Goal: Information Seeking & Learning: Learn about a topic

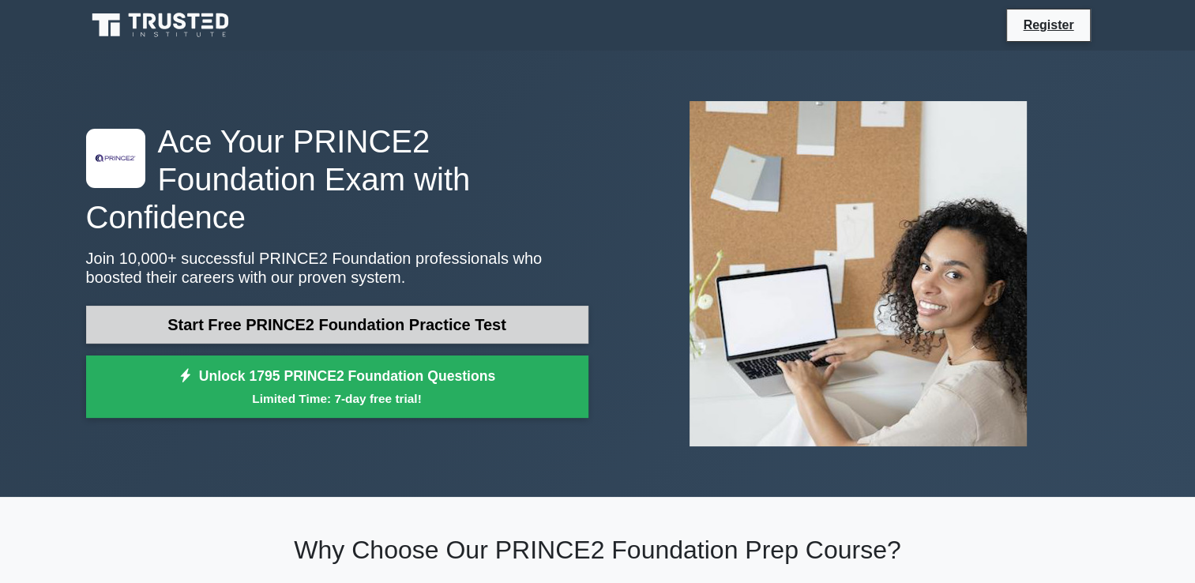
click at [341, 311] on link "Start Free PRINCE2 Foundation Practice Test" at bounding box center [337, 325] width 502 height 38
click at [291, 306] on link "Start Free PRINCE2 Foundation Practice Test" at bounding box center [337, 325] width 502 height 38
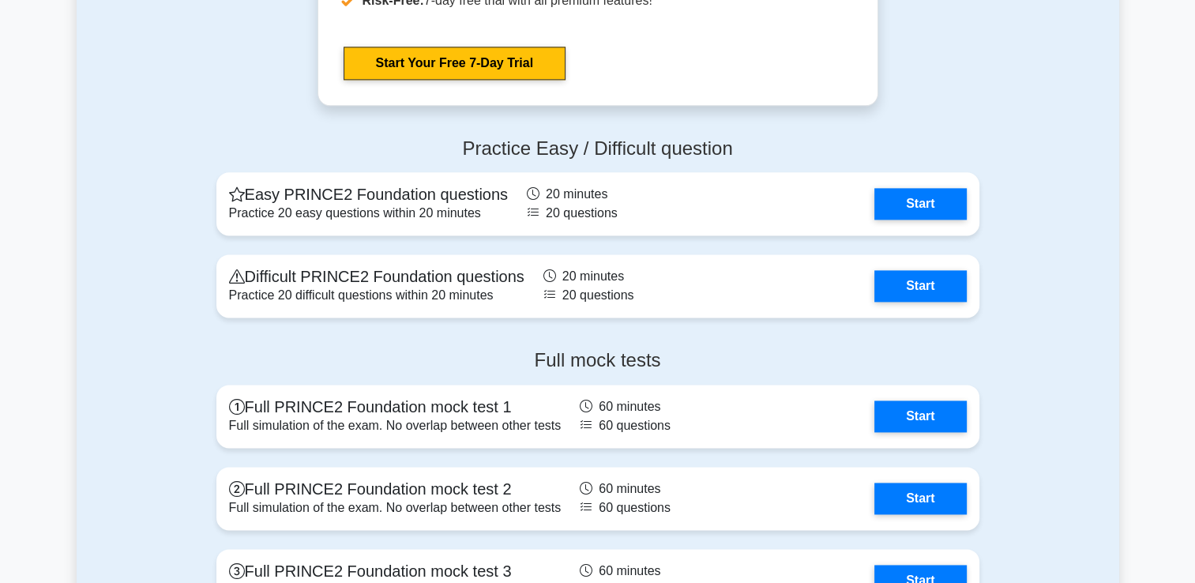
scroll to position [2133, 0]
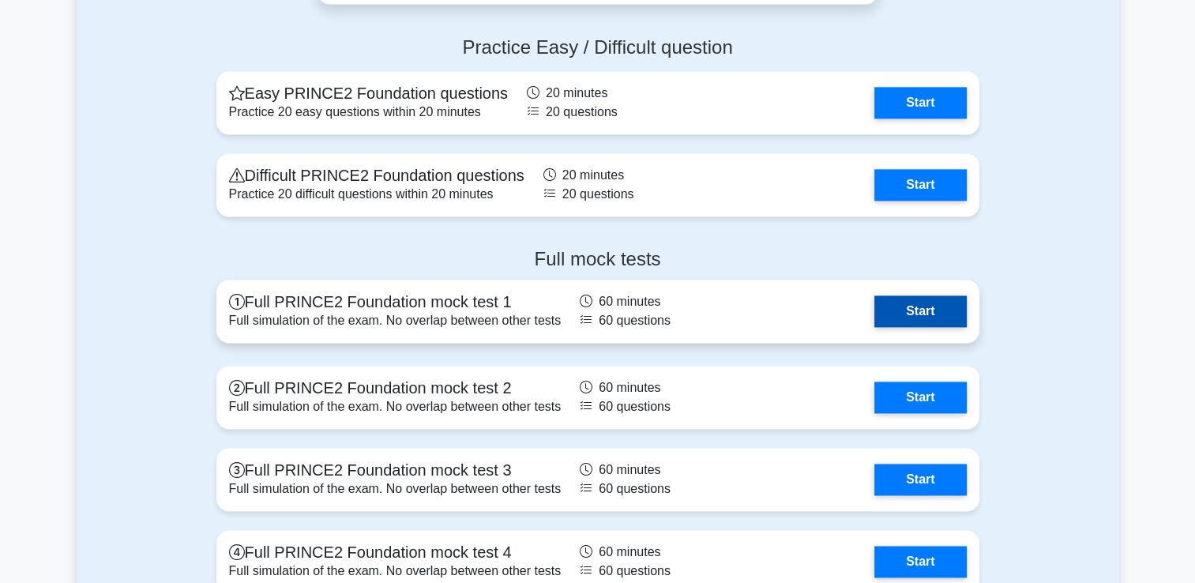
click at [949, 308] on link "Start" at bounding box center [920, 311] width 92 height 32
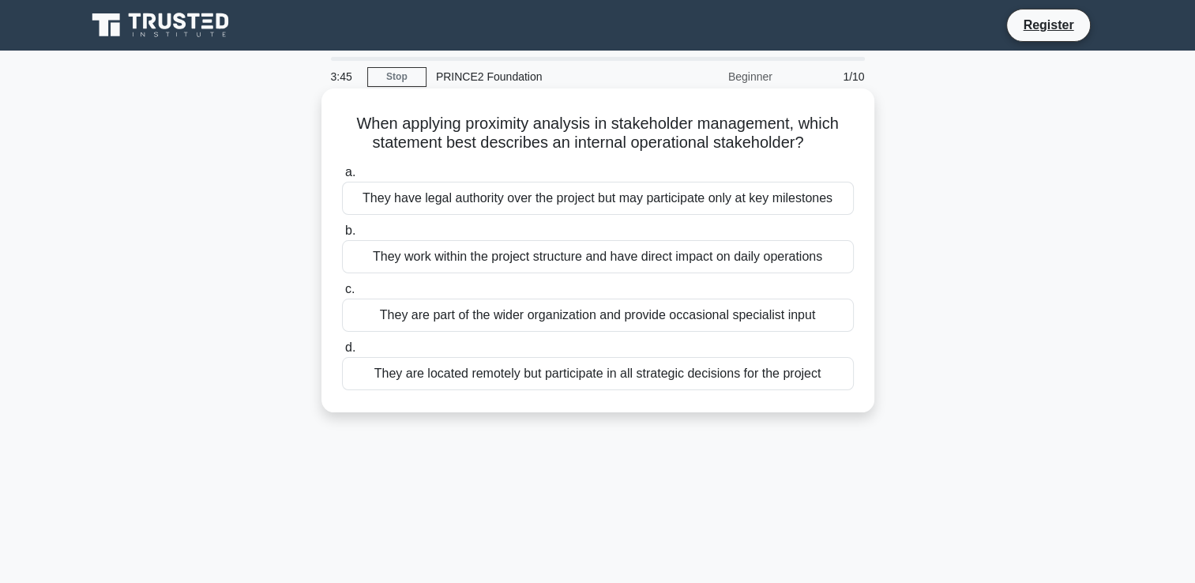
click at [777, 260] on div "They work within the project structure and have direct impact on daily operatio…" at bounding box center [598, 256] width 512 height 33
click at [342, 236] on input "b. They work within the project structure and have direct impact on daily opera…" at bounding box center [342, 231] width 0 height 10
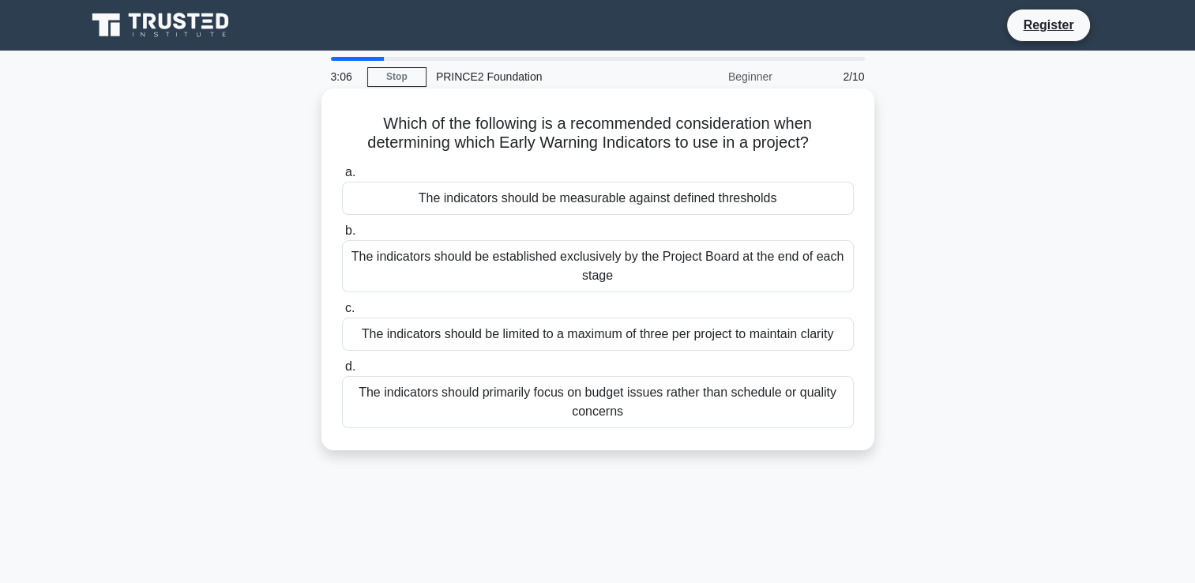
click at [758, 205] on div "The indicators should be measurable against defined thresholds" at bounding box center [598, 198] width 512 height 33
click at [342, 178] on input "a. The indicators should be measurable against defined thresholds" at bounding box center [342, 172] width 0 height 10
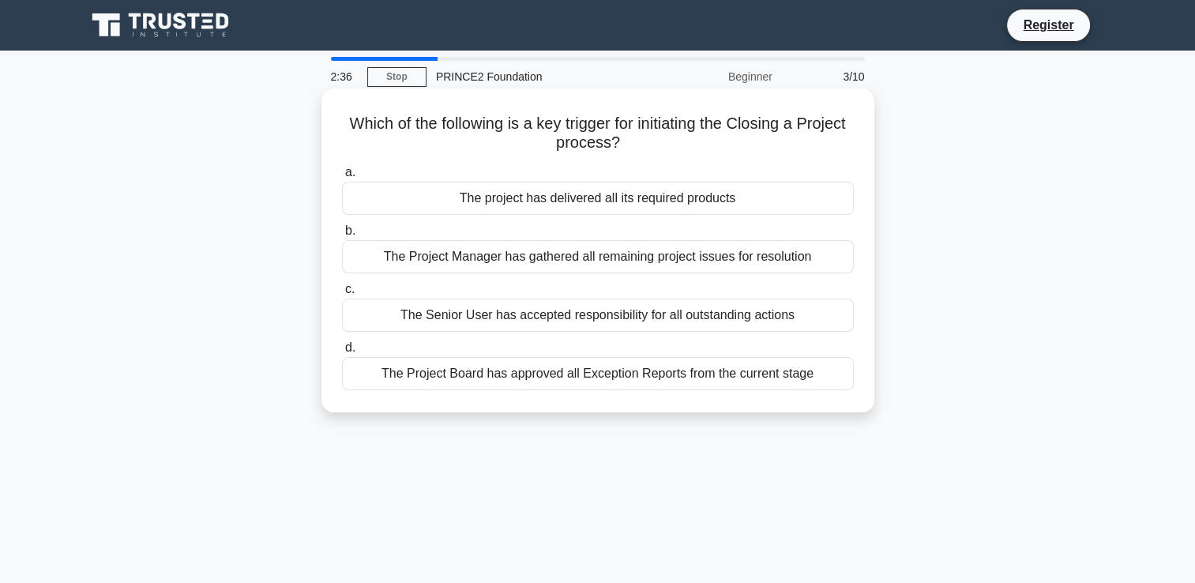
click at [687, 200] on div "The project has delivered all its required products" at bounding box center [598, 198] width 512 height 33
click at [342, 178] on input "a. The project has delivered all its required products" at bounding box center [342, 172] width 0 height 10
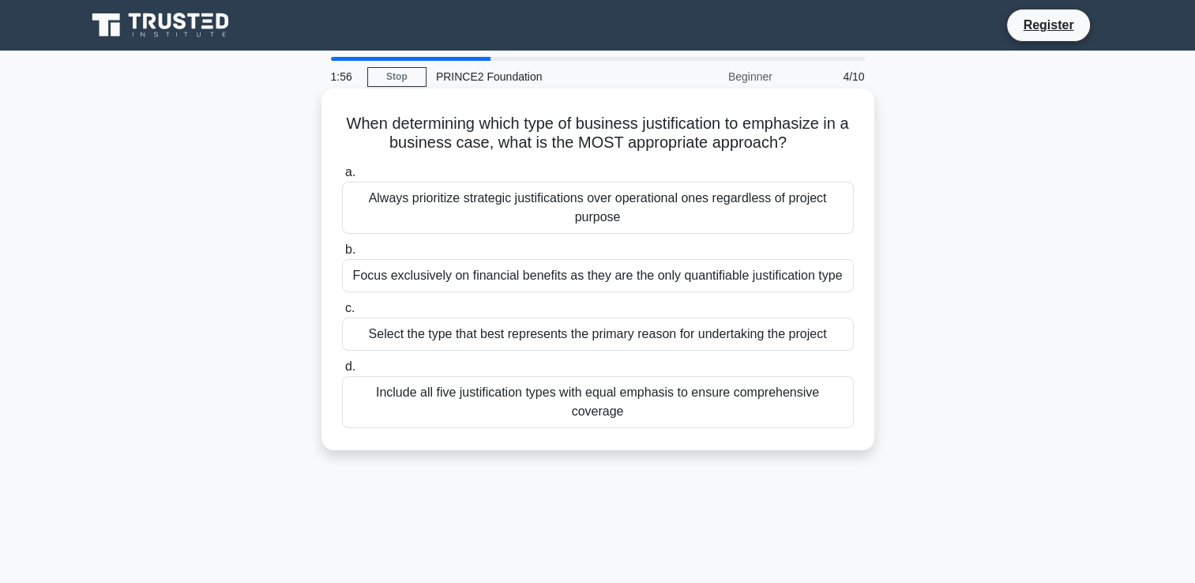
click at [776, 210] on div "Always prioritize strategic justifications over operational ones regardless of …" at bounding box center [598, 208] width 512 height 52
click at [342, 178] on input "a. Always prioritize strategic justifications over operational ones regardless …" at bounding box center [342, 172] width 0 height 10
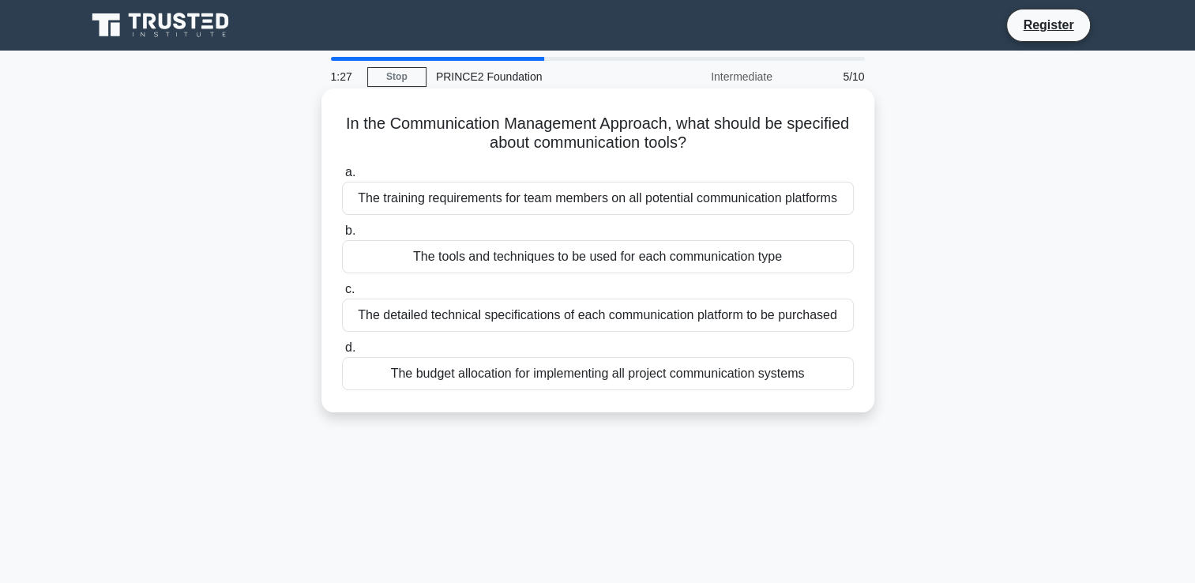
click at [642, 202] on div "The training requirements for team members on all potential communication platf…" at bounding box center [598, 198] width 512 height 33
click at [342, 178] on input "a. The training requirements for team members on all potential communication pl…" at bounding box center [342, 172] width 0 height 10
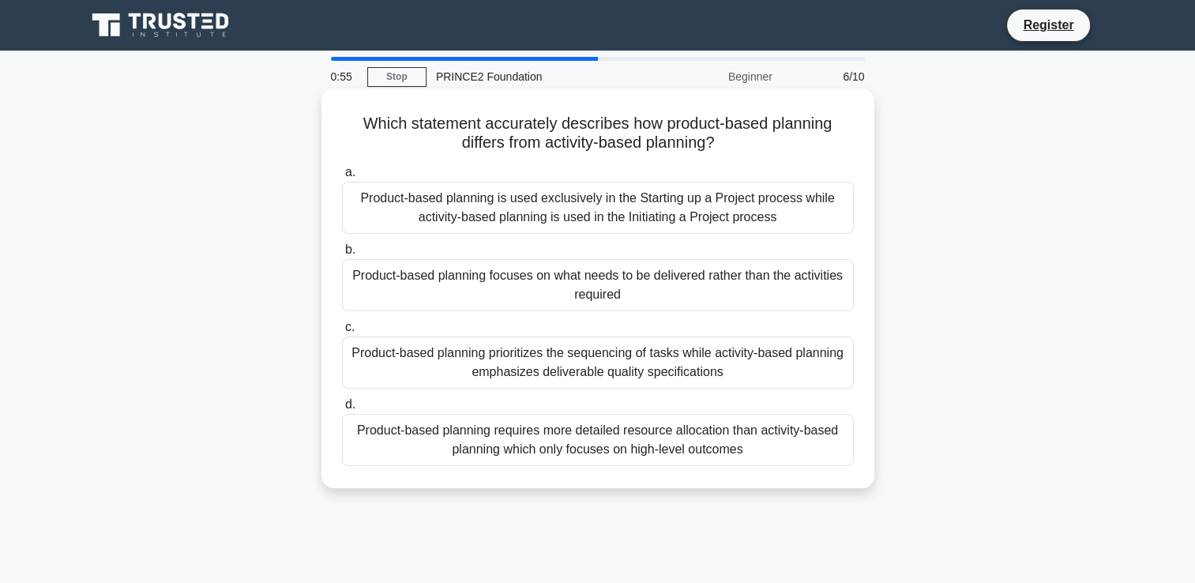
click at [676, 289] on div "Product-based planning focuses on what needs to be delivered rather than the ac…" at bounding box center [598, 285] width 512 height 52
click at [342, 255] on input "b. Product-based planning focuses on what needs to be delivered rather than the…" at bounding box center [342, 250] width 0 height 10
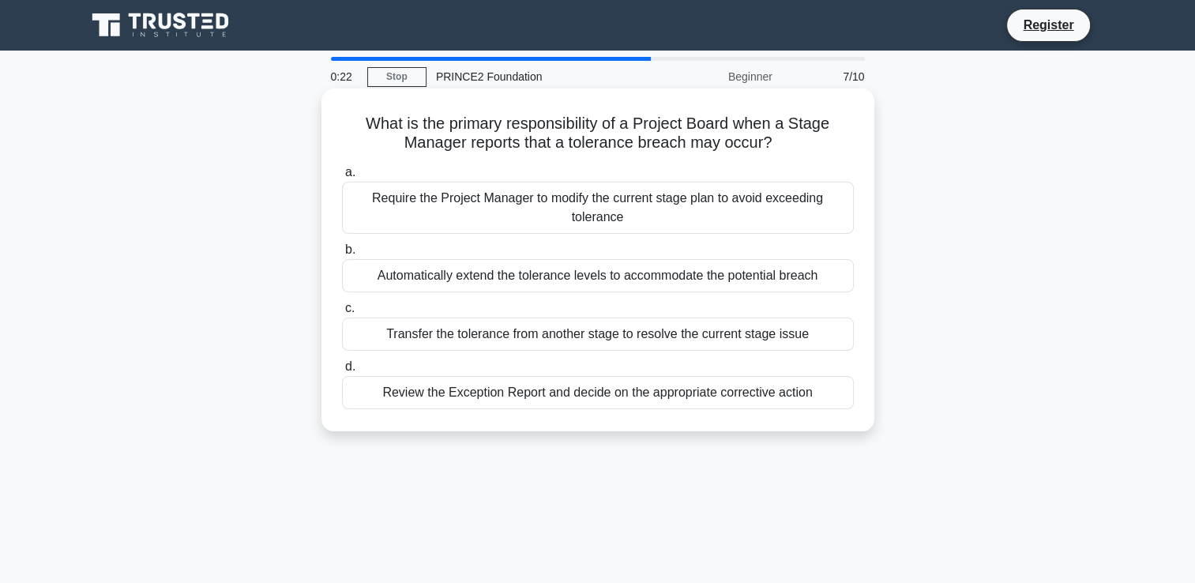
click at [716, 398] on div "Review the Exception Report and decide on the appropriate corrective action" at bounding box center [598, 392] width 512 height 33
click at [342, 372] on input "d. Review the Exception Report and decide on the appropriate corrective action" at bounding box center [342, 367] width 0 height 10
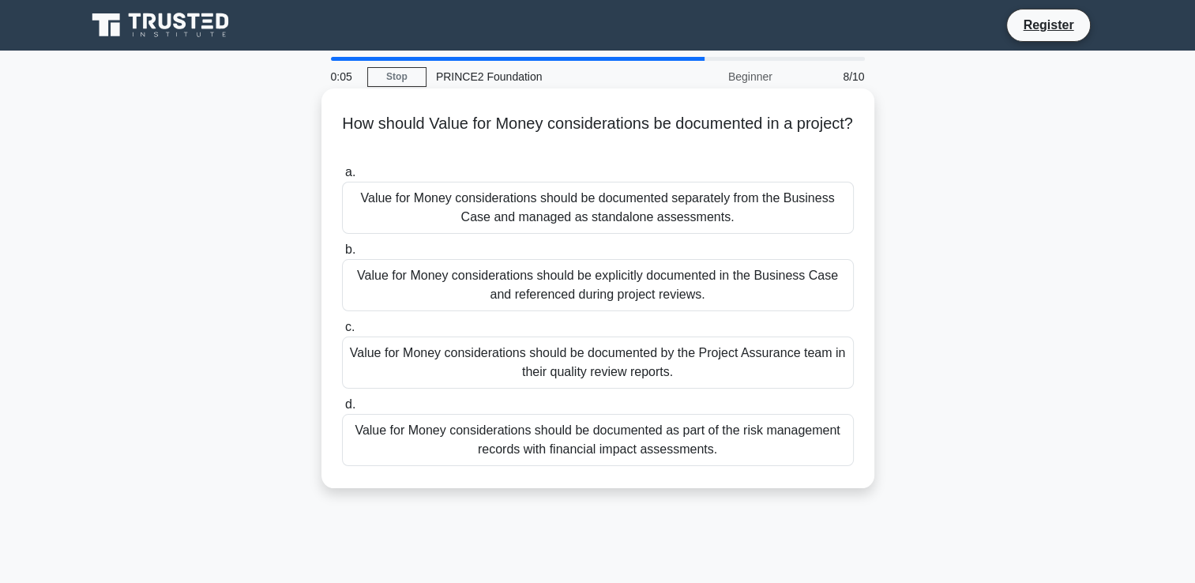
click at [756, 292] on div "Value for Money considerations should be explicitly documented in the Business …" at bounding box center [598, 285] width 512 height 52
click at [342, 255] on input "b. Value for Money considerations should be explicitly documented in the Busine…" at bounding box center [342, 250] width 0 height 10
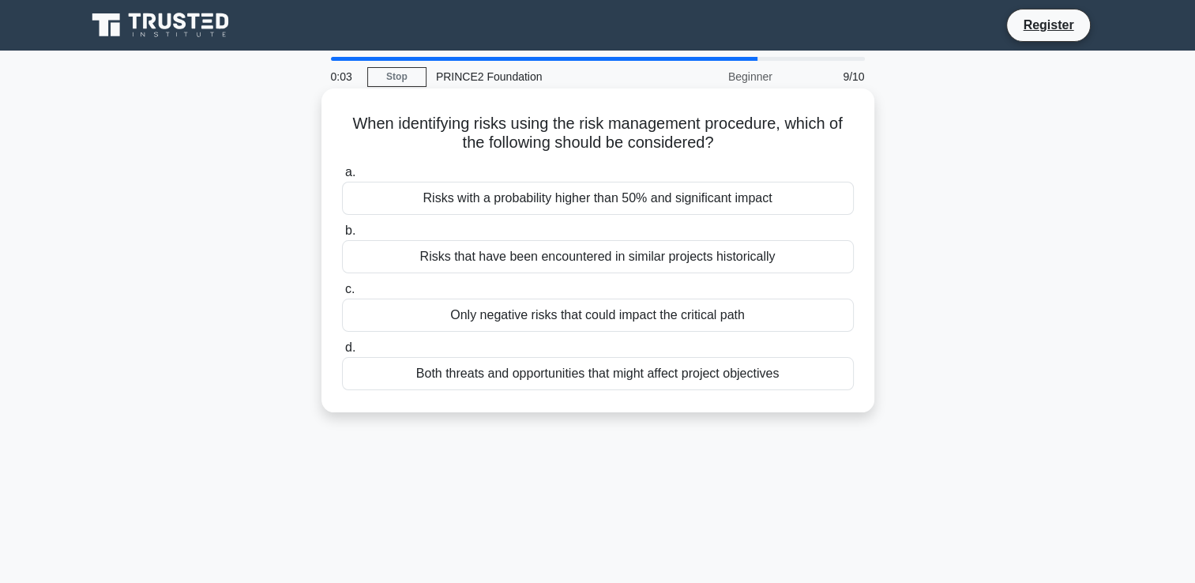
click at [597, 261] on div "Risks that have been encountered in similar projects historically" at bounding box center [598, 256] width 512 height 33
click at [342, 236] on input "b. Risks that have been encountered in similar projects historically" at bounding box center [342, 231] width 0 height 10
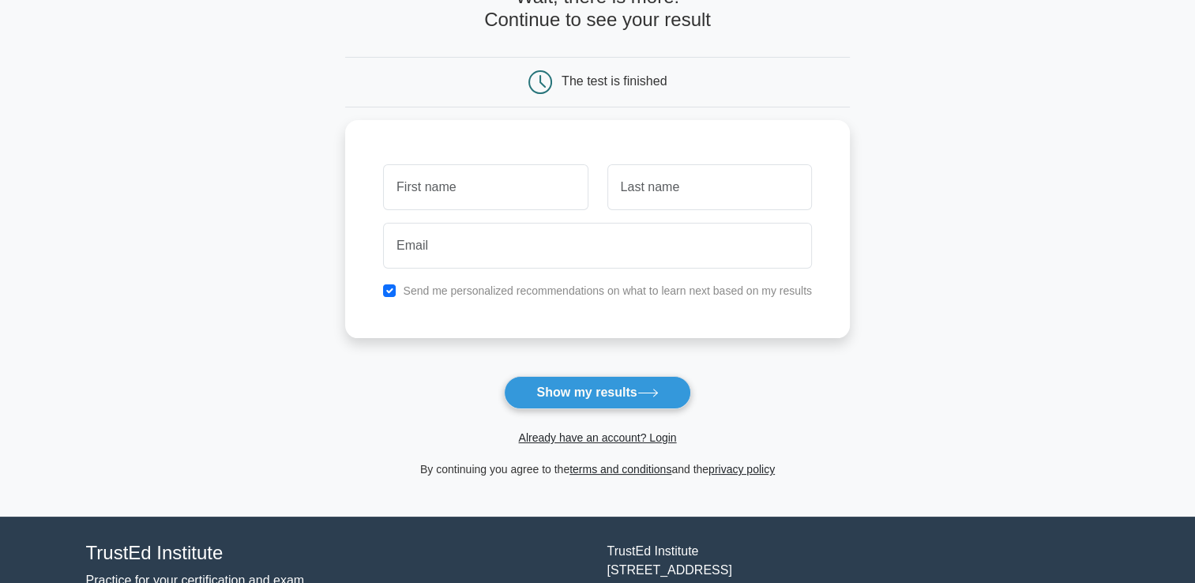
scroll to position [209, 0]
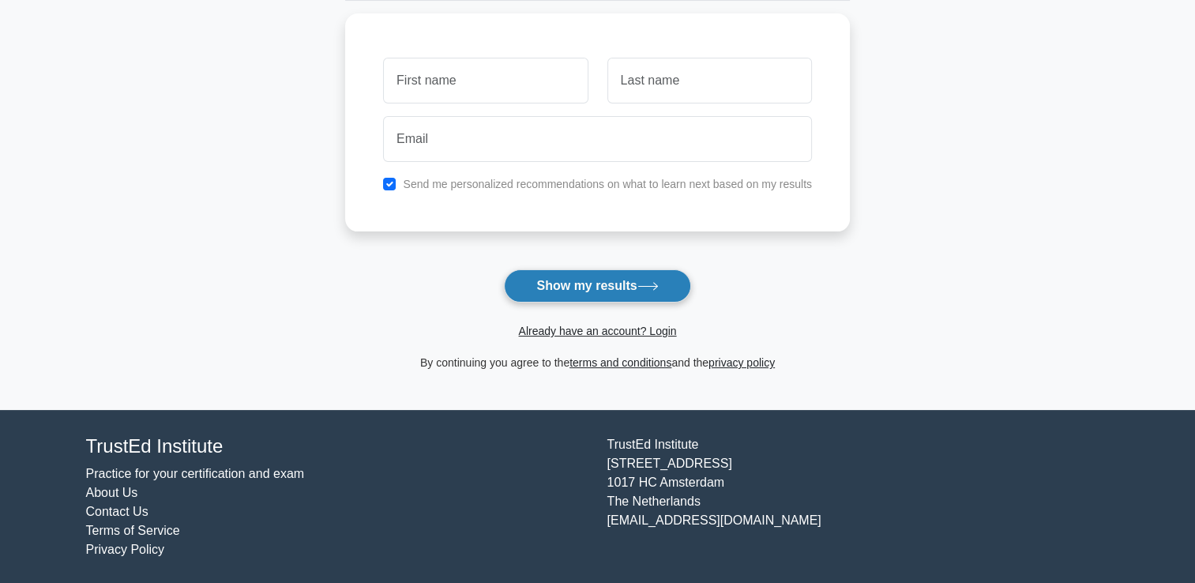
click at [619, 289] on button "Show my results" at bounding box center [597, 285] width 186 height 33
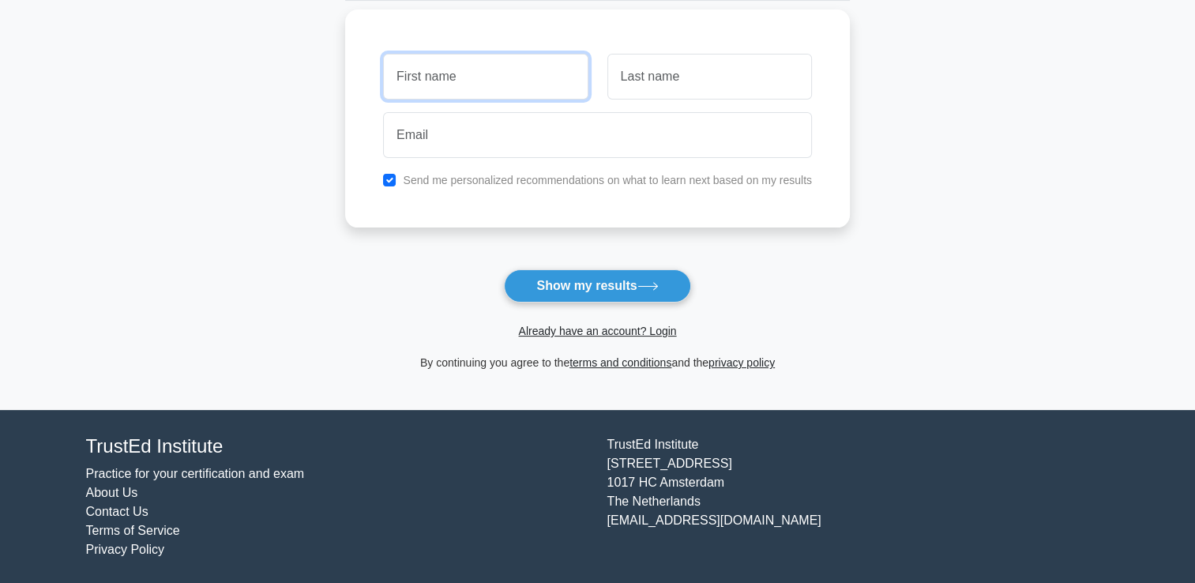
click at [514, 79] on input "text" at bounding box center [485, 77] width 205 height 46
type input "mohamad"
type input "mansour"
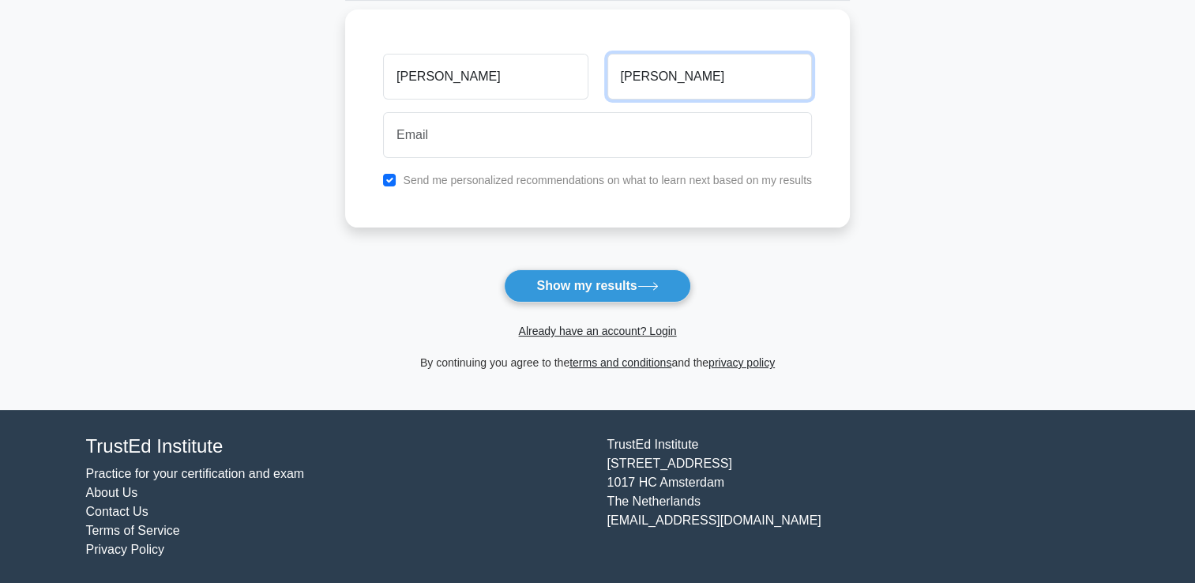
type input "mohamadmansour@hotmail.com"
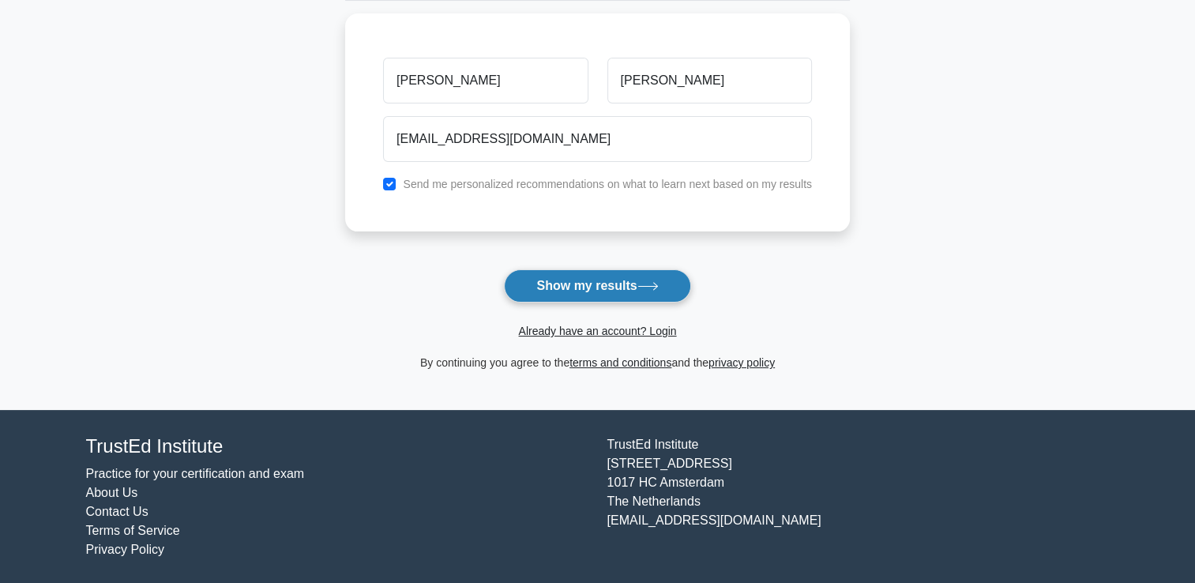
click at [572, 278] on button "Show my results" at bounding box center [597, 285] width 186 height 33
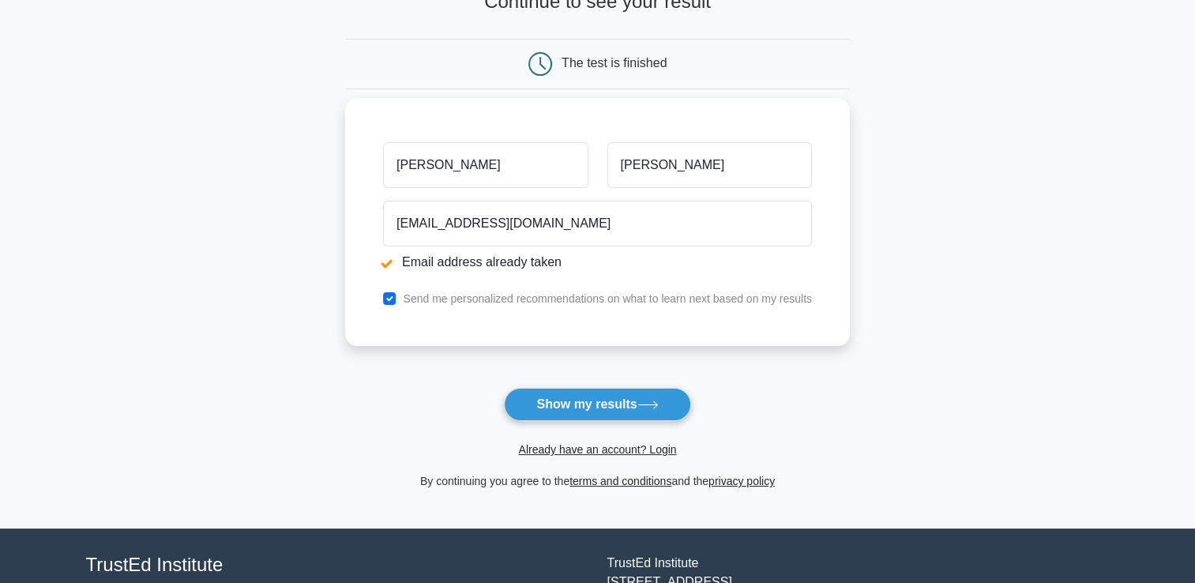
scroll to position [237, 0]
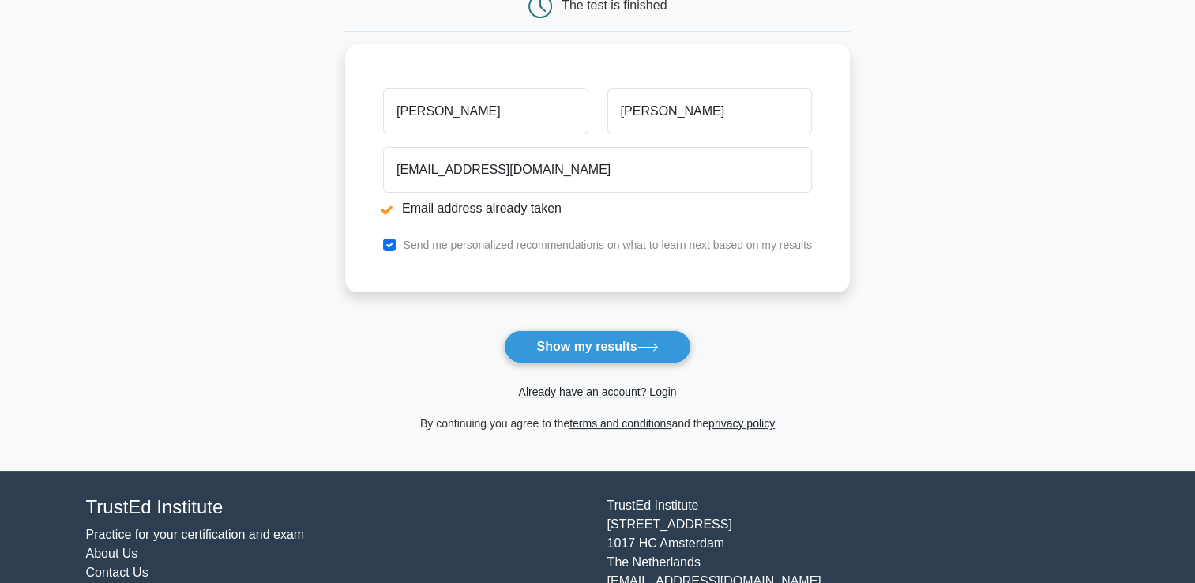
drag, startPoint x: 472, startPoint y: 112, endPoint x: 333, endPoint y: 112, distance: 139.8
click at [333, 112] on main "Email address already taken Wait, there is more! Continue to see your result Th…" at bounding box center [597, 142] width 1195 height 657
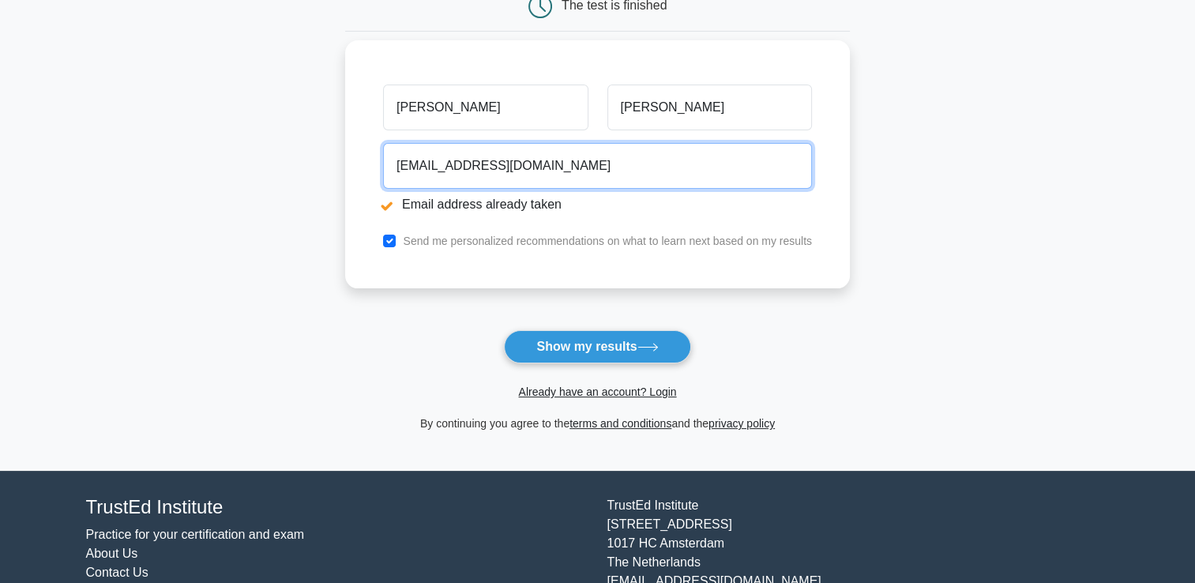
click at [738, 181] on input "mohamadmansour@hotmail.com" at bounding box center [597, 166] width 429 height 46
drag, startPoint x: 710, startPoint y: 160, endPoint x: 515, endPoint y: 160, distance: 195.1
click at [515, 160] on input "mohamadmansour@hotmail.com" at bounding box center [597, 166] width 429 height 46
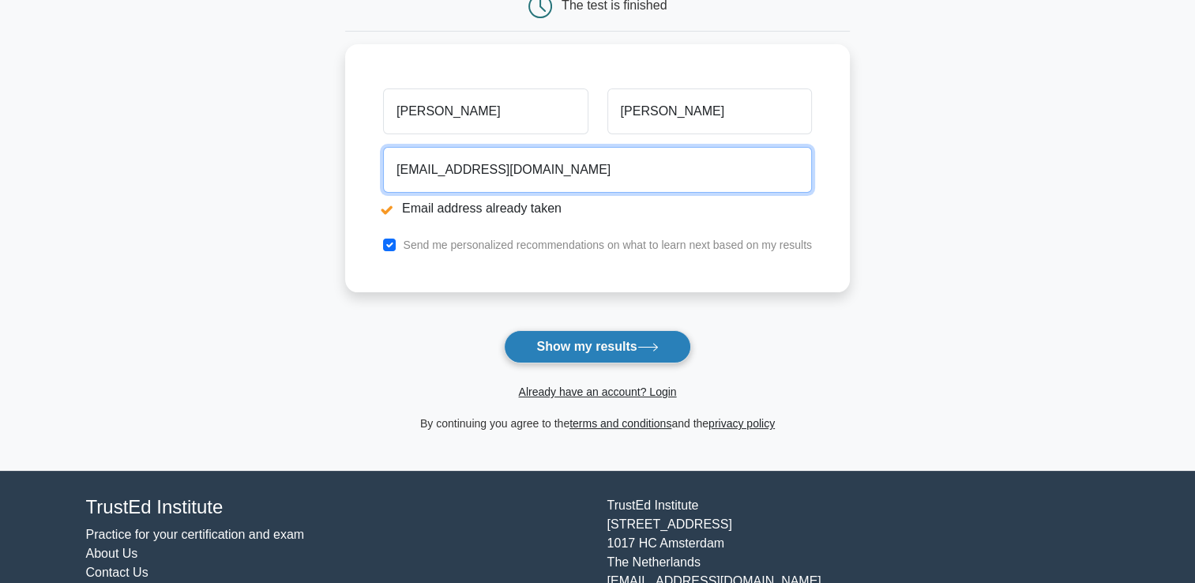
type input "mohamadmansour@seznam.cz"
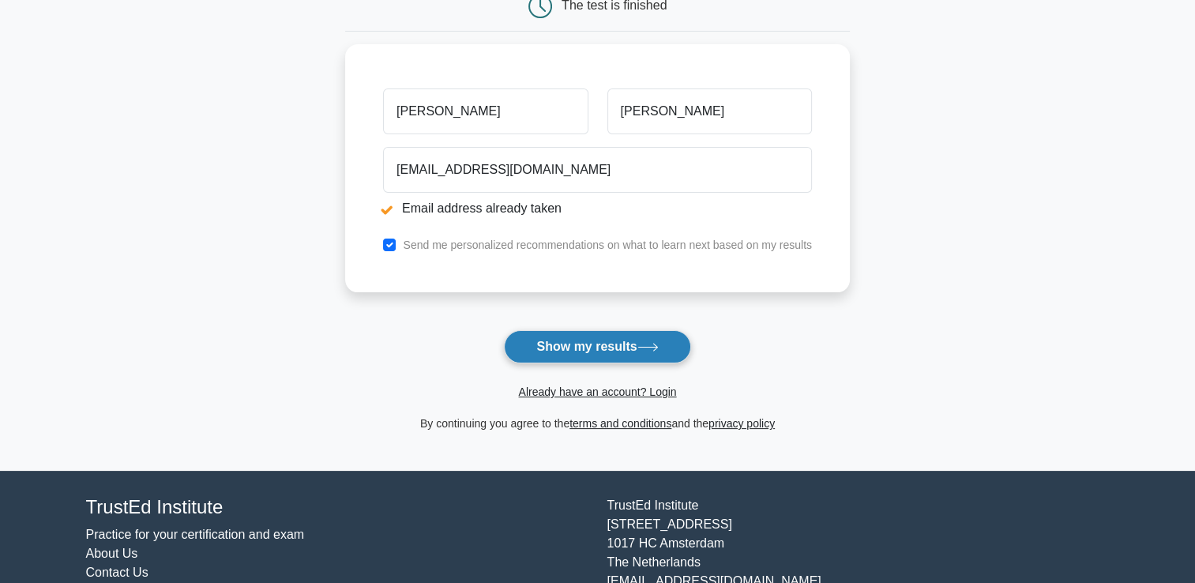
click at [576, 346] on button "Show my results" at bounding box center [597, 346] width 186 height 33
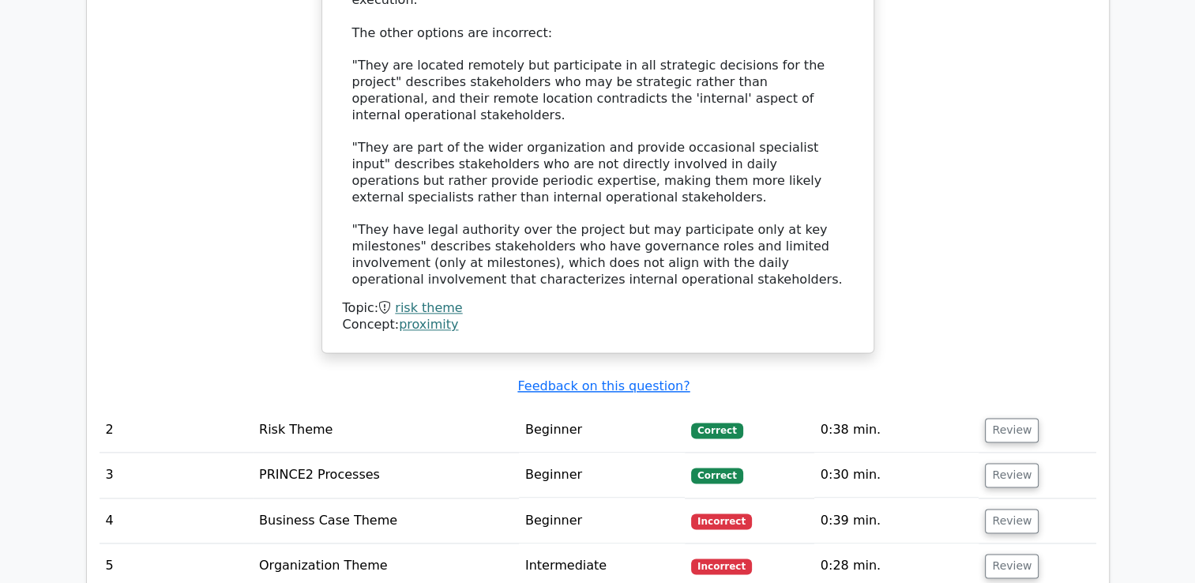
scroll to position [1975, 0]
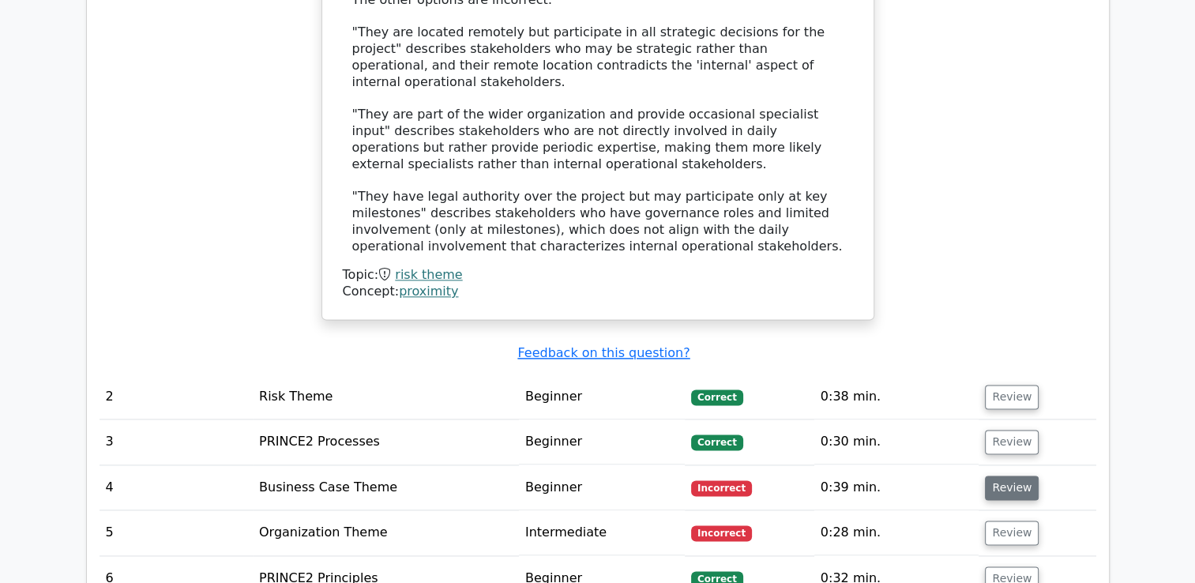
click at [992, 475] on button "Review" at bounding box center [1012, 487] width 54 height 24
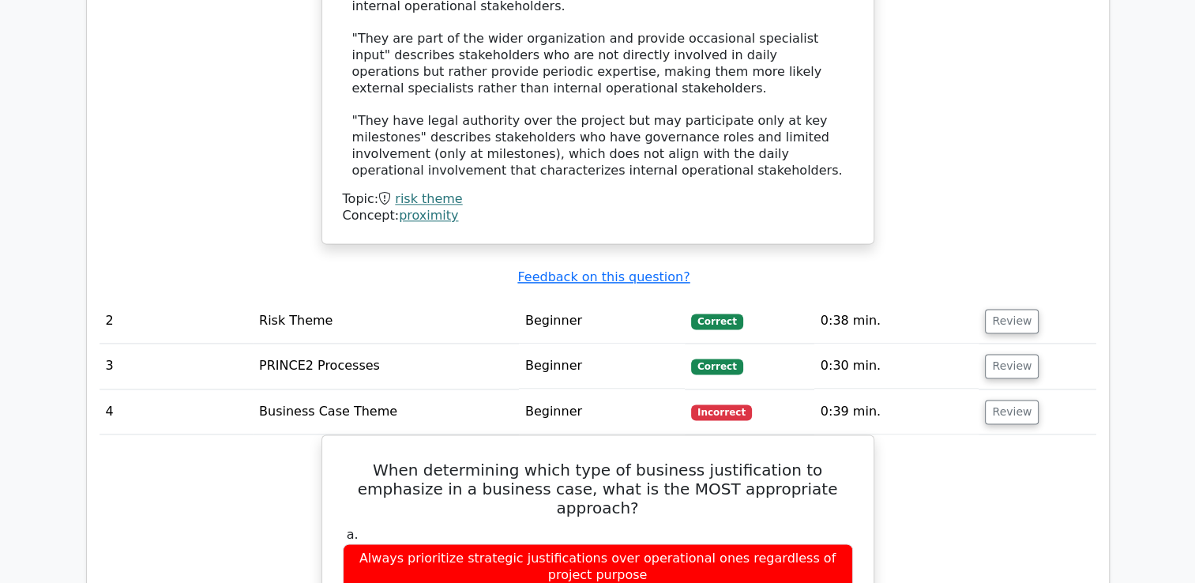
scroll to position [1896, 0]
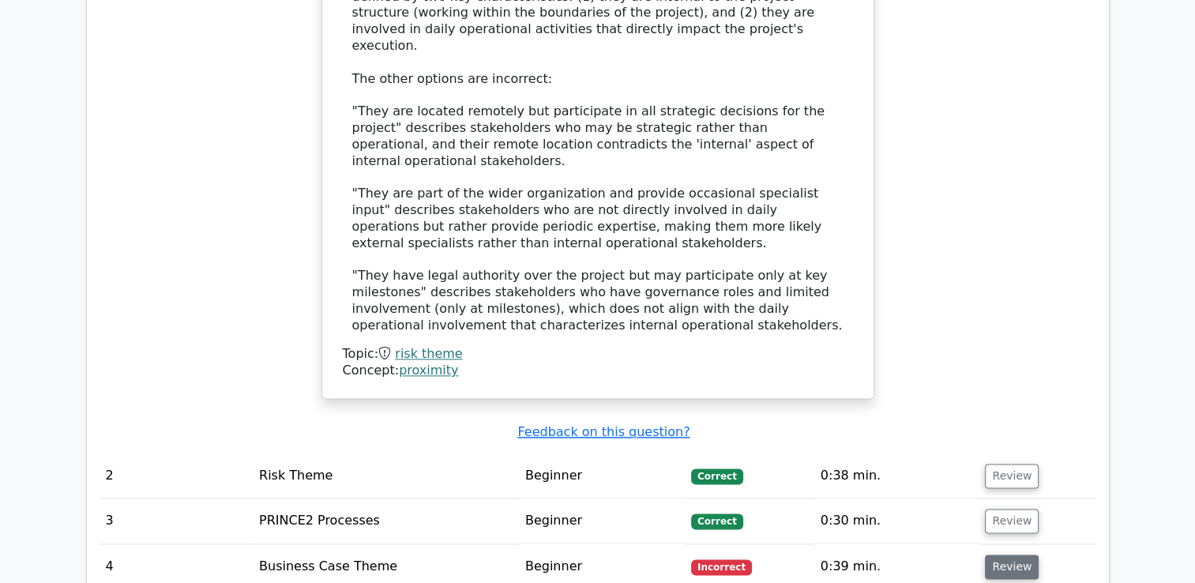
click at [1010, 554] on button "Review" at bounding box center [1012, 566] width 54 height 24
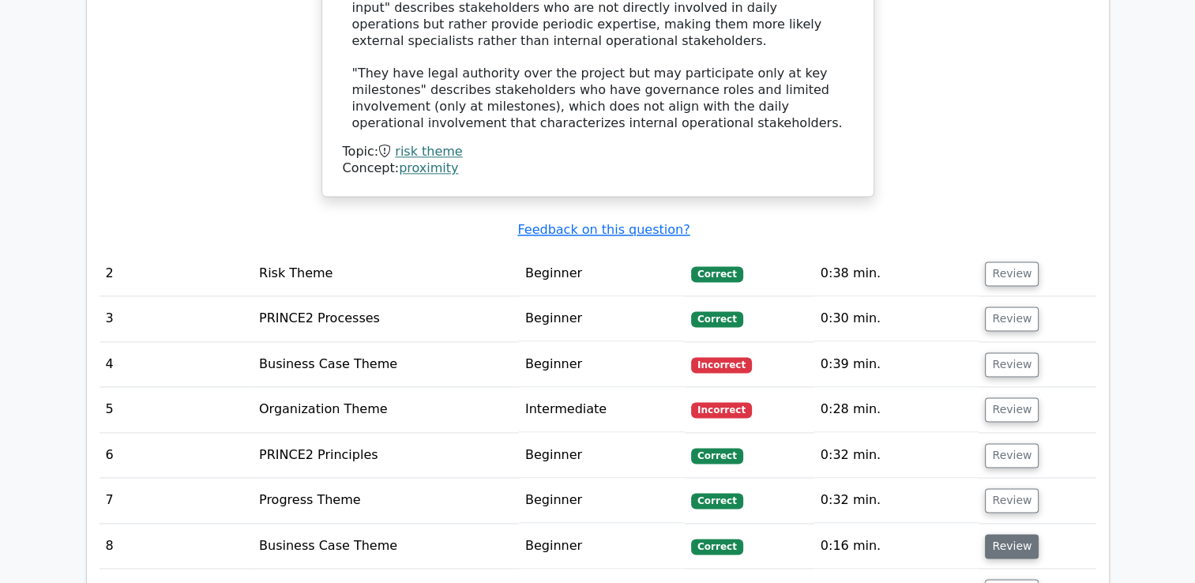
scroll to position [2133, 0]
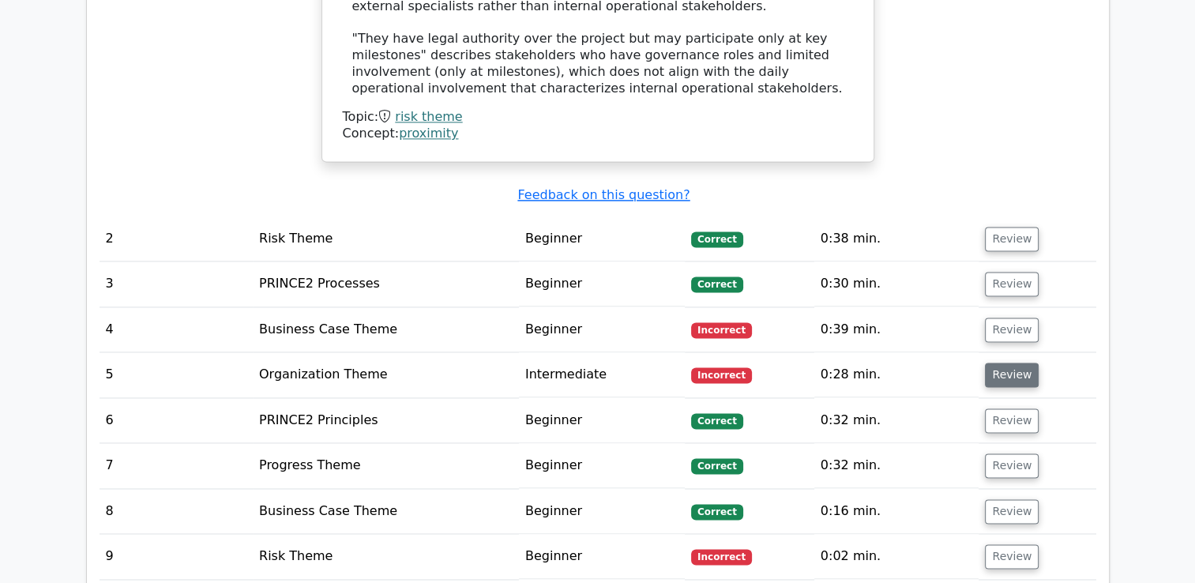
click at [1004, 363] on button "Review" at bounding box center [1012, 375] width 54 height 24
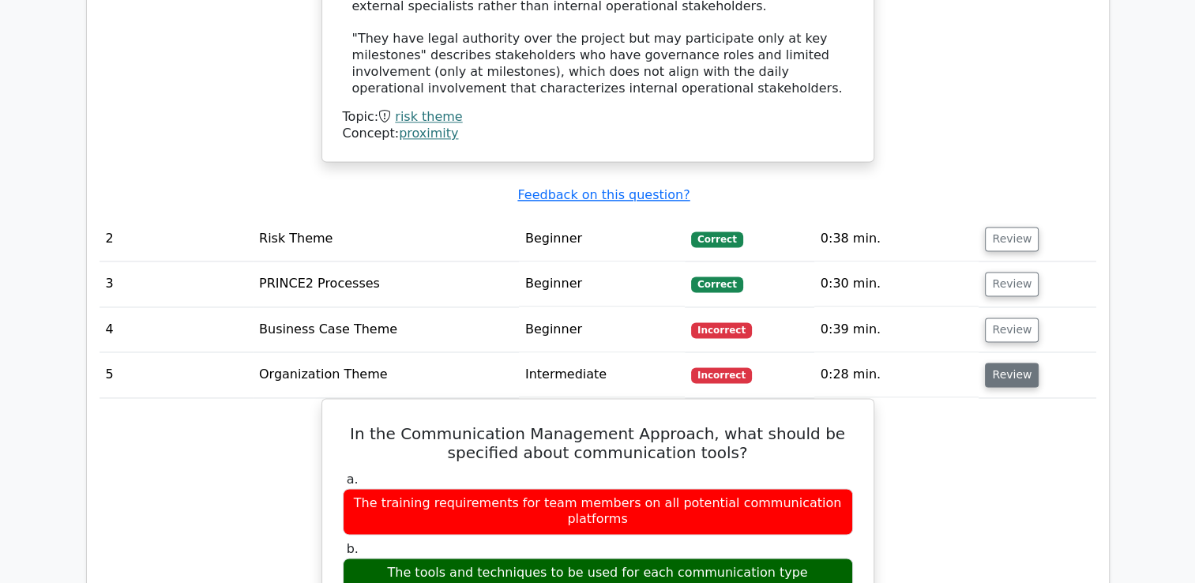
click at [1002, 363] on button "Review" at bounding box center [1012, 375] width 54 height 24
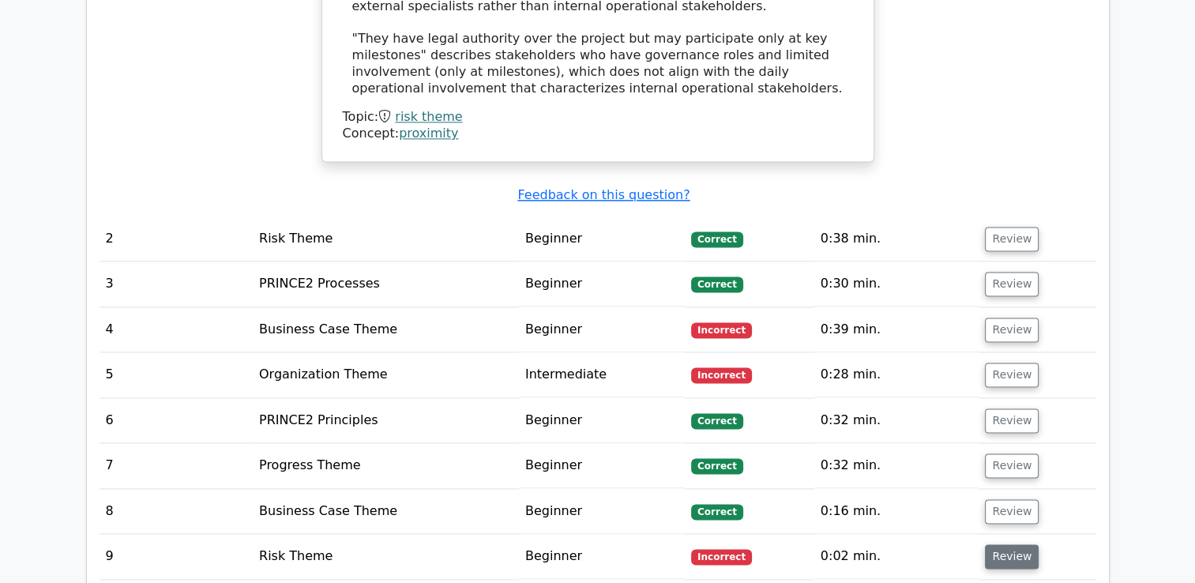
click at [1004, 544] on button "Review" at bounding box center [1012, 556] width 54 height 24
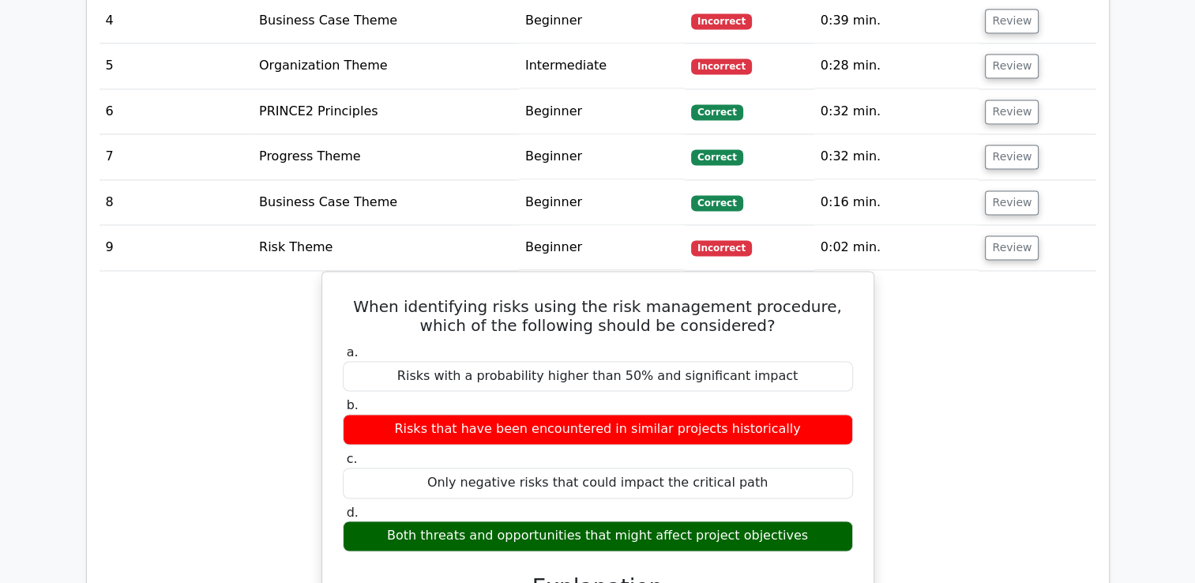
scroll to position [2449, 0]
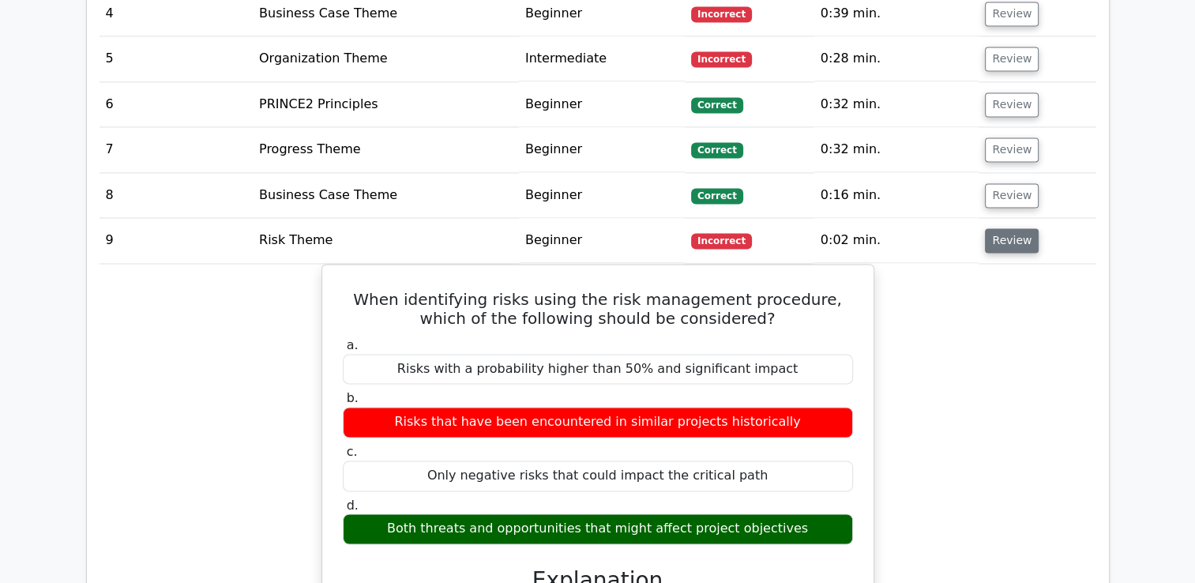
click at [1016, 228] on button "Review" at bounding box center [1012, 240] width 54 height 24
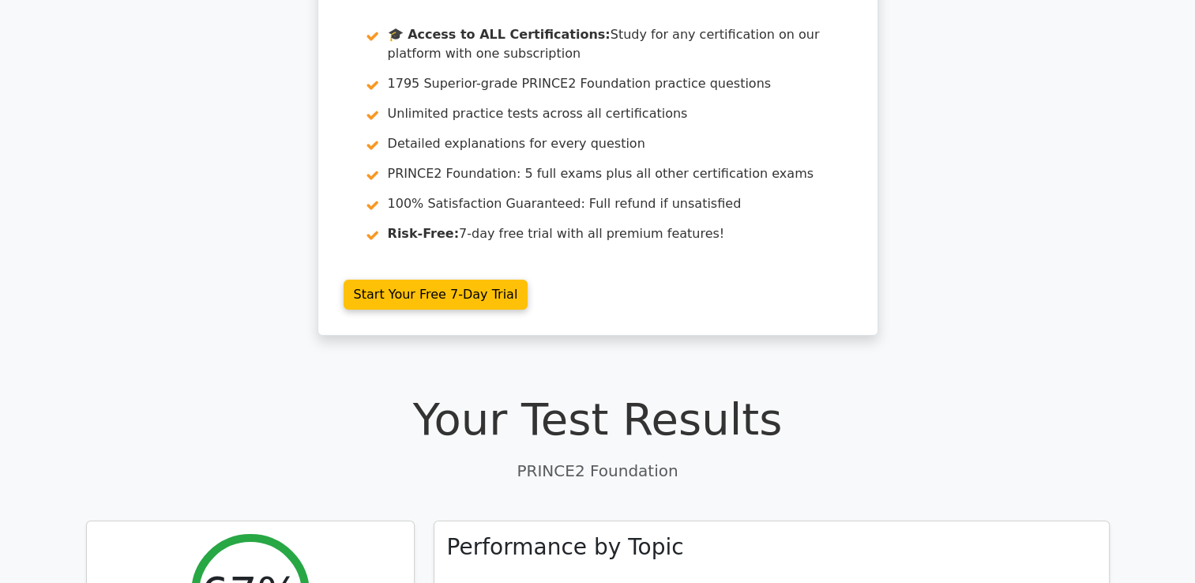
scroll to position [0, 0]
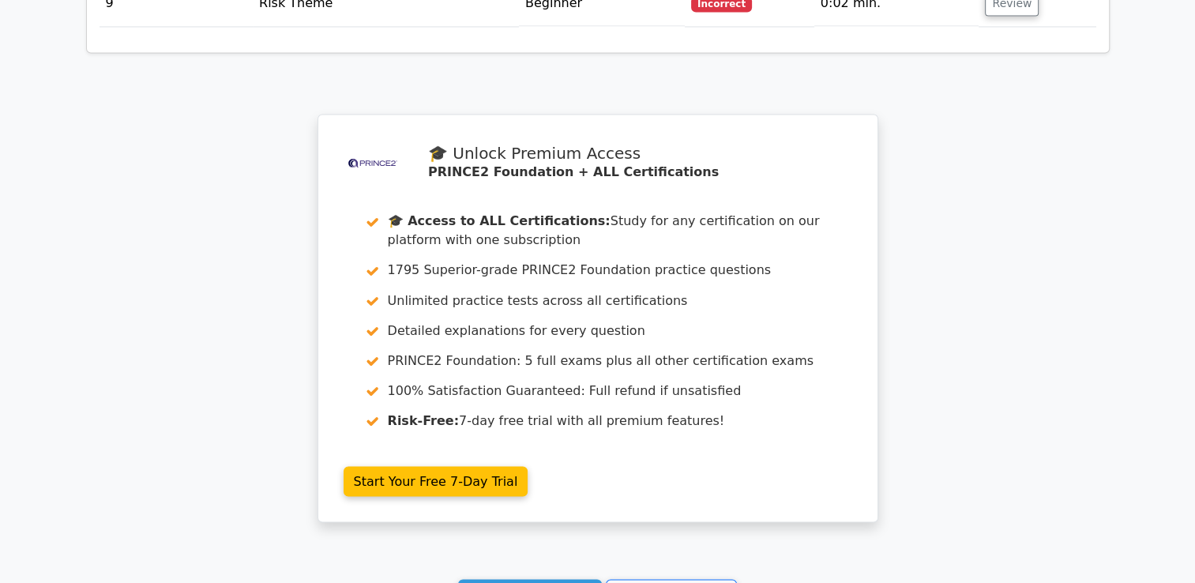
scroll to position [2764, 0]
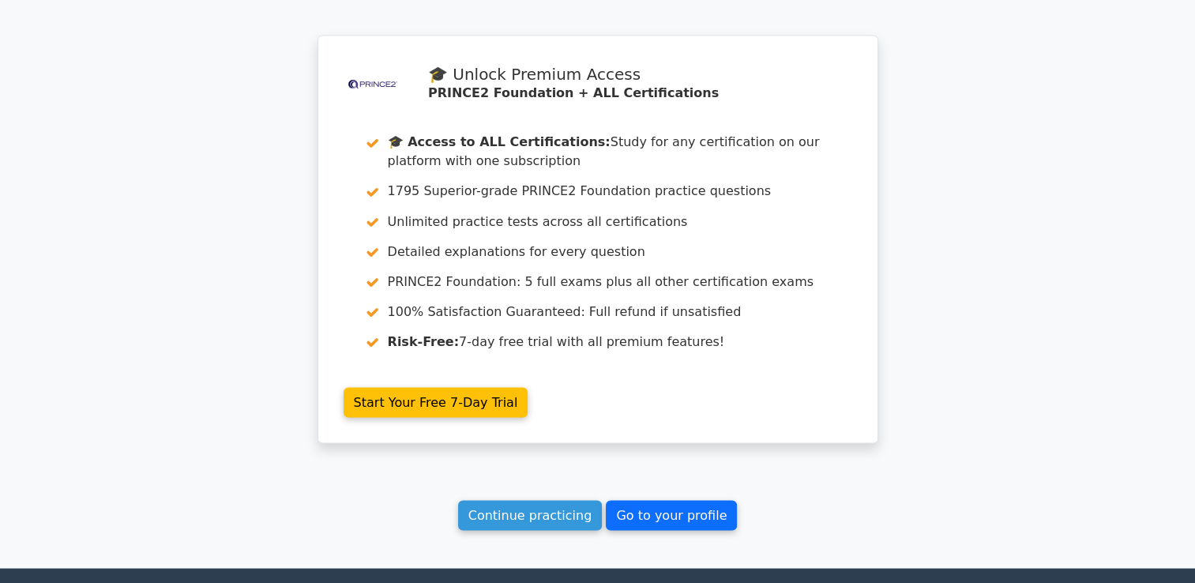
click at [660, 500] on link "Go to your profile" at bounding box center [671, 515] width 131 height 30
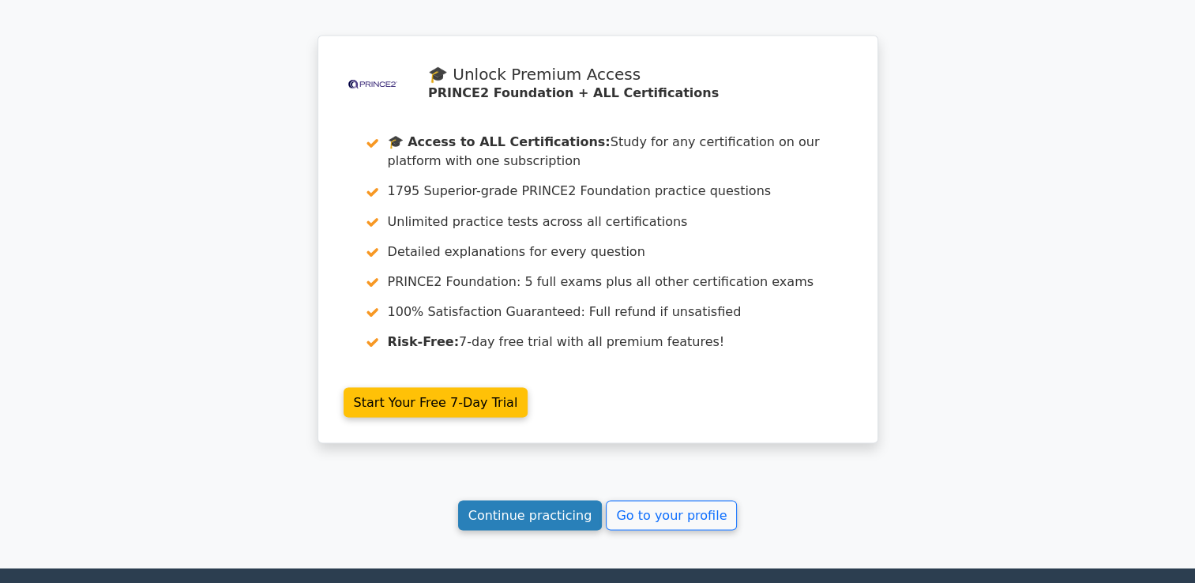
click at [518, 500] on link "Continue practicing" at bounding box center [530, 515] width 145 height 30
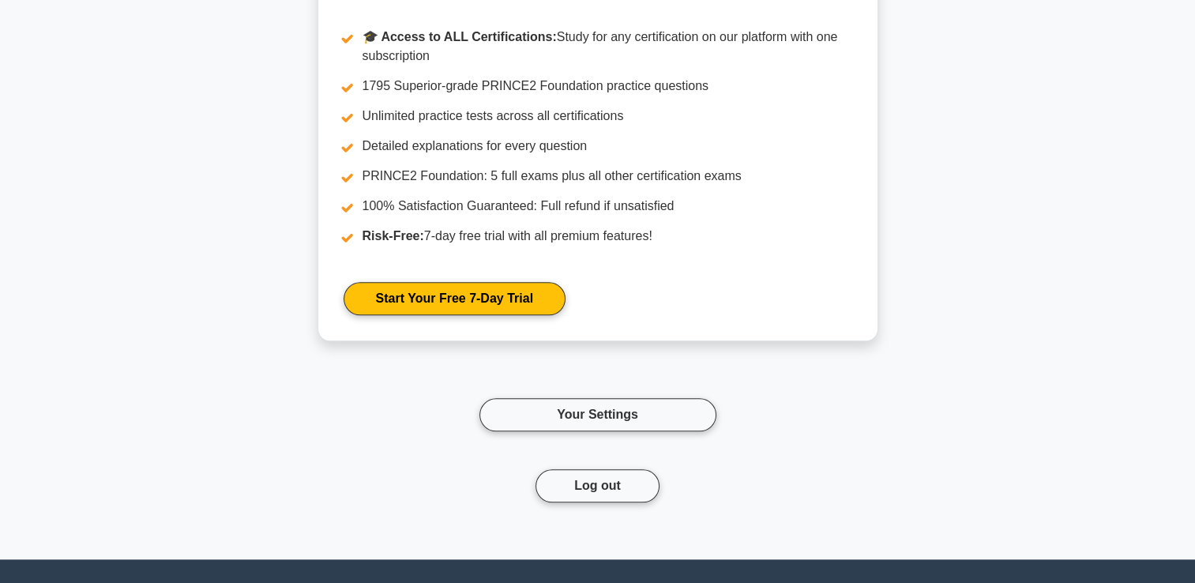
scroll to position [1793, 0]
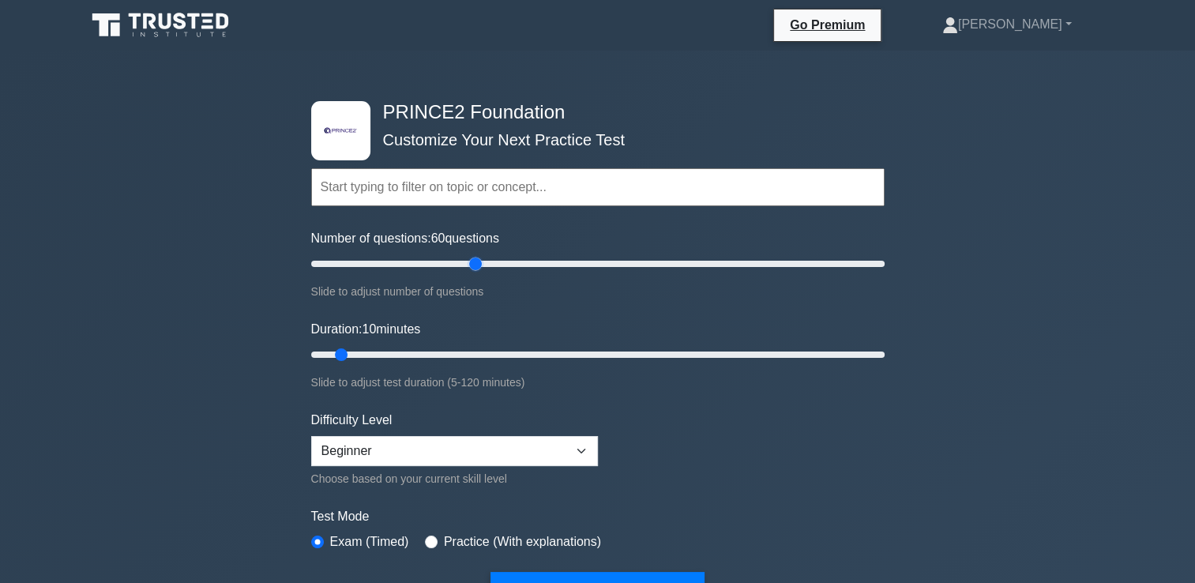
drag, startPoint x: 334, startPoint y: 261, endPoint x: 471, endPoint y: 269, distance: 136.9
type input "60"
click at [471, 269] on input "Number of questions: 60 questions" at bounding box center [597, 263] width 573 height 19
drag, startPoint x: 341, startPoint y: 351, endPoint x: 573, endPoint y: 359, distance: 231.6
type input "60"
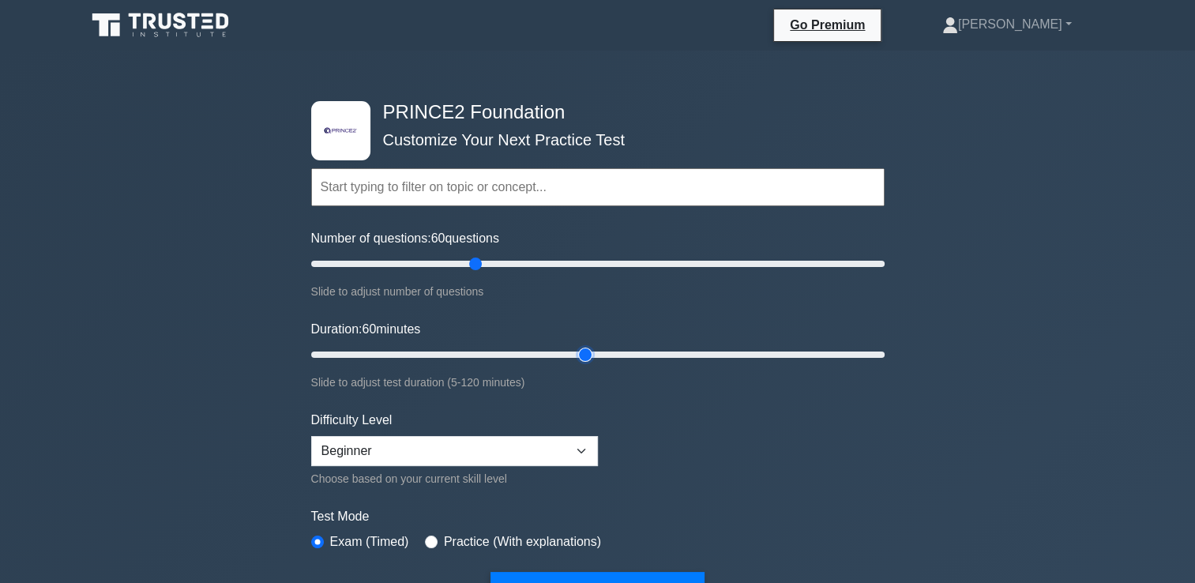
click at [573, 359] on input "Duration: 60 minutes" at bounding box center [597, 354] width 573 height 19
click at [572, 451] on select "Beginner Intermediate Expert" at bounding box center [454, 451] width 287 height 30
select select "intermediate"
click at [311, 436] on select "Beginner Intermediate Expert" at bounding box center [454, 451] width 287 height 30
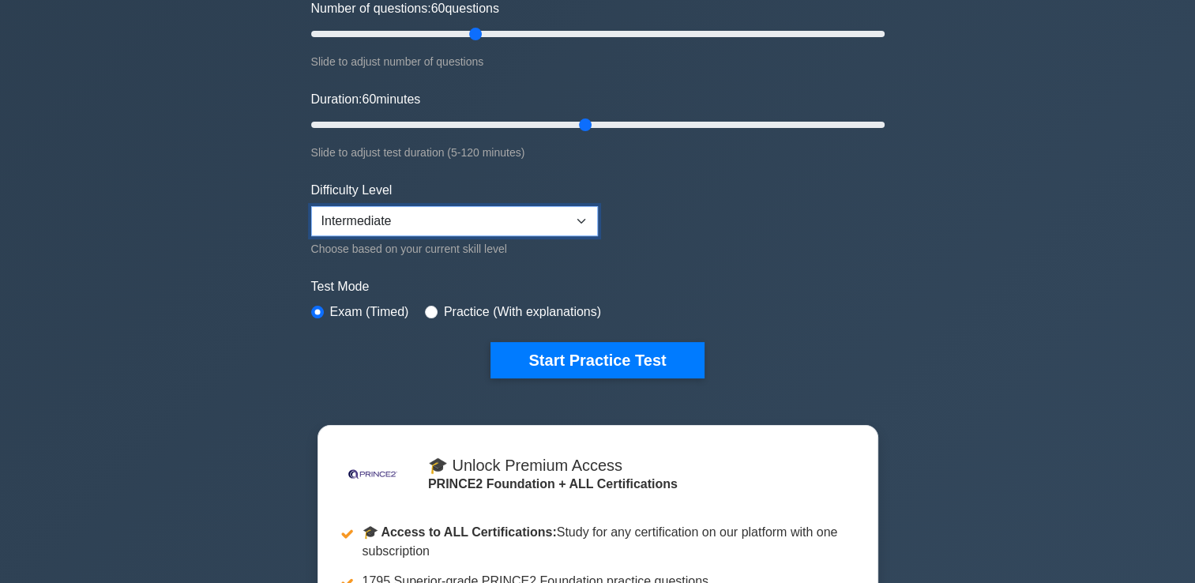
scroll to position [237, 0]
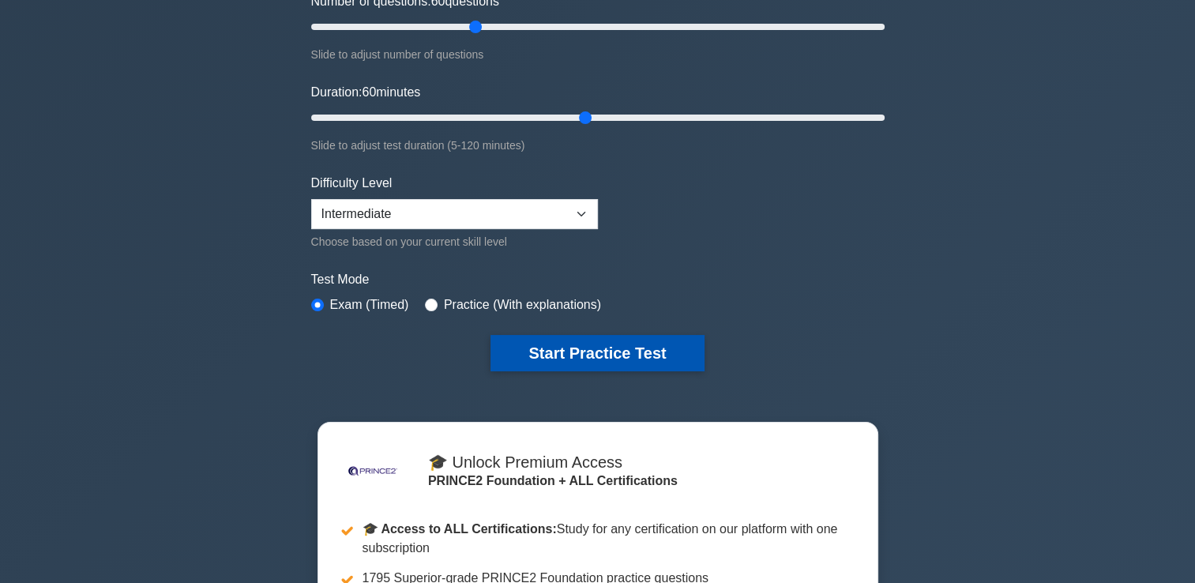
click at [621, 346] on button "Start Practice Test" at bounding box center [596, 353] width 213 height 36
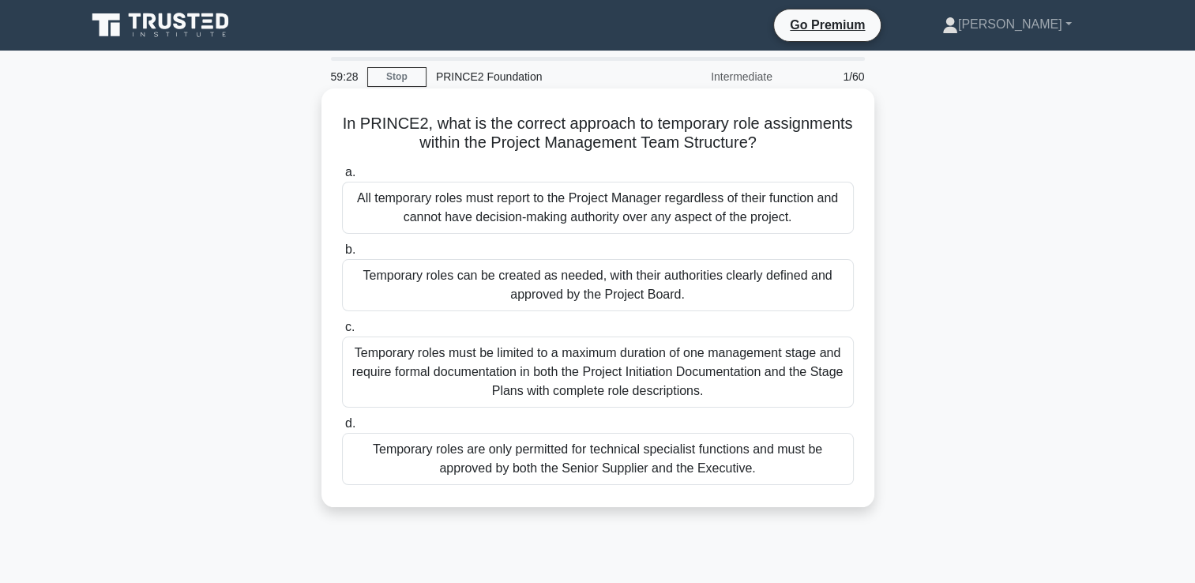
click at [755, 288] on div "Temporary roles can be created as needed, with their authorities clearly define…" at bounding box center [598, 285] width 512 height 52
click at [342, 255] on input "b. Temporary roles can be created as needed, with their authorities clearly def…" at bounding box center [342, 250] width 0 height 10
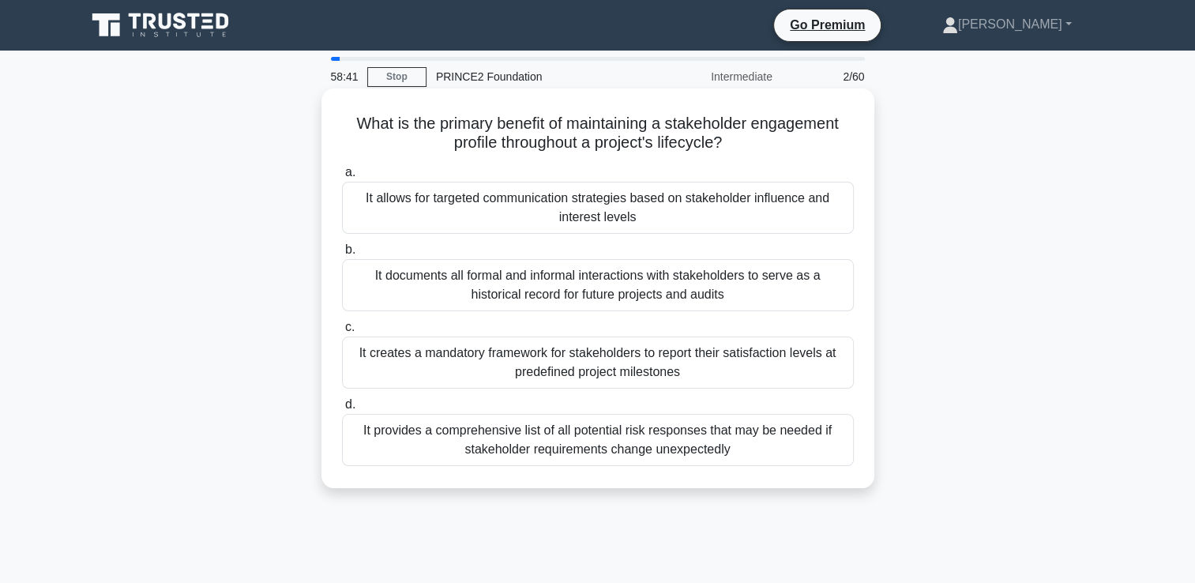
click at [725, 308] on div "It documents all formal and informal interactions with stakeholders to serve as…" at bounding box center [598, 285] width 512 height 52
click at [342, 255] on input "b. It documents all formal and informal interactions with stakeholders to serve…" at bounding box center [342, 250] width 0 height 10
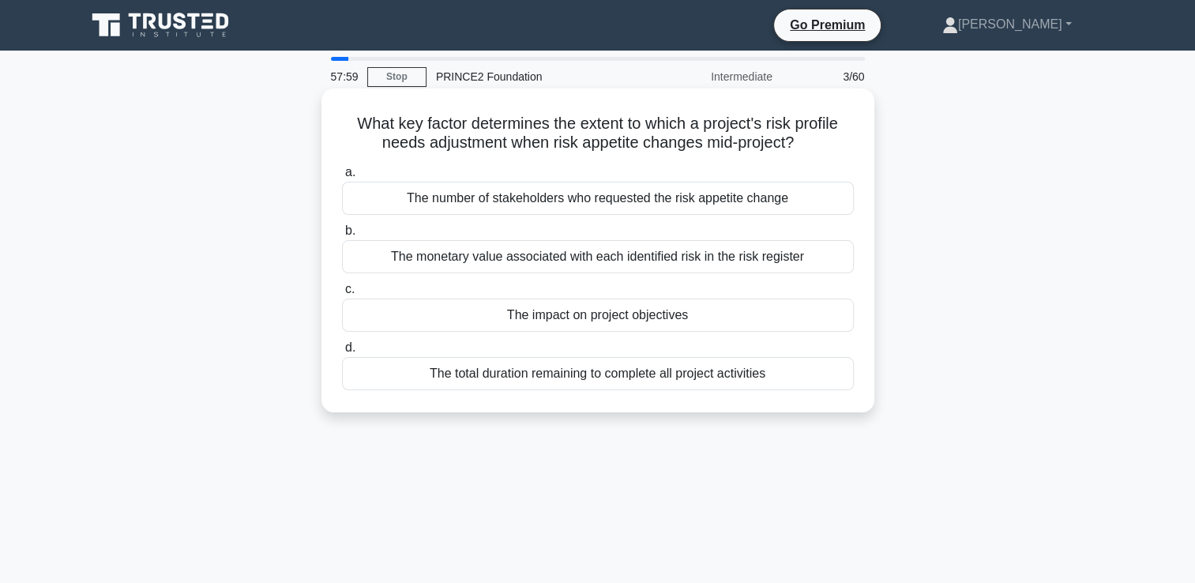
click at [645, 319] on div "The impact on project objectives" at bounding box center [598, 315] width 512 height 33
click at [342, 295] on input "c. The impact on project objectives" at bounding box center [342, 289] width 0 height 10
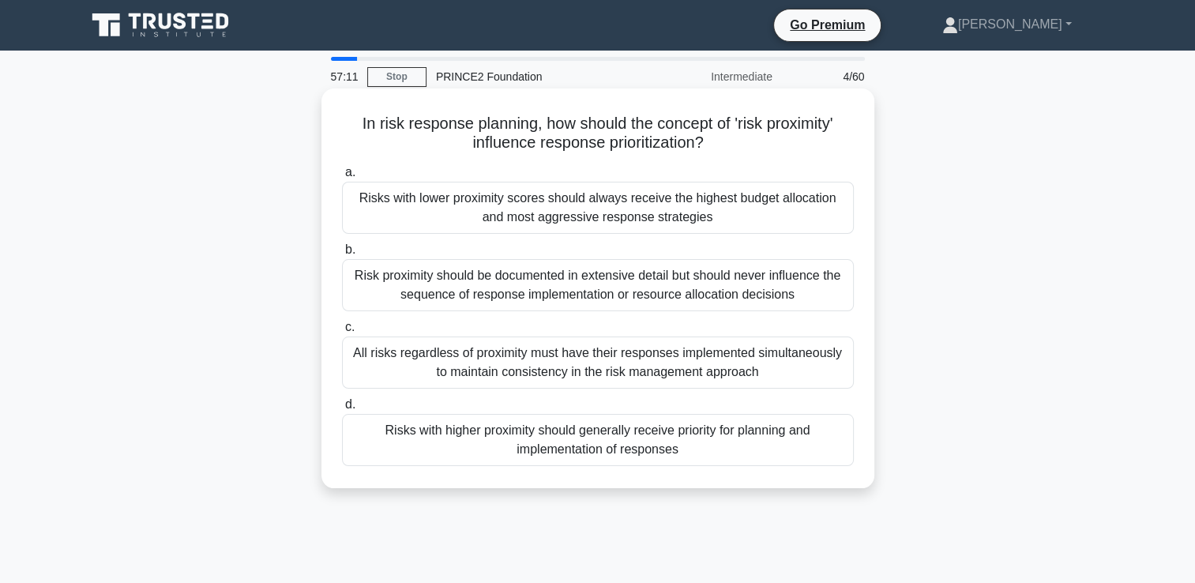
click at [824, 359] on div "All risks regardless of proximity must have their responses implemented simulta…" at bounding box center [598, 362] width 512 height 52
click at [342, 333] on input "c. All risks regardless of proximity must have their responses implemented simu…" at bounding box center [342, 327] width 0 height 10
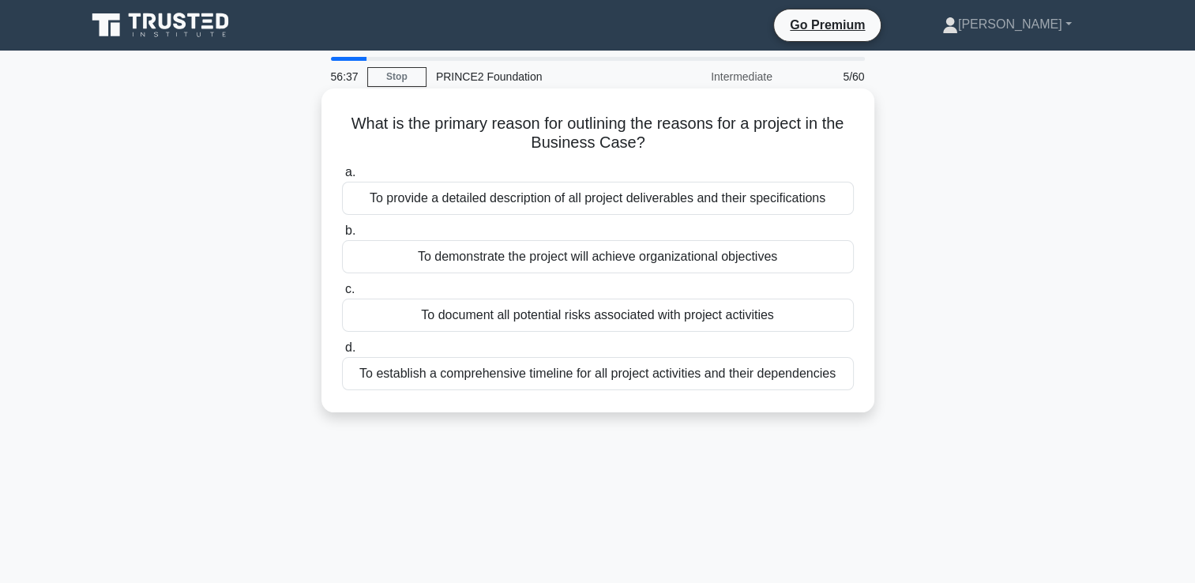
click at [752, 256] on div "To demonstrate the project will achieve organizational objectives" at bounding box center [598, 256] width 512 height 33
click at [342, 236] on input "b. To demonstrate the project will achieve organizational objectives" at bounding box center [342, 231] width 0 height 10
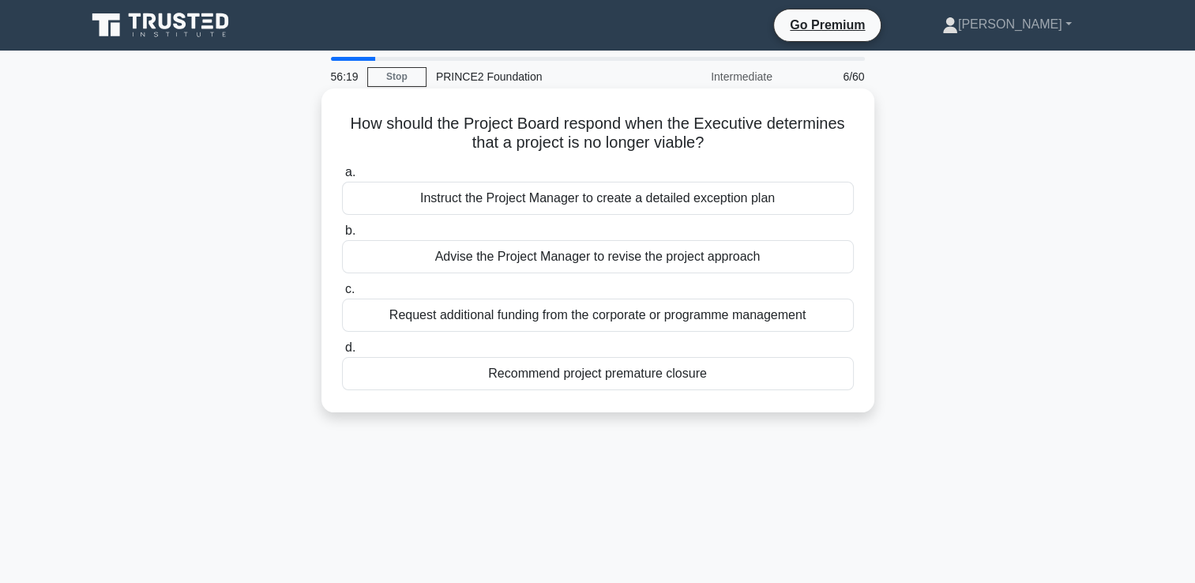
click at [615, 373] on div "Recommend project premature closure" at bounding box center [598, 373] width 512 height 33
click at [342, 353] on input "d. Recommend project premature closure" at bounding box center [342, 348] width 0 height 10
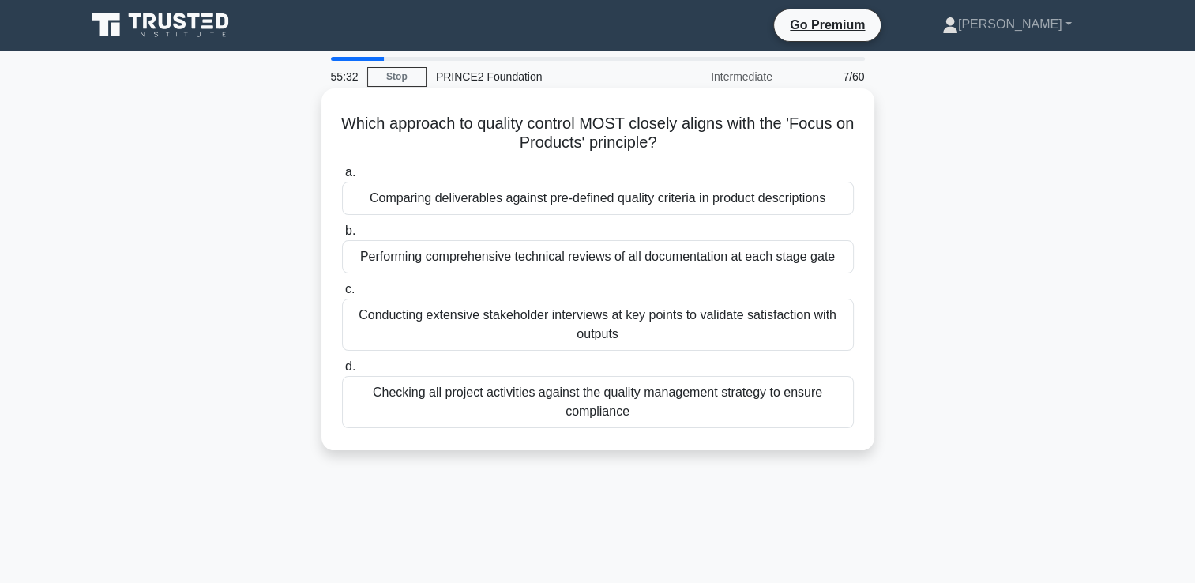
click at [631, 395] on div "Checking all project activities against the quality management strategy to ensu…" at bounding box center [598, 402] width 512 height 52
click at [342, 372] on input "d. Checking all project activities against the quality management strategy to e…" at bounding box center [342, 367] width 0 height 10
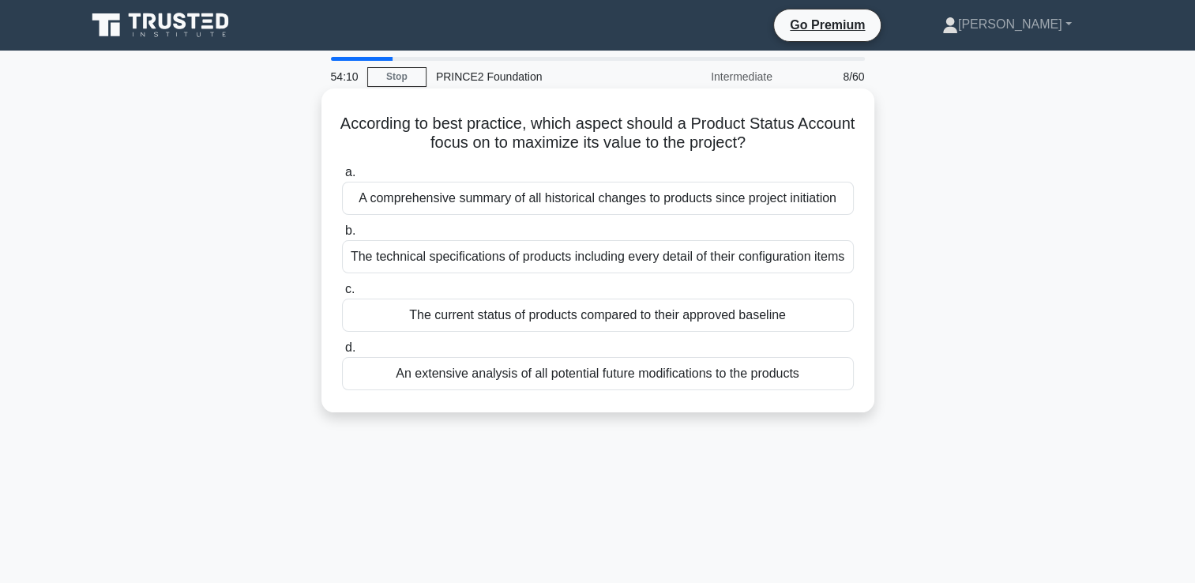
click at [802, 194] on div "A comprehensive summary of all historical changes to products since project ini…" at bounding box center [598, 198] width 512 height 33
click at [342, 178] on input "a. A comprehensive summary of all historical changes to products since project …" at bounding box center [342, 172] width 0 height 10
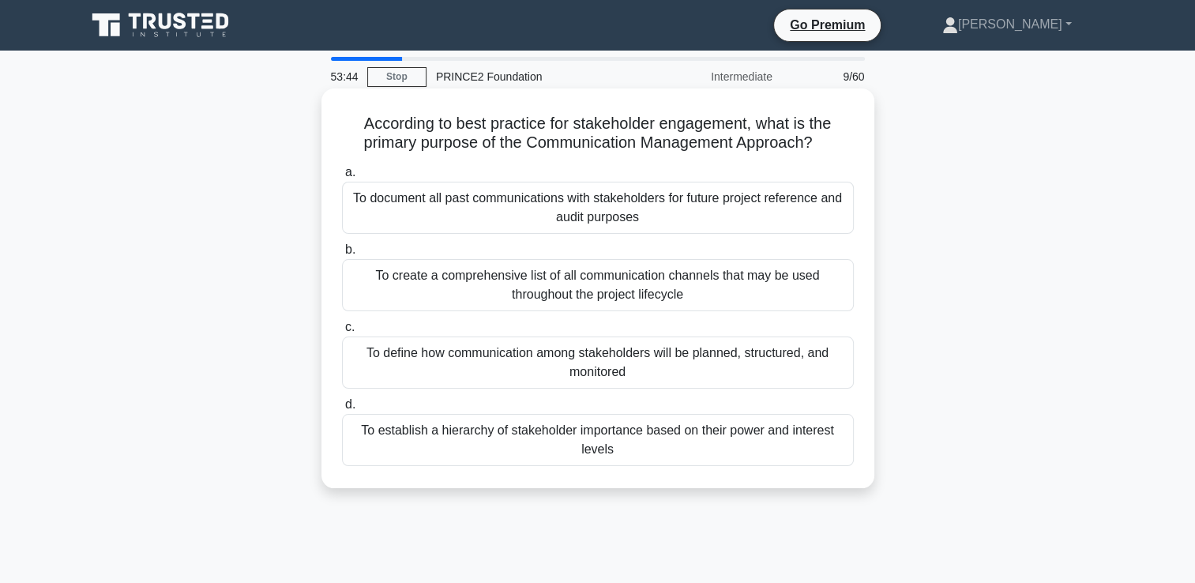
click at [742, 372] on div "To define how communication among stakeholders will be planned, structured, and…" at bounding box center [598, 362] width 512 height 52
click at [342, 333] on input "c. To define how communication among stakeholders will be planned, structured, …" at bounding box center [342, 327] width 0 height 10
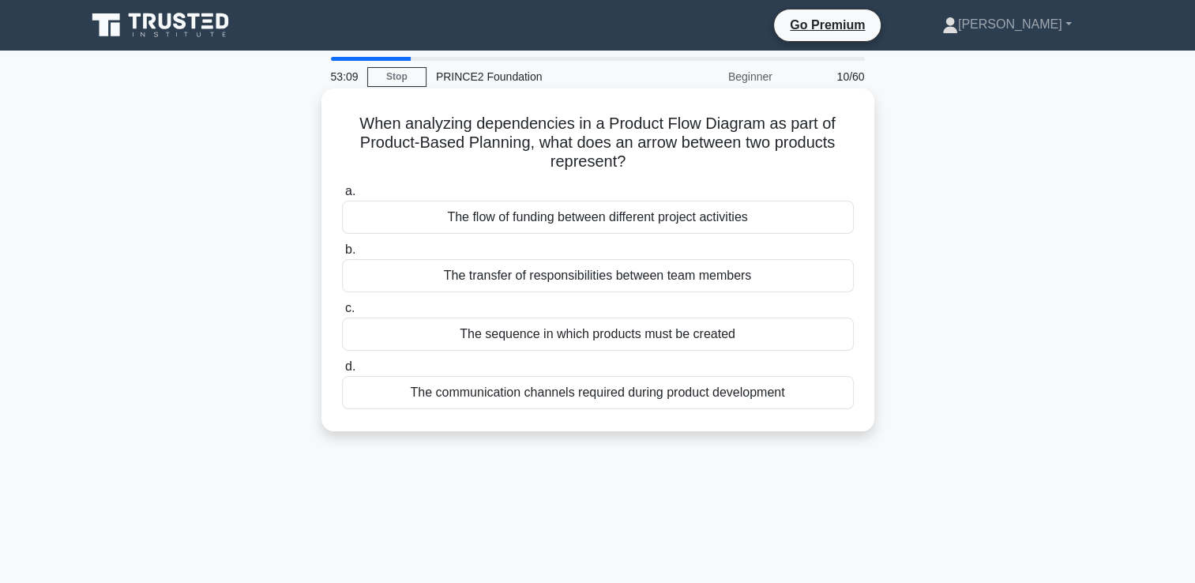
click at [739, 277] on div "The transfer of responsibilities between team members" at bounding box center [598, 275] width 512 height 33
click at [342, 255] on input "b. The transfer of responsibilities between team members" at bounding box center [342, 250] width 0 height 10
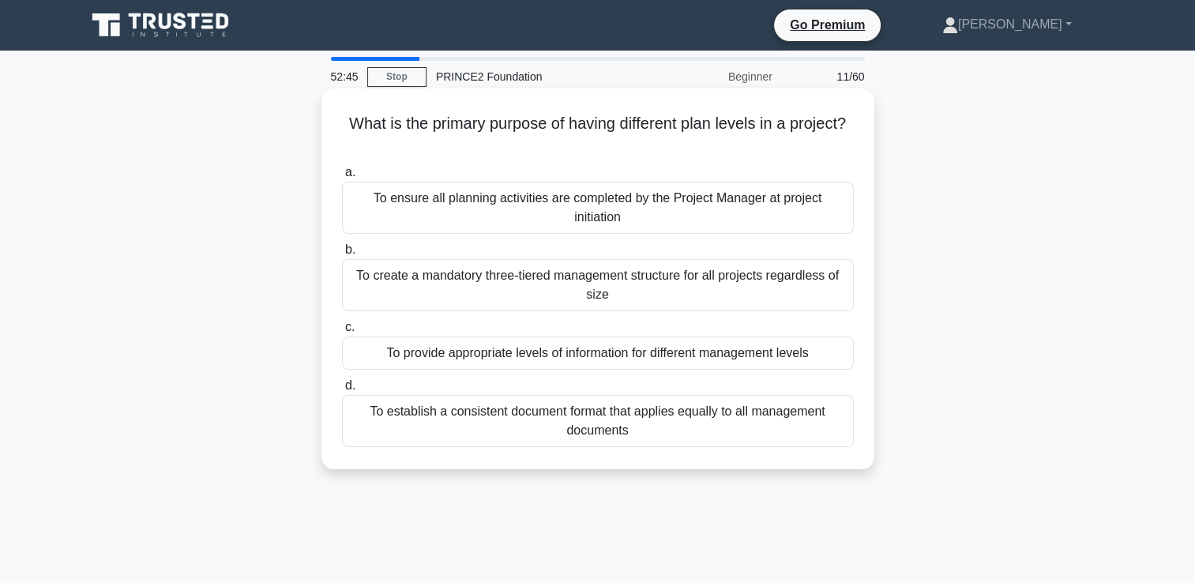
click at [760, 355] on div "To provide appropriate levels of information for different management levels" at bounding box center [598, 352] width 512 height 33
click at [342, 333] on input "c. To provide appropriate levels of information for different management levels" at bounding box center [342, 327] width 0 height 10
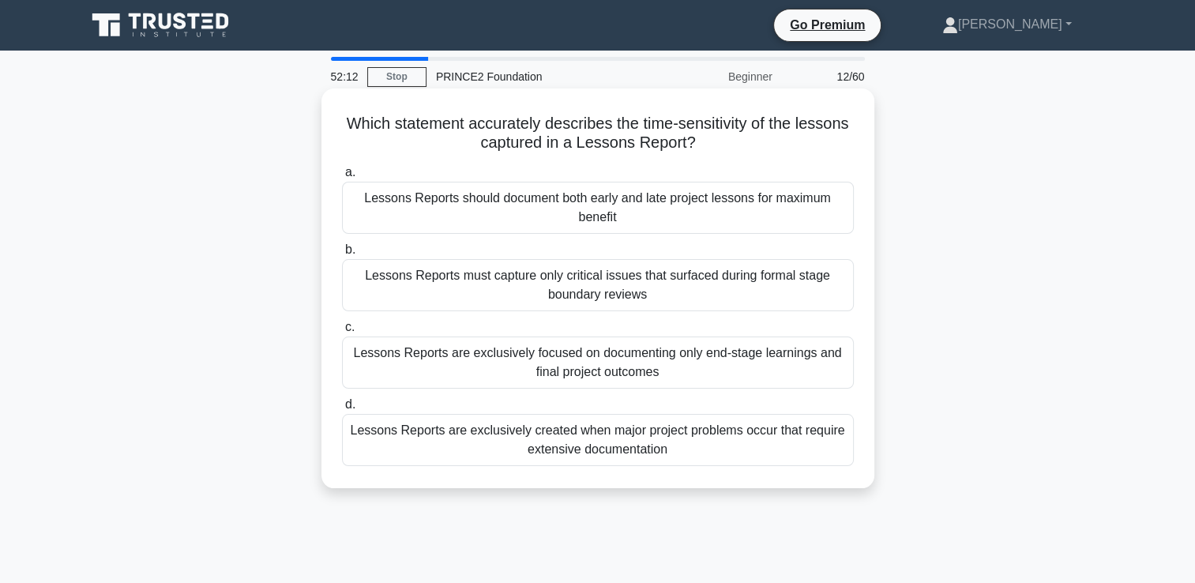
click at [682, 212] on div "Lessons Reports should document both early and late project lessons for maximum…" at bounding box center [598, 208] width 512 height 52
click at [342, 178] on input "a. Lessons Reports should document both early and late project lessons for maxi…" at bounding box center [342, 172] width 0 height 10
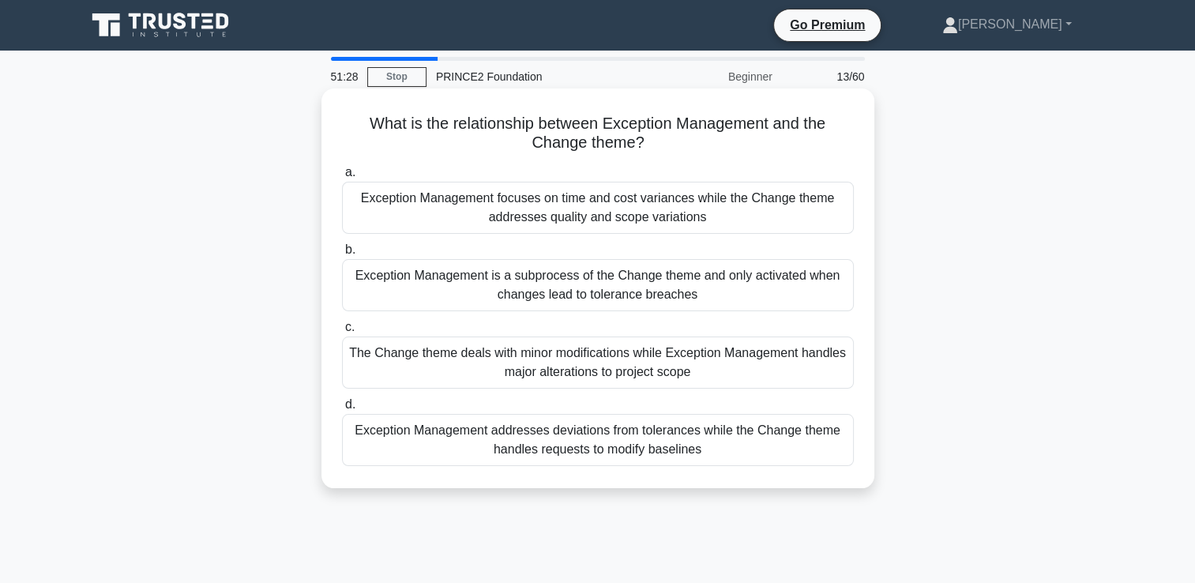
click at [663, 444] on div "Exception Management addresses deviations from tolerances while the Change them…" at bounding box center [598, 440] width 512 height 52
click at [342, 410] on input "d. Exception Management addresses deviations from tolerances while the Change t…" at bounding box center [342, 405] width 0 height 10
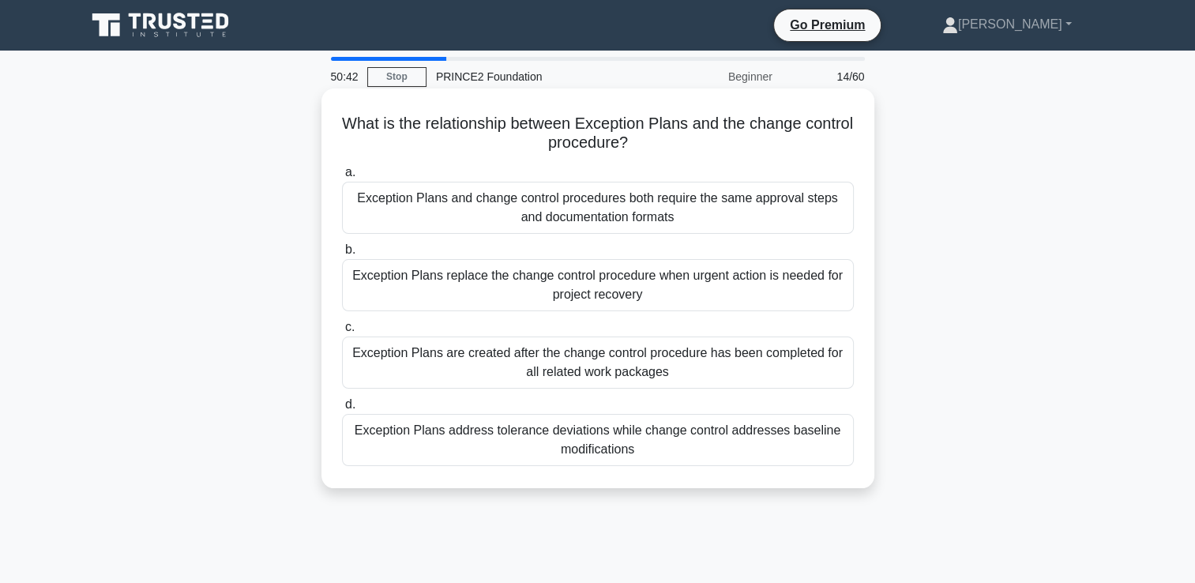
click at [670, 365] on div "Exception Plans are created after the change control procedure has been complet…" at bounding box center [598, 362] width 512 height 52
click at [342, 333] on input "c. Exception Plans are created after the change control procedure has been comp…" at bounding box center [342, 327] width 0 height 10
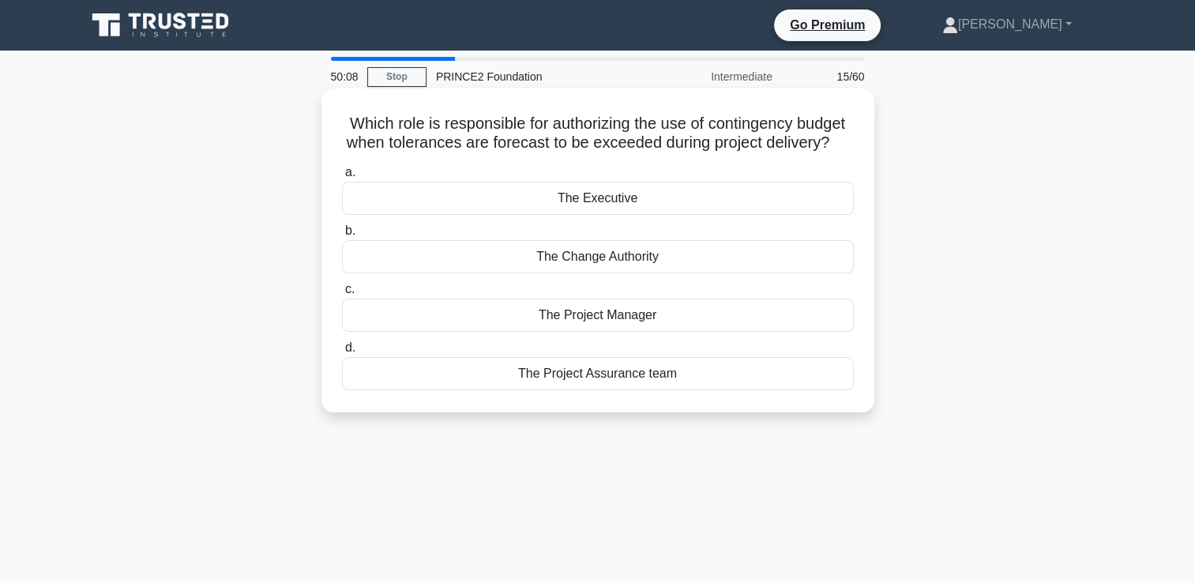
click at [617, 390] on div "The Project Assurance team" at bounding box center [598, 373] width 512 height 33
click at [342, 353] on input "d. The Project Assurance team" at bounding box center [342, 348] width 0 height 10
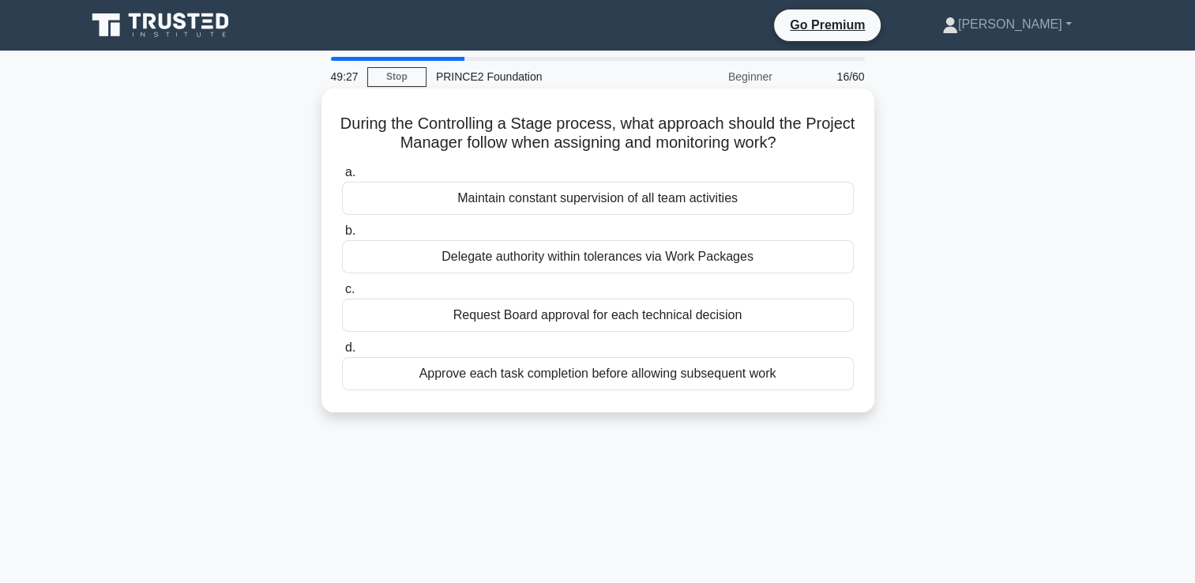
click at [684, 259] on div "Delegate authority within tolerances via Work Packages" at bounding box center [598, 256] width 512 height 33
click at [342, 236] on input "b. Delegate authority within tolerances via Work Packages" at bounding box center [342, 231] width 0 height 10
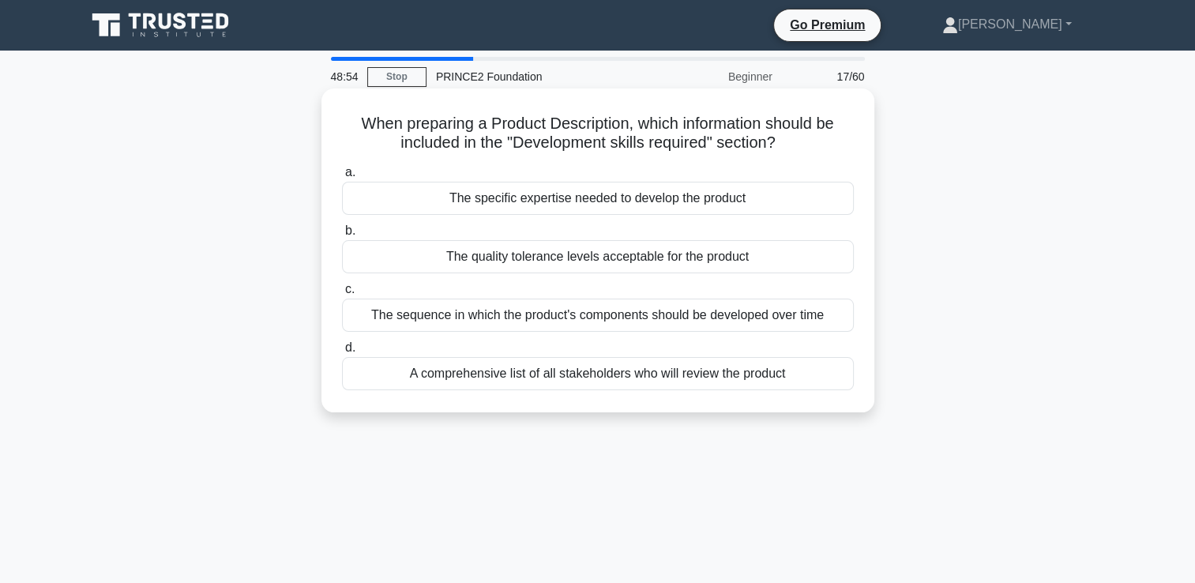
click at [692, 202] on div "The specific expertise needed to develop the product" at bounding box center [598, 198] width 512 height 33
click at [342, 178] on input "a. The specific expertise needed to develop the product" at bounding box center [342, 172] width 0 height 10
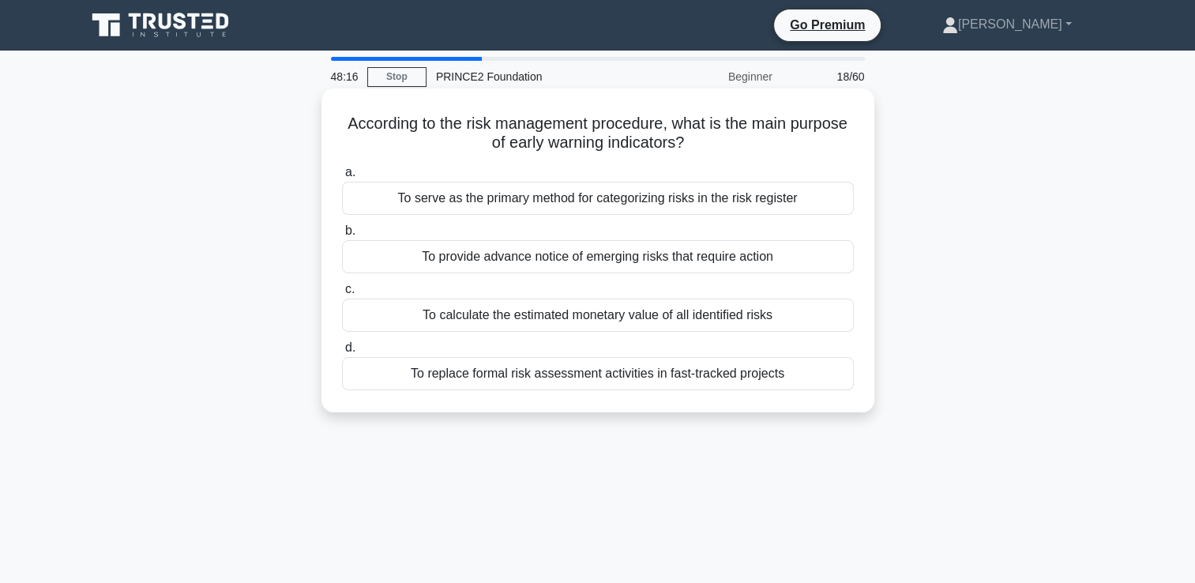
click at [661, 258] on div "To provide advance notice of emerging risks that require action" at bounding box center [598, 256] width 512 height 33
click at [342, 236] on input "b. To provide advance notice of emerging risks that require action" at bounding box center [342, 231] width 0 height 10
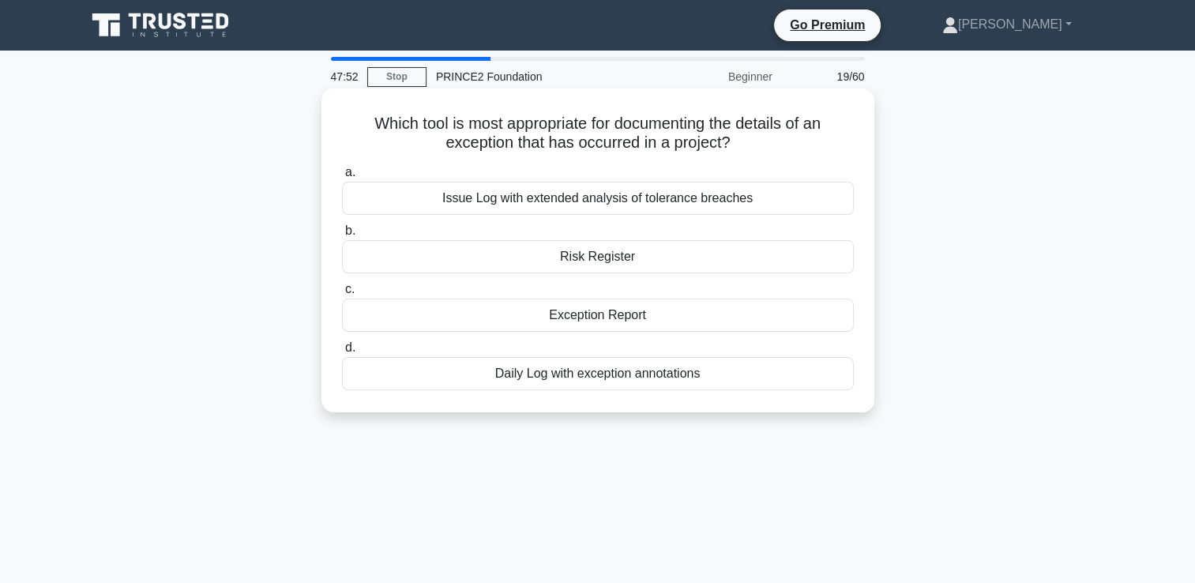
click at [628, 376] on div "Daily Log with exception annotations" at bounding box center [598, 373] width 512 height 33
click at [342, 353] on input "d. Daily Log with exception annotations" at bounding box center [342, 348] width 0 height 10
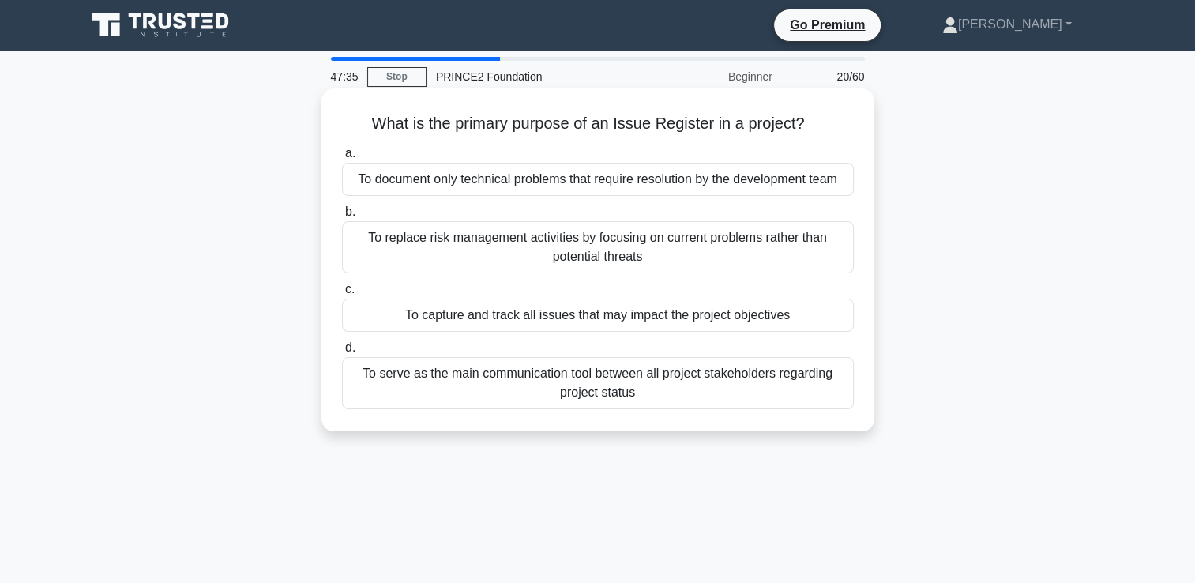
click at [679, 318] on div "To capture and track all issues that may impact the project objectives" at bounding box center [598, 315] width 512 height 33
click at [342, 295] on input "c. To capture and track all issues that may impact the project objectives" at bounding box center [342, 289] width 0 height 10
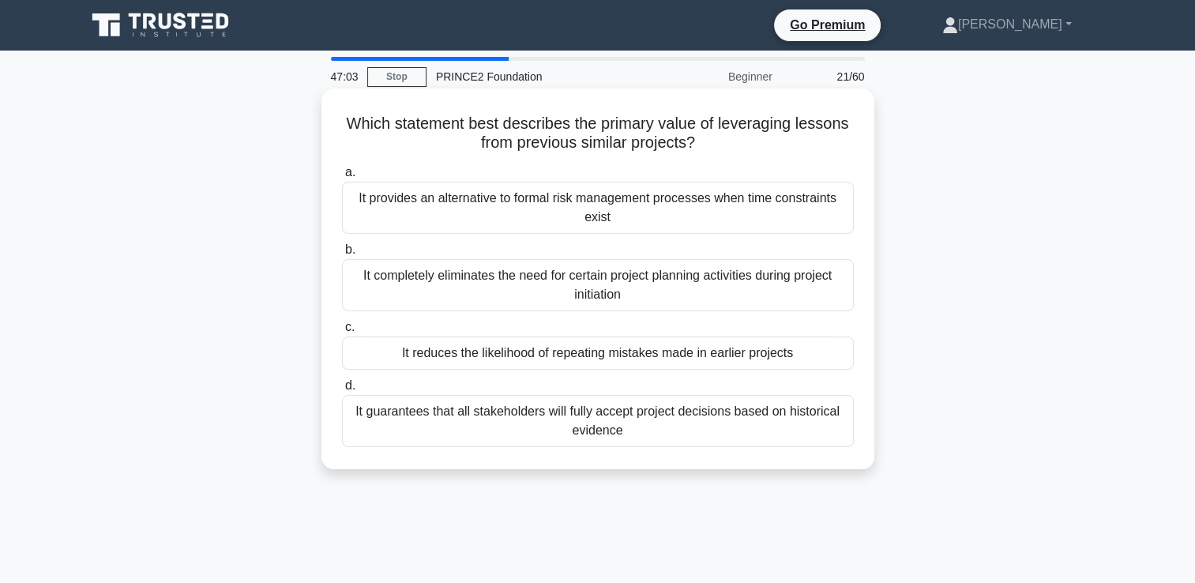
click at [765, 353] on div "It reduces the likelihood of repeating mistakes made in earlier projects" at bounding box center [598, 352] width 512 height 33
click at [342, 333] on input "c. It reduces the likelihood of repeating mistakes made in earlier projects" at bounding box center [342, 327] width 0 height 10
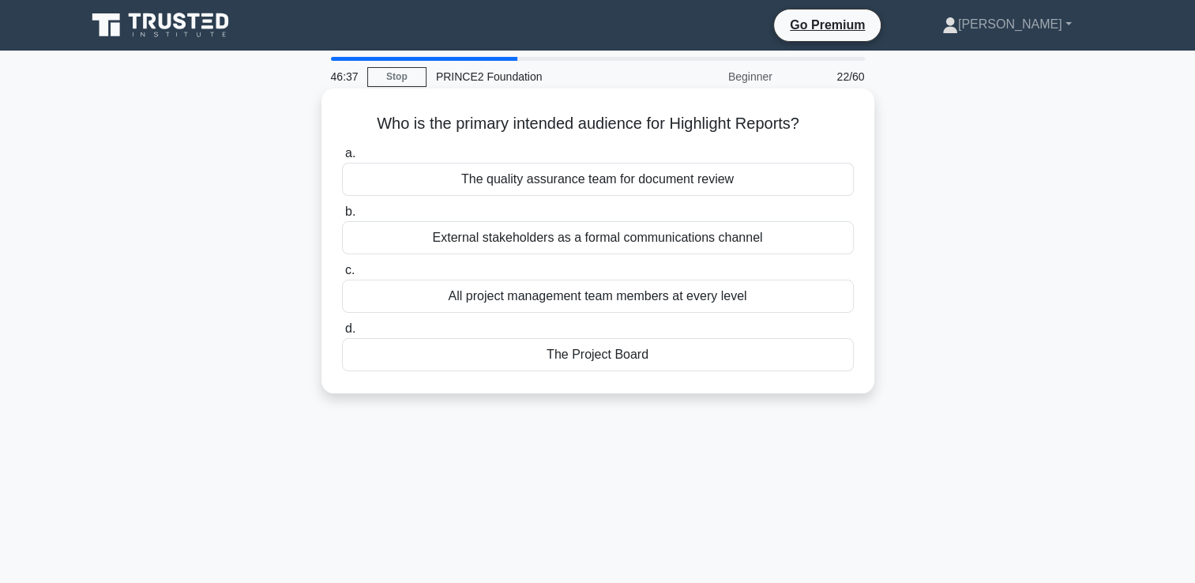
click at [618, 359] on div "The Project Board" at bounding box center [598, 354] width 512 height 33
click at [342, 334] on input "d. The Project Board" at bounding box center [342, 329] width 0 height 10
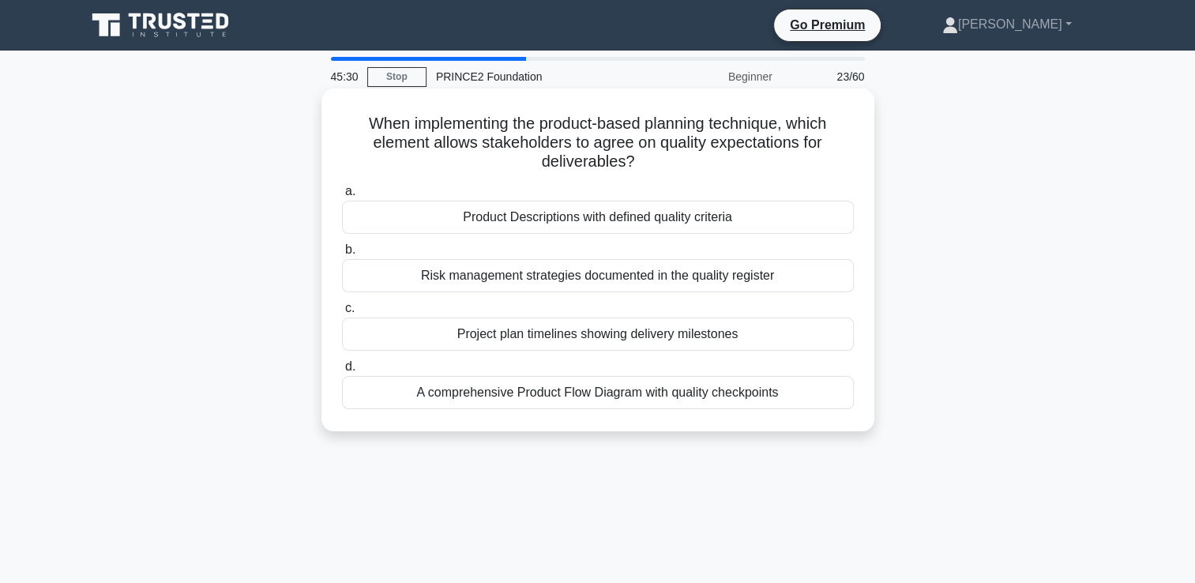
click at [667, 336] on div "Project plan timelines showing delivery milestones" at bounding box center [598, 334] width 512 height 33
click at [342, 314] on input "c. Project plan timelines showing delivery milestones" at bounding box center [342, 308] width 0 height 10
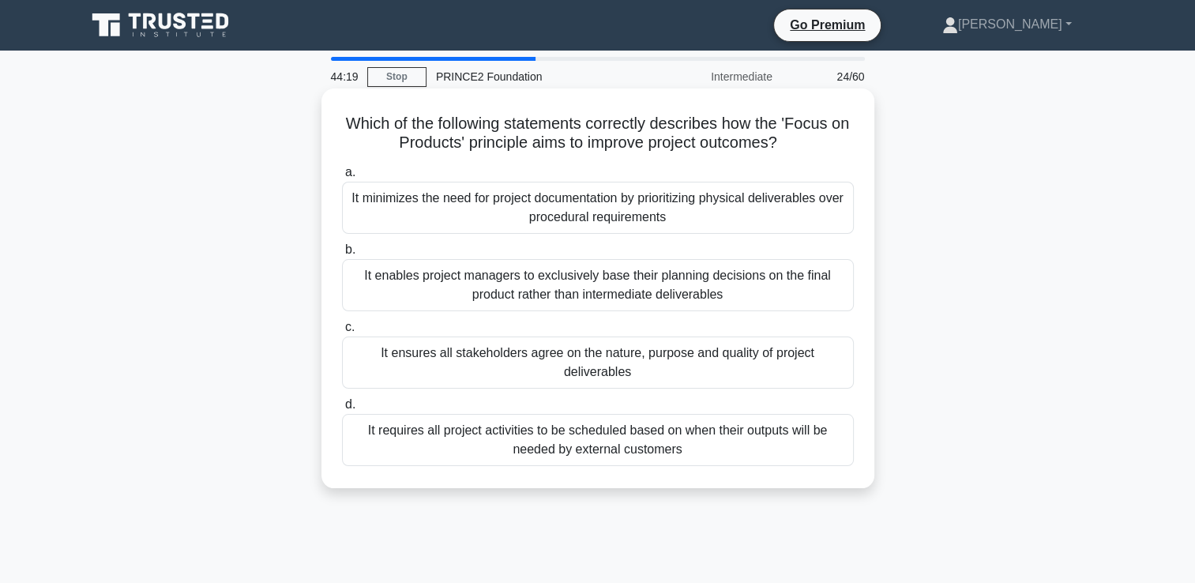
click at [603, 366] on div "It ensures all stakeholders agree on the nature, purpose and quality of project…" at bounding box center [598, 362] width 512 height 52
click at [342, 333] on input "c. It ensures all stakeholders agree on the nature, purpose and quality of proj…" at bounding box center [342, 327] width 0 height 10
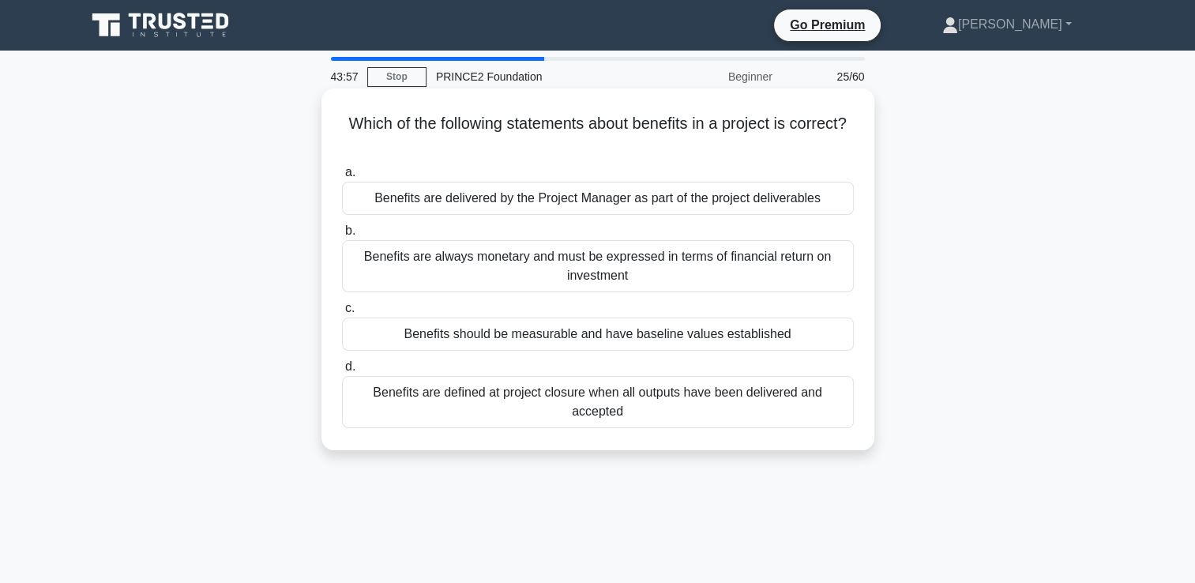
click at [742, 330] on div "Benefits should be measurable and have baseline values established" at bounding box center [598, 334] width 512 height 33
click at [342, 314] on input "c. Benefits should be measurable and have baseline values established" at bounding box center [342, 308] width 0 height 10
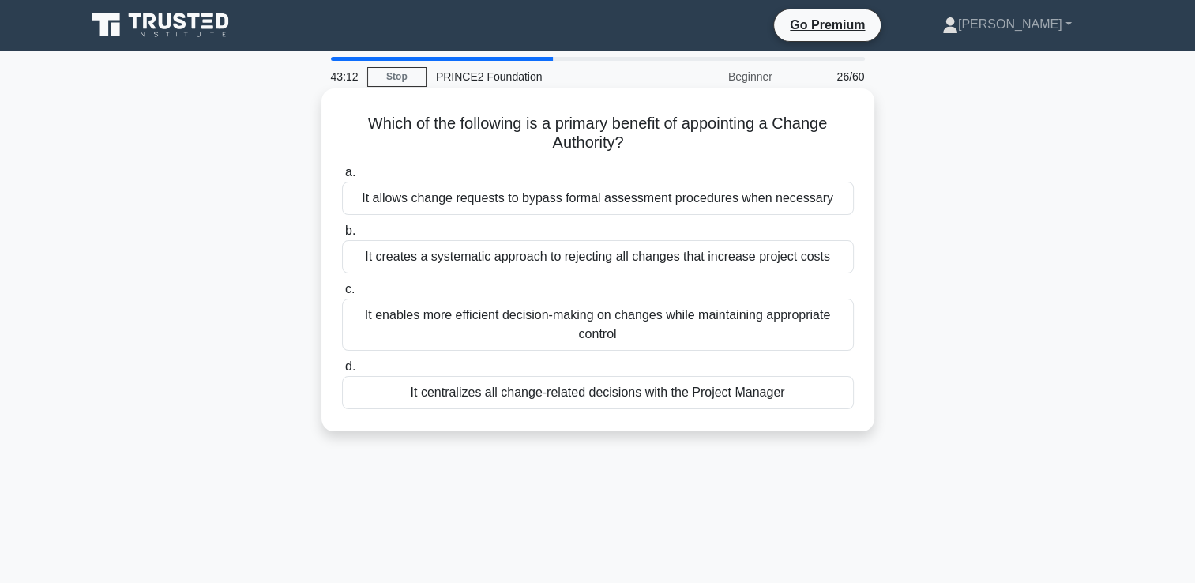
click at [733, 319] on div "It enables more efficient decision-making on changes while maintaining appropri…" at bounding box center [598, 325] width 512 height 52
click at [342, 295] on input "c. It enables more efficient decision-making on changes while maintaining appro…" at bounding box center [342, 289] width 0 height 10
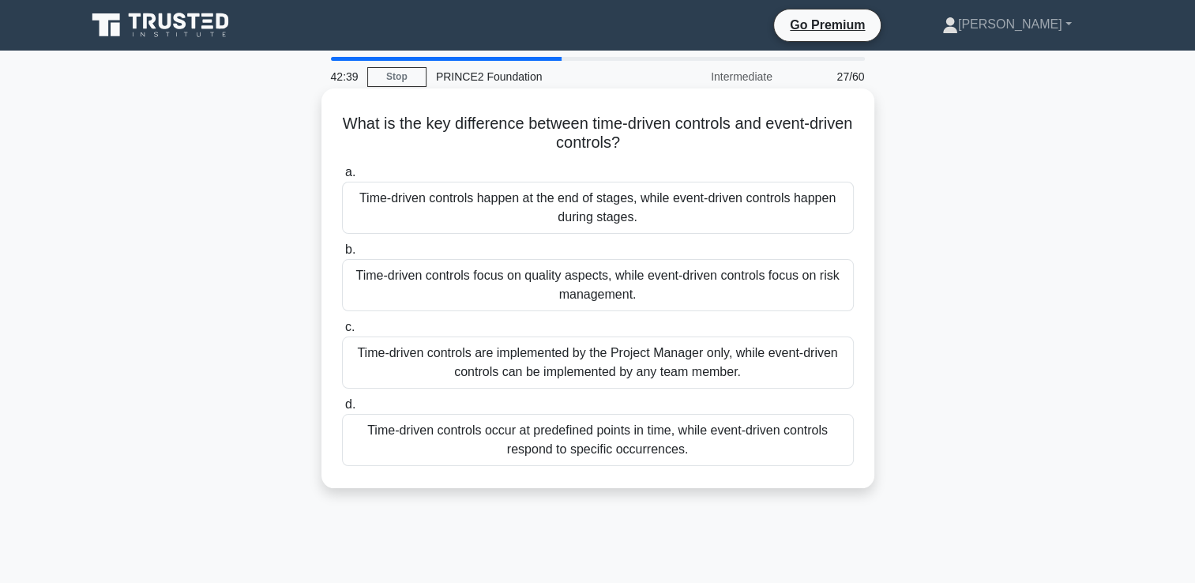
click at [669, 437] on div "Time-driven controls occur at predefined points in time, while event-driven con…" at bounding box center [598, 440] width 512 height 52
click at [342, 410] on input "d. Time-driven controls occur at predefined points in time, while event-driven …" at bounding box center [342, 405] width 0 height 10
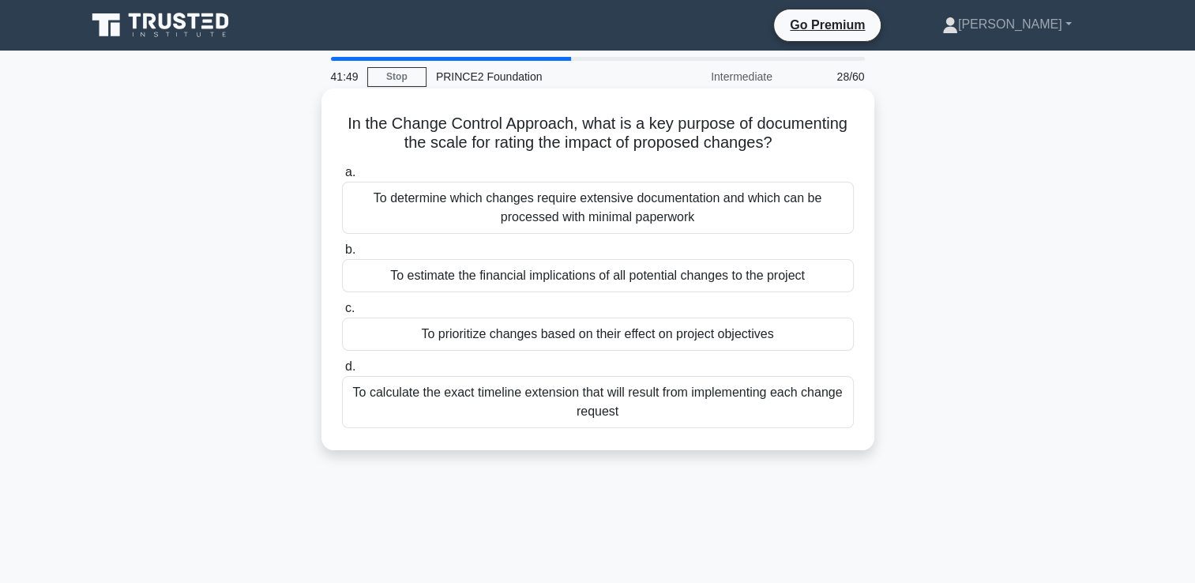
click at [531, 336] on div "To prioritize changes based on their effect on project objectives" at bounding box center [598, 334] width 512 height 33
click at [342, 314] on input "c. To prioritize changes based on their effect on project objectives" at bounding box center [342, 308] width 0 height 10
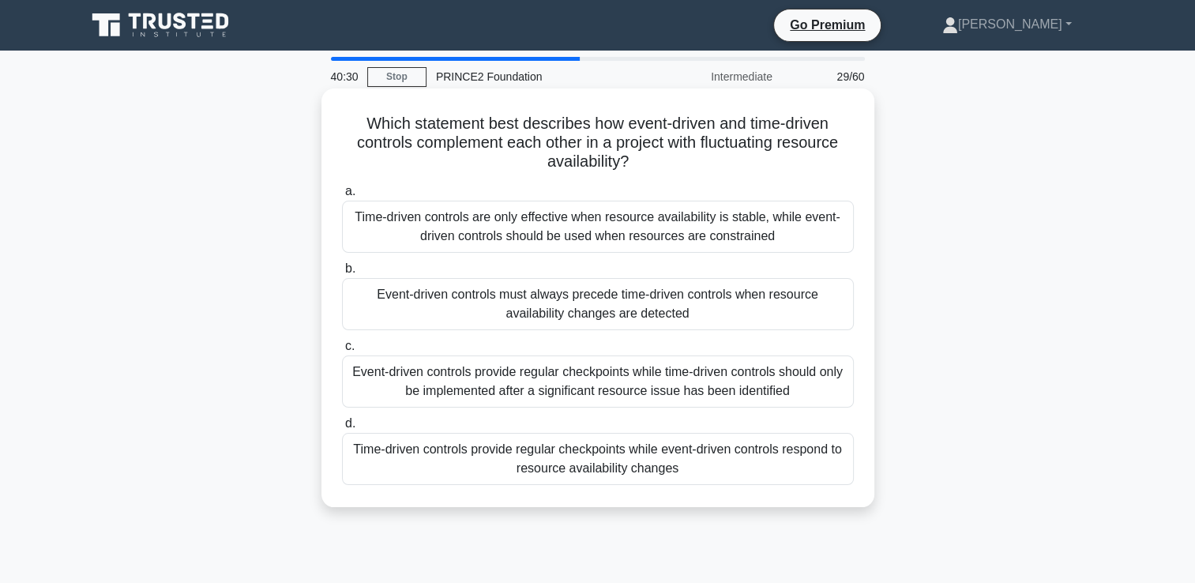
click at [633, 468] on div "Time-driven controls provide regular checkpoints while event-driven controls re…" at bounding box center [598, 459] width 512 height 52
click at [342, 429] on input "d. Time-driven controls provide regular checkpoints while event-driven controls…" at bounding box center [342, 424] width 0 height 10
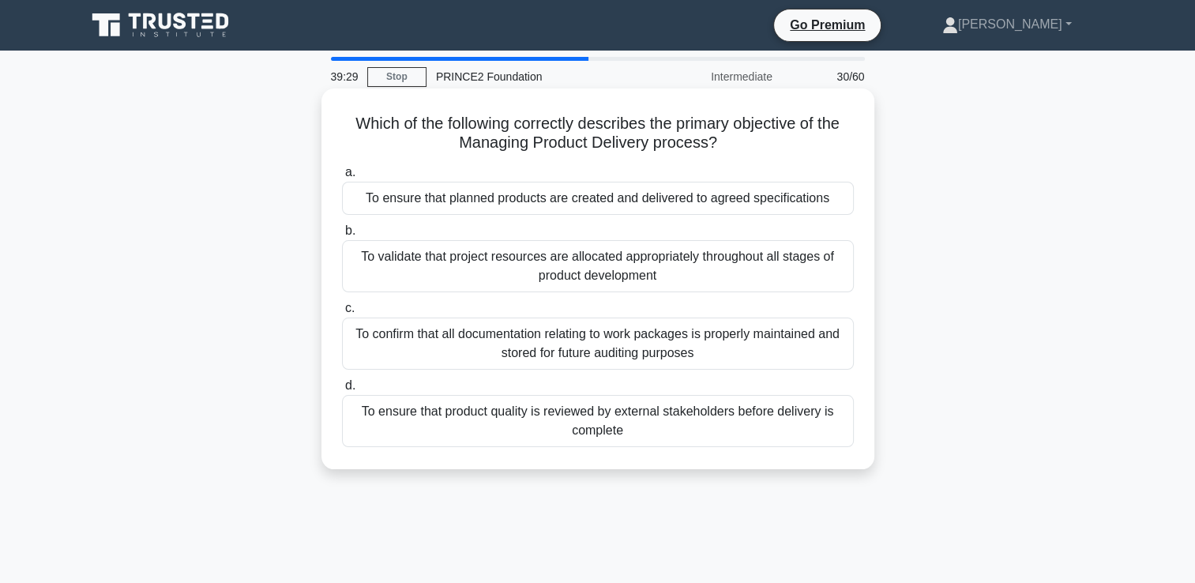
click at [645, 266] on div "To validate that project resources are allocated appropriately throughout all s…" at bounding box center [598, 266] width 512 height 52
click at [342, 236] on input "b. To validate that project resources are allocated appropriately throughout al…" at bounding box center [342, 231] width 0 height 10
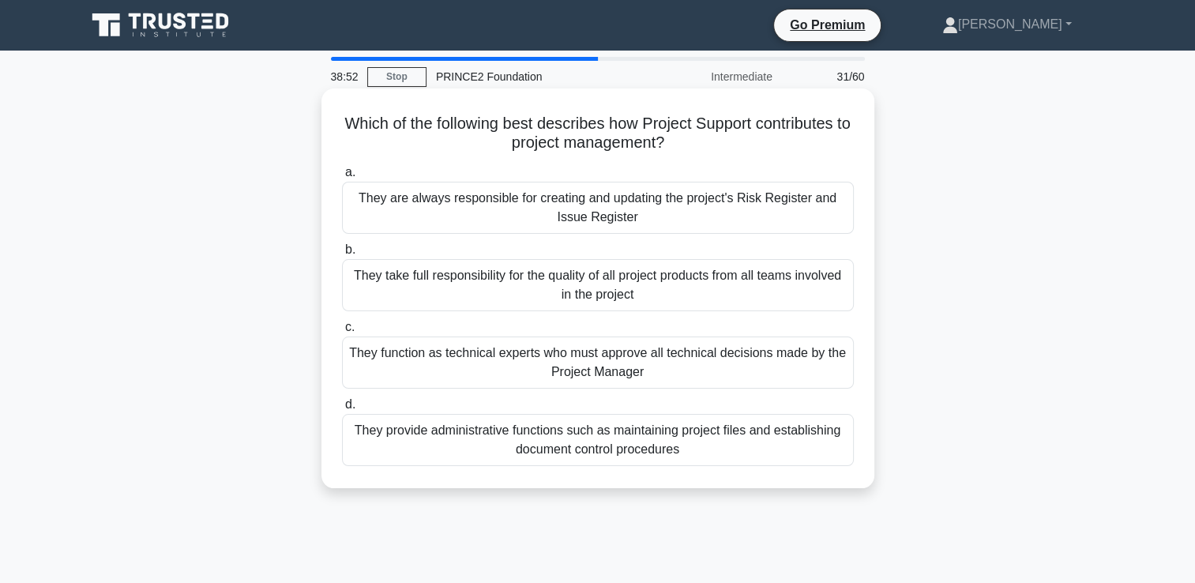
click at [584, 448] on div "They provide administrative functions such as maintaining project files and est…" at bounding box center [598, 440] width 512 height 52
click at [342, 410] on input "d. They provide administrative functions such as maintaining project files and …" at bounding box center [342, 405] width 0 height 10
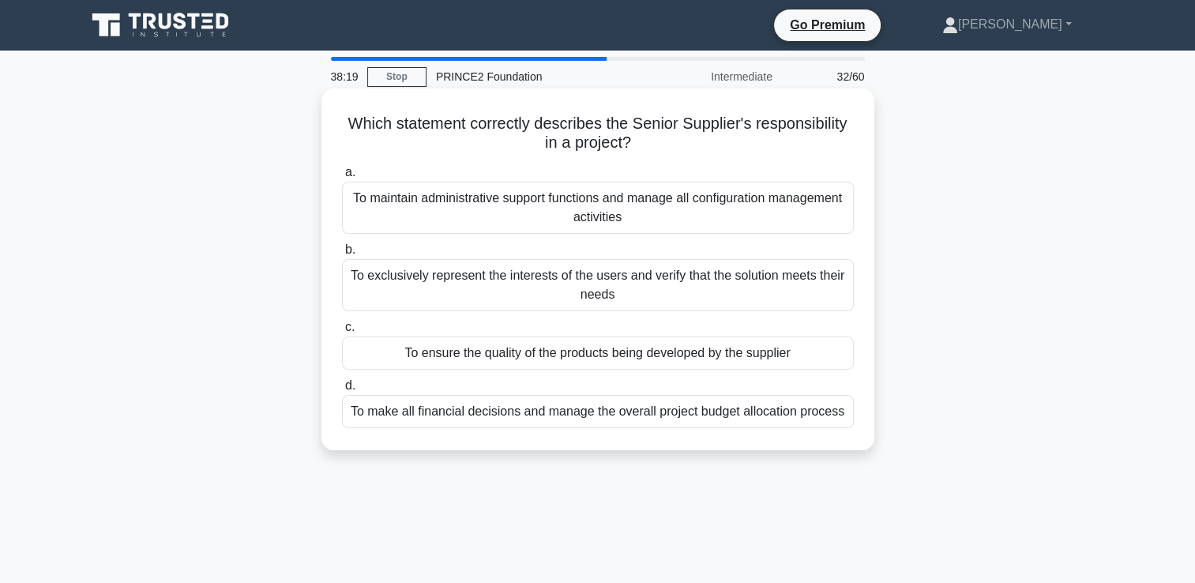
click at [612, 279] on div "To exclusively represent the interests of the users and verify that the solutio…" at bounding box center [598, 285] width 512 height 52
click at [342, 255] on input "b. To exclusively represent the interests of the users and verify that the solu…" at bounding box center [342, 250] width 0 height 10
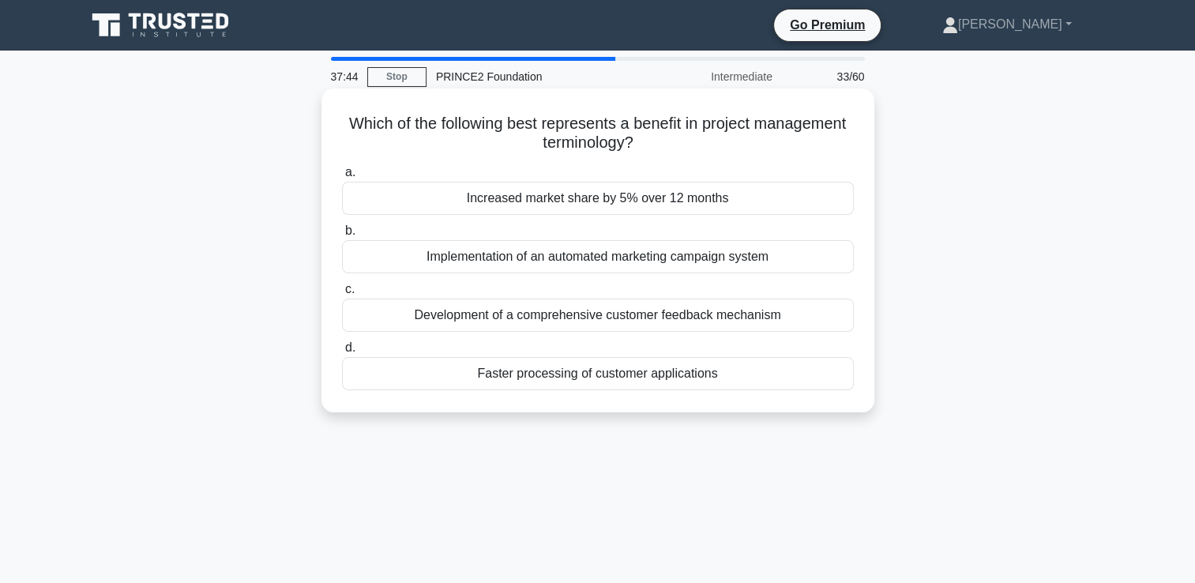
drag, startPoint x: 692, startPoint y: 314, endPoint x: 710, endPoint y: 329, distance: 23.6
click at [710, 329] on div "Development of a comprehensive customer feedback mechanism" at bounding box center [598, 315] width 512 height 33
drag, startPoint x: 710, startPoint y: 329, endPoint x: 695, endPoint y: 340, distance: 18.2
click at [695, 340] on label "d. Faster processing of customer applications" at bounding box center [598, 364] width 512 height 52
click at [342, 343] on input "d. Faster processing of customer applications" at bounding box center [342, 348] width 0 height 10
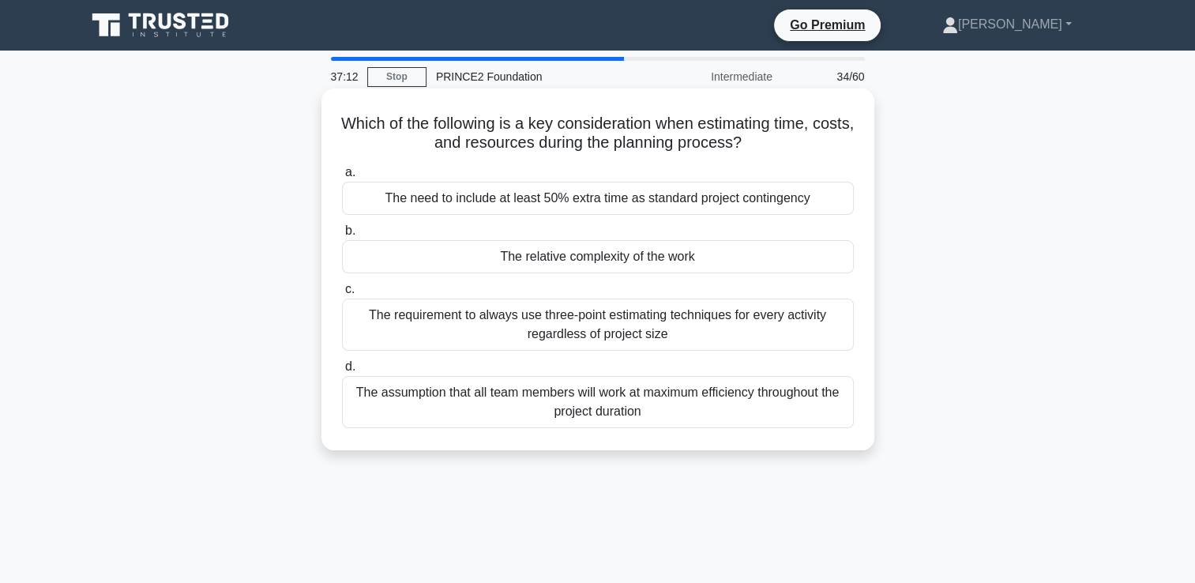
click at [609, 260] on div "The relative complexity of the work" at bounding box center [598, 256] width 512 height 33
click at [342, 236] on input "b. The relative complexity of the work" at bounding box center [342, 231] width 0 height 10
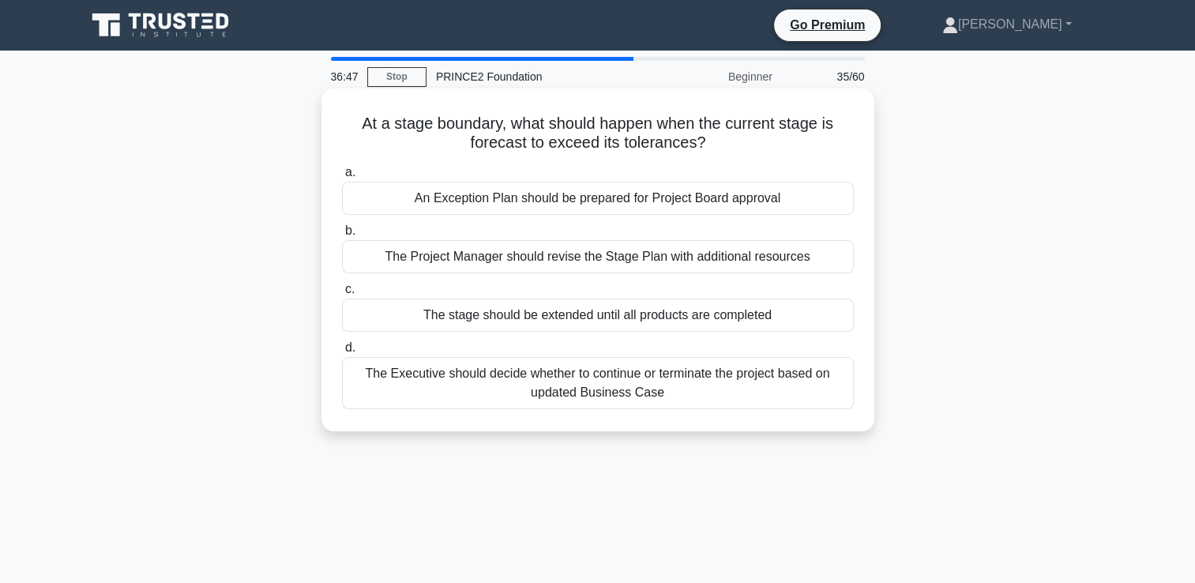
click at [610, 381] on div "The Executive should decide whether to continue or terminate the project based …" at bounding box center [598, 383] width 512 height 52
click at [342, 353] on input "d. The Executive should decide whether to continue or terminate the project bas…" at bounding box center [342, 348] width 0 height 10
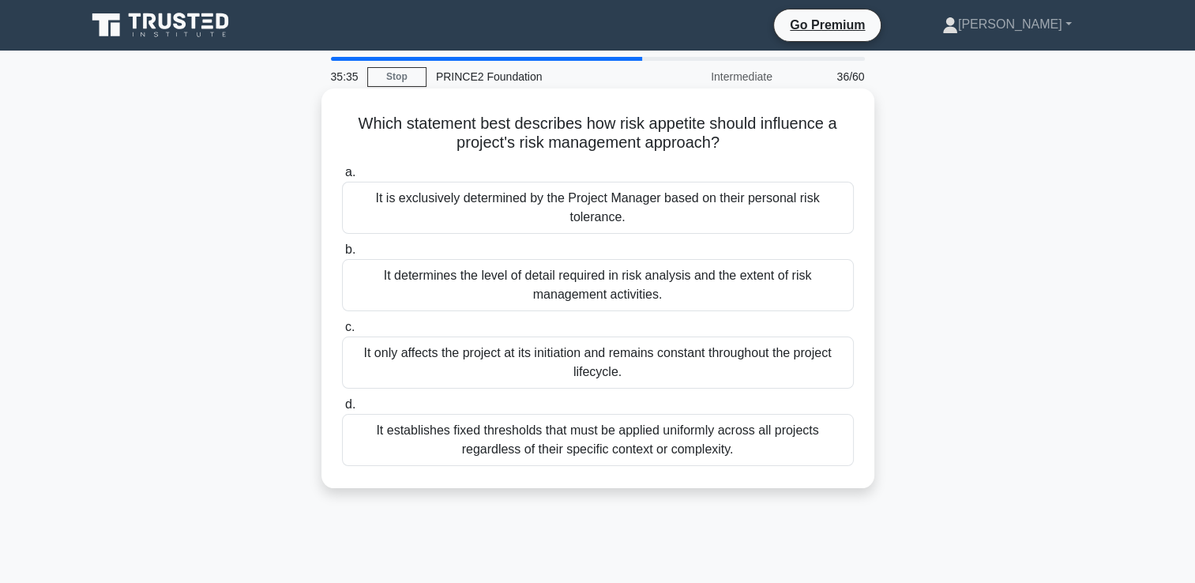
click at [667, 445] on div "It establishes fixed thresholds that must be applied uniformly across all proje…" at bounding box center [598, 440] width 512 height 52
click at [342, 410] on input "d. It establishes fixed thresholds that must be applied uniformly across all pr…" at bounding box center [342, 405] width 0 height 10
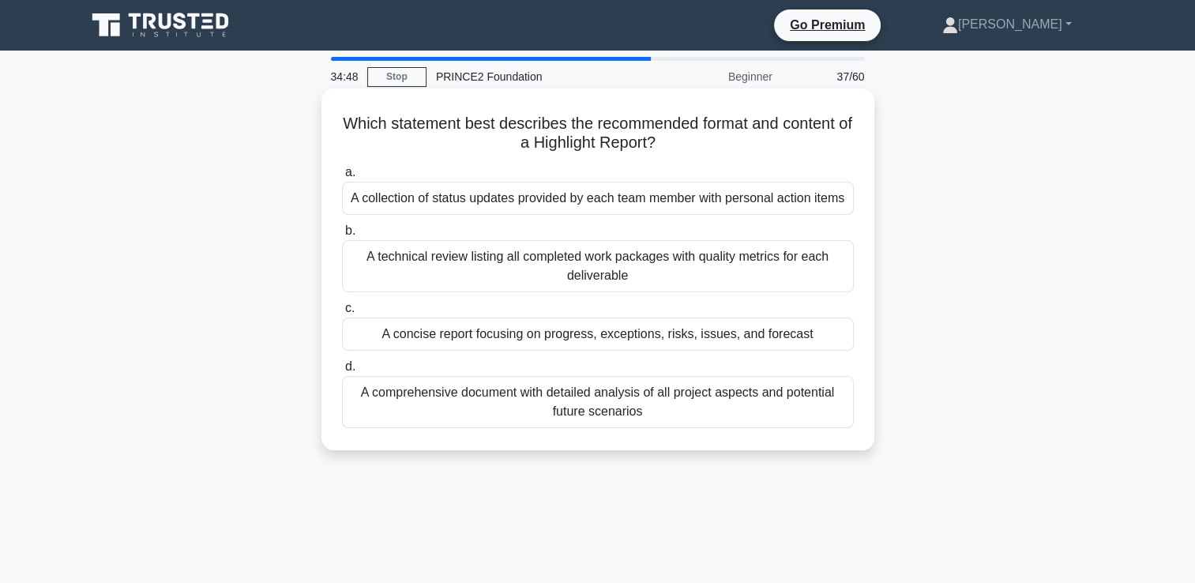
click at [675, 340] on div "A concise report focusing on progress, exceptions, risks, issues, and forecast" at bounding box center [598, 334] width 512 height 33
click at [342, 314] on input "c. A concise report focusing on progress, exceptions, risks, issues, and foreca…" at bounding box center [342, 308] width 0 height 10
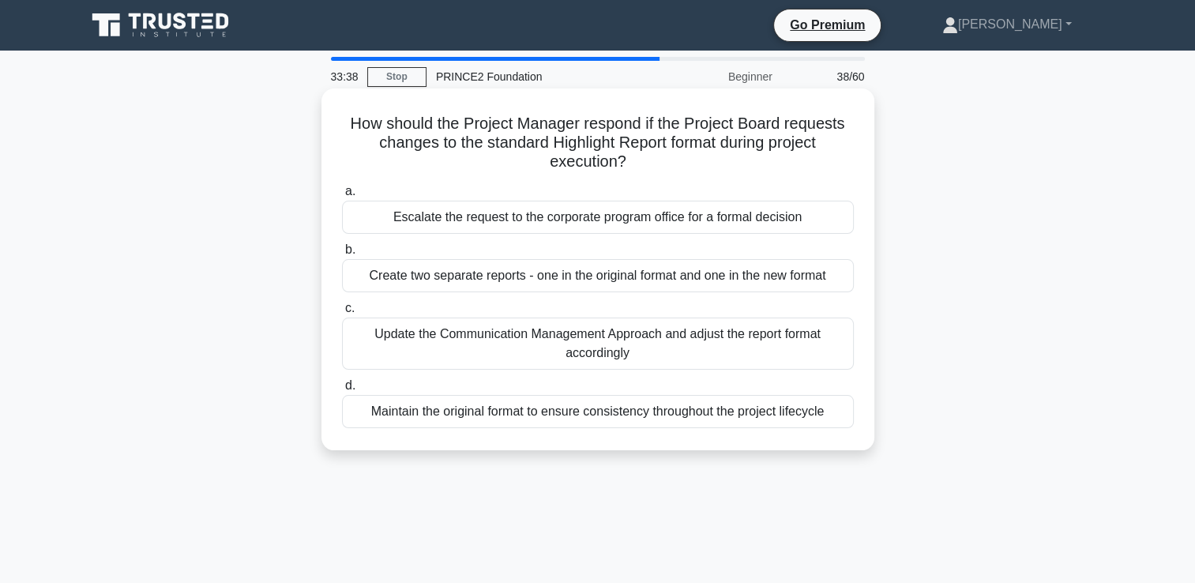
click at [622, 353] on div "Update the Communication Management Approach and adjust the report format accor…" at bounding box center [598, 344] width 512 height 52
click at [342, 314] on input "c. Update the Communication Management Approach and adjust the report format ac…" at bounding box center [342, 308] width 0 height 10
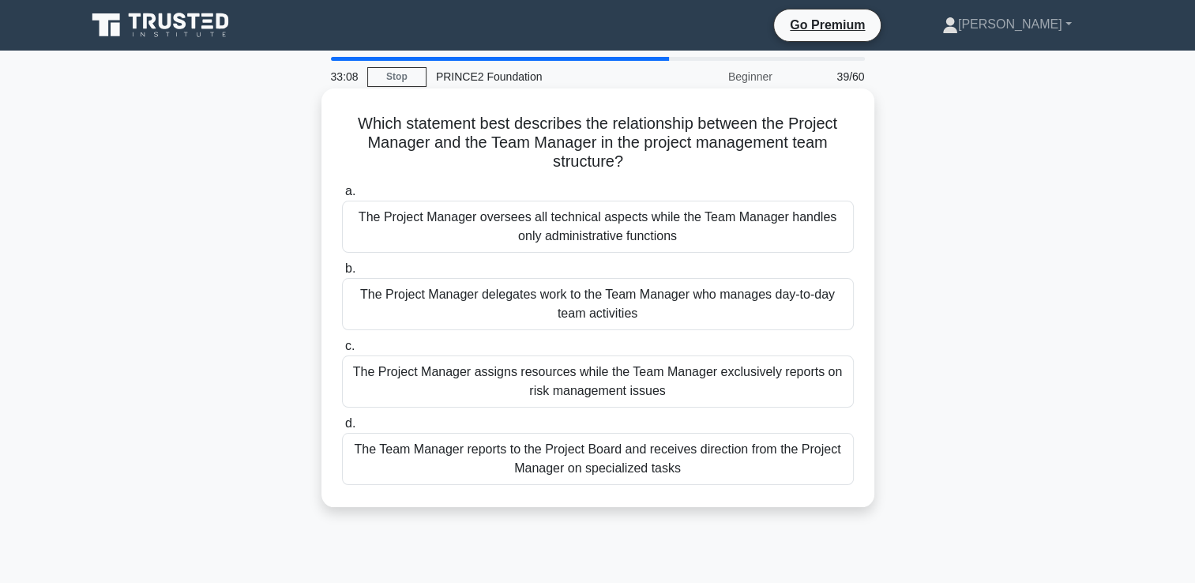
click at [617, 317] on div "The Project Manager delegates work to the Team Manager who manages day-to-day t…" at bounding box center [598, 304] width 512 height 52
click at [342, 274] on input "b. The Project Manager delegates work to the Team Manager who manages day-to-da…" at bounding box center [342, 269] width 0 height 10
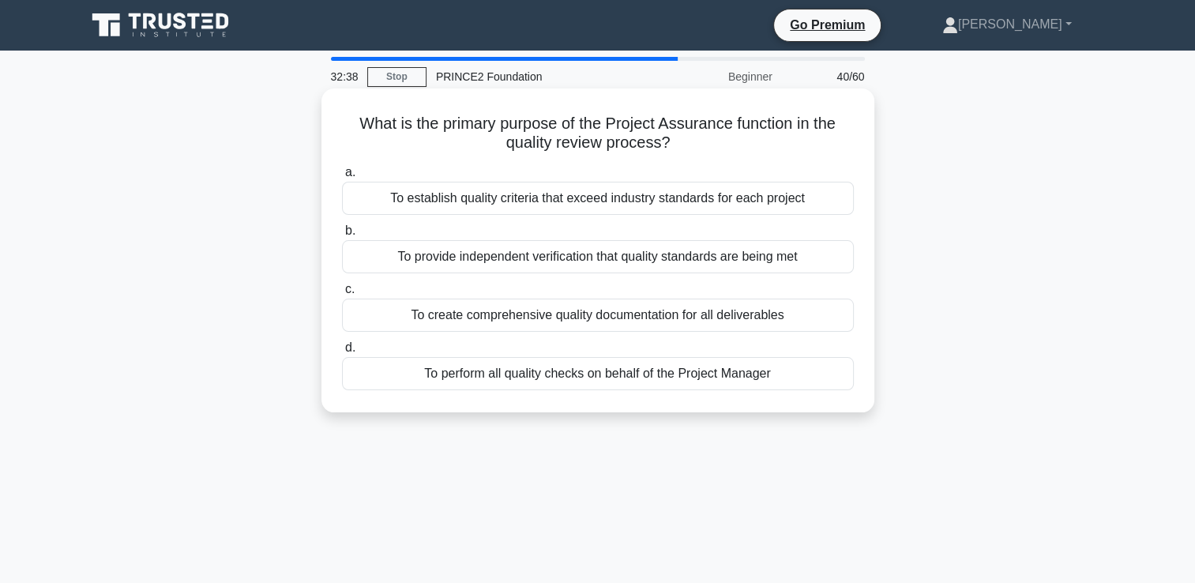
click at [763, 254] on div "To provide independent verification that quality standards are being met" at bounding box center [598, 256] width 512 height 33
click at [342, 236] on input "b. To provide independent verification that quality standards are being met" at bounding box center [342, 231] width 0 height 10
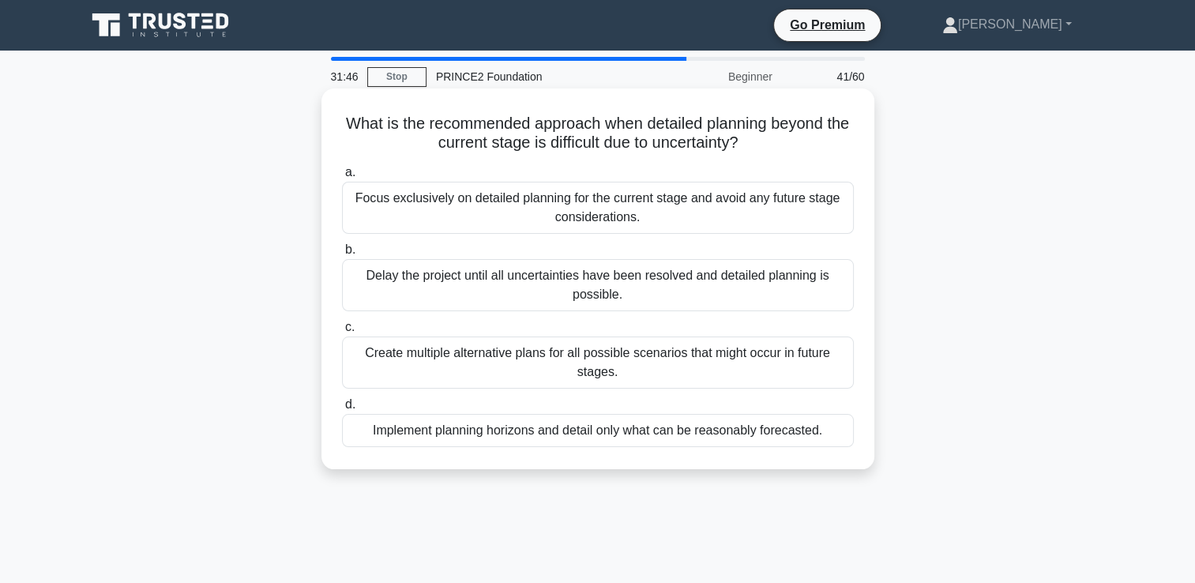
click at [829, 205] on div "Focus exclusively on detailed planning for the current stage and avoid any futu…" at bounding box center [598, 208] width 512 height 52
click at [342, 178] on input "a. Focus exclusively on detailed planning for the current stage and avoid any f…" at bounding box center [342, 172] width 0 height 10
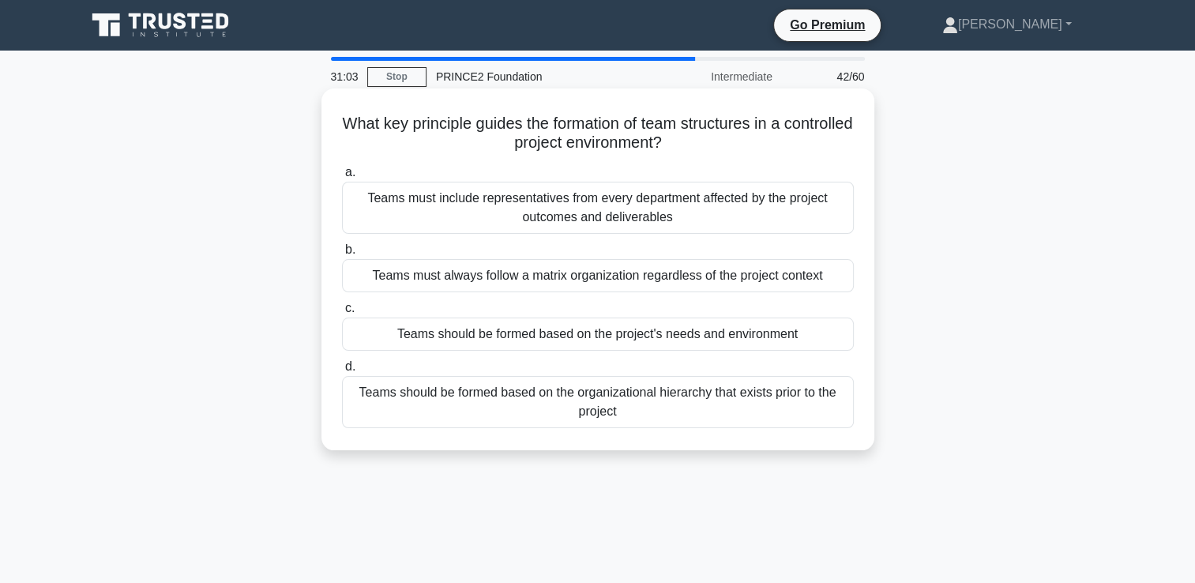
click at [770, 336] on div "Teams should be formed based on the project's needs and environment" at bounding box center [598, 334] width 512 height 33
click at [342, 314] on input "c. Teams should be formed based on the project's needs and environment" at bounding box center [342, 308] width 0 height 10
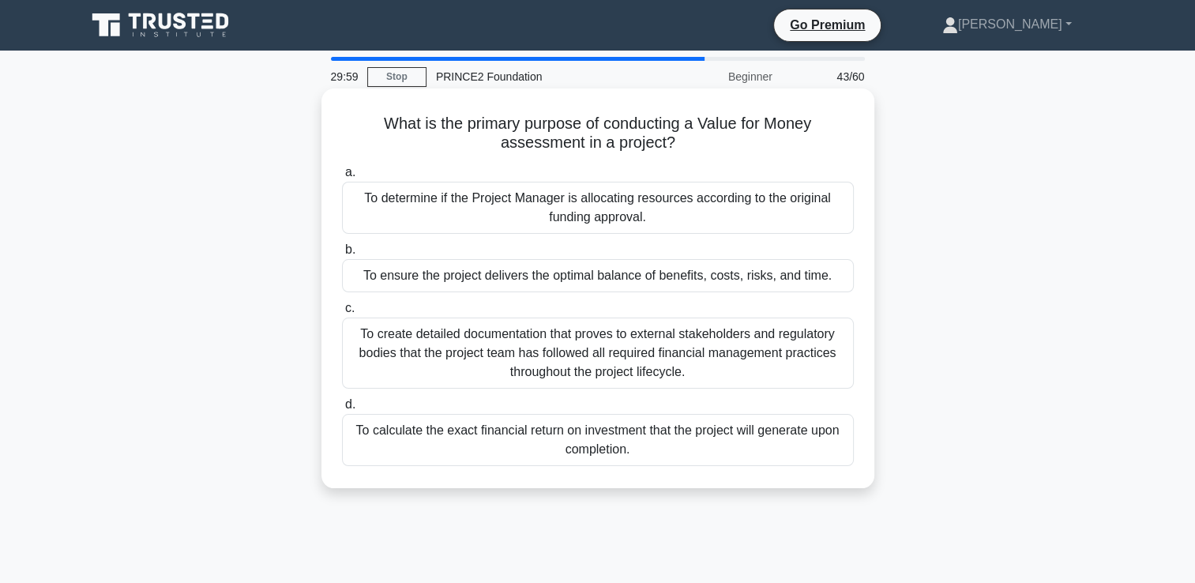
click at [633, 209] on div "To determine if the Project Manager is allocating resources according to the or…" at bounding box center [598, 208] width 512 height 52
click at [342, 178] on input "a. To determine if the Project Manager is allocating resources according to the…" at bounding box center [342, 172] width 0 height 10
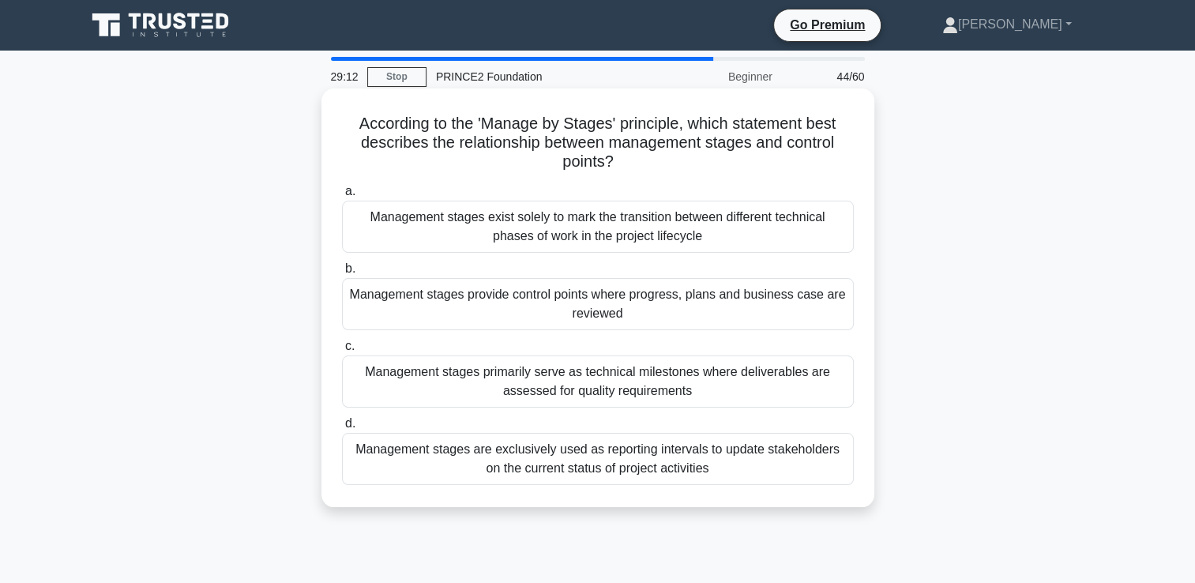
click at [700, 296] on div "Management stages provide control points where progress, plans and business cas…" at bounding box center [598, 304] width 512 height 52
click at [342, 274] on input "b. Management stages provide control points where progress, plans and business …" at bounding box center [342, 269] width 0 height 10
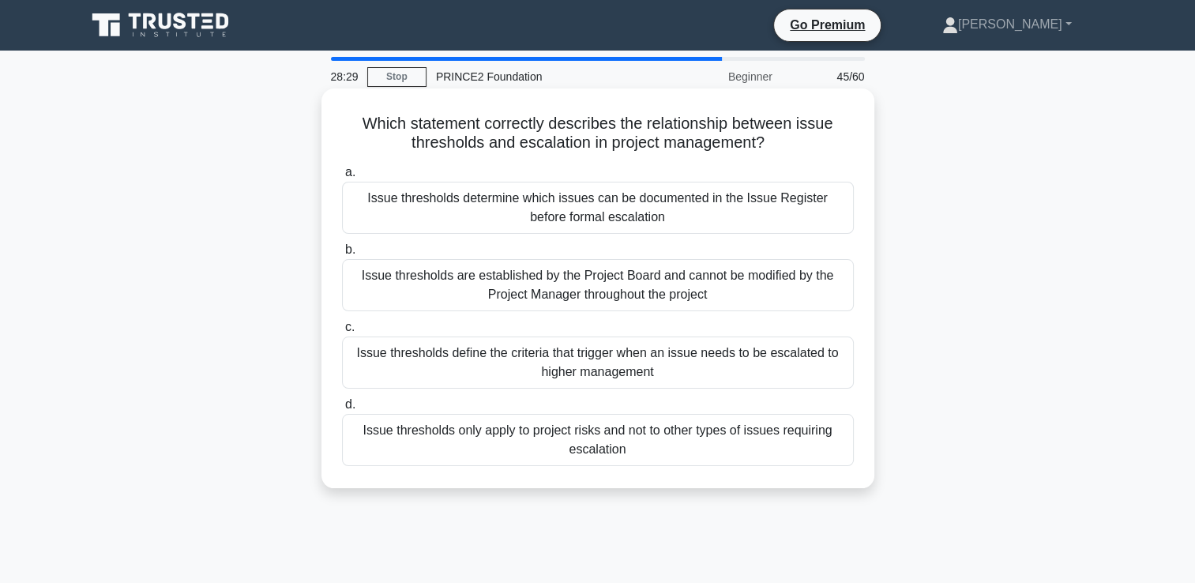
click at [761, 365] on div "Issue thresholds define the criteria that trigger when an issue needs to be esc…" at bounding box center [598, 362] width 512 height 52
click at [342, 333] on input "c. Issue thresholds define the criteria that trigger when an issue needs to be …" at bounding box center [342, 327] width 0 height 10
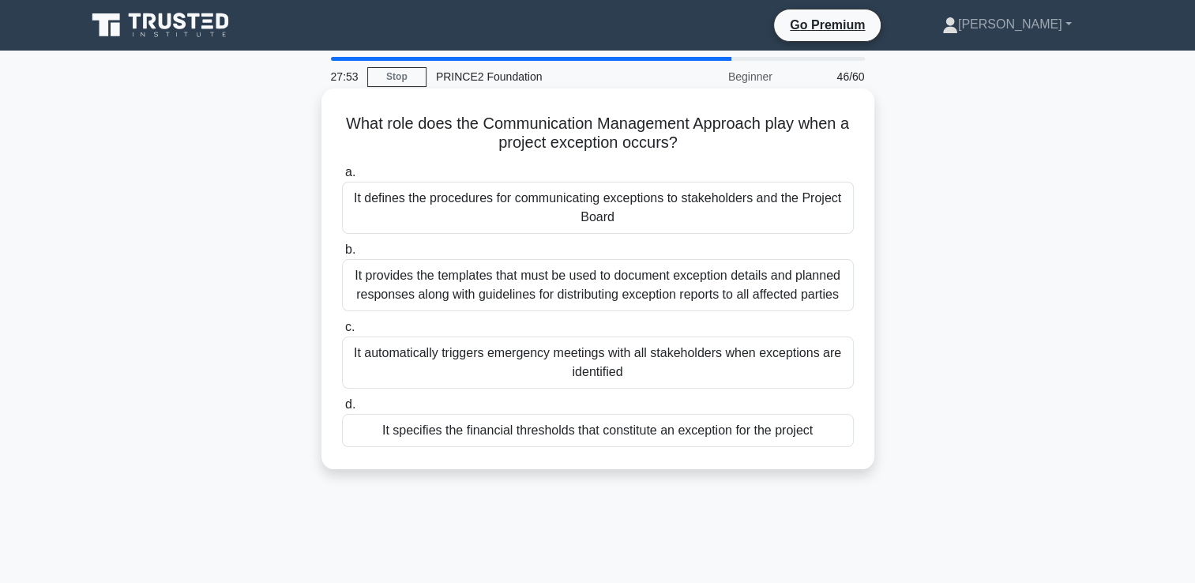
click at [694, 210] on div "It defines the procedures for communicating exceptions to stakeholders and the …" at bounding box center [598, 208] width 512 height 52
click at [342, 178] on input "a. It defines the procedures for communicating exceptions to stakeholders and t…" at bounding box center [342, 172] width 0 height 10
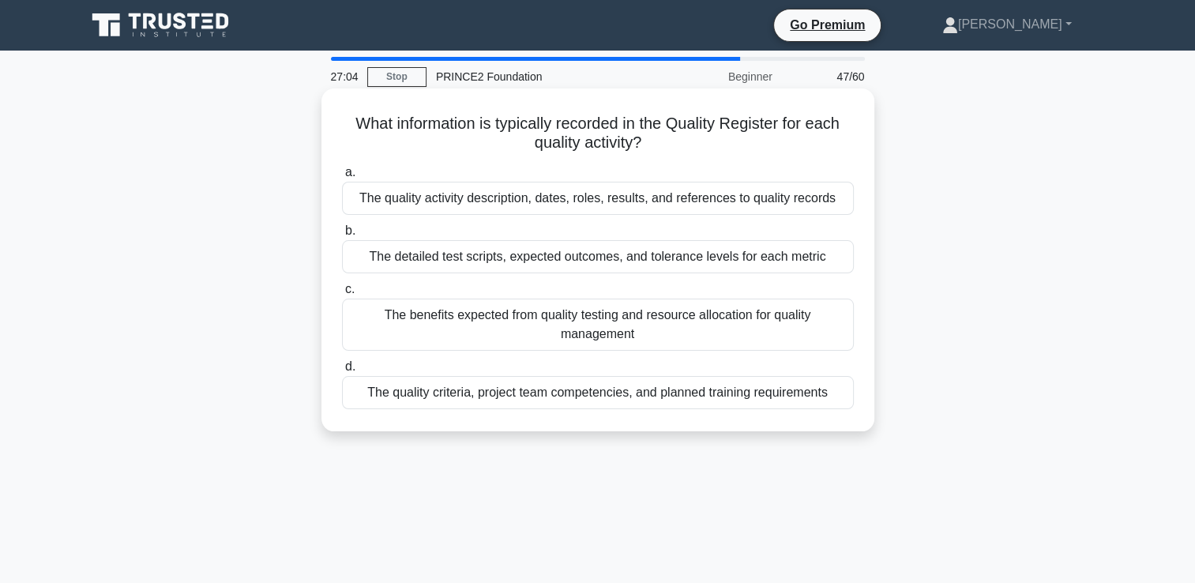
click at [738, 257] on div "The detailed test scripts, expected outcomes, and tolerance levels for each met…" at bounding box center [598, 256] width 512 height 33
click at [342, 236] on input "b. The detailed test scripts, expected outcomes, and tolerance levels for each …" at bounding box center [342, 231] width 0 height 10
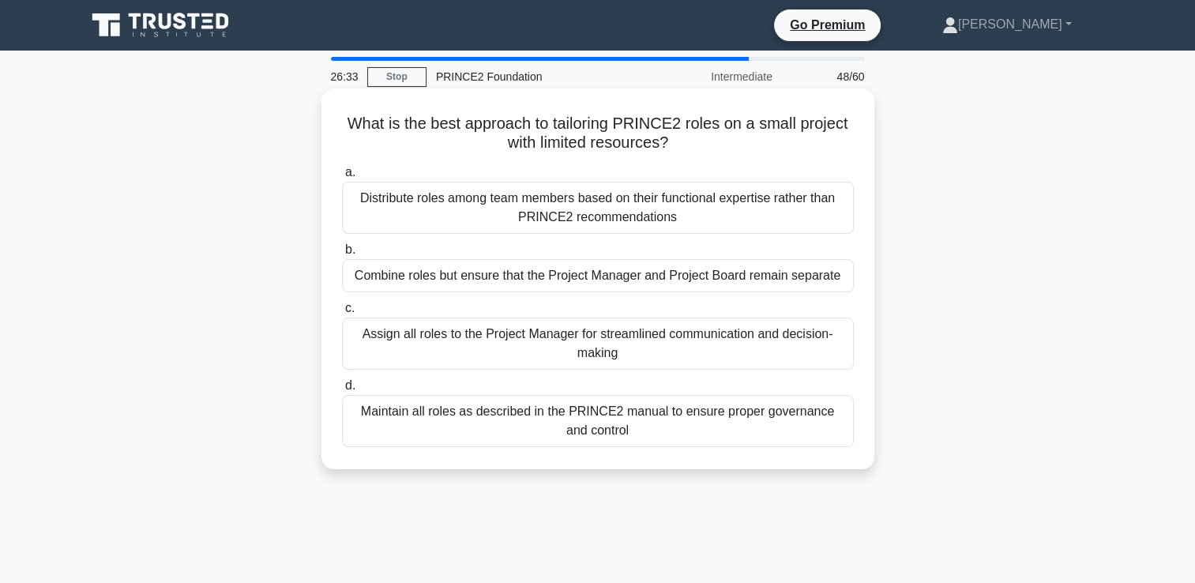
click at [719, 415] on div "Maintain all roles as described in the PRINCE2 manual to ensure proper governan…" at bounding box center [598, 421] width 512 height 52
click at [342, 391] on input "d. Maintain all roles as described in the PRINCE2 manual to ensure proper gover…" at bounding box center [342, 386] width 0 height 10
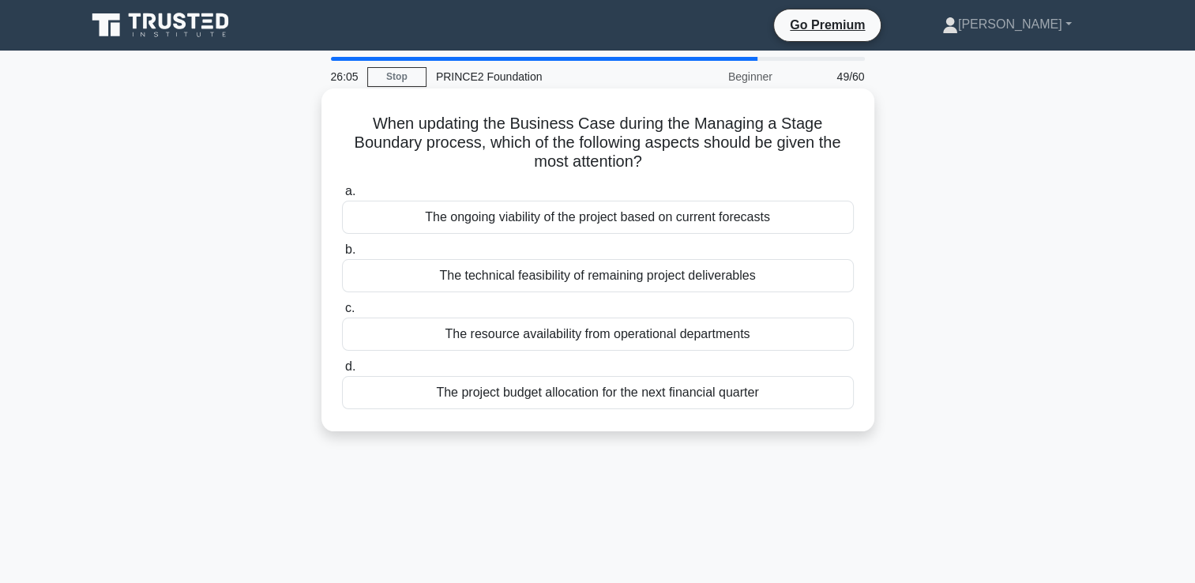
click at [739, 220] on div "The ongoing viability of the project based on current forecasts" at bounding box center [598, 217] width 512 height 33
click at [342, 197] on input "a. The ongoing viability of the project based on current forecasts" at bounding box center [342, 191] width 0 height 10
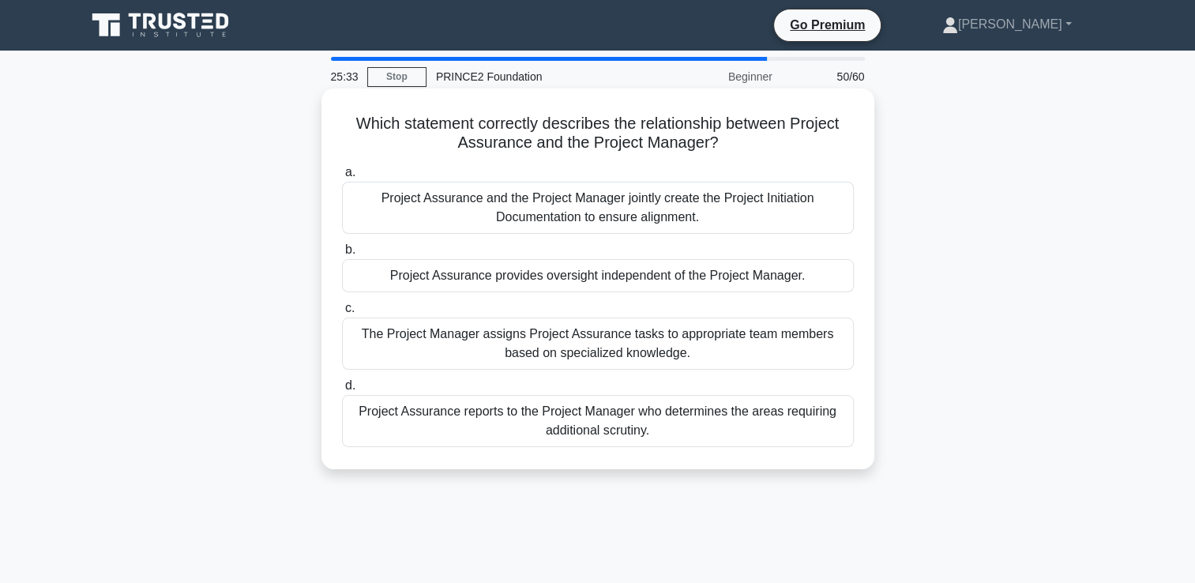
click at [691, 201] on div "Project Assurance and the Project Manager jointly create the Project Initiation…" at bounding box center [598, 208] width 512 height 52
click at [342, 178] on input "a. Project Assurance and the Project Manager jointly create the Project Initiat…" at bounding box center [342, 172] width 0 height 10
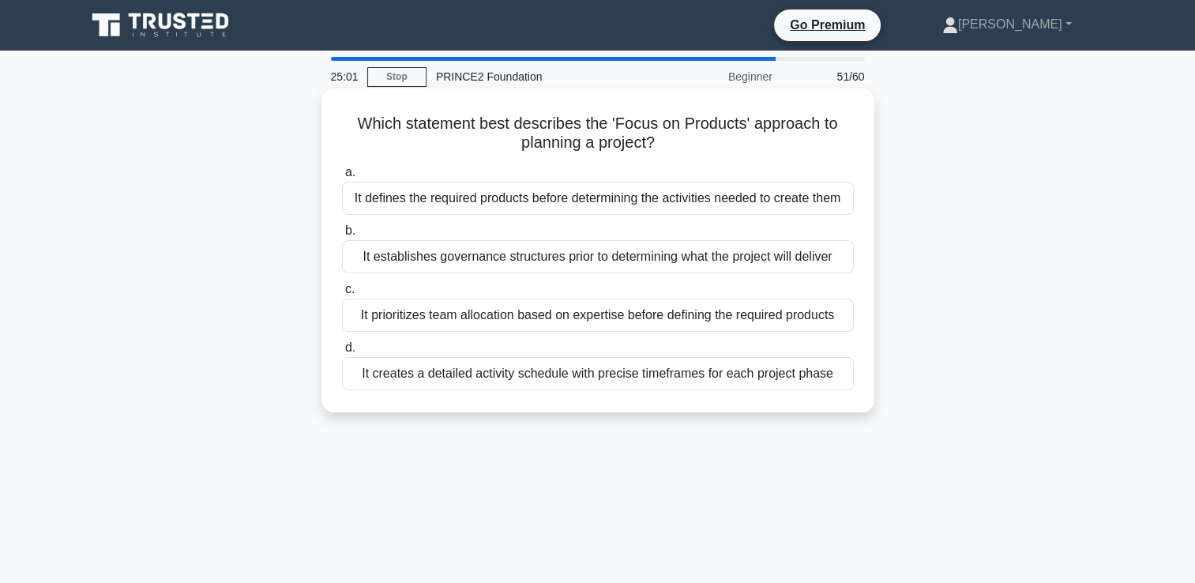
click at [682, 204] on div "It defines the required products before determining the activities needed to cr…" at bounding box center [598, 198] width 512 height 33
click at [342, 178] on input "a. It defines the required products before determining the activities needed to…" at bounding box center [342, 172] width 0 height 10
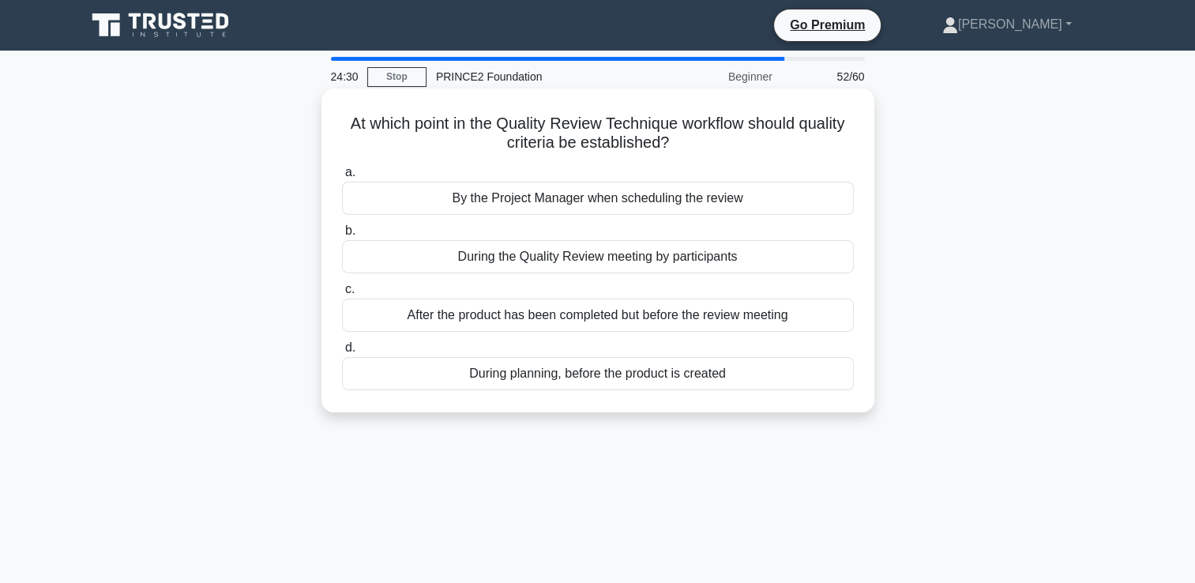
click at [667, 375] on div "During planning, before the product is created" at bounding box center [598, 373] width 512 height 33
click at [342, 353] on input "d. During planning, before the product is created" at bounding box center [342, 348] width 0 height 10
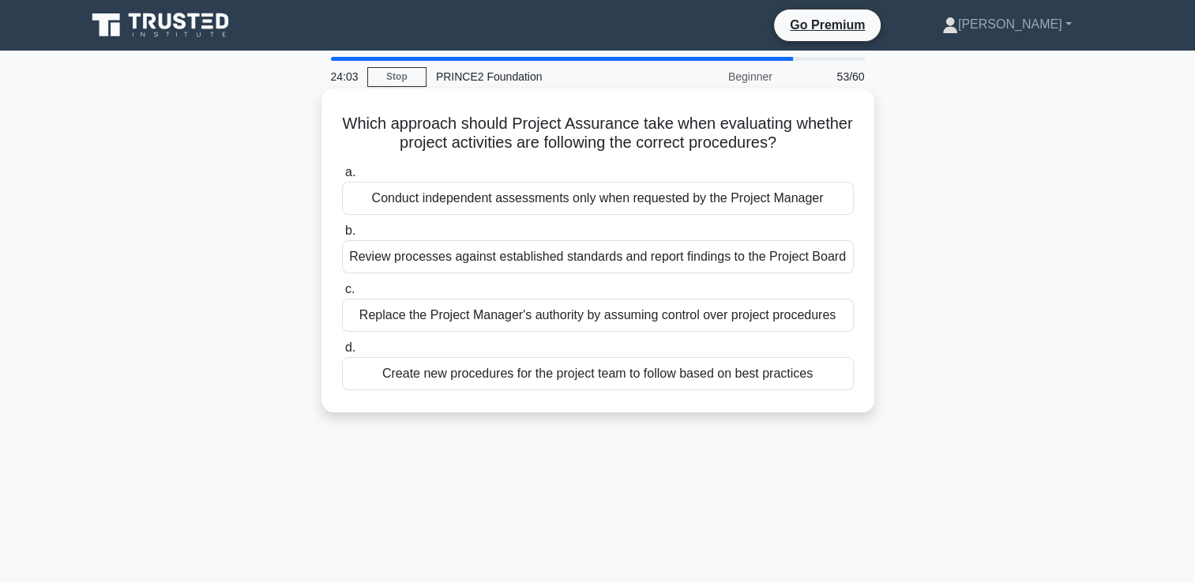
click at [689, 201] on div "Conduct independent assessments only when requested by the Project Manager" at bounding box center [598, 198] width 512 height 33
click at [342, 178] on input "a. Conduct independent assessments only when requested by the Project Manager" at bounding box center [342, 172] width 0 height 10
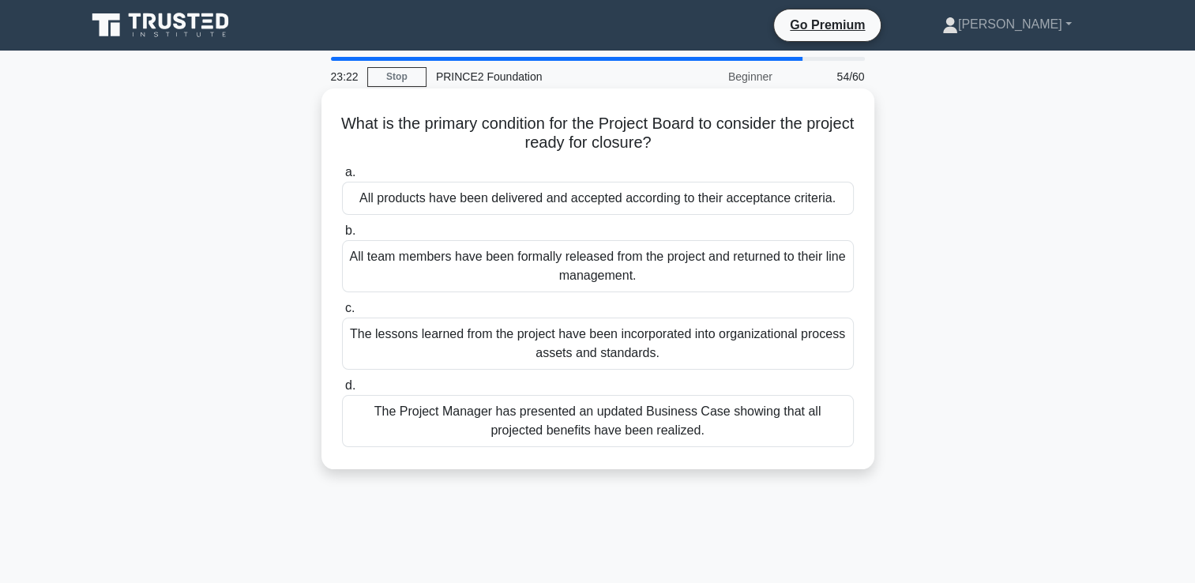
click at [750, 197] on div "All products have been delivered and accepted according to their acceptance cri…" at bounding box center [598, 198] width 512 height 33
click at [342, 178] on input "a. All products have been delivered and accepted according to their acceptance …" at bounding box center [342, 172] width 0 height 10
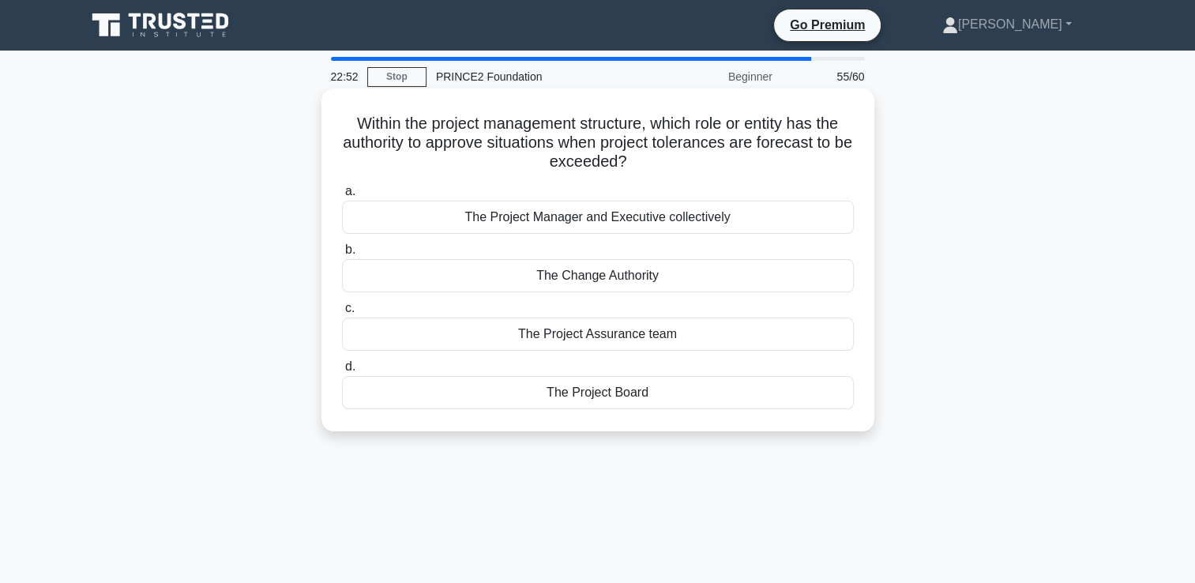
click at [636, 393] on div "The Project Board" at bounding box center [598, 392] width 512 height 33
click at [342, 372] on input "d. The Project Board" at bounding box center [342, 367] width 0 height 10
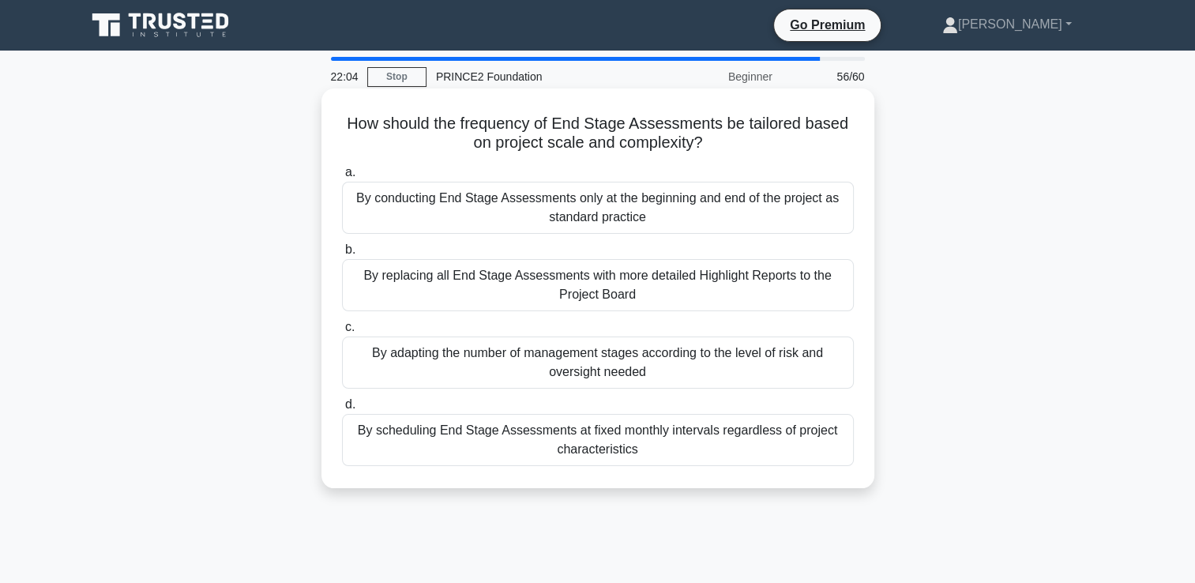
click at [639, 366] on div "By adapting the number of management stages according to the level of risk and …" at bounding box center [598, 362] width 512 height 52
click at [342, 333] on input "c. By adapting the number of management stages according to the level of risk a…" at bounding box center [342, 327] width 0 height 10
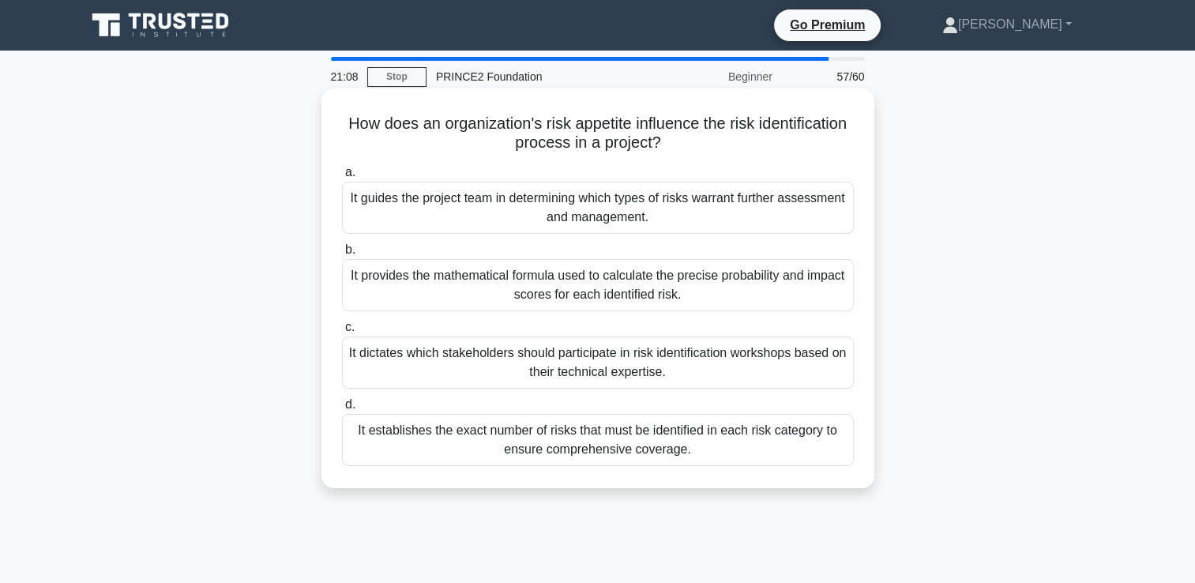
click at [616, 209] on div "It guides the project team in determining which types of risks warrant further …" at bounding box center [598, 208] width 512 height 52
click at [342, 178] on input "a. It guides the project team in determining which types of risks warrant furth…" at bounding box center [342, 172] width 0 height 10
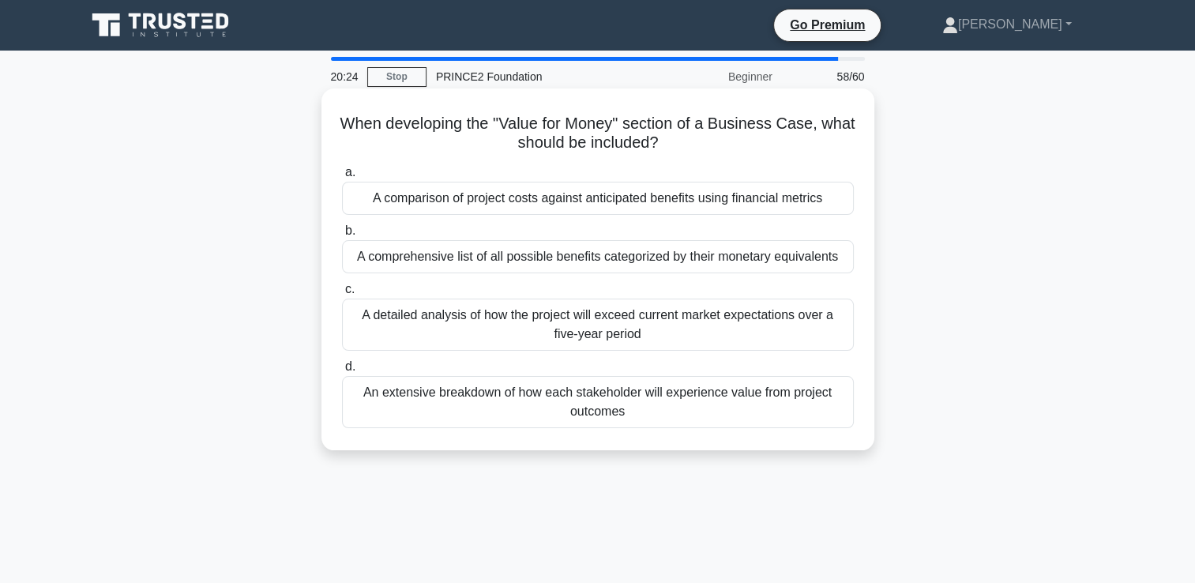
click at [589, 260] on div "A comprehensive list of all possible benefits categorized by their monetary equ…" at bounding box center [598, 256] width 512 height 33
click at [342, 236] on input "b. A comprehensive list of all possible benefits categorized by their monetary …" at bounding box center [342, 231] width 0 height 10
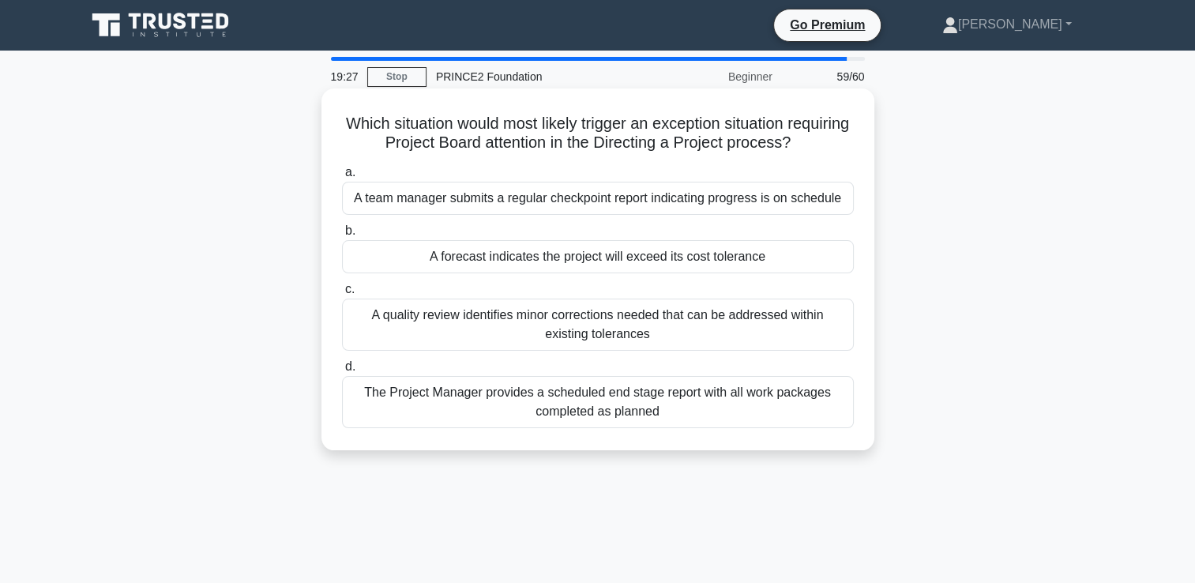
click at [622, 258] on div "A forecast indicates the project will exceed its cost tolerance" at bounding box center [598, 256] width 512 height 33
click at [342, 236] on input "b. A forecast indicates the project will exceed its cost tolerance" at bounding box center [342, 231] width 0 height 10
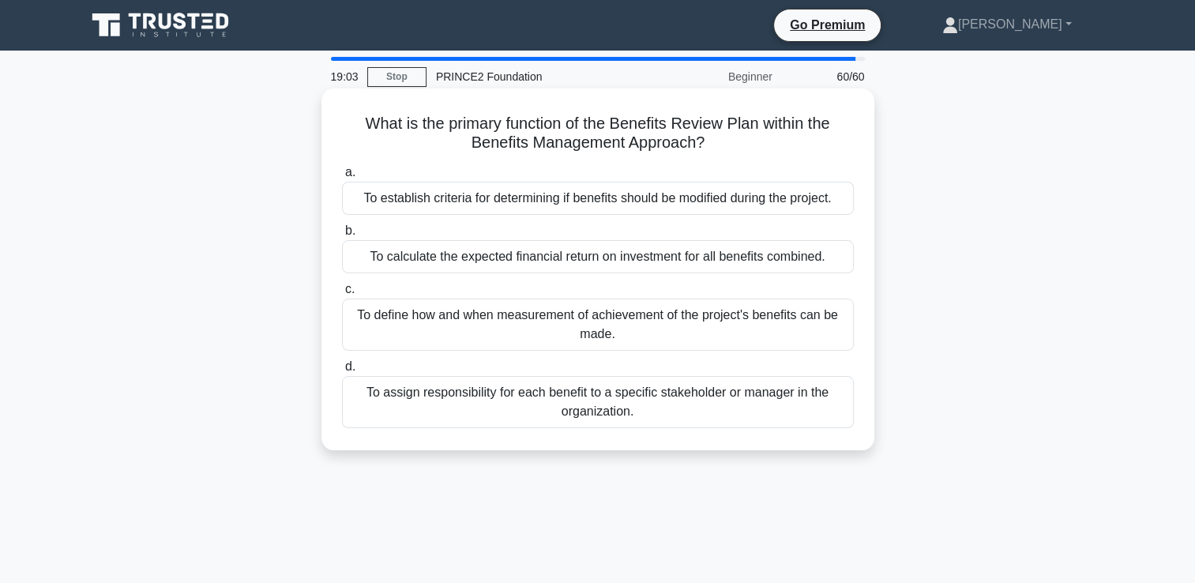
click at [600, 333] on div "To define how and when measurement of achievement of the project's benefits can…" at bounding box center [598, 325] width 512 height 52
click at [342, 295] on input "c. To define how and when measurement of achievement of the project's benefits …" at bounding box center [342, 289] width 0 height 10
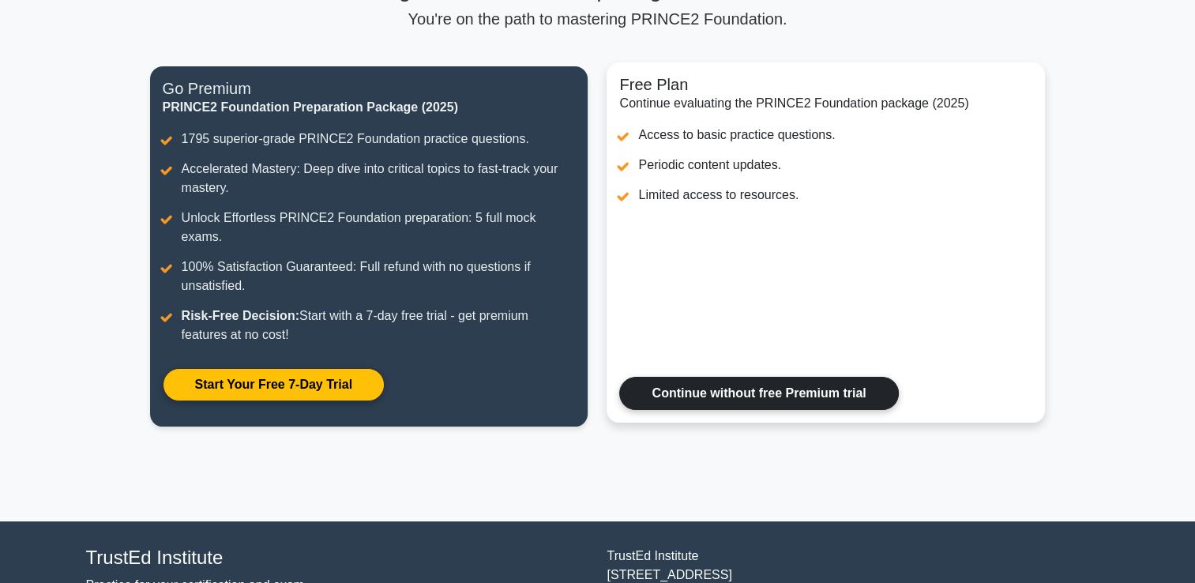
scroll to position [243, 0]
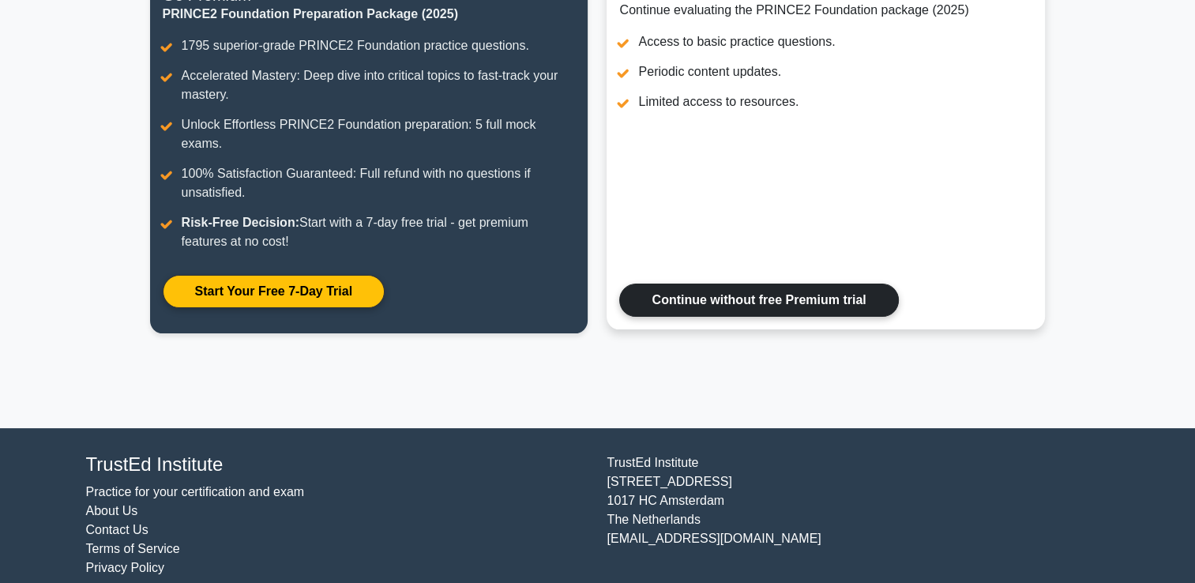
click at [727, 288] on link "Continue without free Premium trial" at bounding box center [758, 300] width 279 height 33
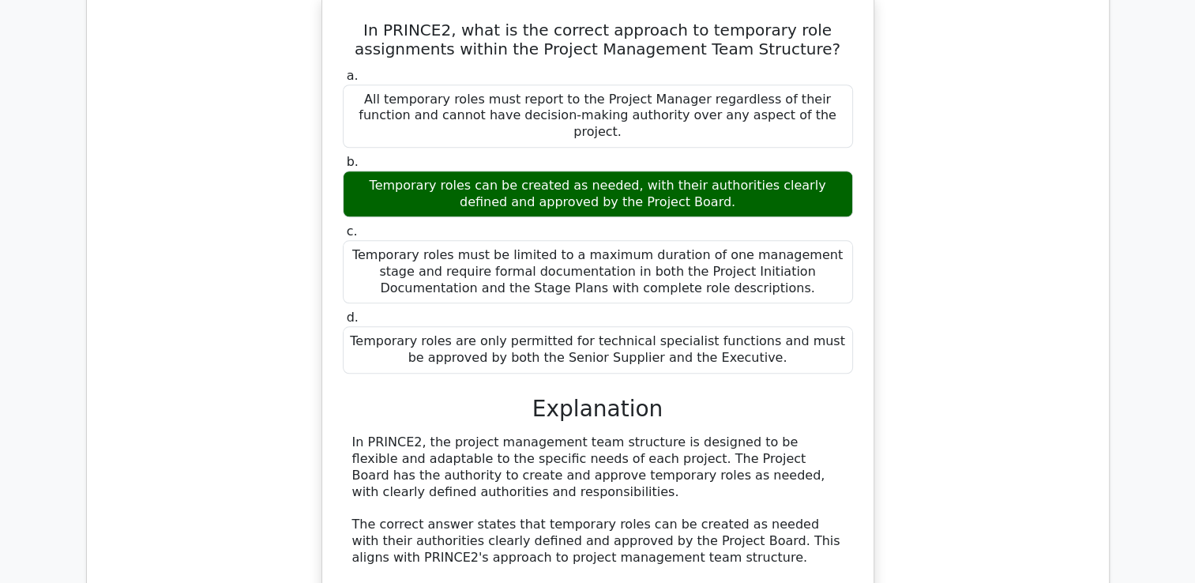
scroll to position [1343, 0]
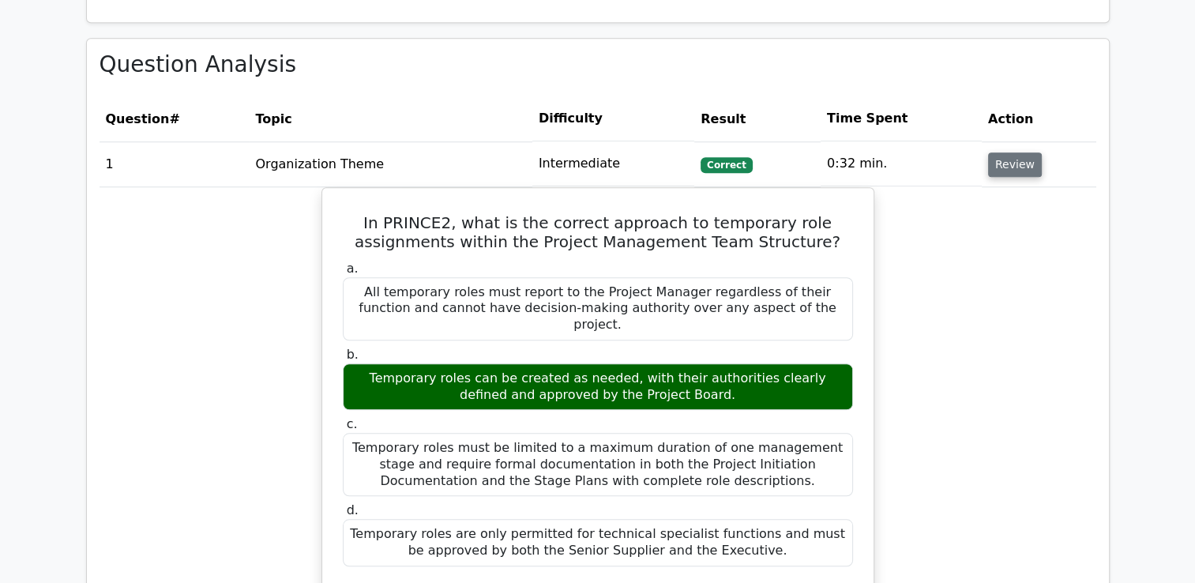
click at [1005, 167] on button "Review" at bounding box center [1015, 164] width 54 height 24
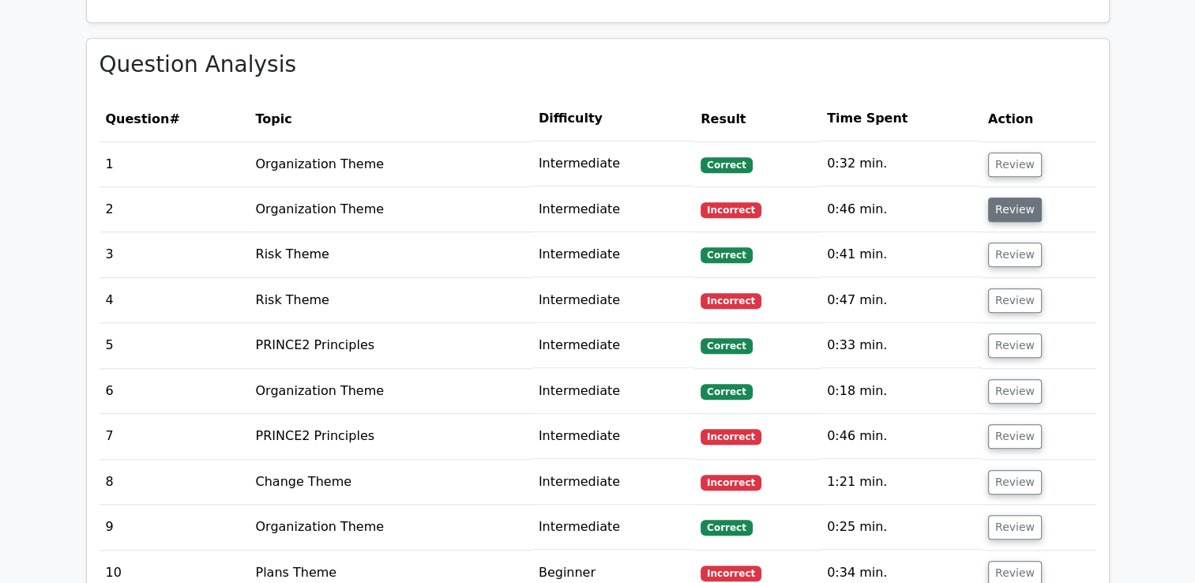
click at [1014, 210] on button "Review" at bounding box center [1015, 209] width 54 height 24
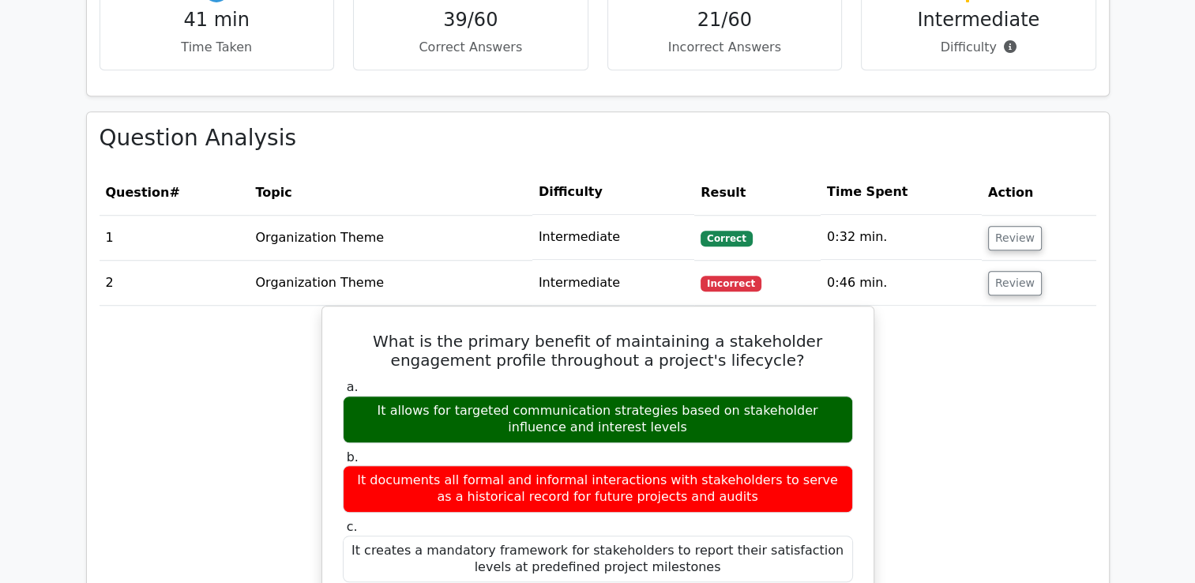
scroll to position [1185, 0]
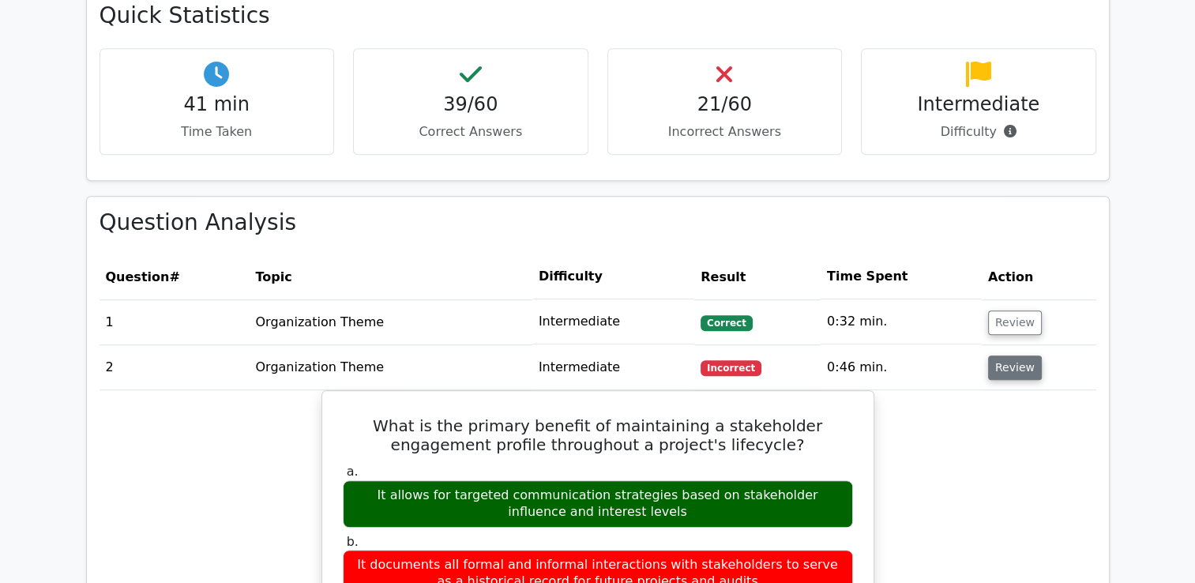
click at [1004, 371] on button "Review" at bounding box center [1015, 367] width 54 height 24
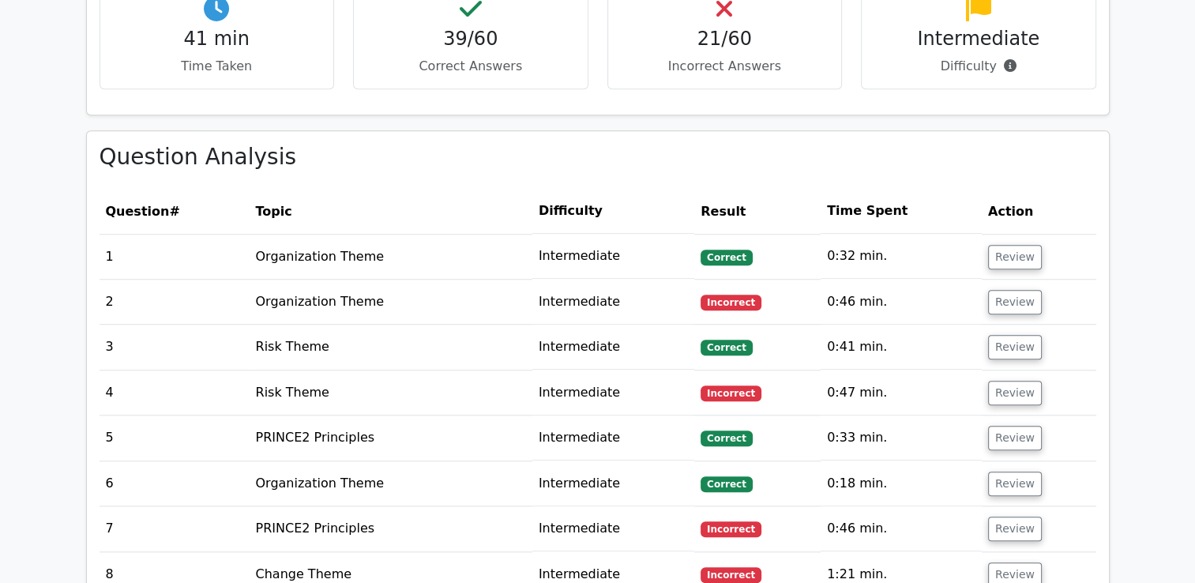
scroll to position [1343, 0]
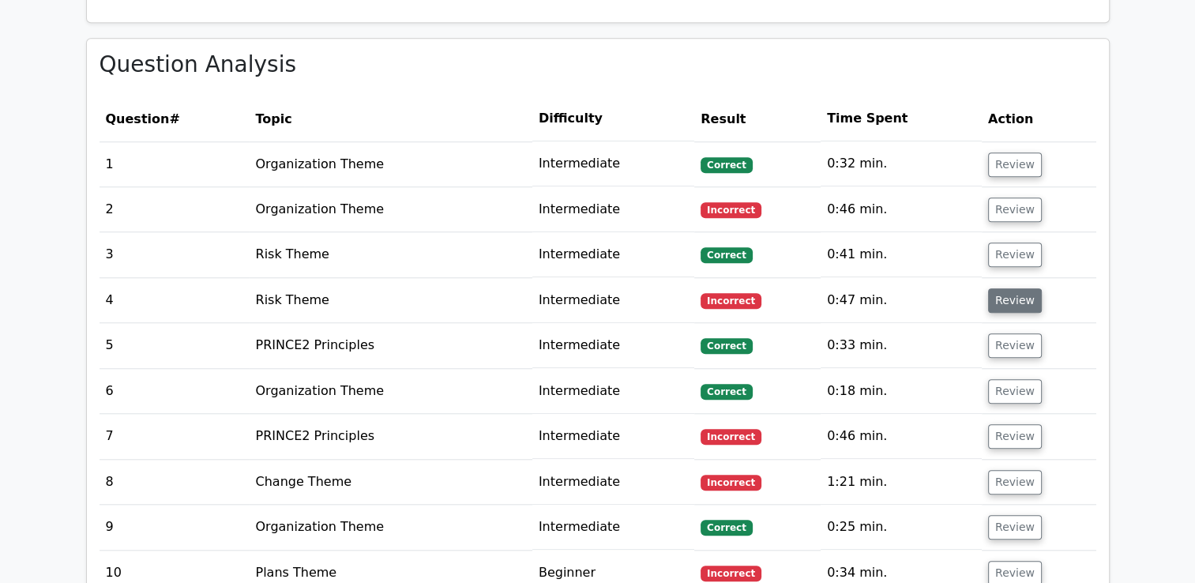
click at [1009, 306] on button "Review" at bounding box center [1015, 300] width 54 height 24
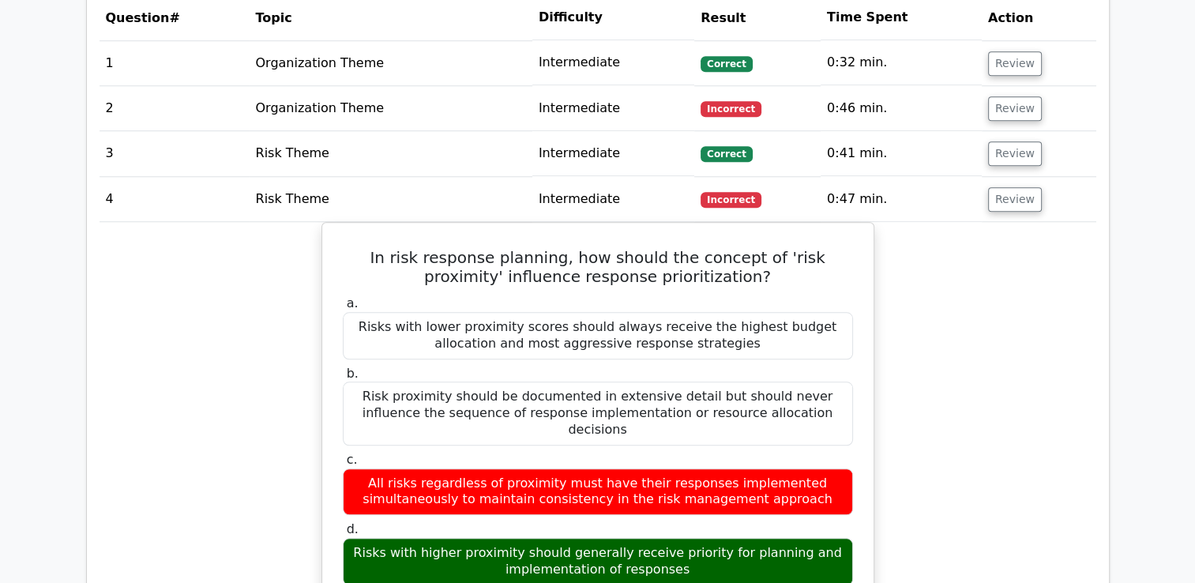
scroll to position [1264, 0]
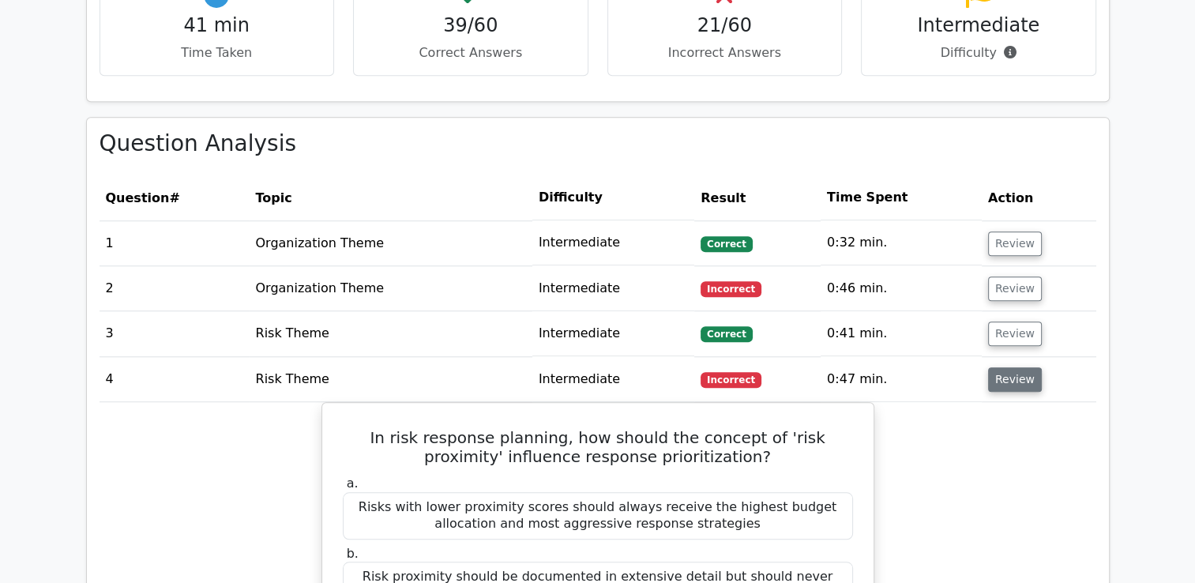
click at [1011, 381] on button "Review" at bounding box center [1015, 379] width 54 height 24
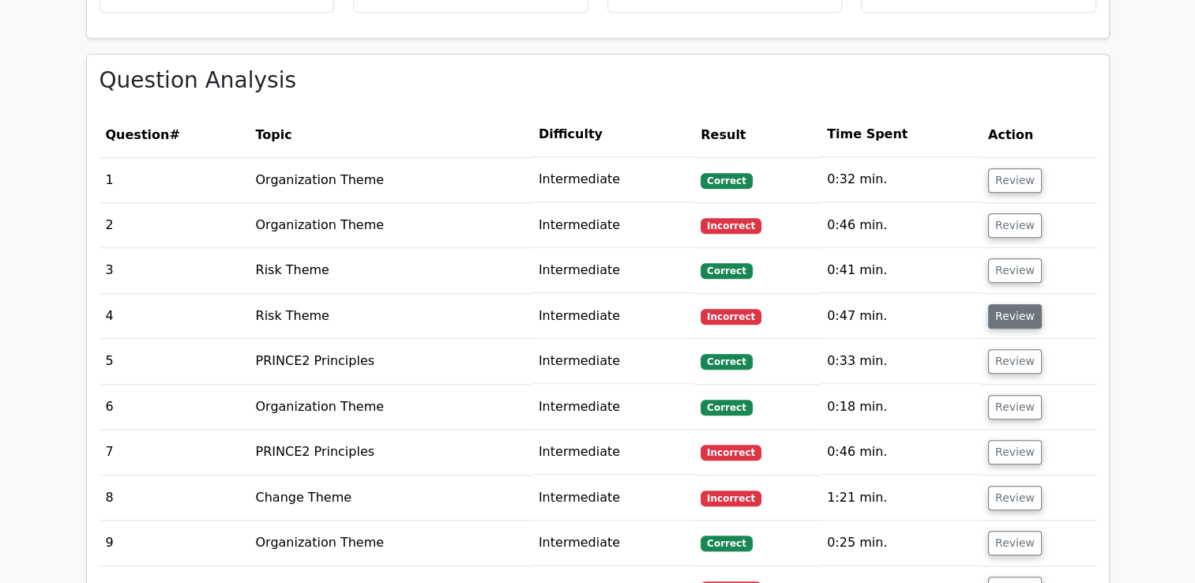
scroll to position [1422, 0]
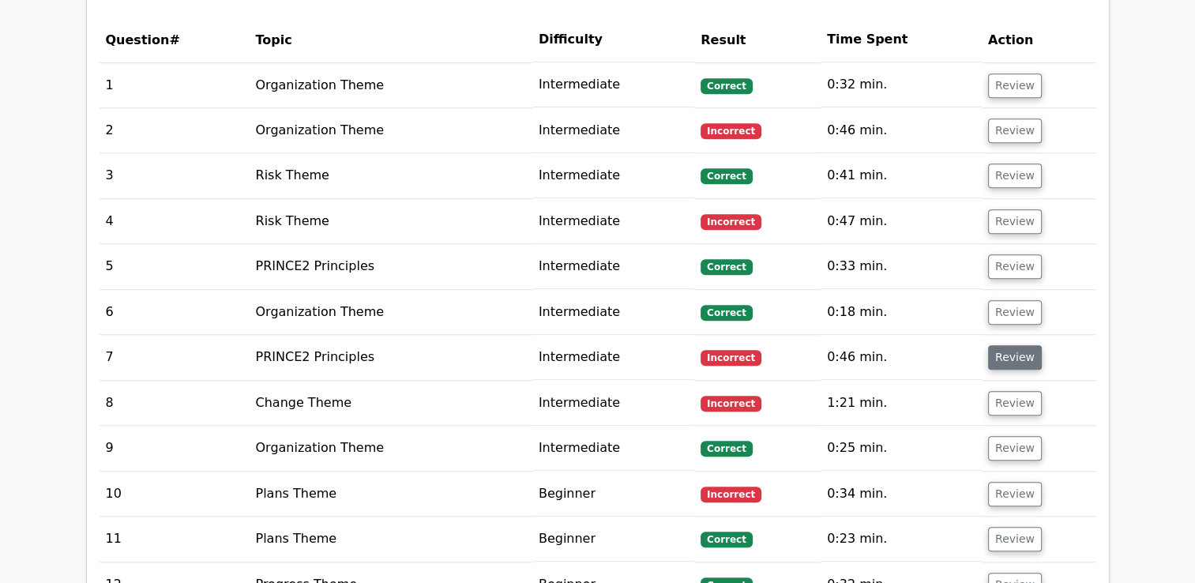
click at [1016, 355] on button "Review" at bounding box center [1015, 357] width 54 height 24
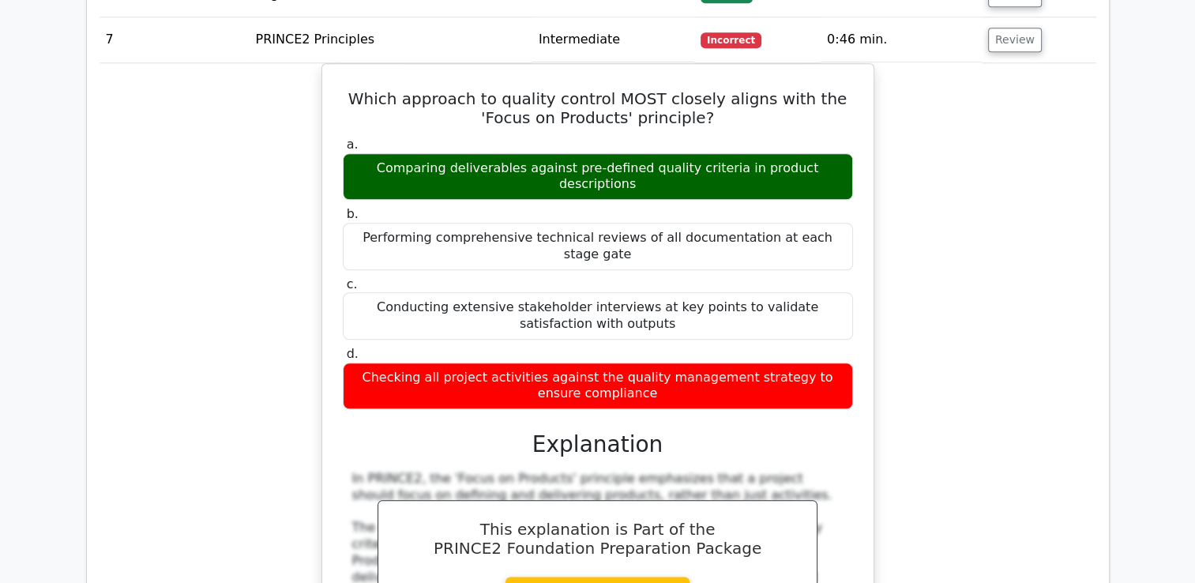
scroll to position [1580, 0]
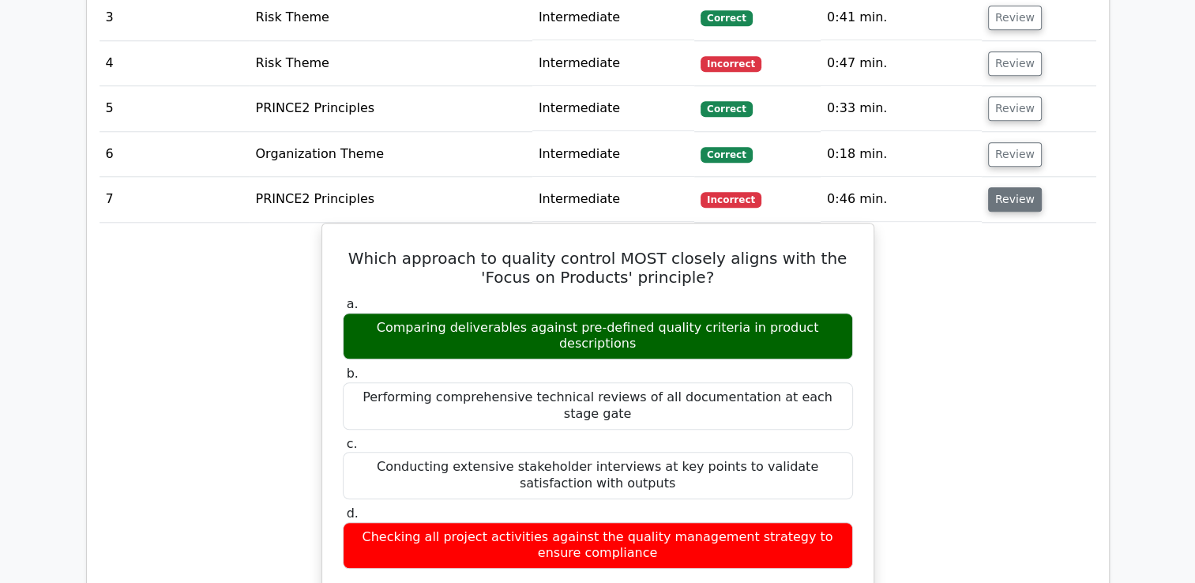
click at [1013, 207] on button "Review" at bounding box center [1015, 199] width 54 height 24
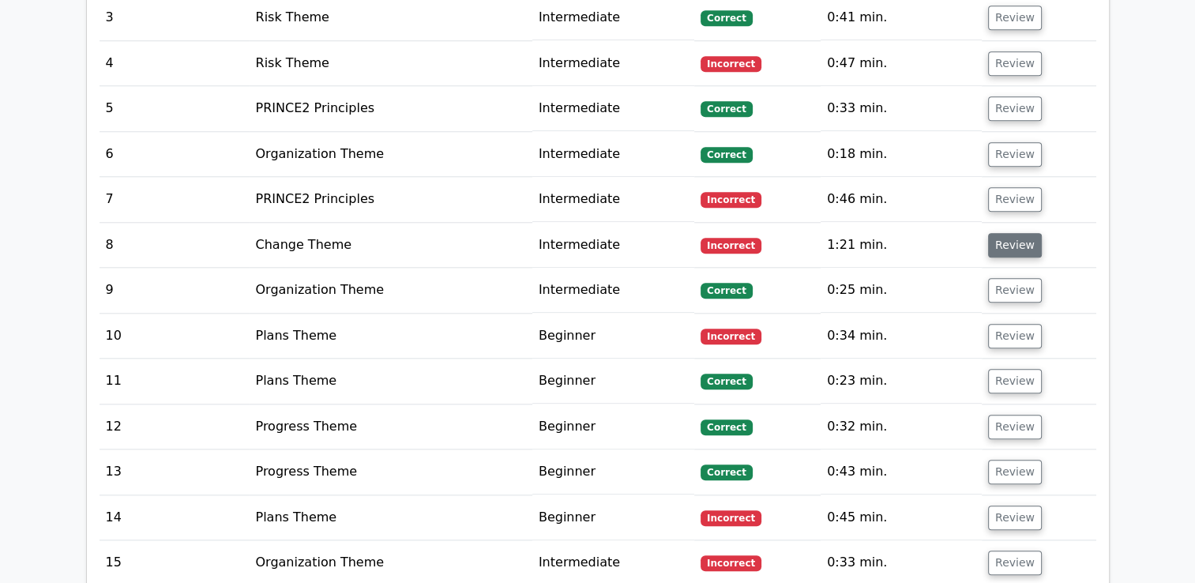
click at [1008, 246] on button "Review" at bounding box center [1015, 245] width 54 height 24
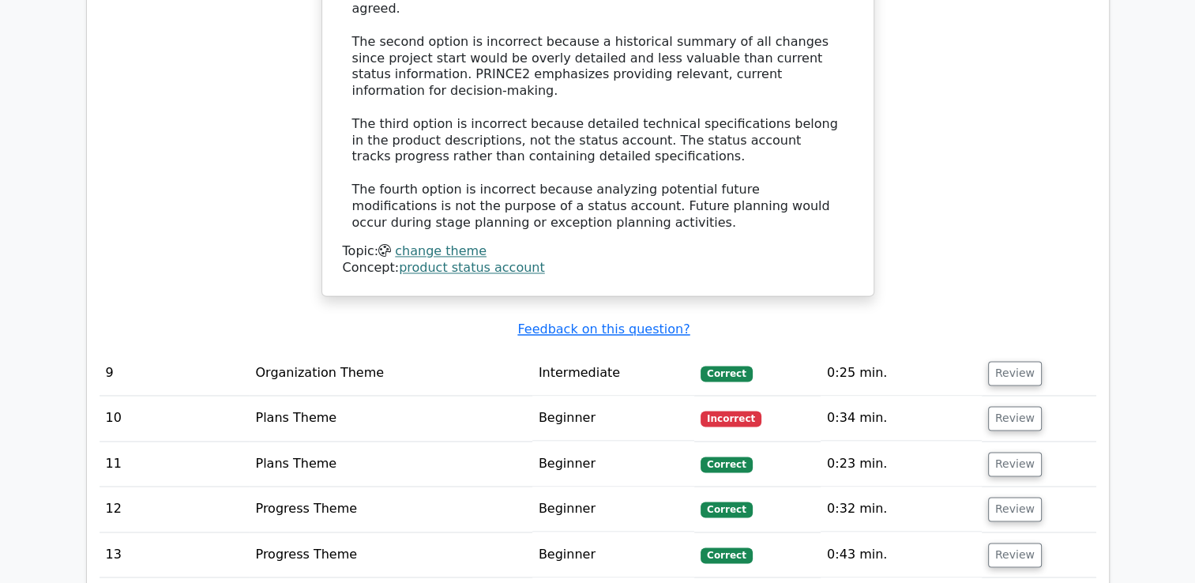
scroll to position [2449, 0]
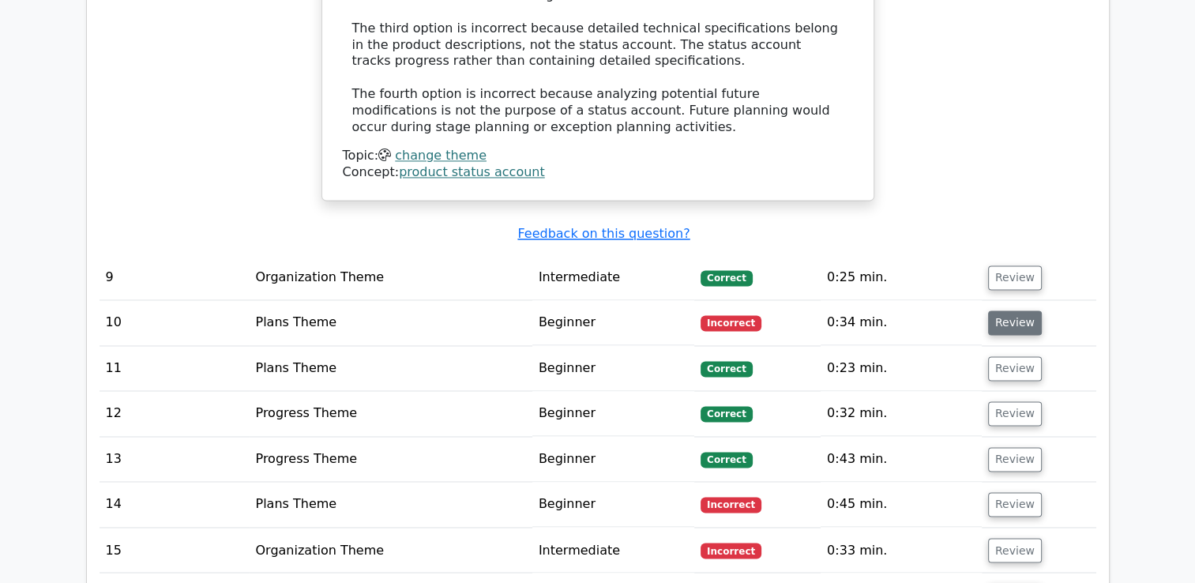
click at [1015, 310] on button "Review" at bounding box center [1015, 322] width 54 height 24
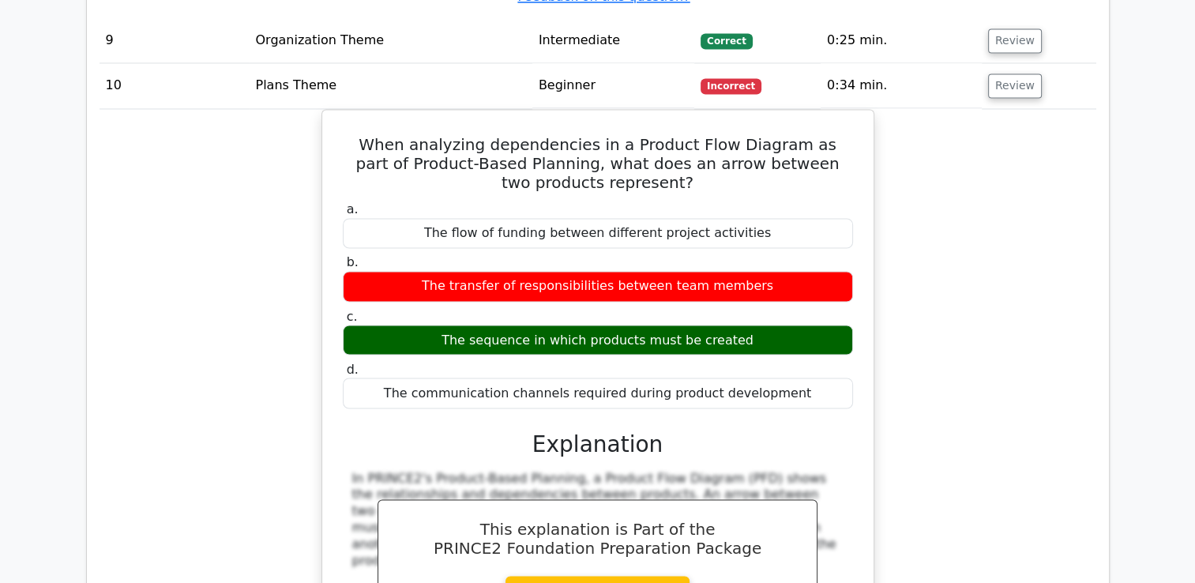
scroll to position [2685, 0]
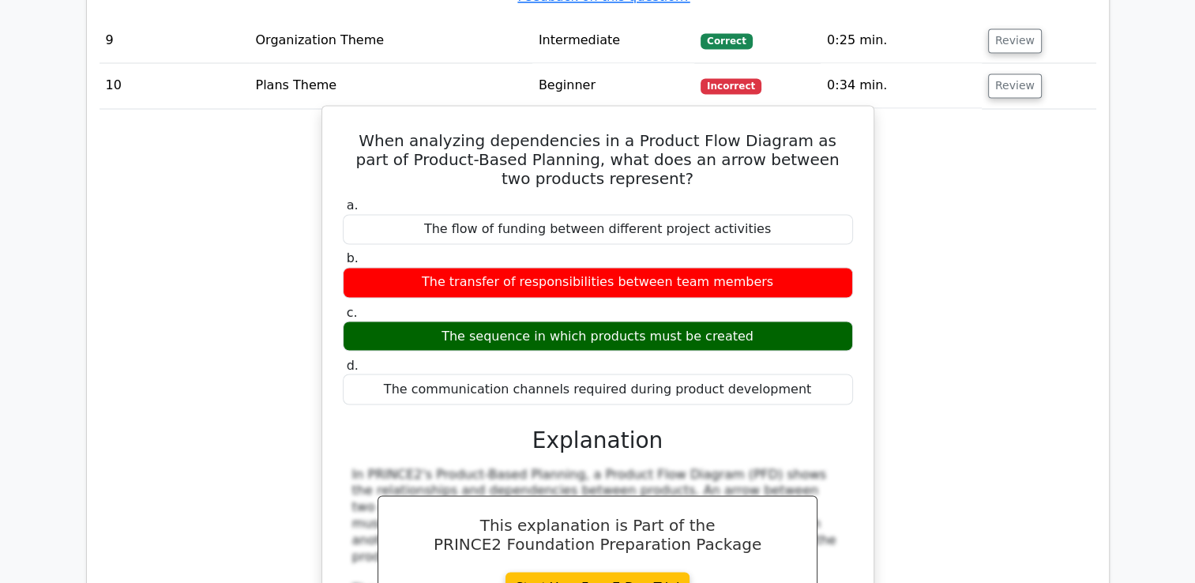
drag, startPoint x: 592, startPoint y: 257, endPoint x: 514, endPoint y: 267, distance: 78.9
click at [514, 321] on div "The sequence in which products must be created" at bounding box center [598, 336] width 510 height 31
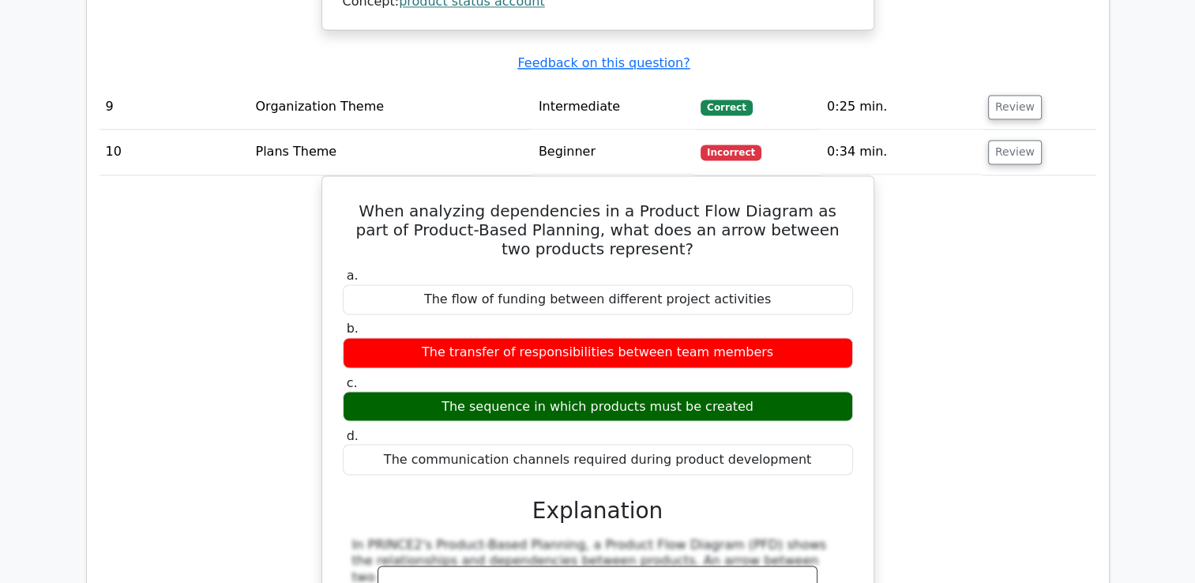
scroll to position [2527, 0]
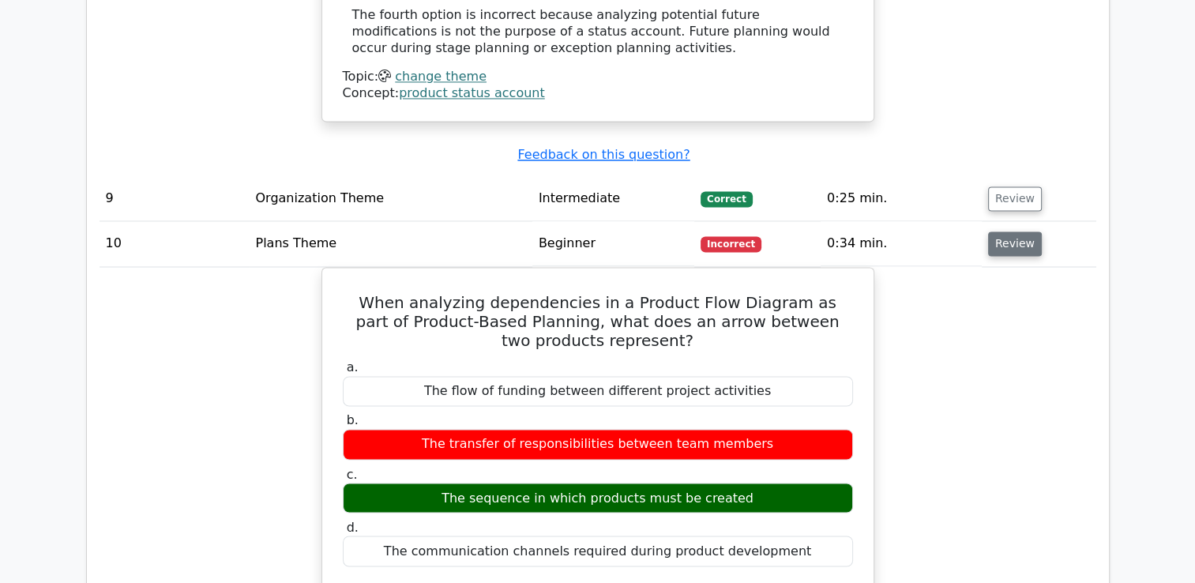
click at [1003, 231] on button "Review" at bounding box center [1015, 243] width 54 height 24
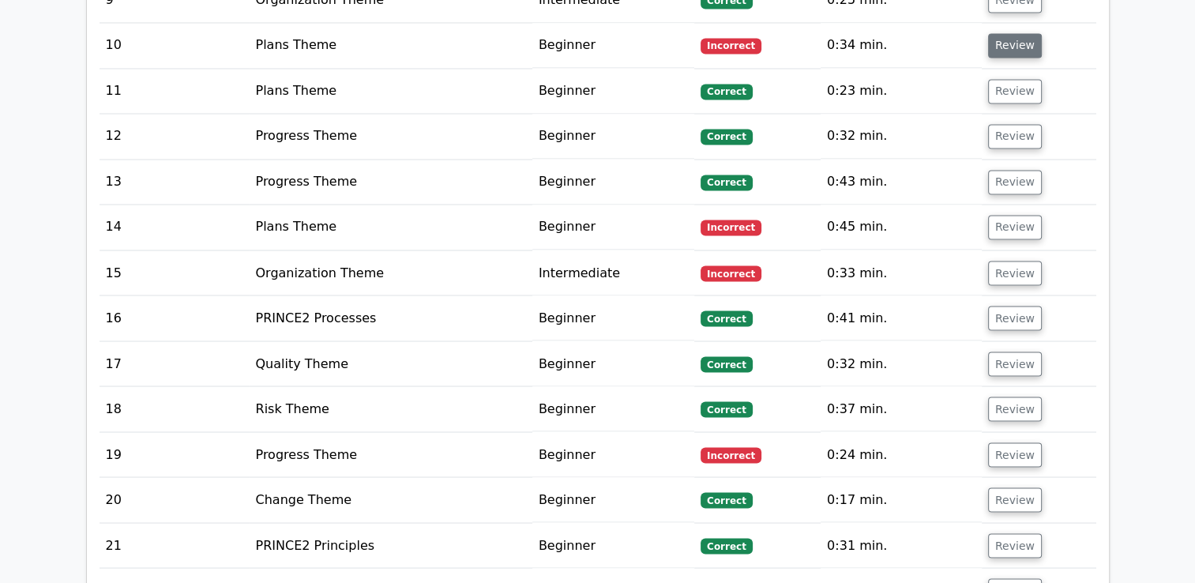
scroll to position [2764, 0]
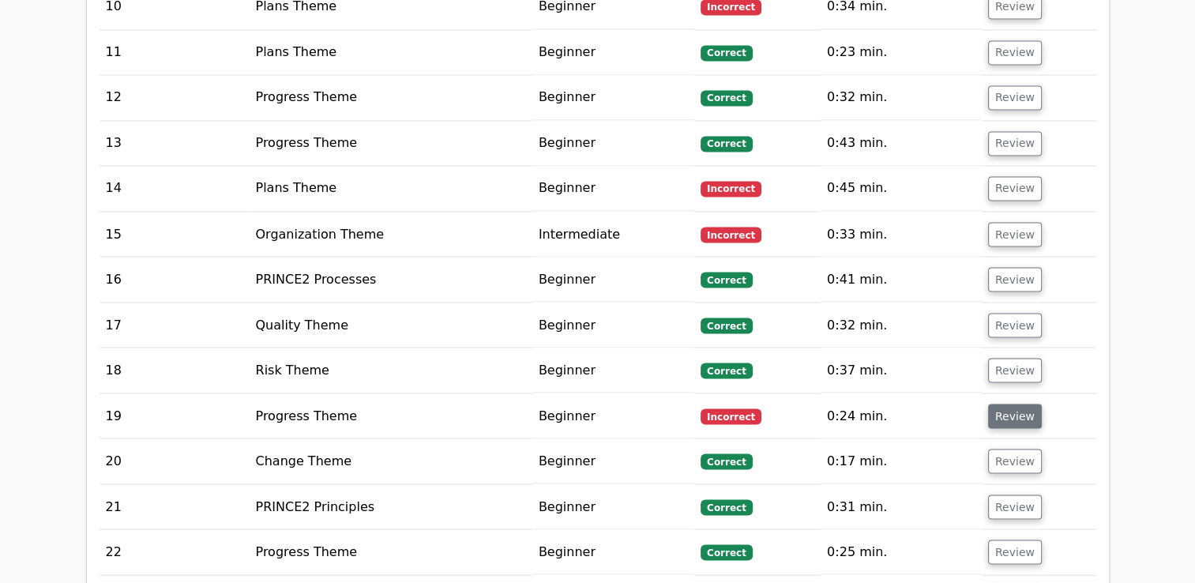
click at [1005, 404] on button "Review" at bounding box center [1015, 416] width 54 height 24
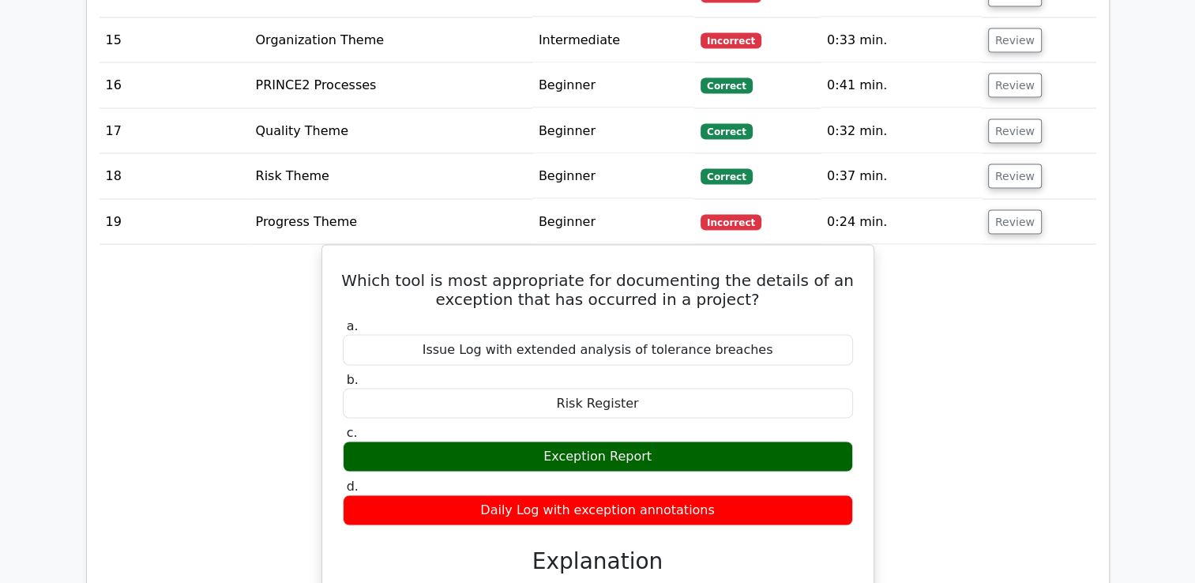
scroll to position [3001, 0]
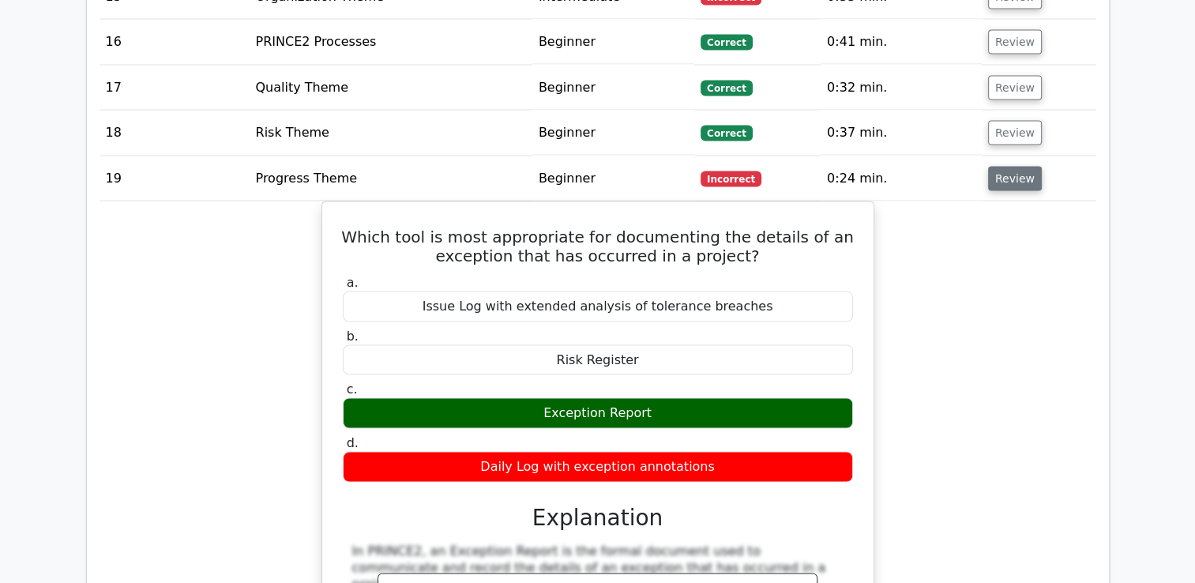
click at [1004, 167] on button "Review" at bounding box center [1015, 179] width 54 height 24
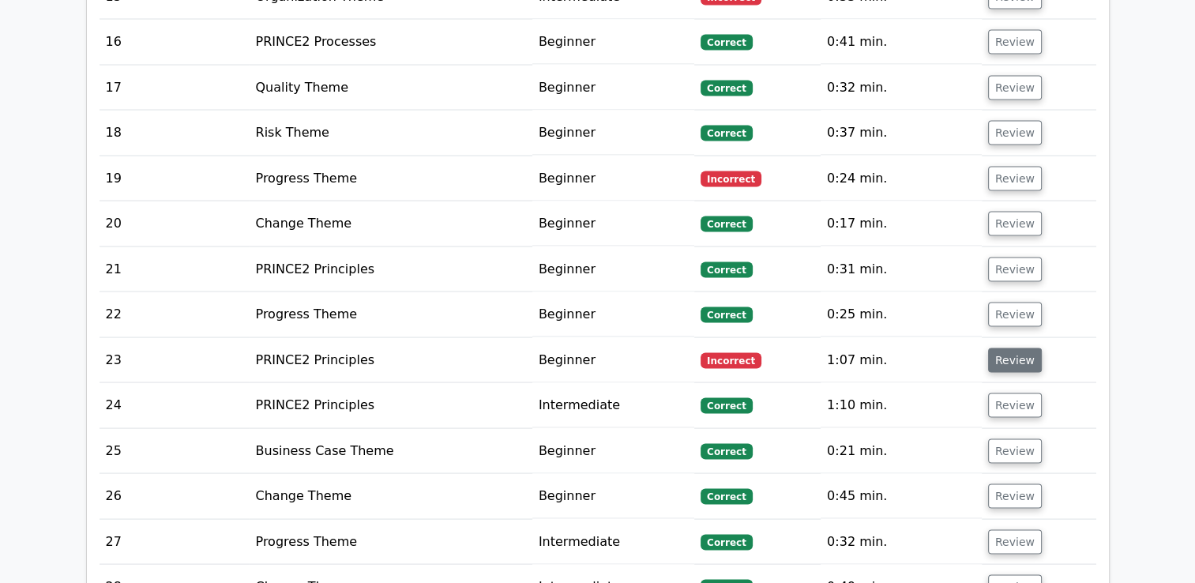
click at [1012, 348] on button "Review" at bounding box center [1015, 360] width 54 height 24
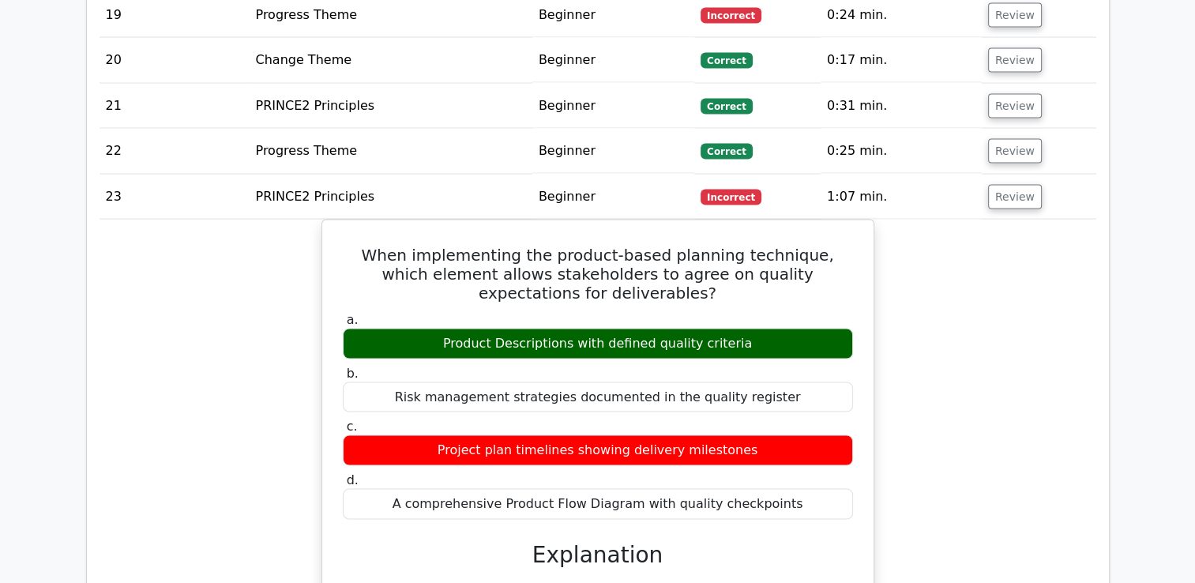
scroll to position [3238, 0]
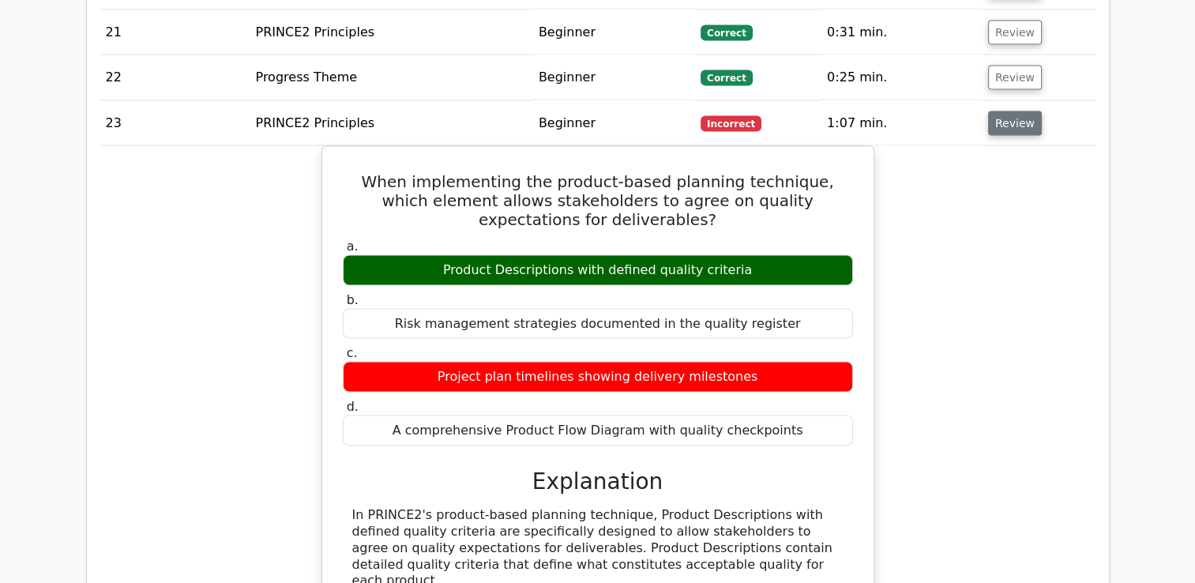
click at [1005, 111] on button "Review" at bounding box center [1015, 123] width 54 height 24
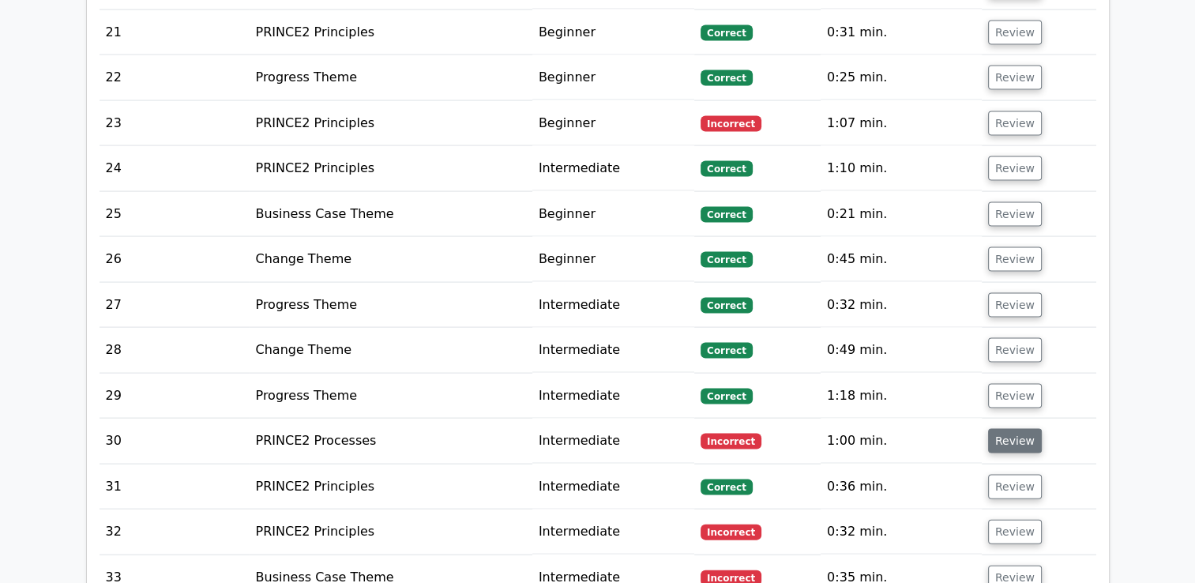
click at [1009, 429] on button "Review" at bounding box center [1015, 441] width 54 height 24
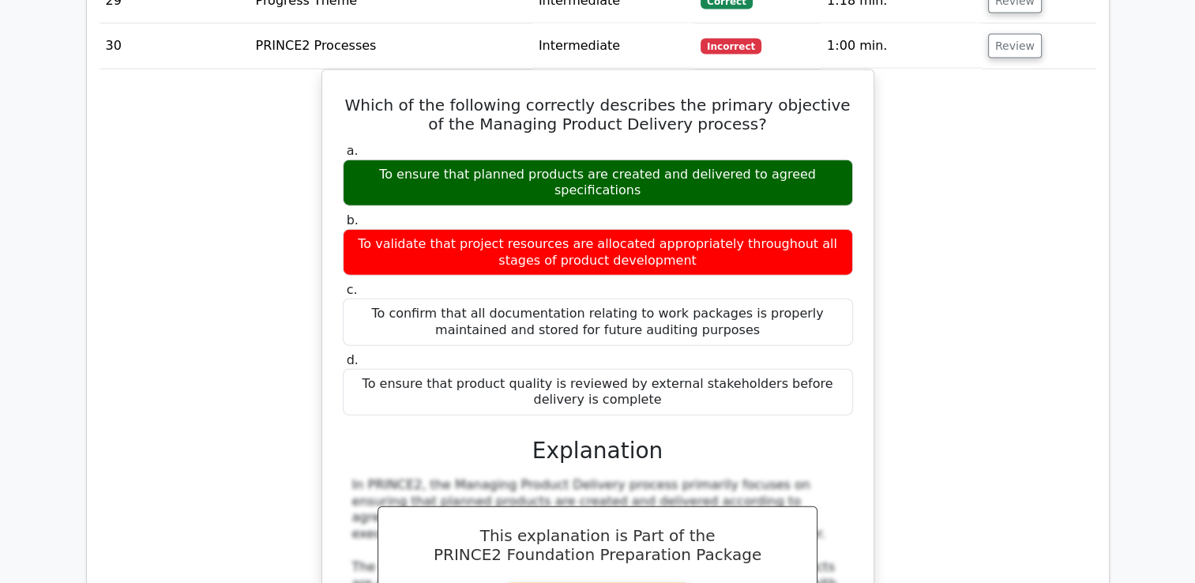
scroll to position [3396, 0]
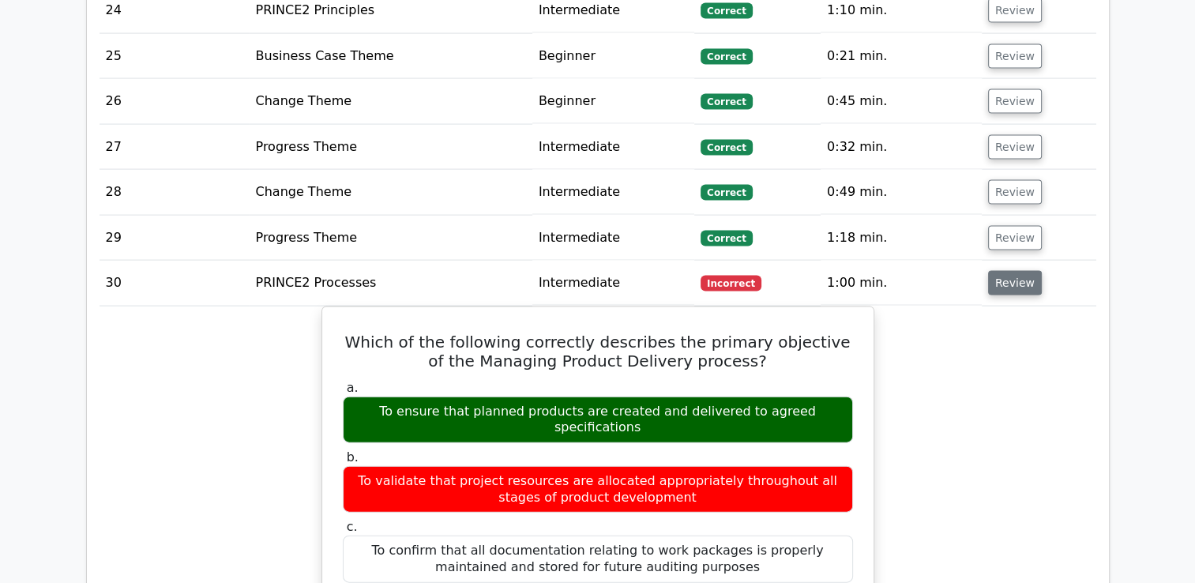
click at [1000, 271] on button "Review" at bounding box center [1015, 283] width 54 height 24
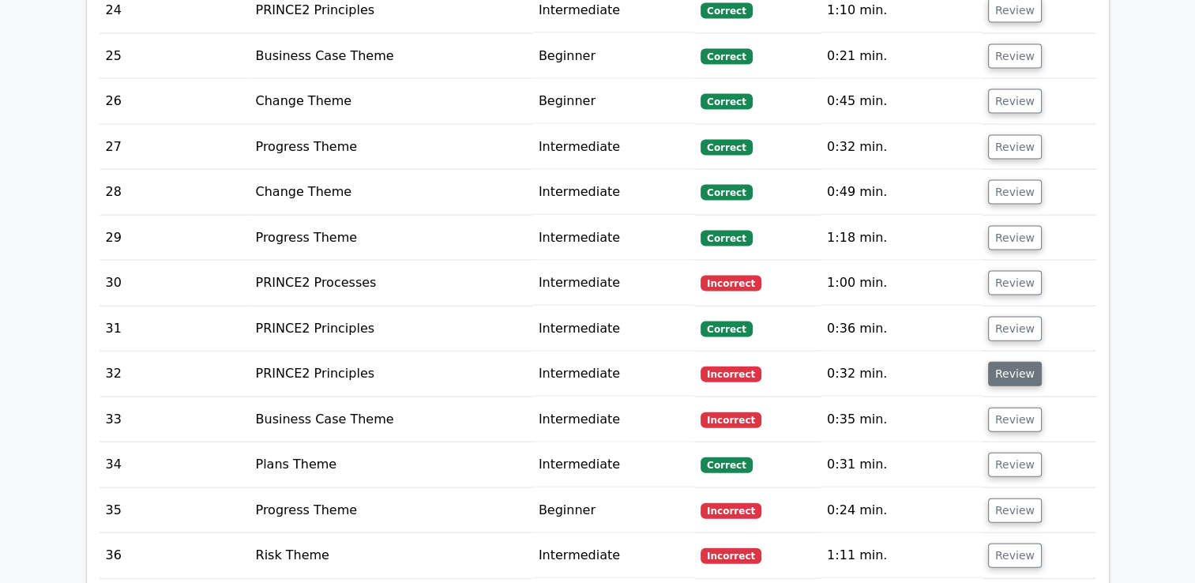
click at [1008, 362] on button "Review" at bounding box center [1015, 374] width 54 height 24
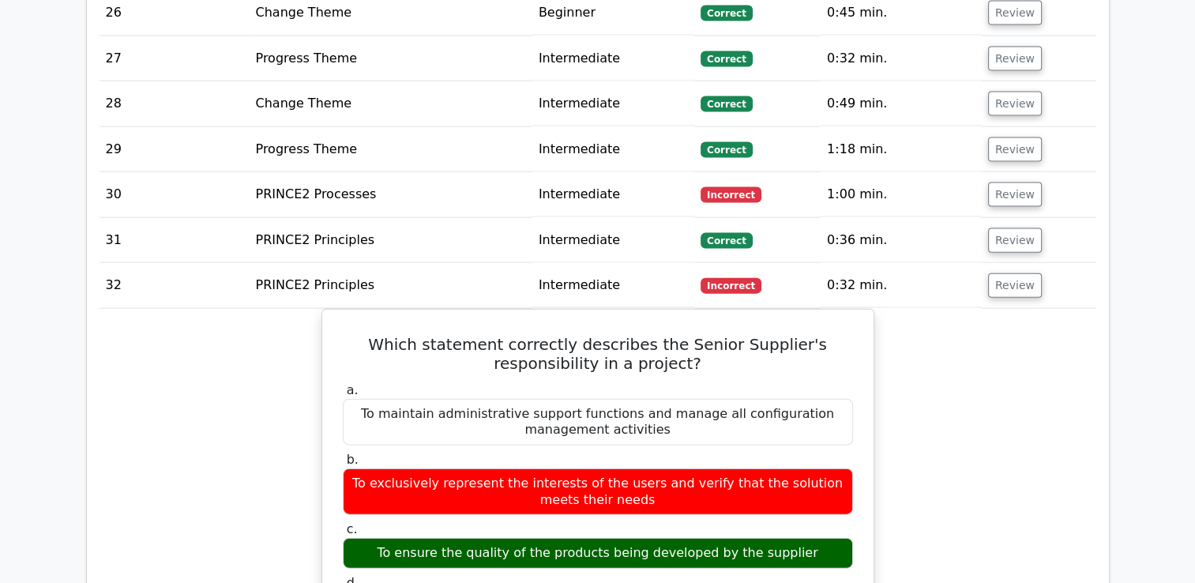
scroll to position [3475, 0]
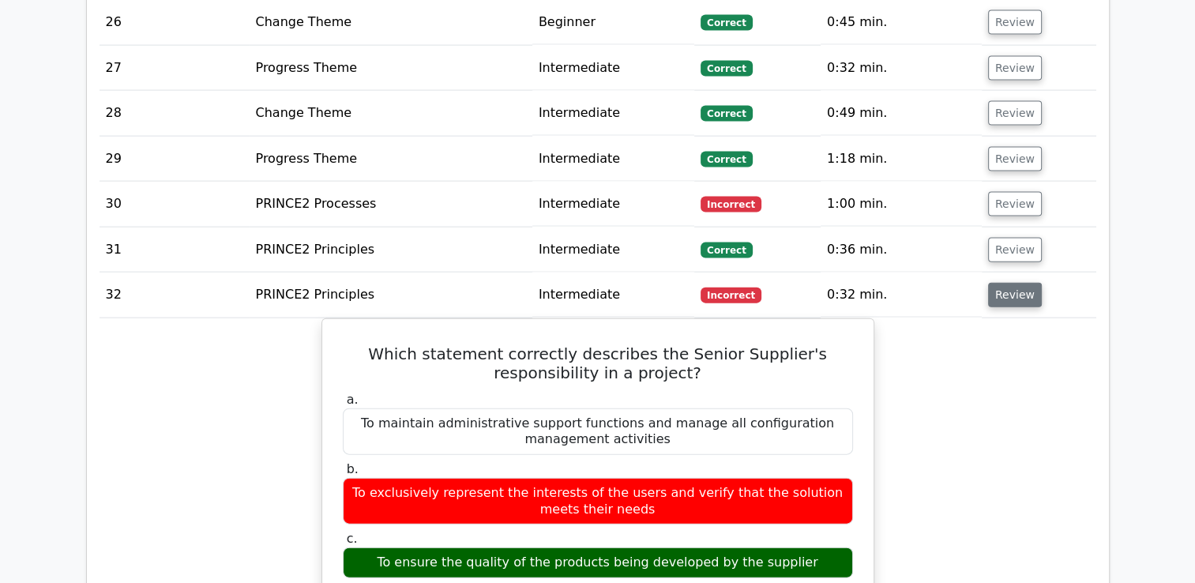
click at [1012, 283] on button "Review" at bounding box center [1015, 295] width 54 height 24
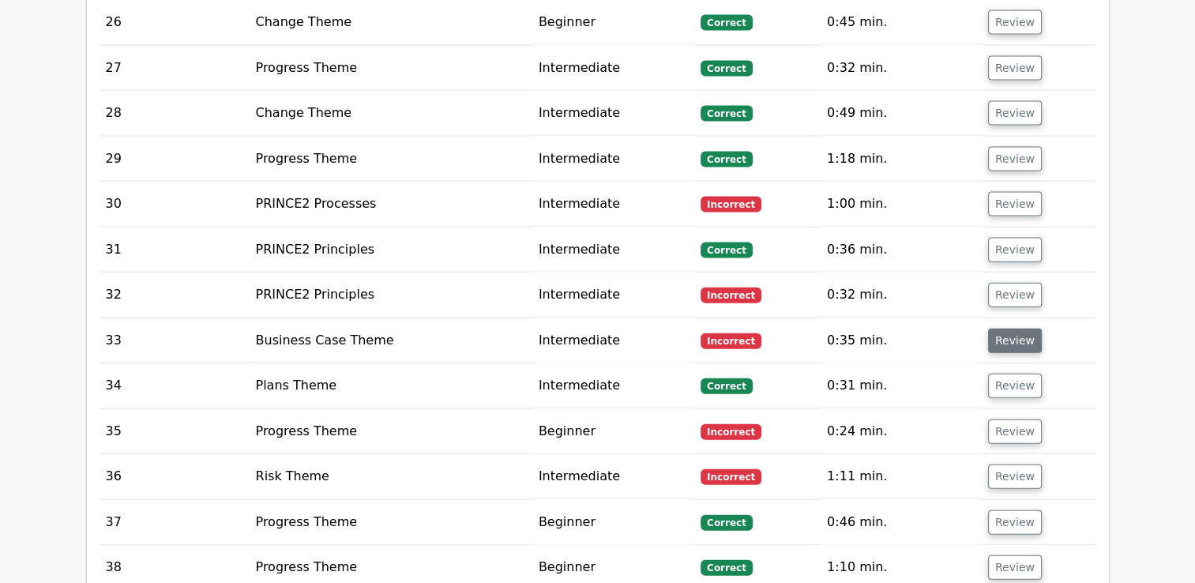
click at [1009, 329] on button "Review" at bounding box center [1015, 341] width 54 height 24
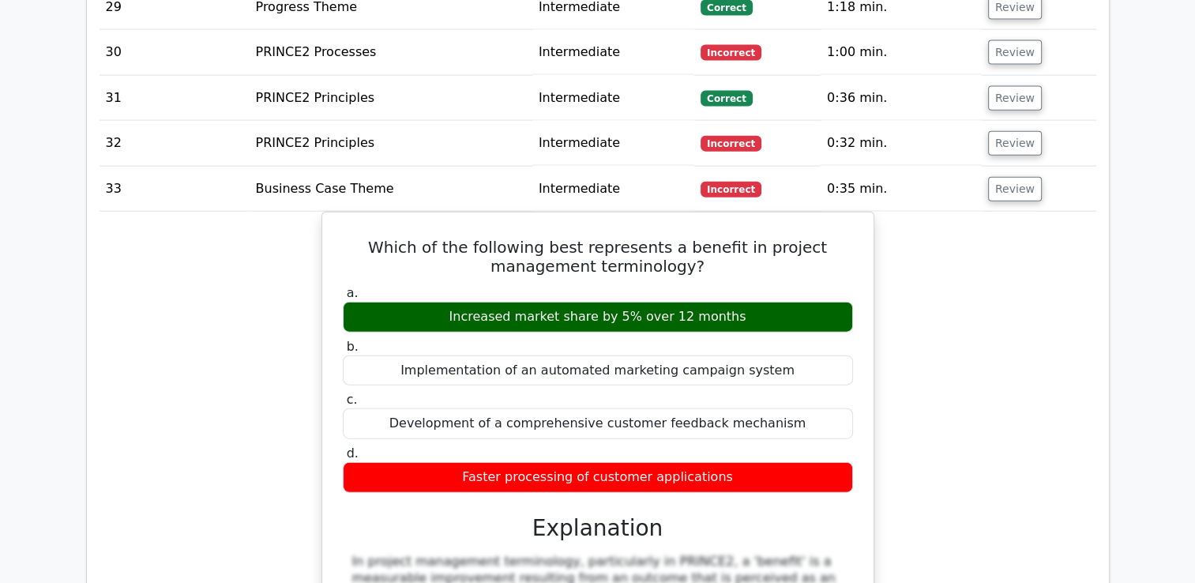
scroll to position [3633, 0]
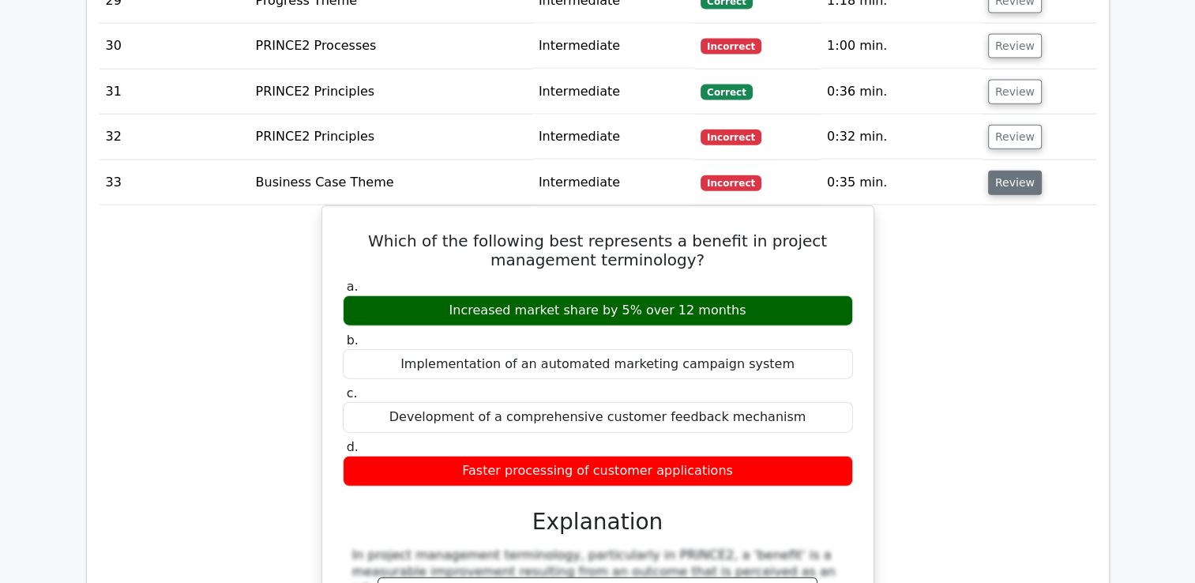
click at [1005, 171] on button "Review" at bounding box center [1015, 183] width 54 height 24
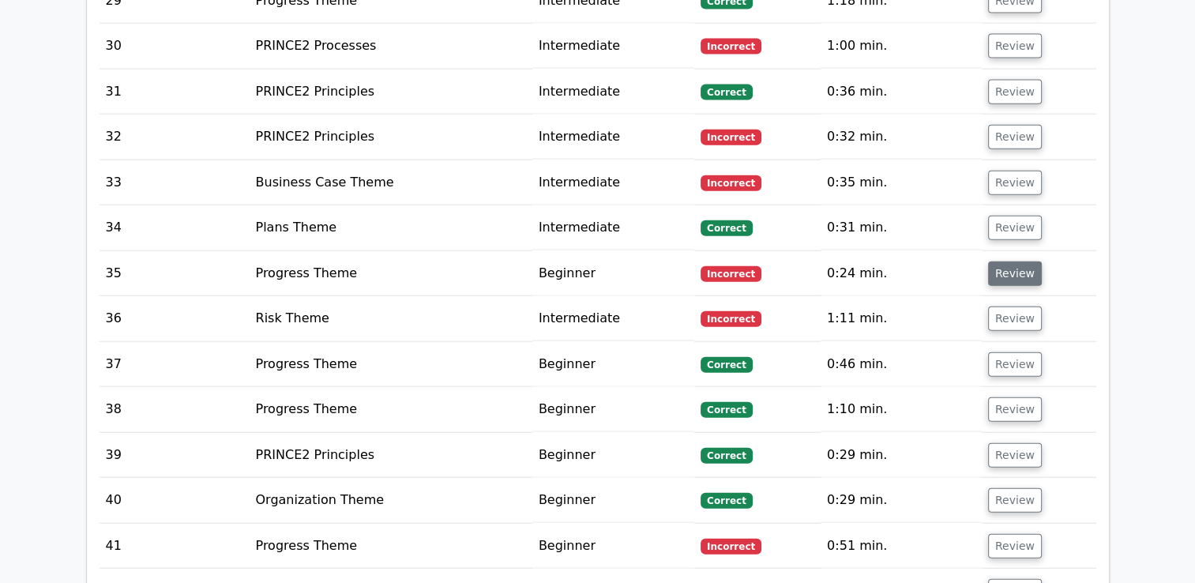
click at [1004, 261] on button "Review" at bounding box center [1015, 273] width 54 height 24
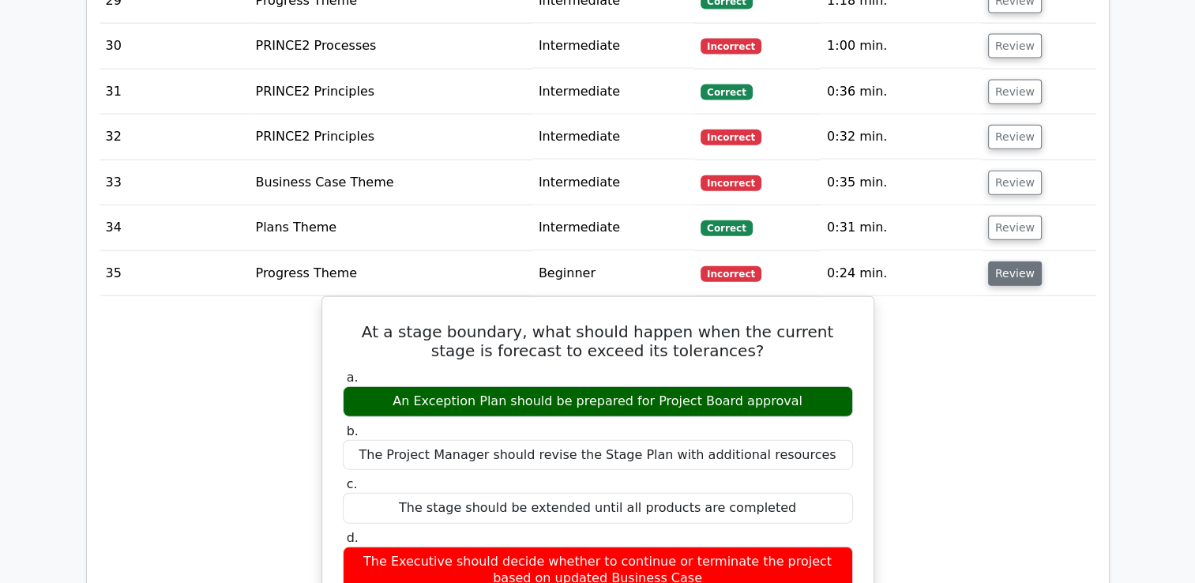
click at [1002, 261] on button "Review" at bounding box center [1015, 273] width 54 height 24
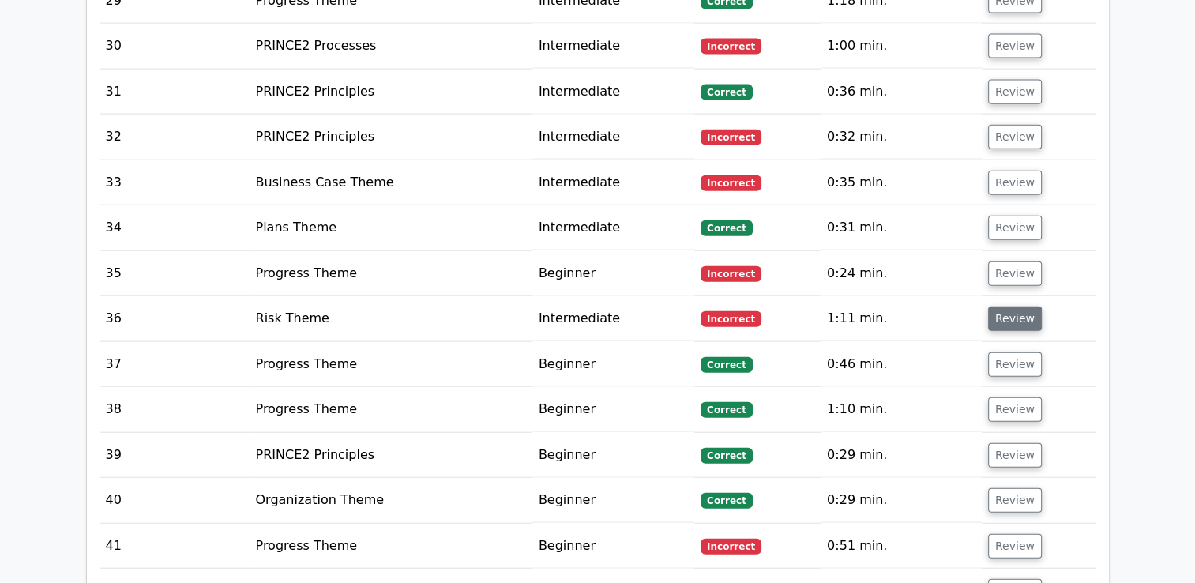
click at [1006, 306] on button "Review" at bounding box center [1015, 318] width 54 height 24
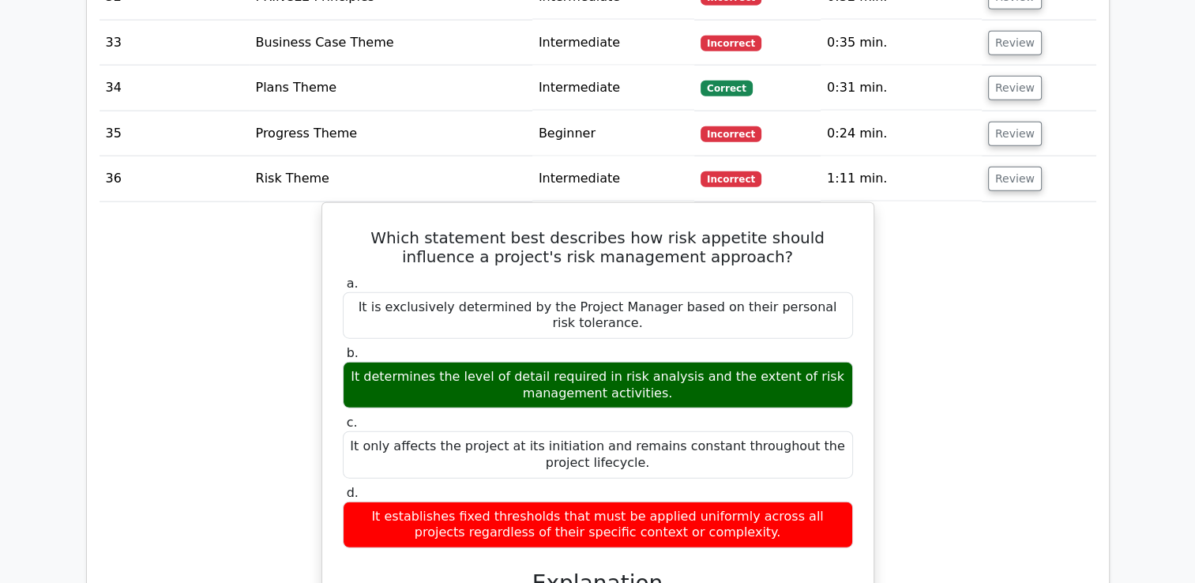
scroll to position [3791, 0]
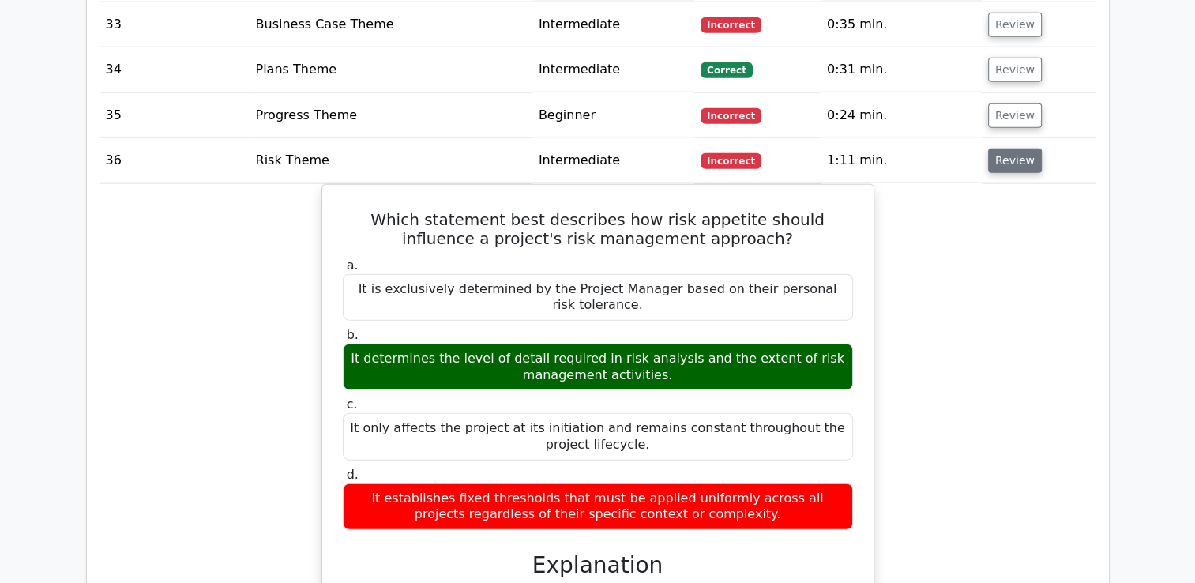
click at [999, 148] on button "Review" at bounding box center [1015, 160] width 54 height 24
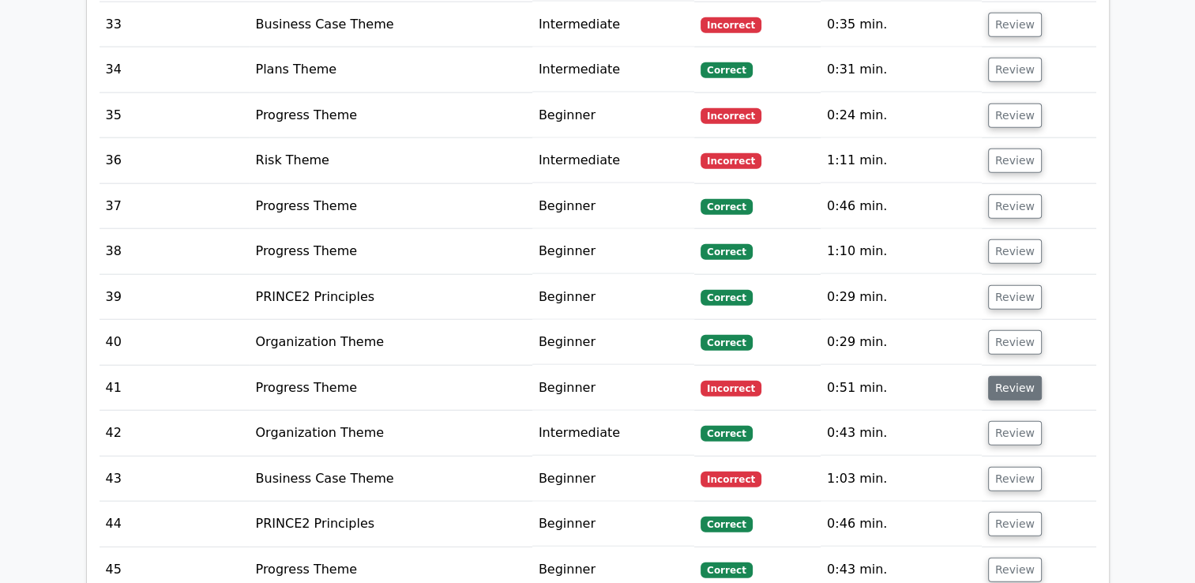
click at [1004, 376] on button "Review" at bounding box center [1015, 388] width 54 height 24
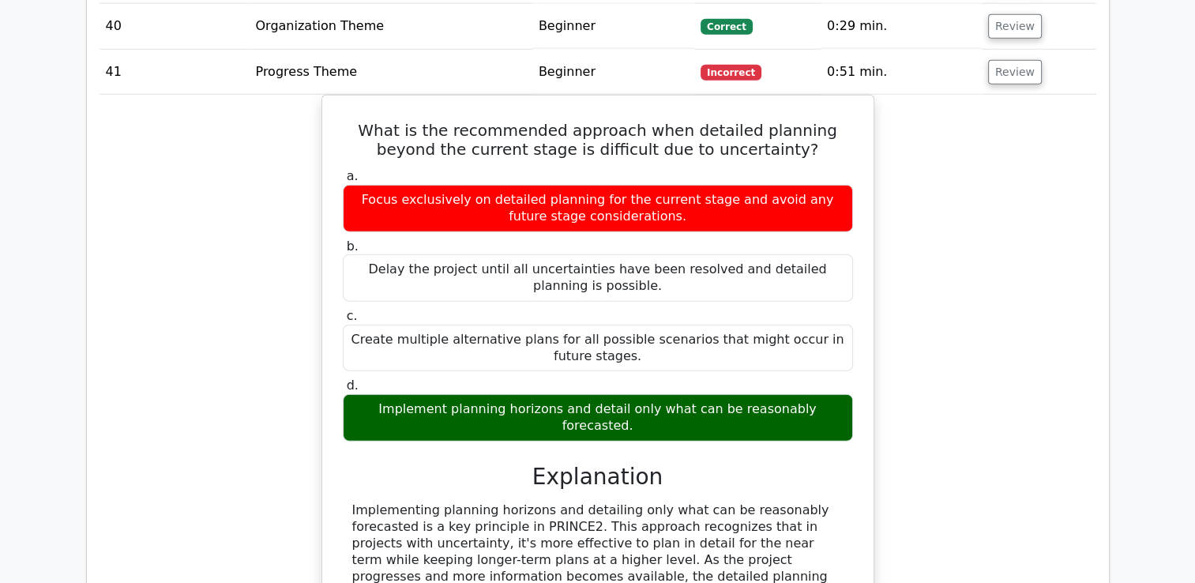
scroll to position [3949, 0]
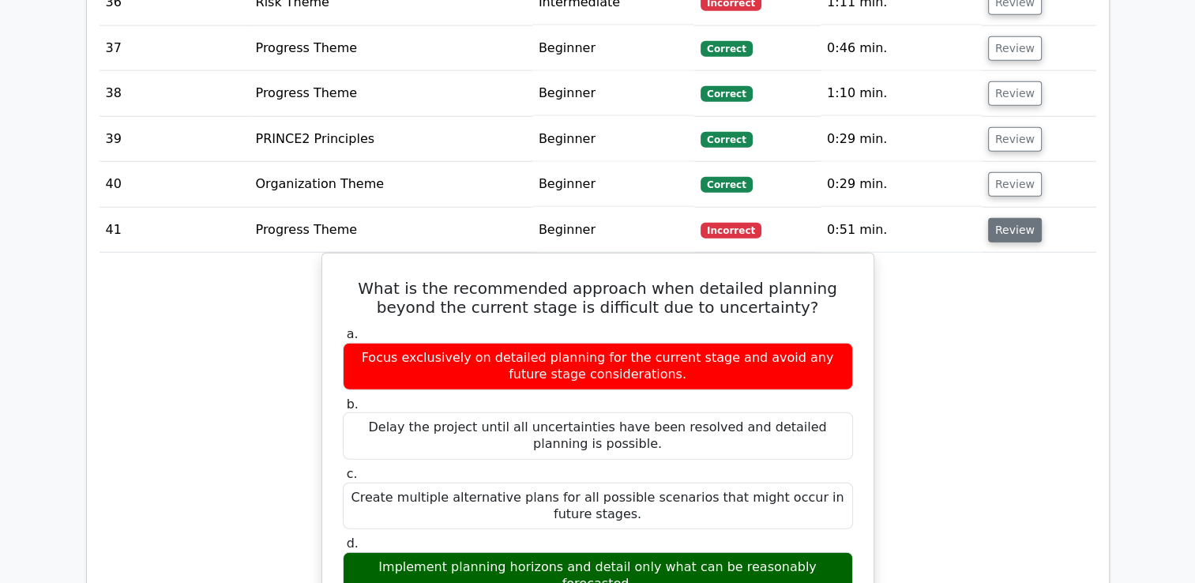
click at [1004, 218] on button "Review" at bounding box center [1015, 230] width 54 height 24
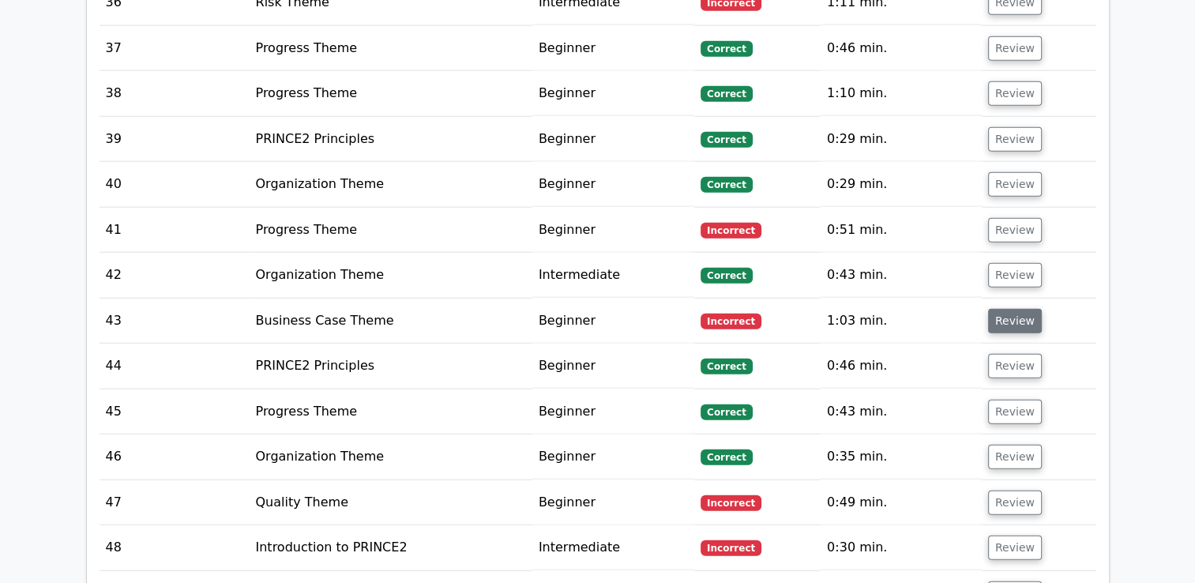
click at [1003, 309] on button "Review" at bounding box center [1015, 321] width 54 height 24
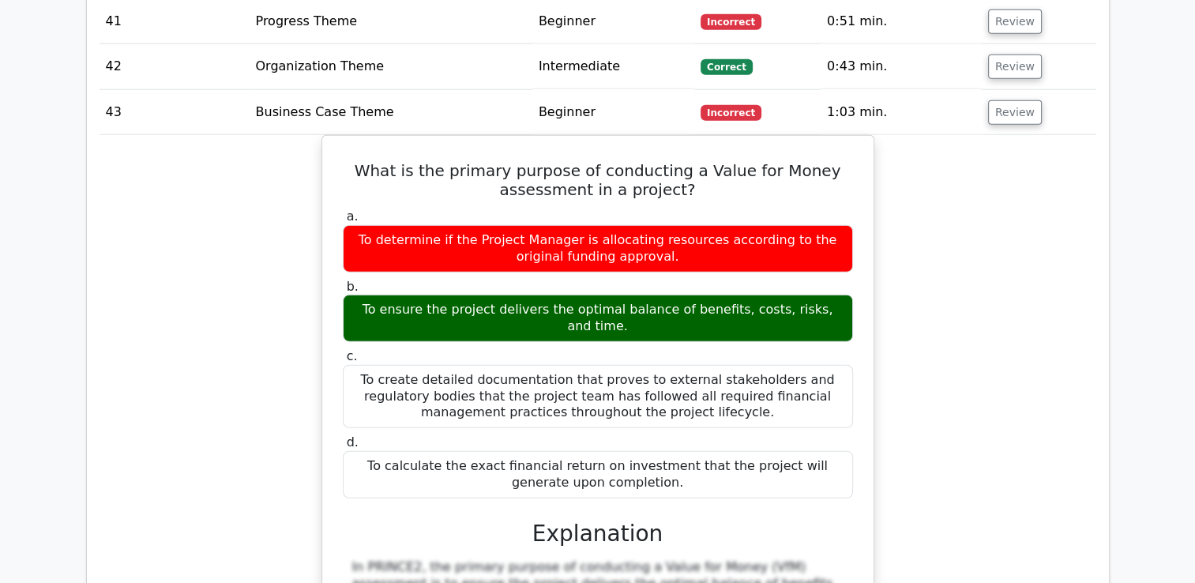
scroll to position [4186, 0]
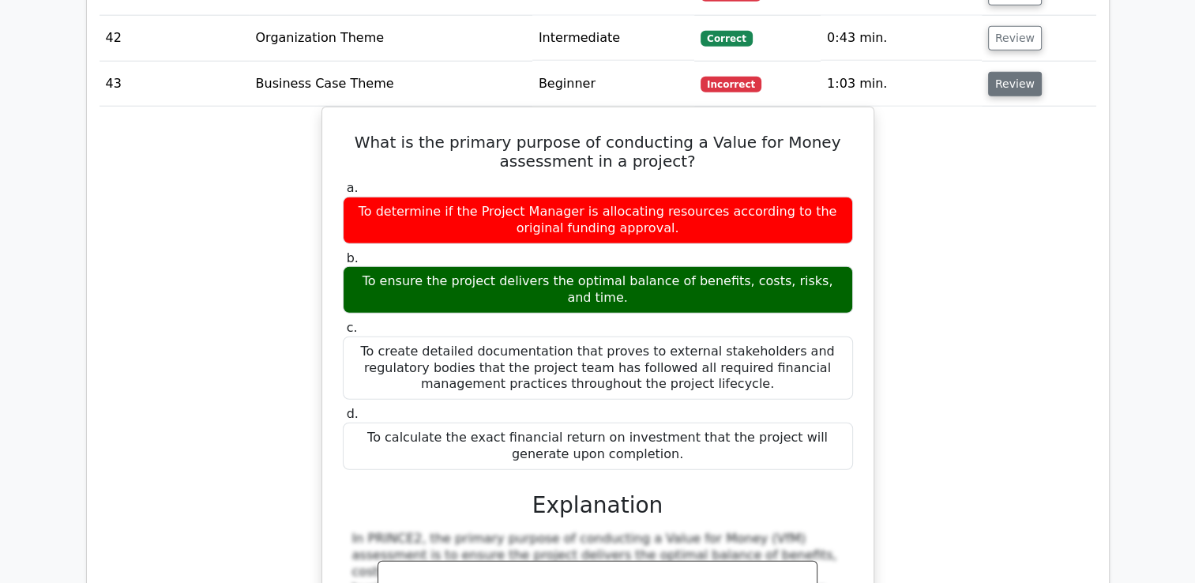
click at [1015, 72] on button "Review" at bounding box center [1015, 84] width 54 height 24
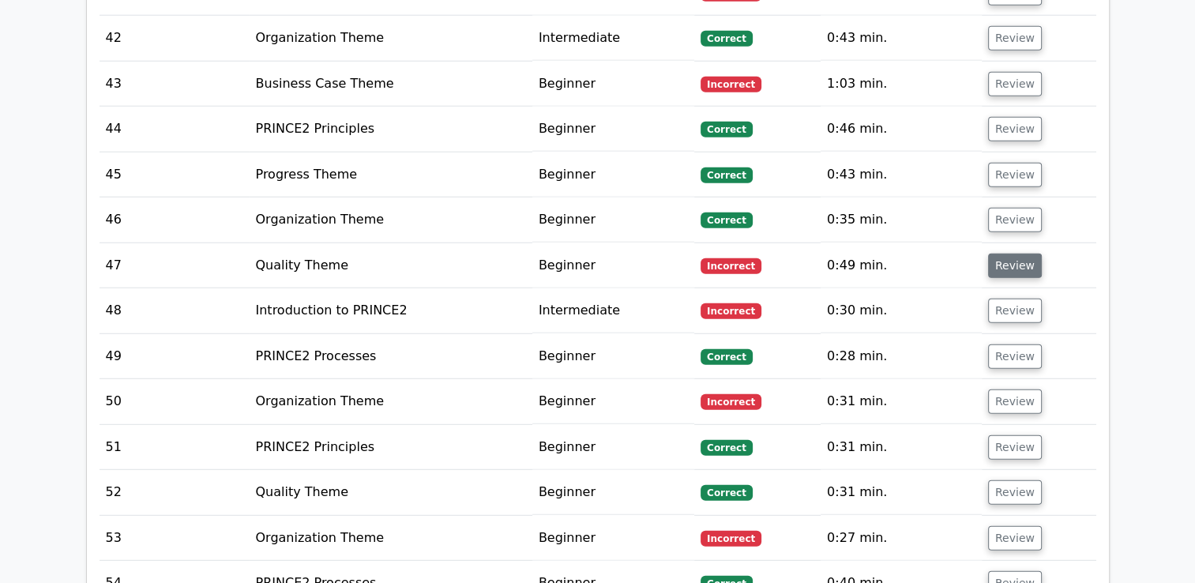
click at [1014, 254] on button "Review" at bounding box center [1015, 266] width 54 height 24
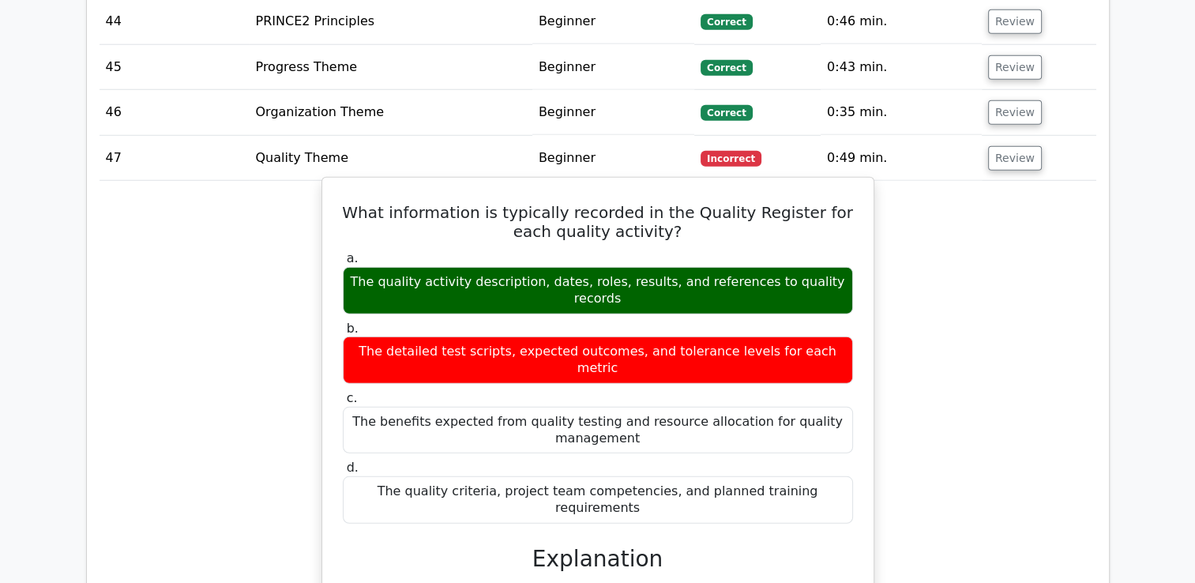
scroll to position [4344, 0]
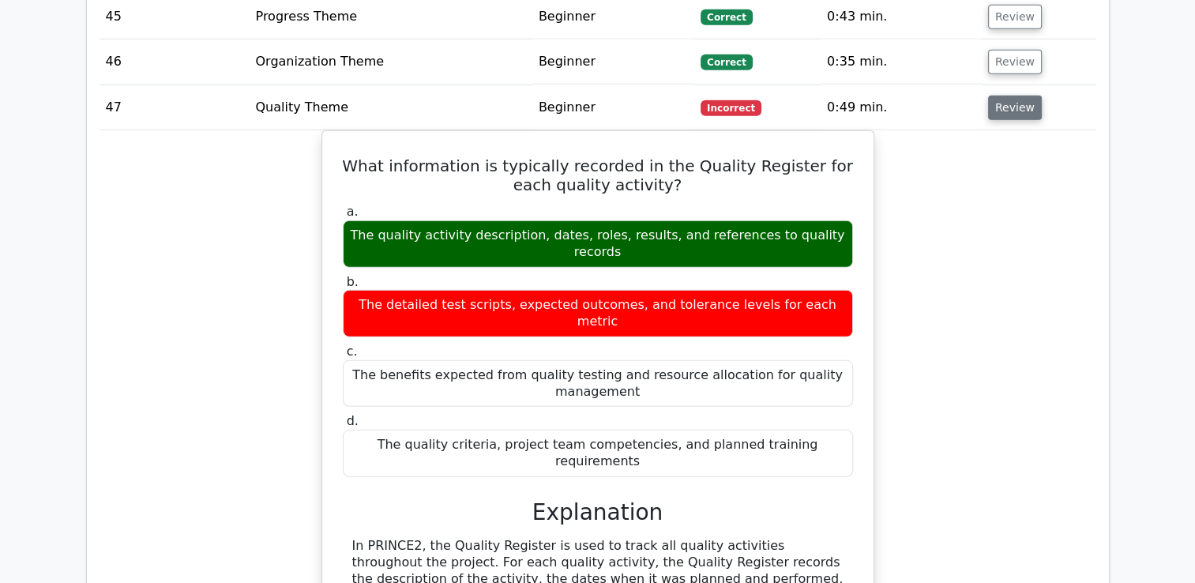
click at [1005, 96] on button "Review" at bounding box center [1015, 108] width 54 height 24
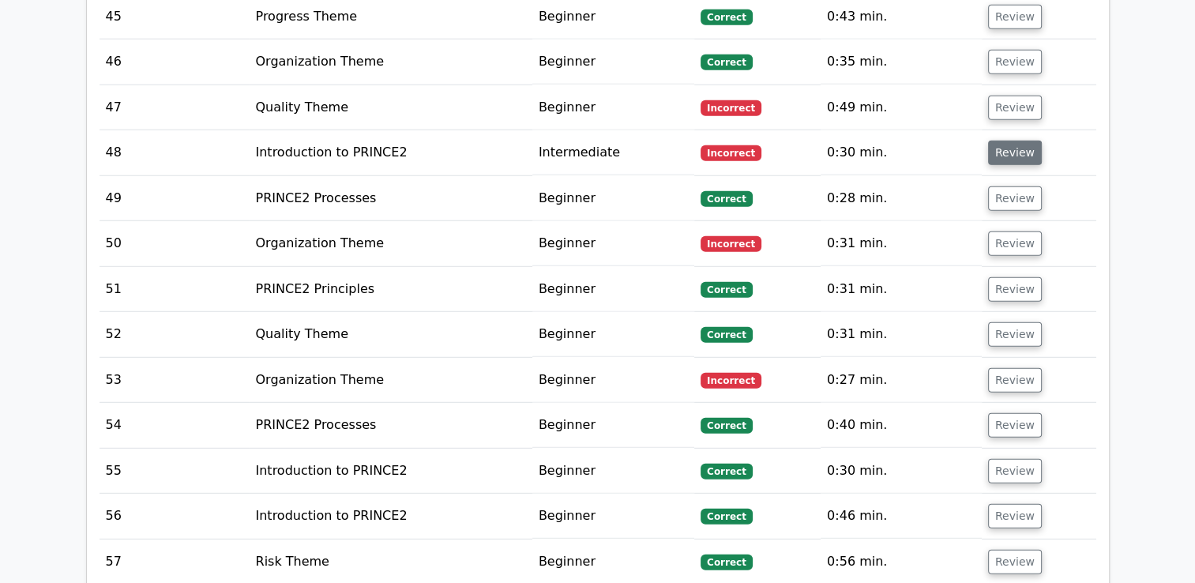
click at [1005, 141] on button "Review" at bounding box center [1015, 153] width 54 height 24
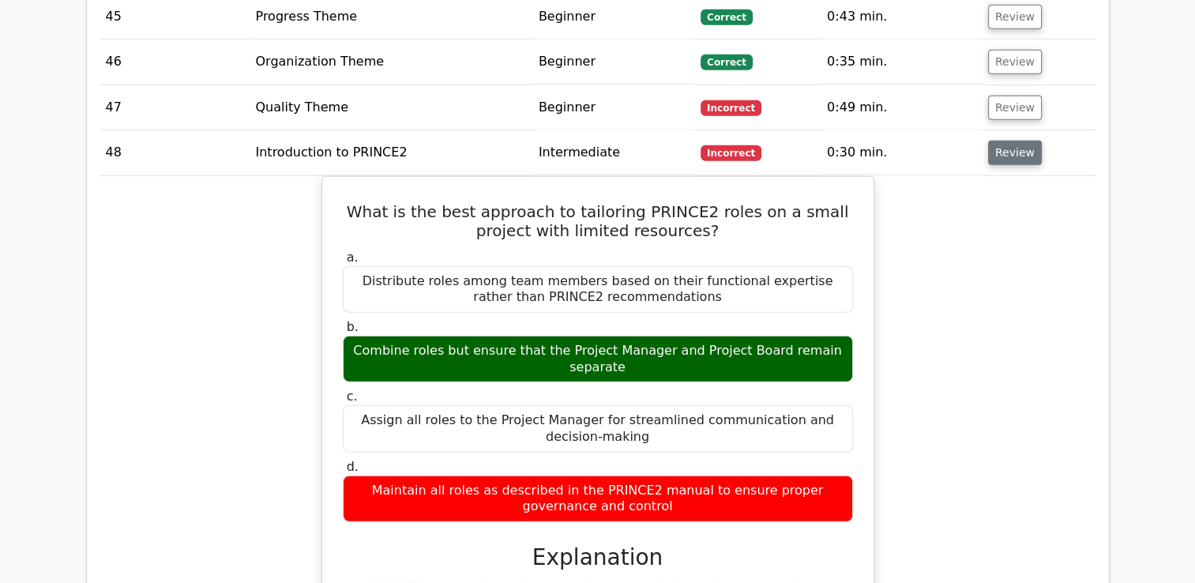
click at [1013, 141] on button "Review" at bounding box center [1015, 153] width 54 height 24
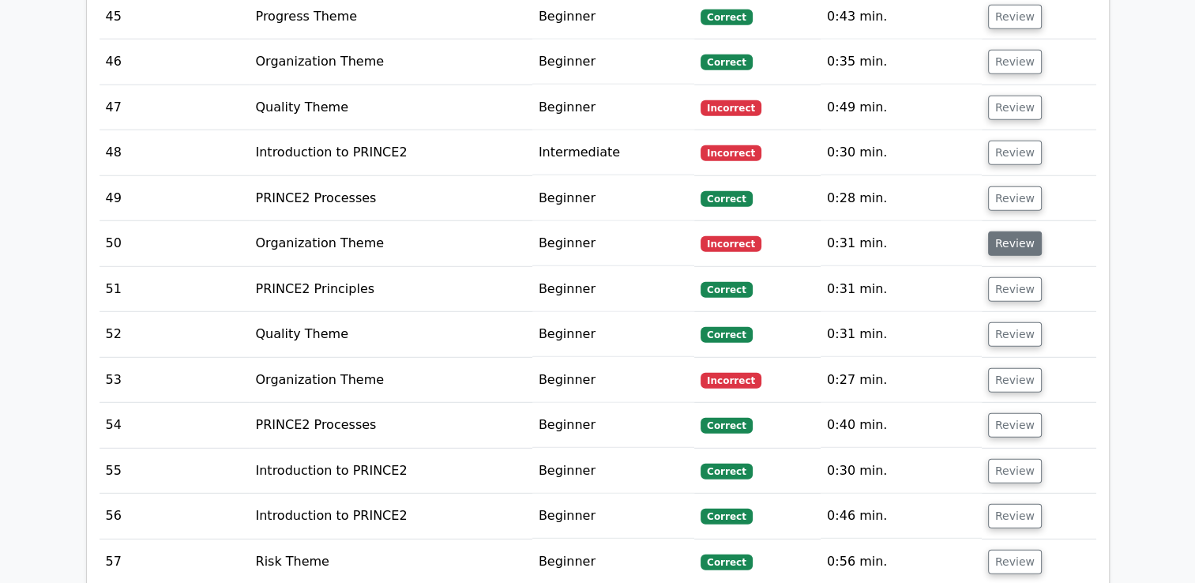
click at [1008, 231] on button "Review" at bounding box center [1015, 243] width 54 height 24
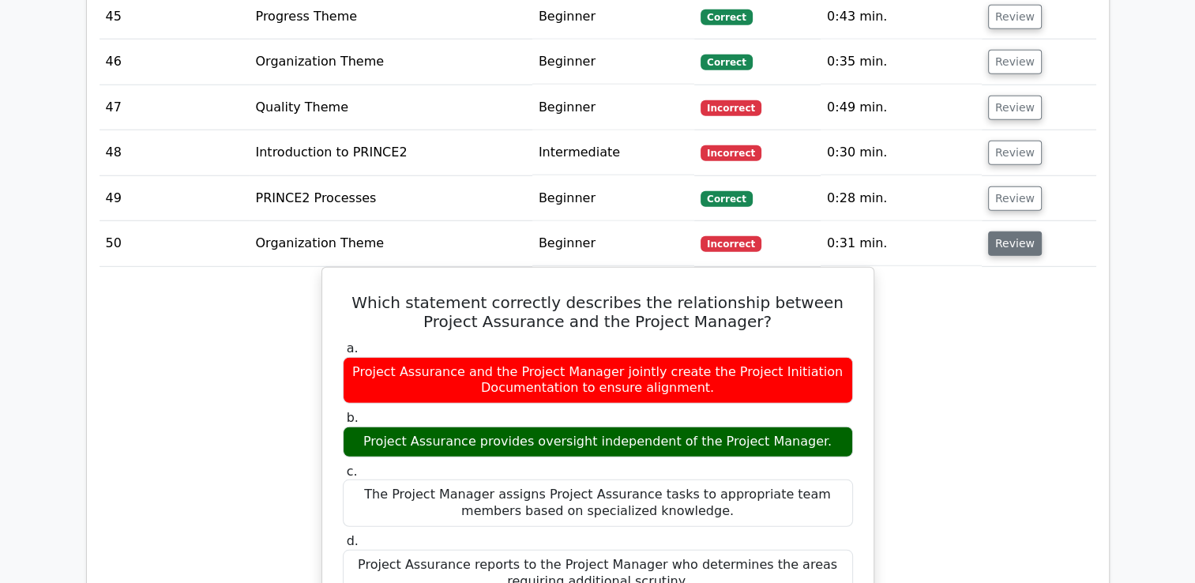
click at [1017, 231] on button "Review" at bounding box center [1015, 243] width 54 height 24
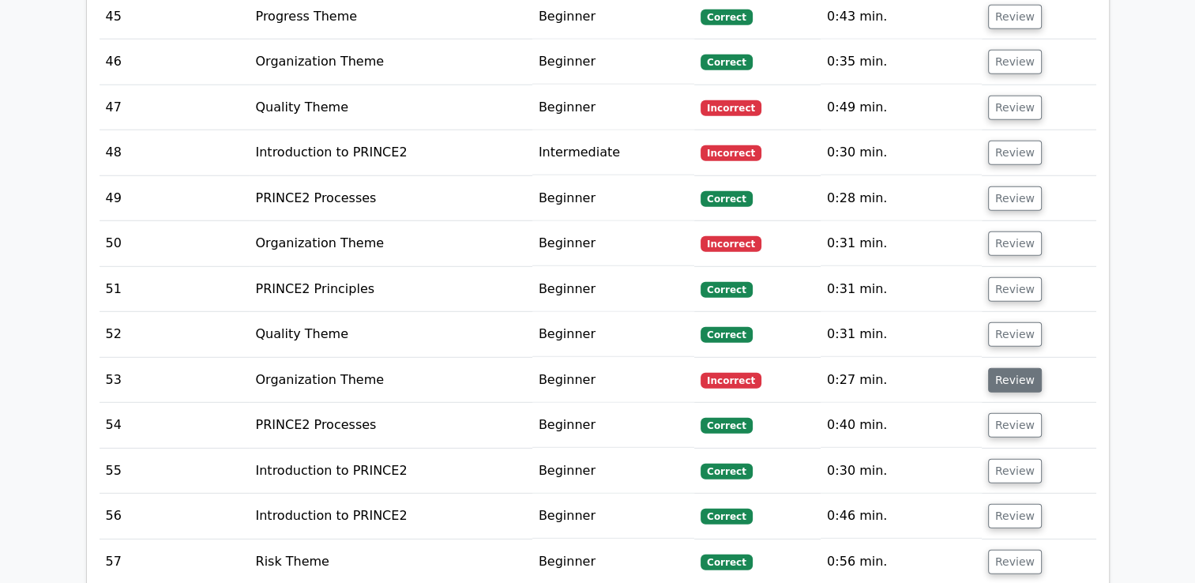
click at [1008, 368] on button "Review" at bounding box center [1015, 380] width 54 height 24
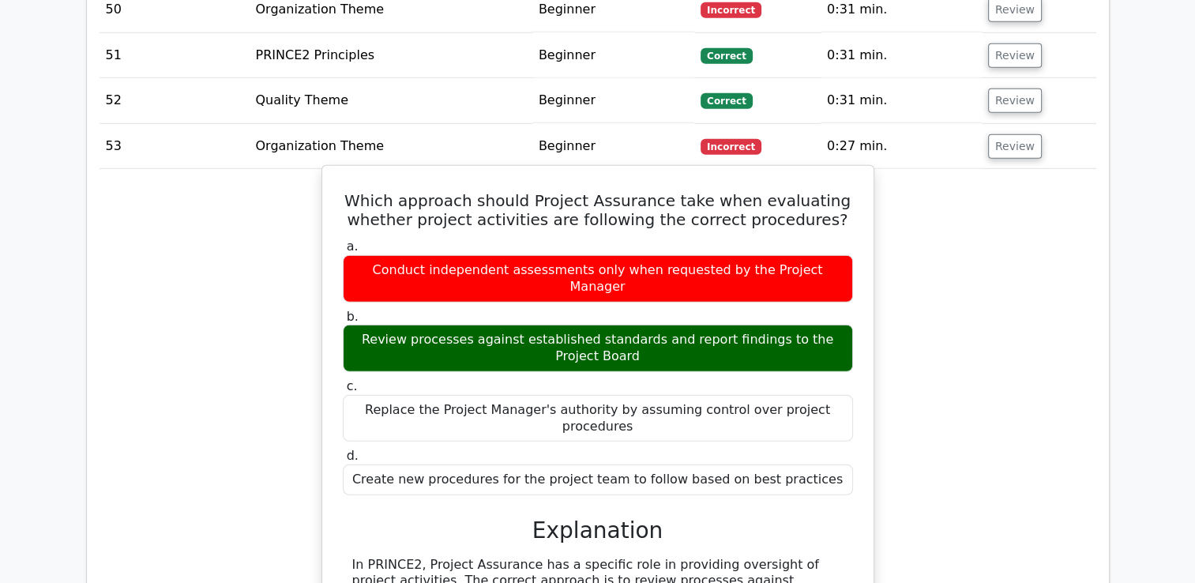
scroll to position [4581, 0]
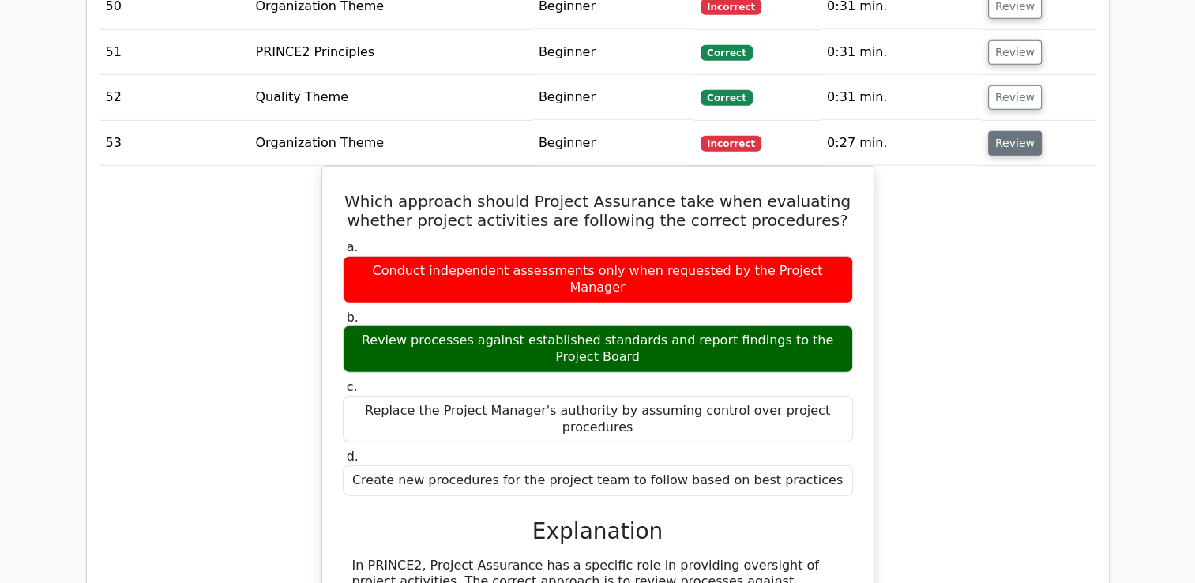
click at [1023, 131] on button "Review" at bounding box center [1015, 143] width 54 height 24
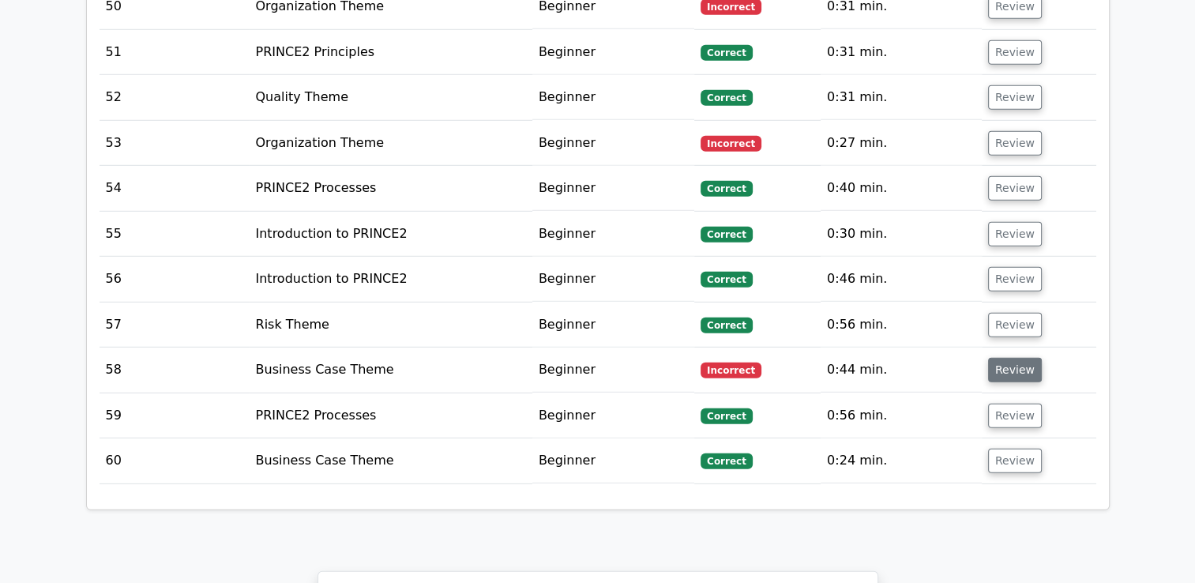
click at [1010, 358] on button "Review" at bounding box center [1015, 370] width 54 height 24
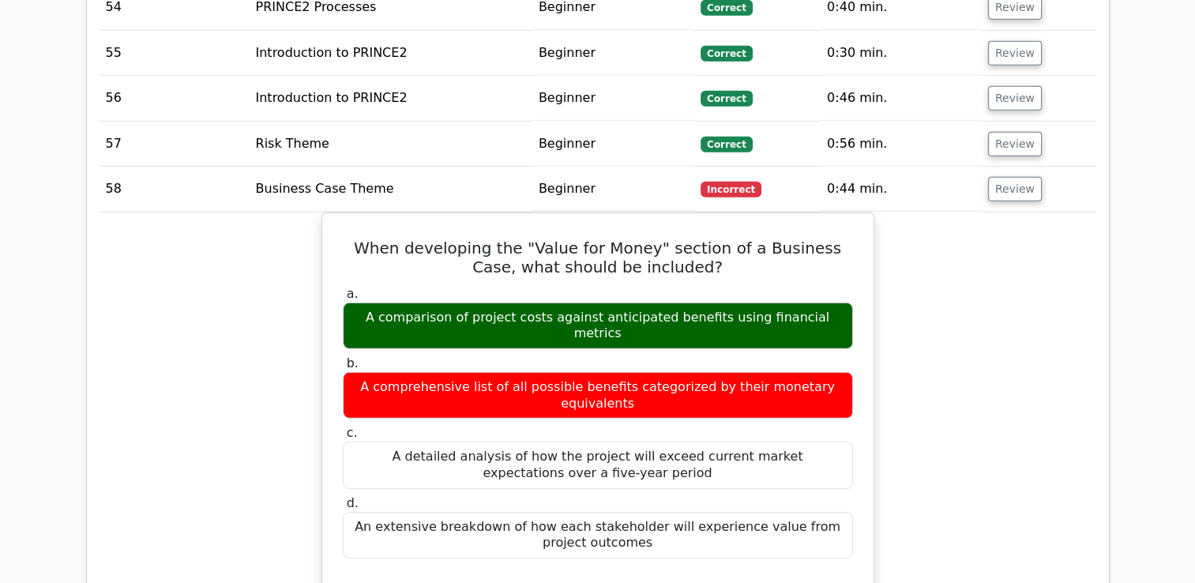
scroll to position [4818, 0]
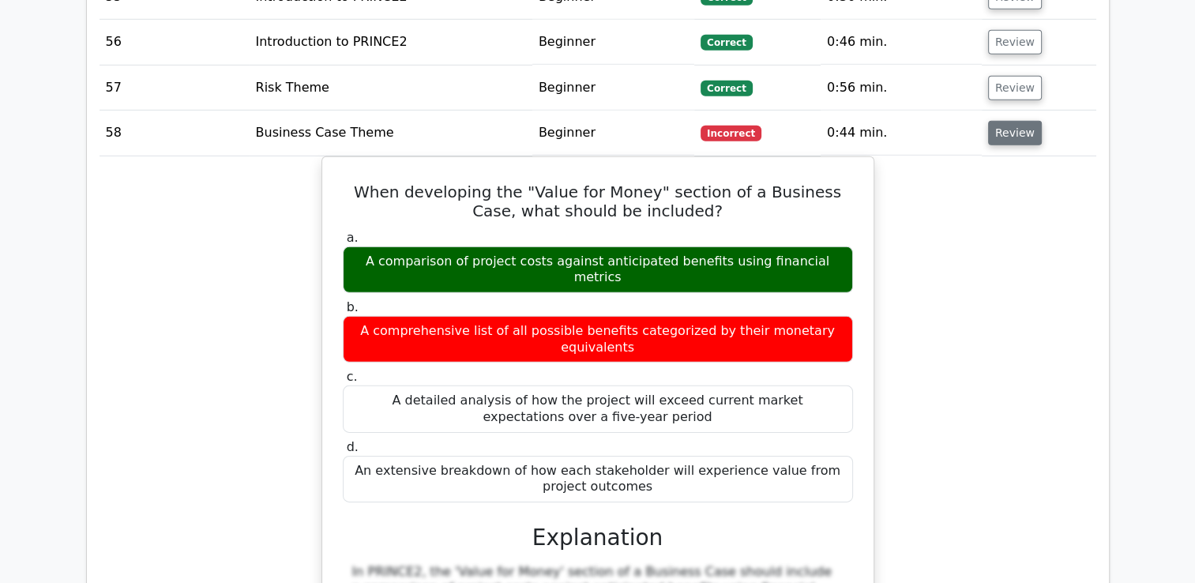
click at [1011, 121] on button "Review" at bounding box center [1015, 133] width 54 height 24
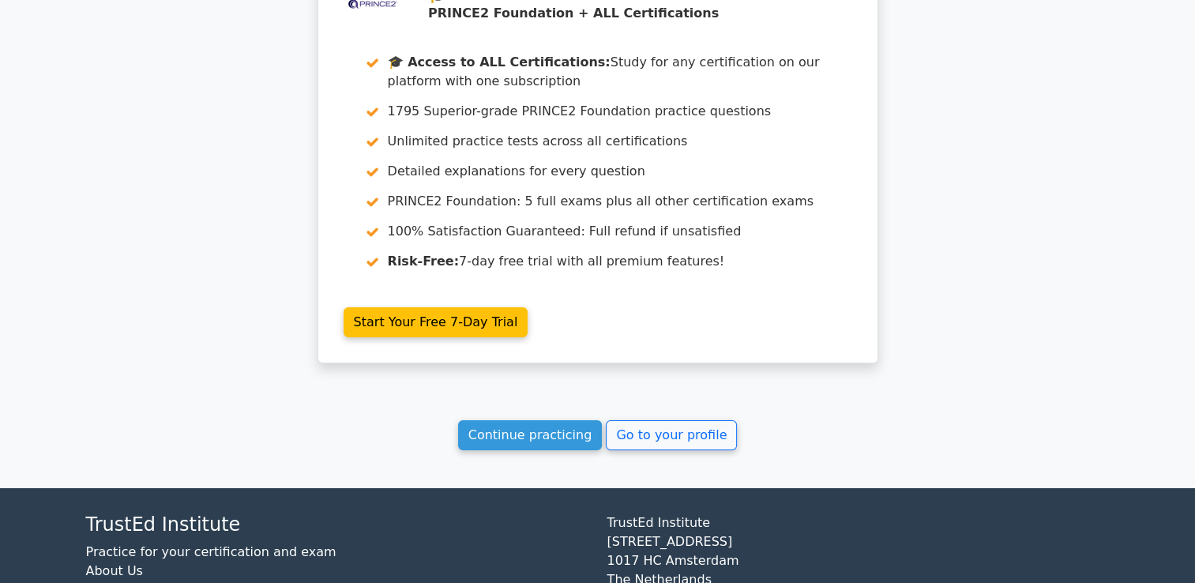
scroll to position [5216, 0]
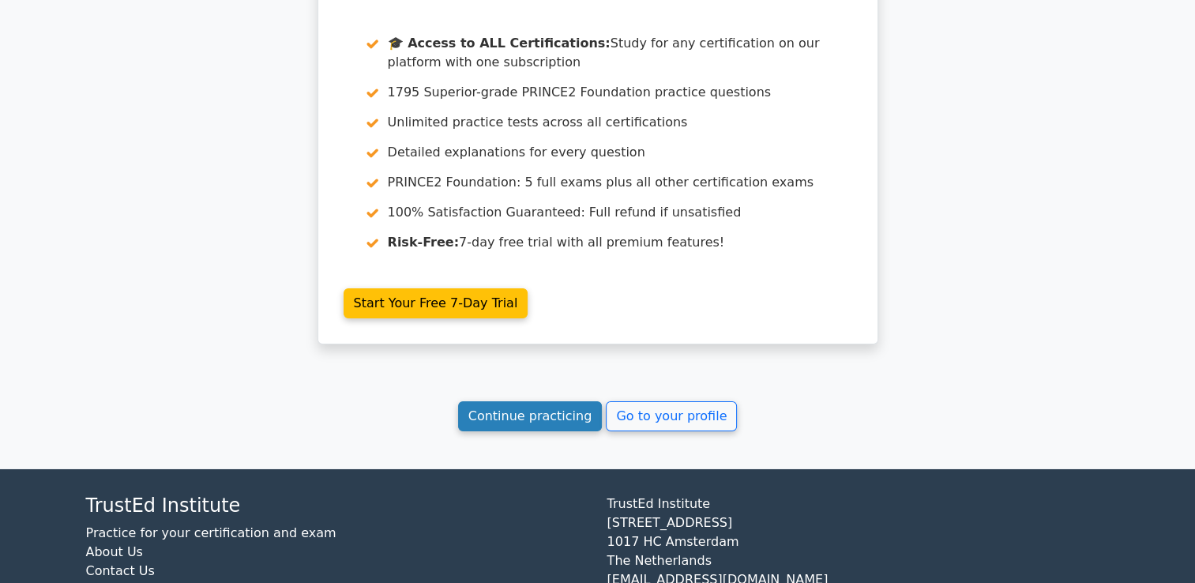
click at [549, 401] on link "Continue practicing" at bounding box center [530, 416] width 145 height 30
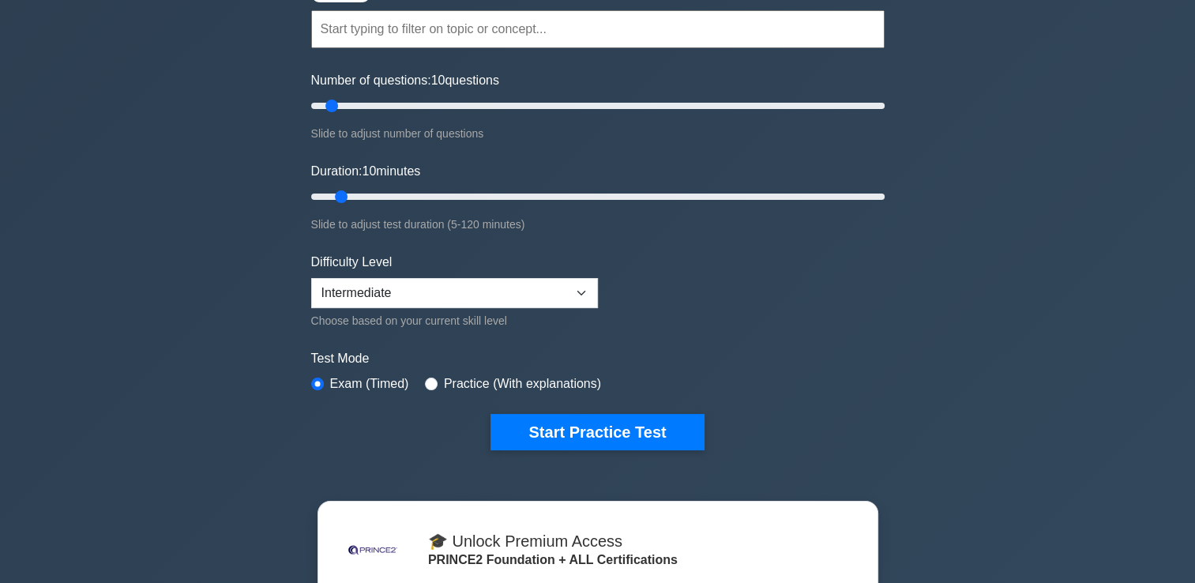
scroll to position [79, 0]
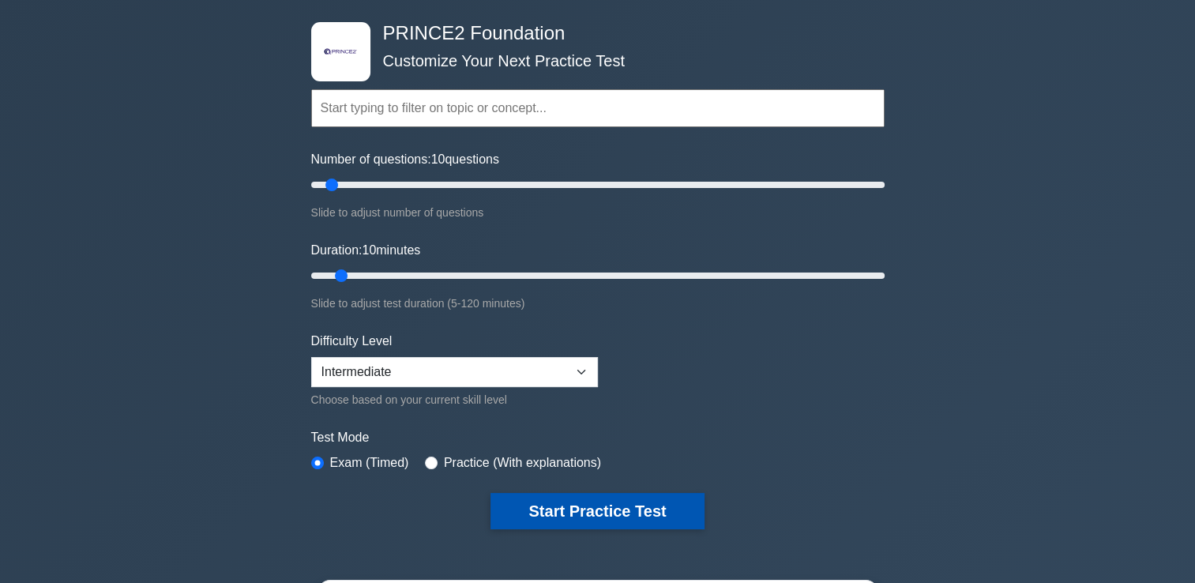
click at [645, 503] on button "Start Practice Test" at bounding box center [596, 511] width 213 height 36
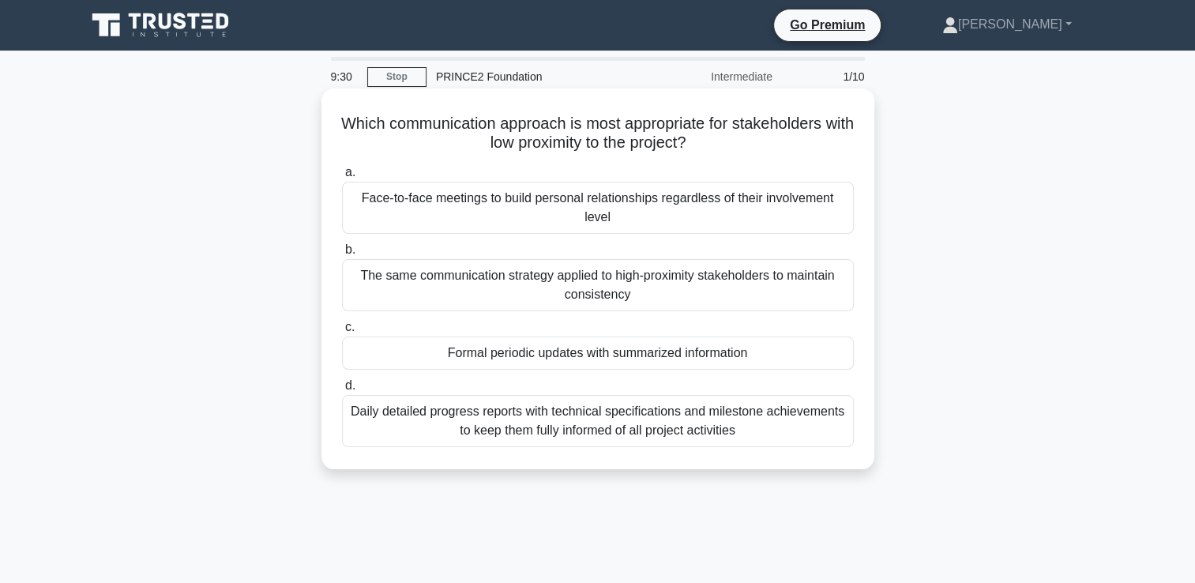
click at [651, 355] on div "Formal periodic updates with summarized information" at bounding box center [598, 352] width 512 height 33
click at [342, 333] on input "c. Formal periodic updates with summarized information" at bounding box center [342, 327] width 0 height 10
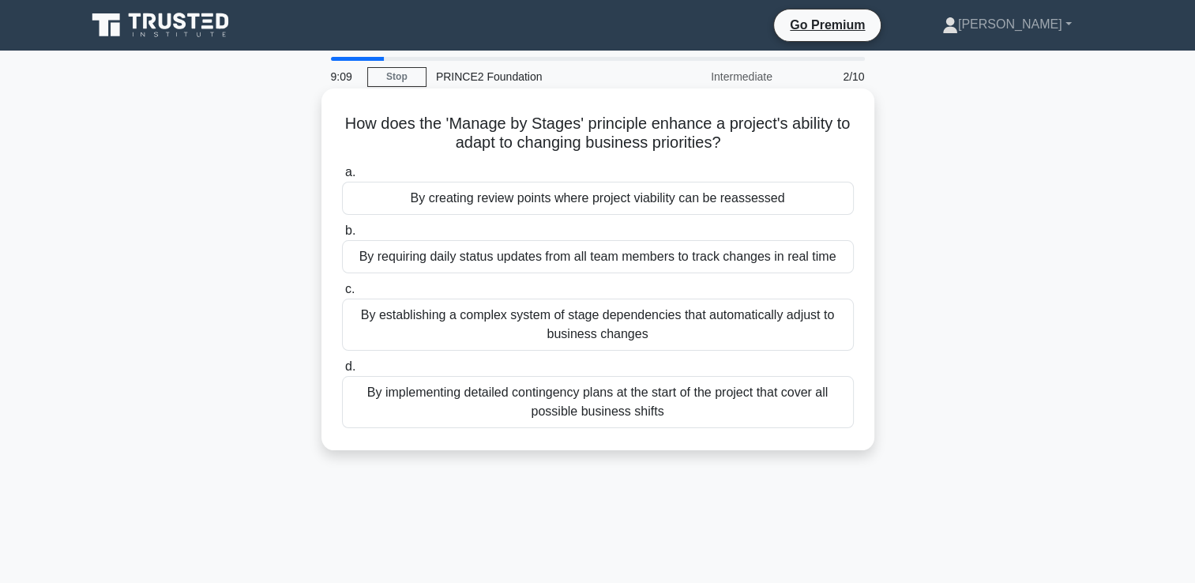
click at [638, 202] on div "By creating review points where project viability can be reassessed" at bounding box center [598, 198] width 512 height 33
click at [342, 178] on input "a. By creating review points where project viability can be reassessed" at bounding box center [342, 172] width 0 height 10
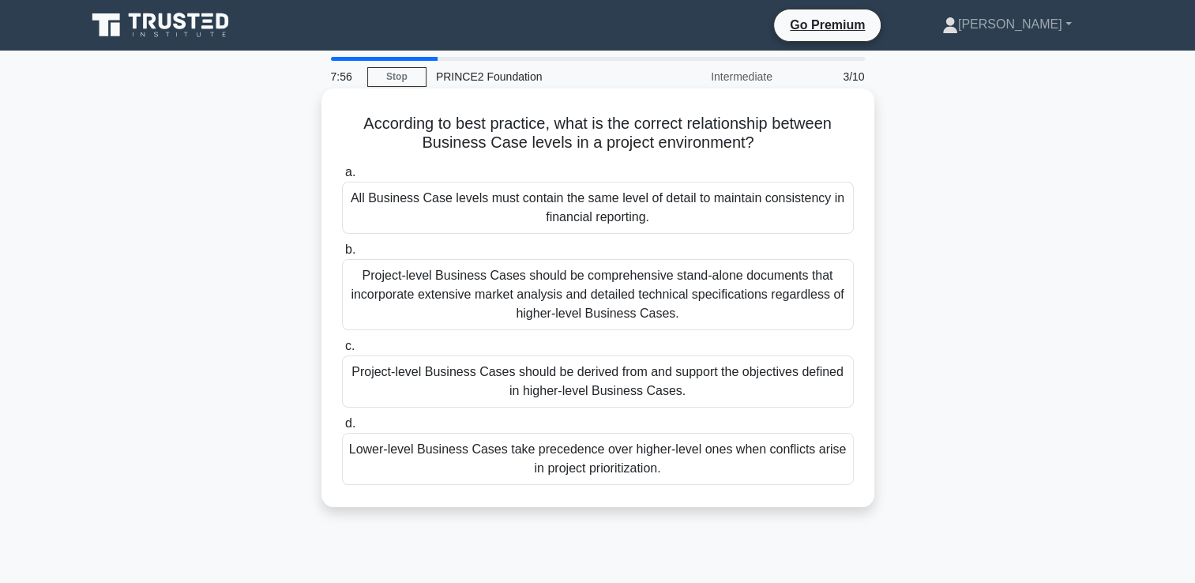
click at [627, 213] on div "All Business Case levels must contain the same level of detail to maintain cons…" at bounding box center [598, 208] width 512 height 52
click at [342, 178] on input "a. All Business Case levels must contain the same level of detail to maintain c…" at bounding box center [342, 172] width 0 height 10
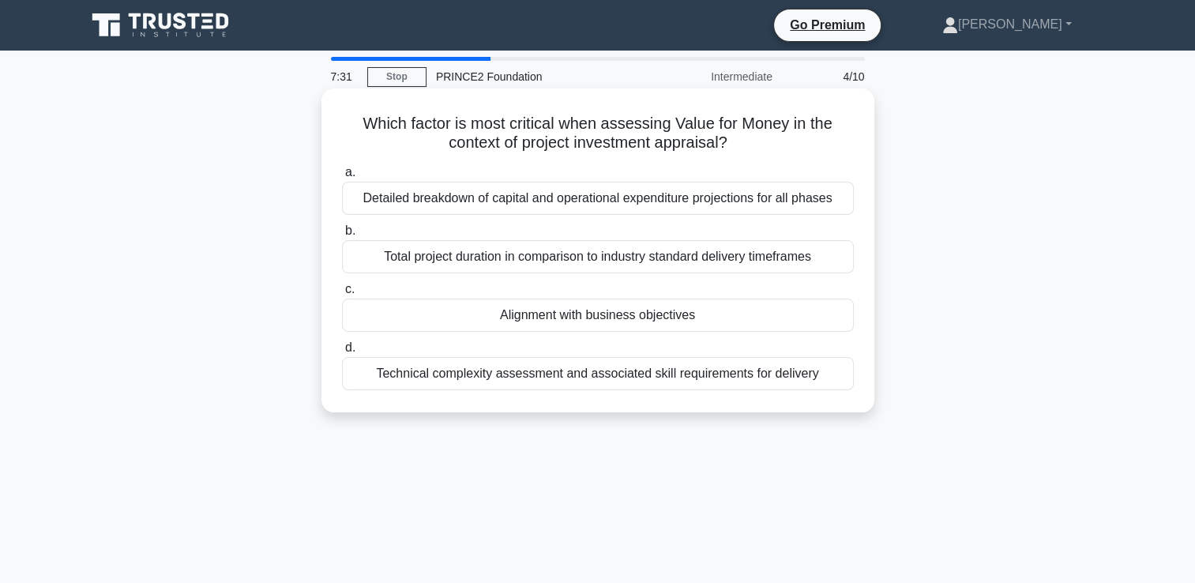
click at [653, 319] on div "Alignment with business objectives" at bounding box center [598, 315] width 512 height 33
click at [342, 295] on input "c. Alignment with business objectives" at bounding box center [342, 289] width 0 height 10
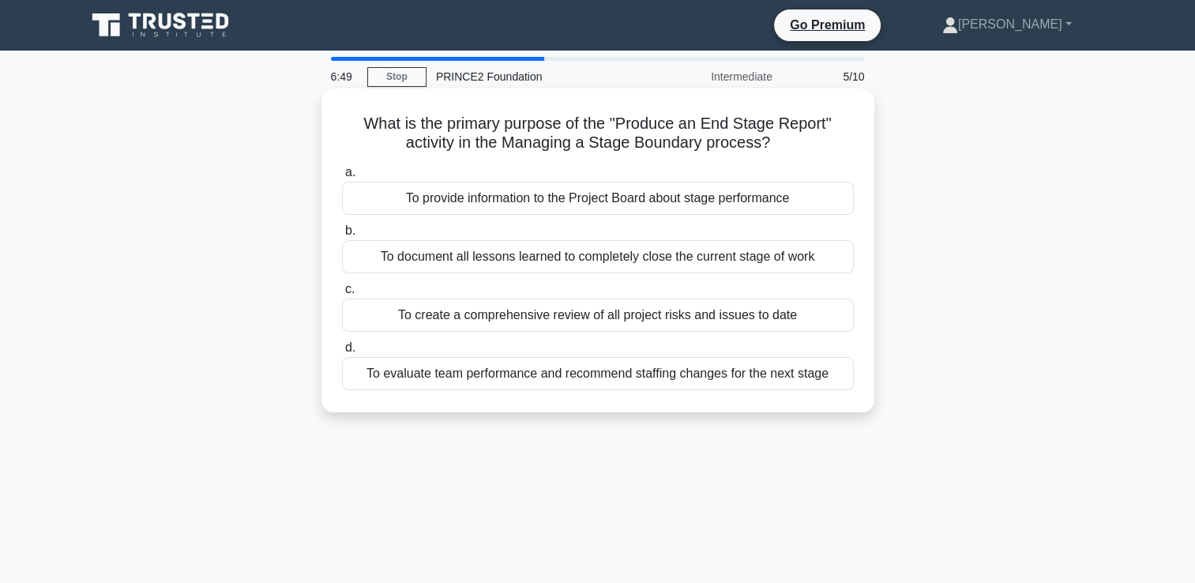
click at [720, 205] on div "To provide information to the Project Board about stage performance" at bounding box center [598, 198] width 512 height 33
click at [342, 178] on input "a. To provide information to the Project Board about stage performance" at bounding box center [342, 172] width 0 height 10
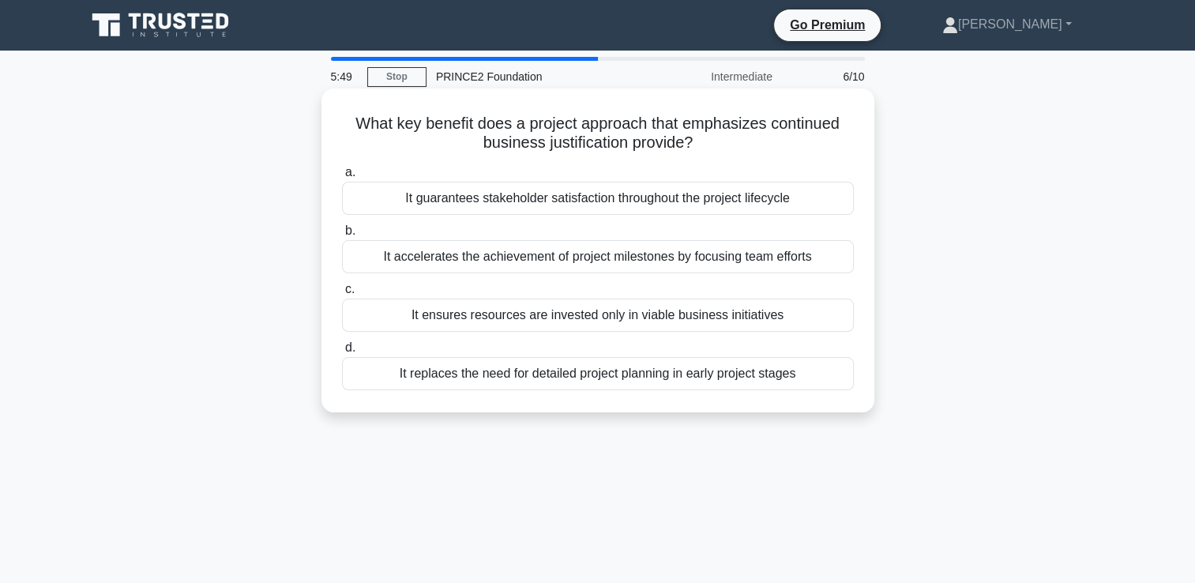
click at [678, 318] on div "It ensures resources are invested only in viable business initiatives" at bounding box center [598, 315] width 512 height 33
click at [342, 295] on input "c. It ensures resources are invested only in viable business initiatives" at bounding box center [342, 289] width 0 height 10
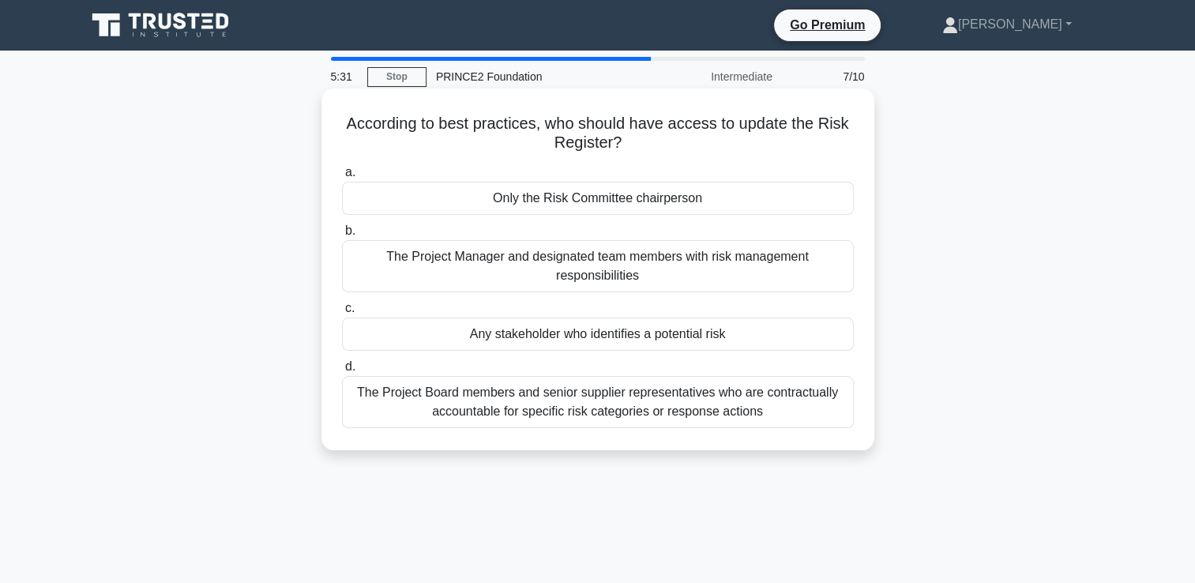
click at [562, 336] on div "Any stakeholder who identifies a potential risk" at bounding box center [598, 334] width 512 height 33
click at [342, 314] on input "c. Any stakeholder who identifies a potential risk" at bounding box center [342, 308] width 0 height 10
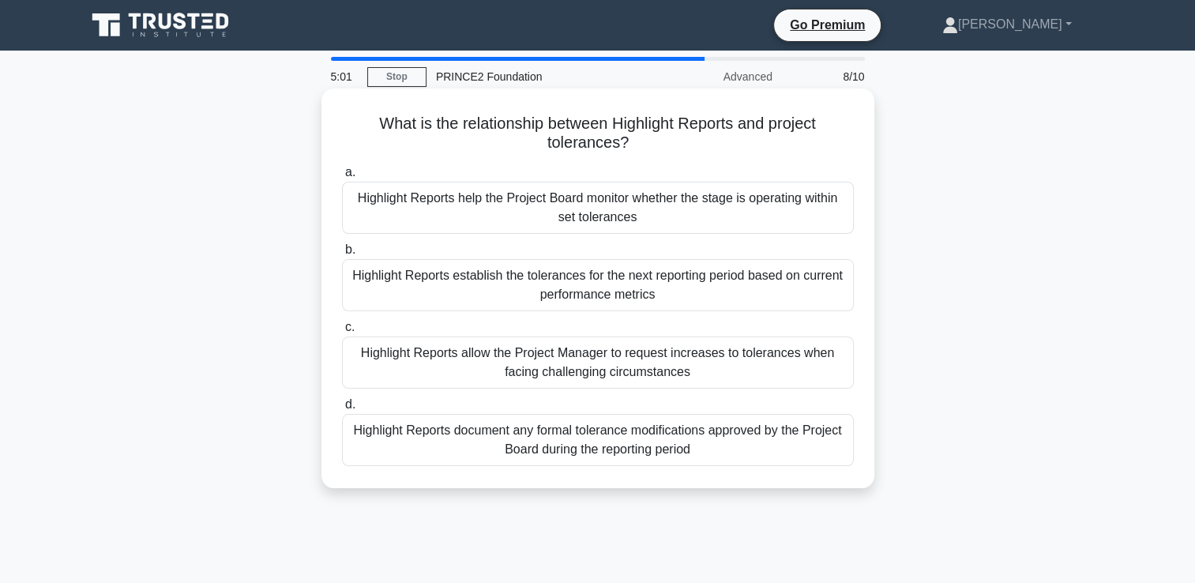
click at [637, 204] on div "Highlight Reports help the Project Board monitor whether the stage is operating…" at bounding box center [598, 208] width 512 height 52
click at [342, 178] on input "a. Highlight Reports help the Project Board monitor whether the stage is operat…" at bounding box center [342, 172] width 0 height 10
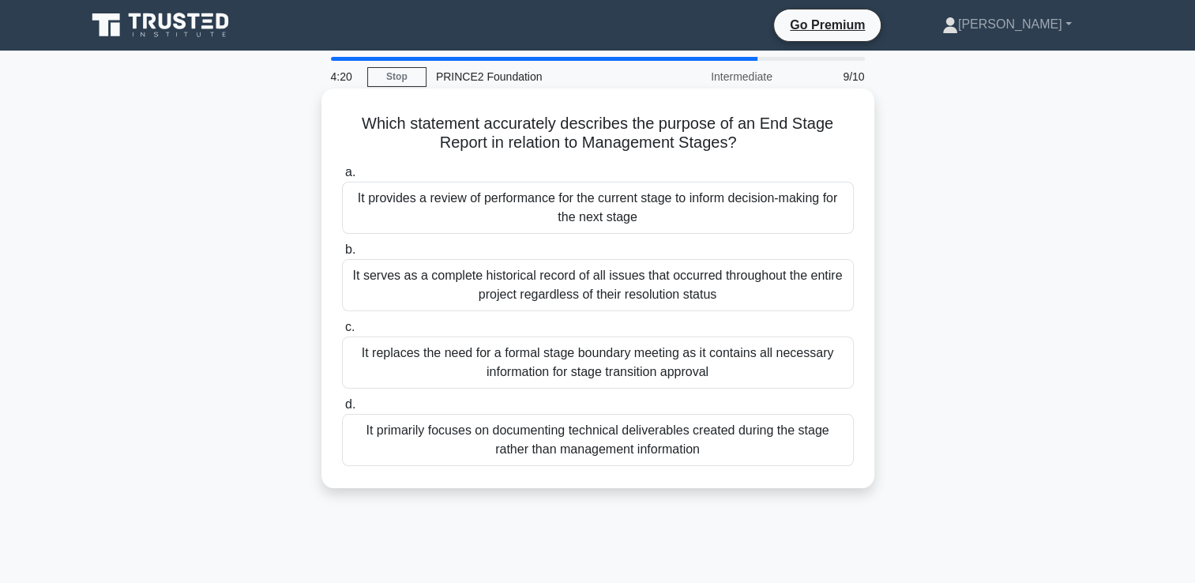
click at [621, 214] on div "It provides a review of performance for the current stage to inform decision-ma…" at bounding box center [598, 208] width 512 height 52
click at [342, 178] on input "a. It provides a review of performance for the current stage to inform decision…" at bounding box center [342, 172] width 0 height 10
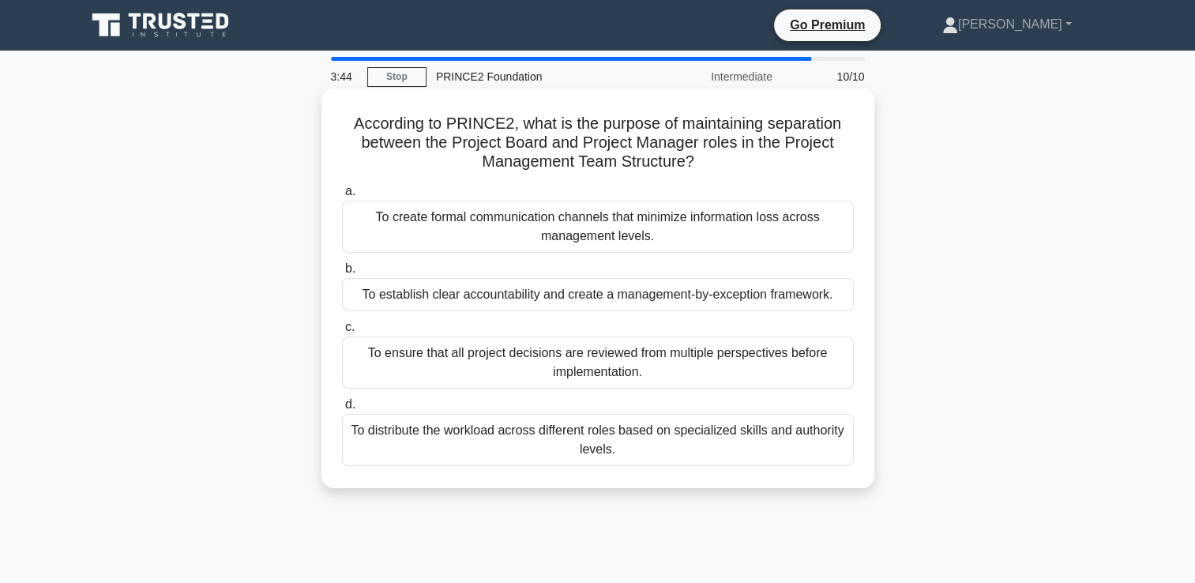
click at [616, 438] on div "To distribute the workload across different roles based on specialized skills a…" at bounding box center [598, 440] width 512 height 52
click at [342, 410] on input "d. To distribute the workload across different roles based on specialized skill…" at bounding box center [342, 405] width 0 height 10
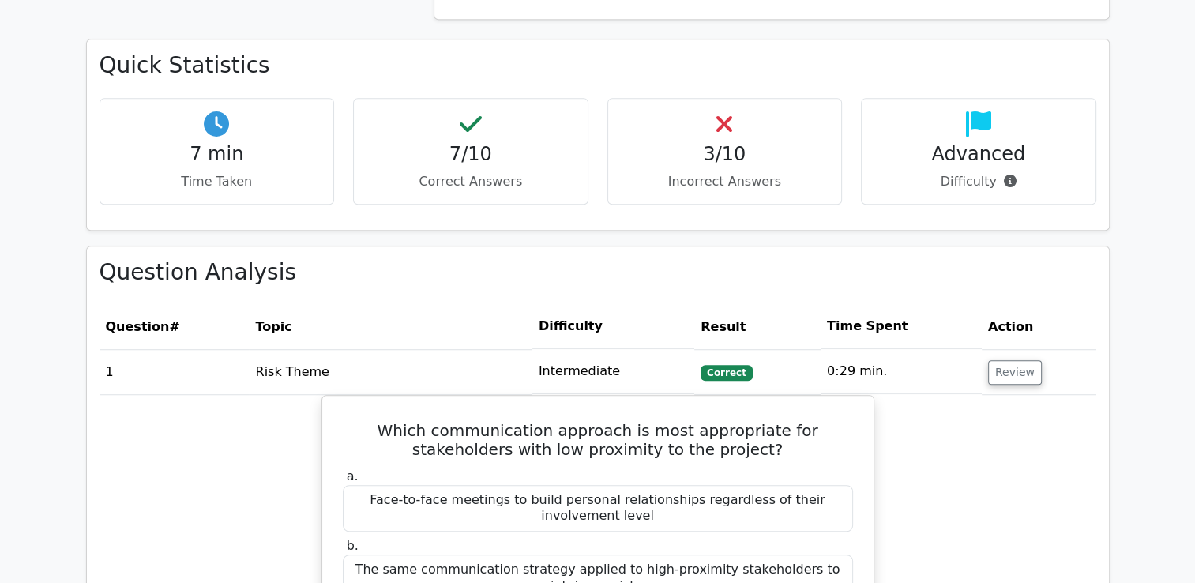
scroll to position [1343, 0]
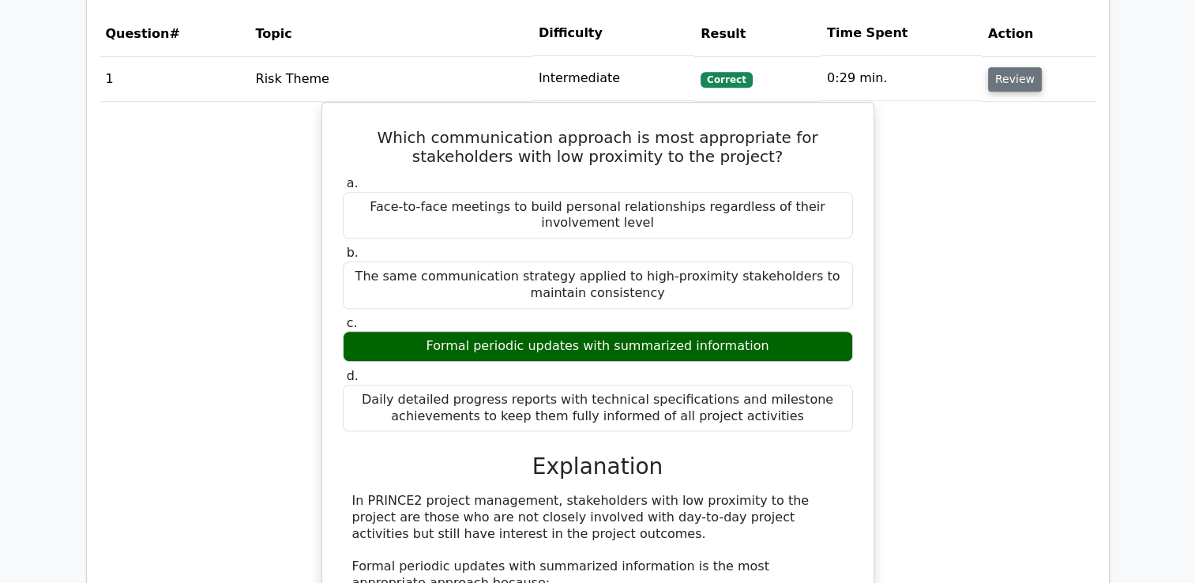
click at [1005, 85] on button "Review" at bounding box center [1015, 79] width 54 height 24
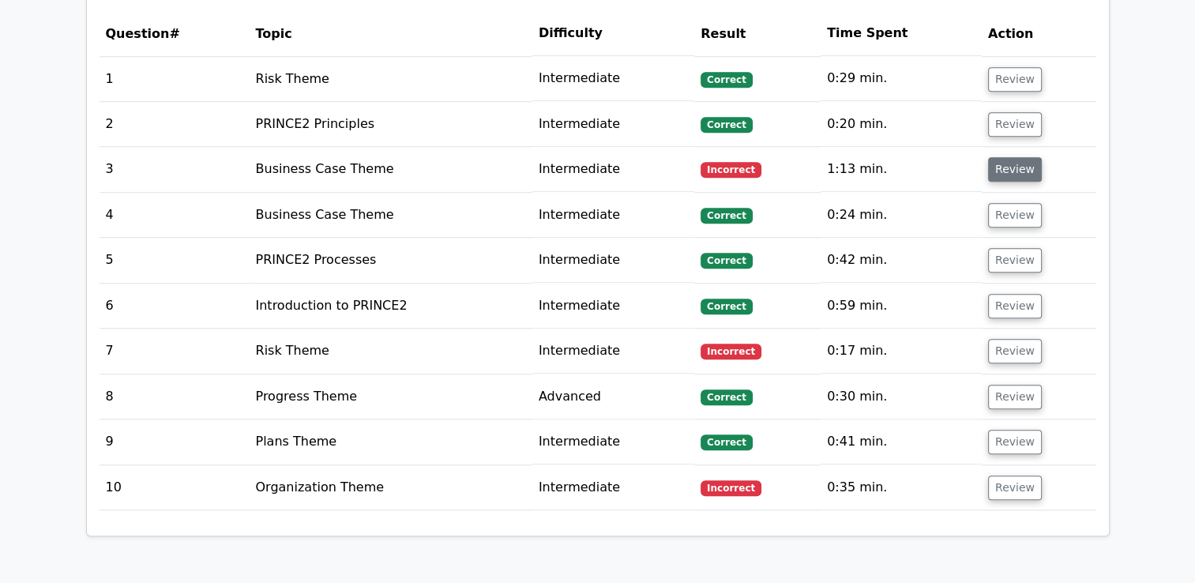
click at [1015, 167] on button "Review" at bounding box center [1015, 169] width 54 height 24
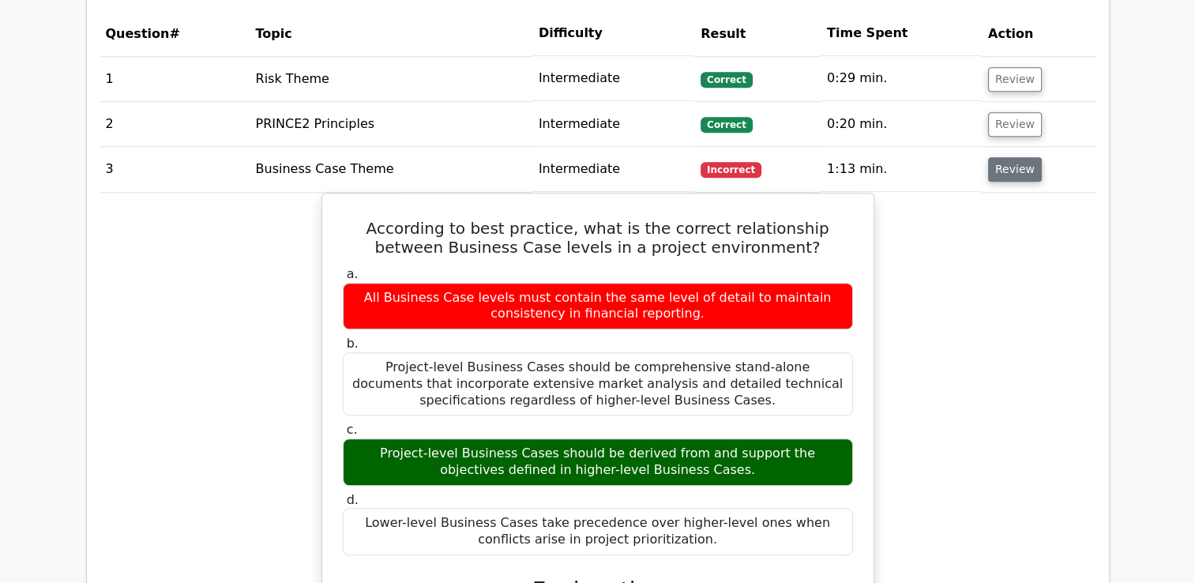
click at [1005, 169] on button "Review" at bounding box center [1015, 169] width 54 height 24
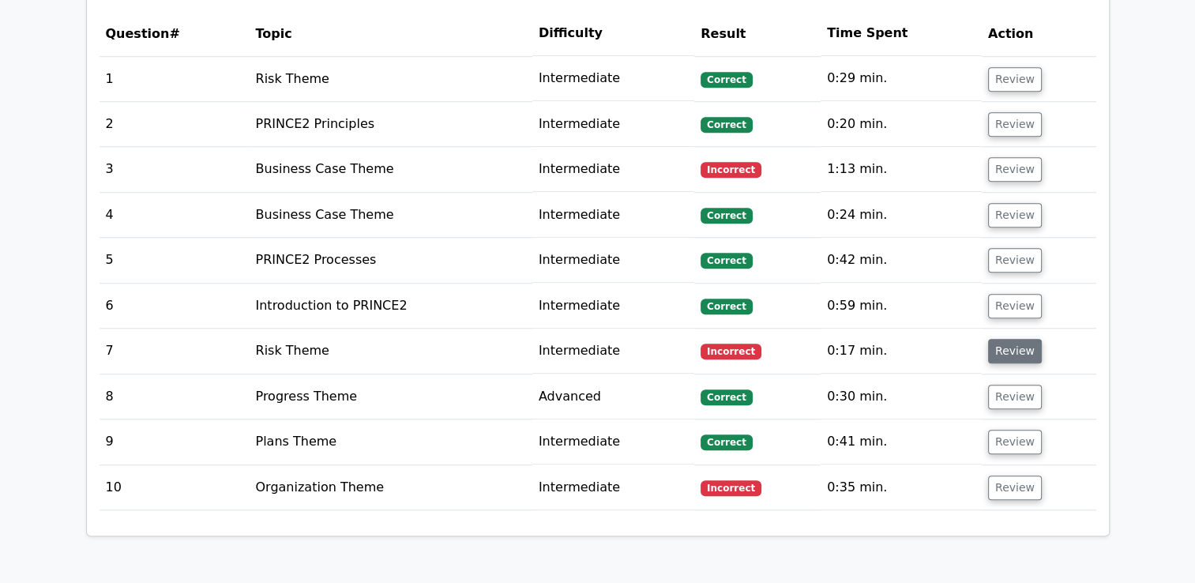
click at [1014, 351] on button "Review" at bounding box center [1015, 351] width 54 height 24
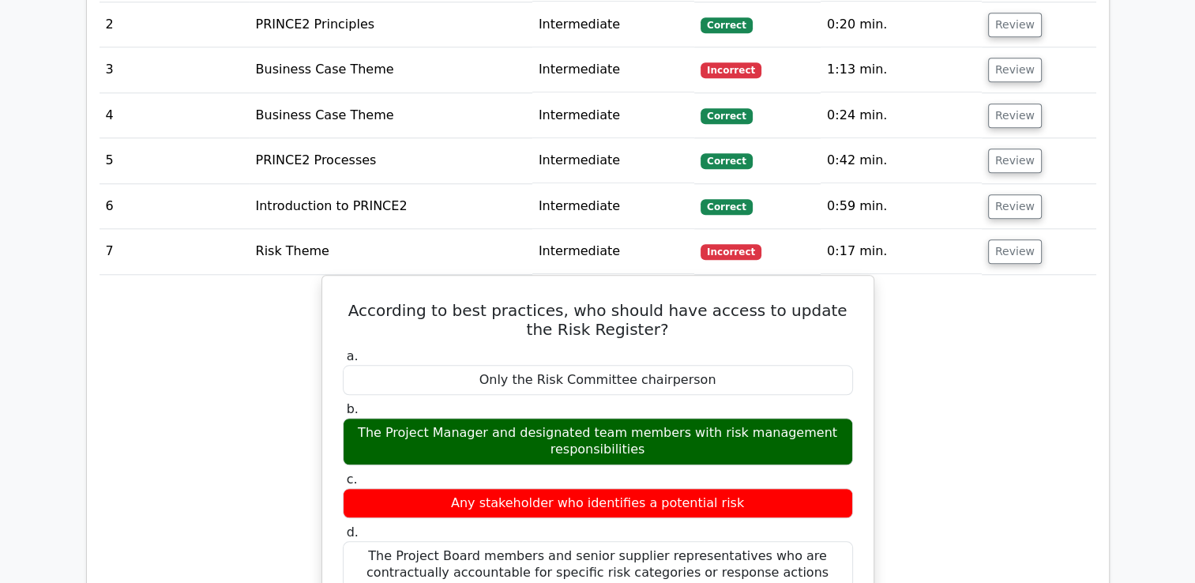
scroll to position [1659, 0]
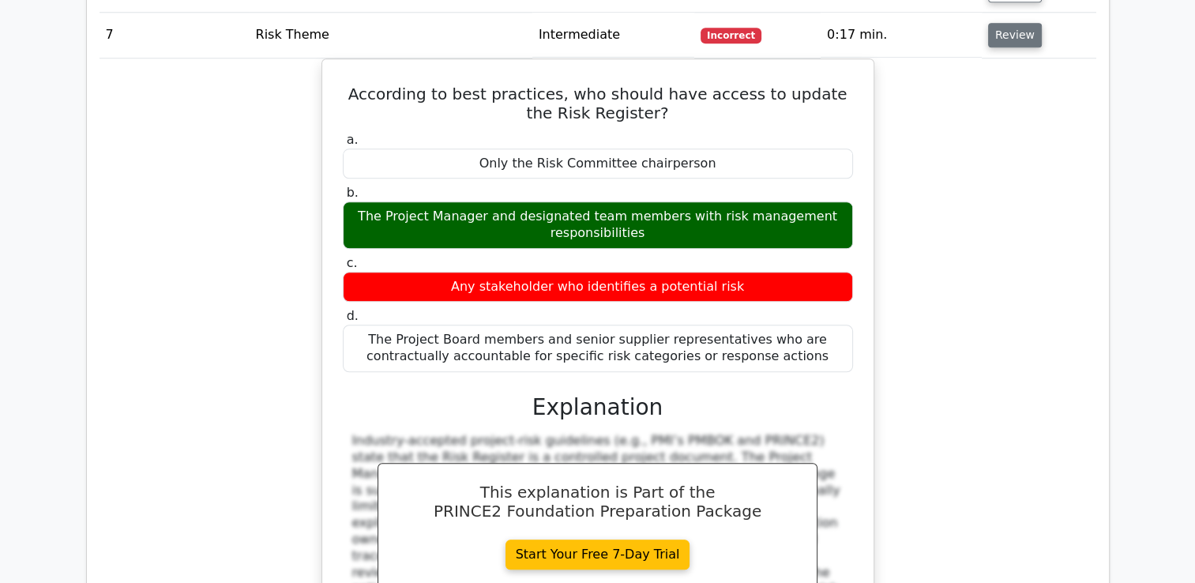
click at [1005, 36] on button "Review" at bounding box center [1015, 35] width 54 height 24
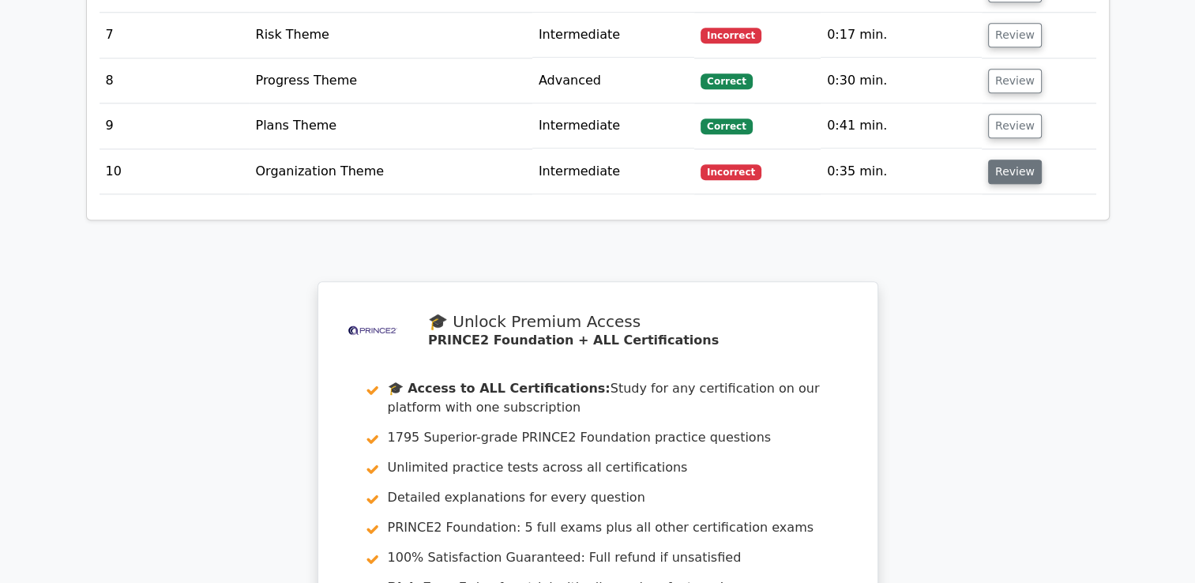
click at [1002, 169] on button "Review" at bounding box center [1015, 172] width 54 height 24
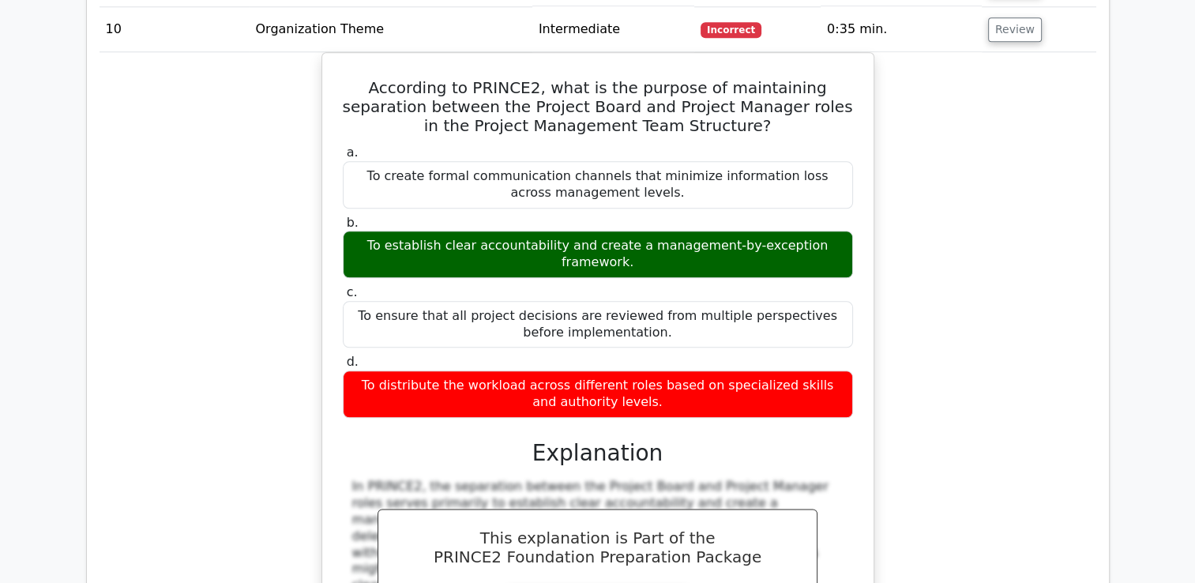
scroll to position [1817, 0]
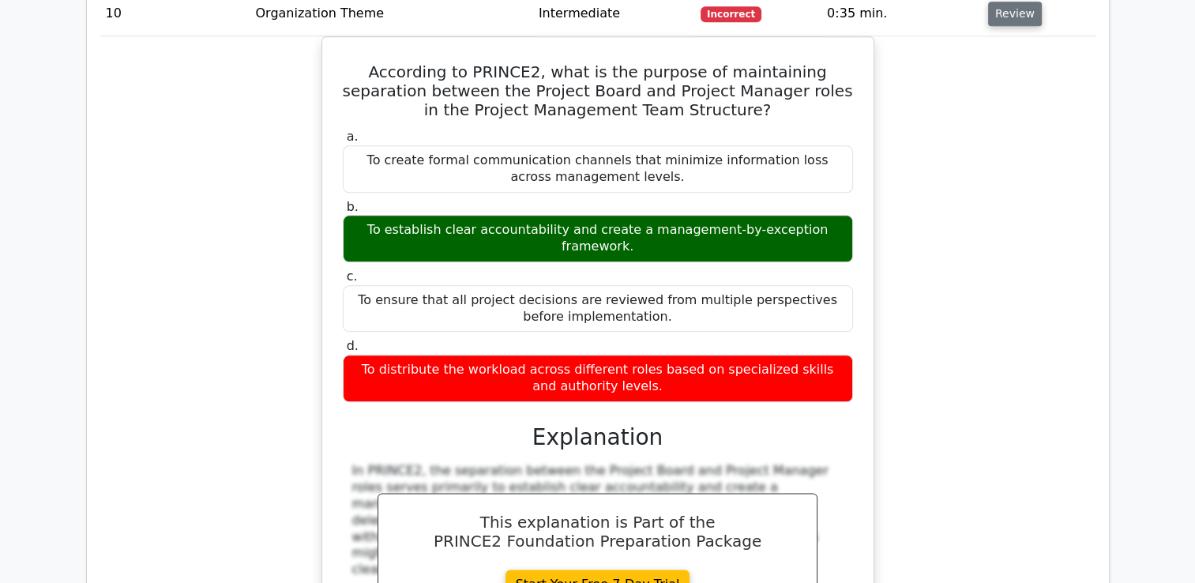
click at [1007, 17] on button "Review" at bounding box center [1015, 14] width 54 height 24
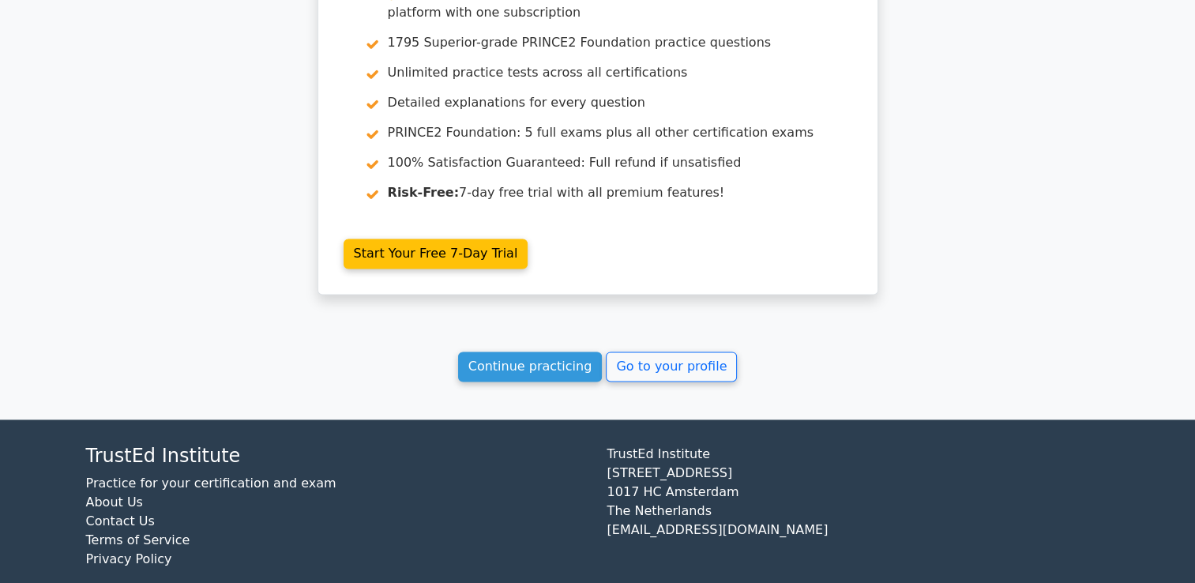
scroll to position [2072, 0]
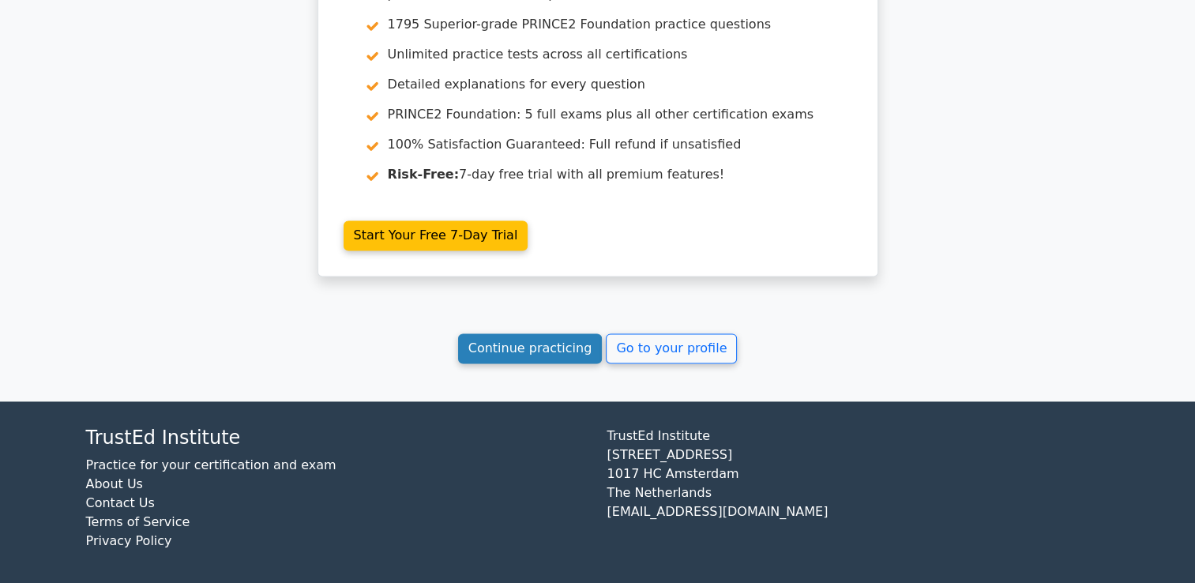
click at [554, 352] on link "Continue practicing" at bounding box center [530, 348] width 145 height 30
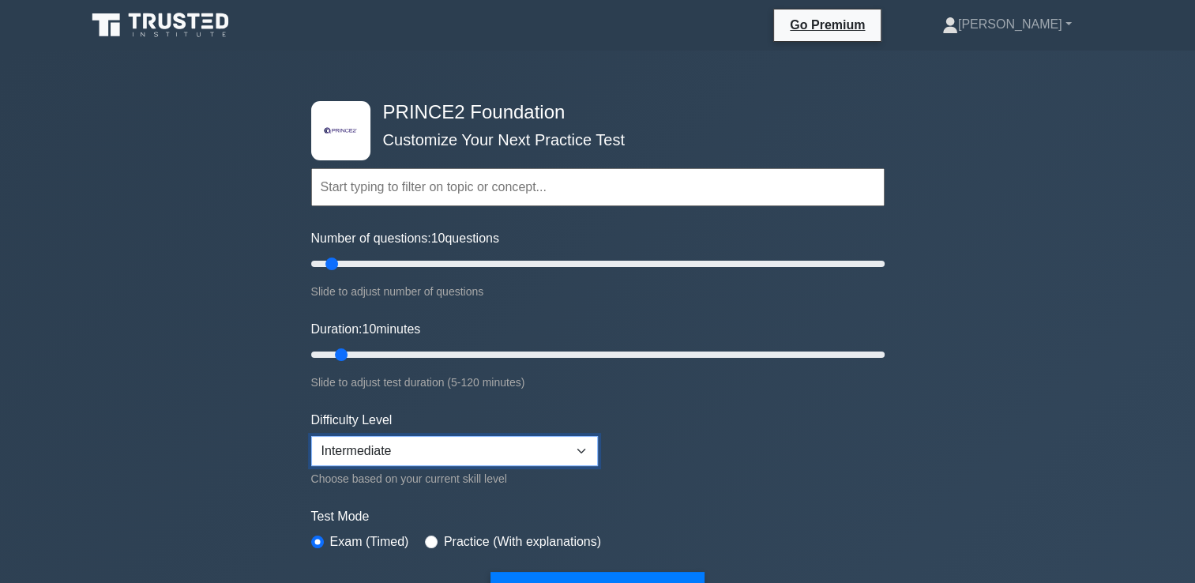
click at [397, 442] on select "Beginner Intermediate Expert" at bounding box center [454, 451] width 287 height 30
select select "expert"
click at [311, 436] on select "Beginner Intermediate Expert" at bounding box center [454, 451] width 287 height 30
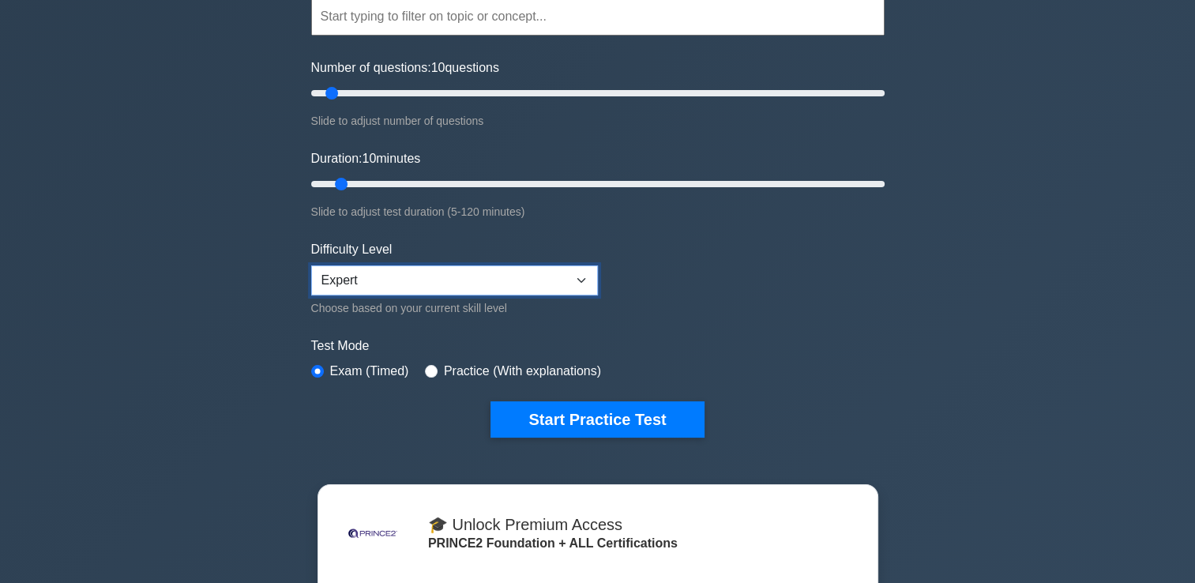
scroll to position [237, 0]
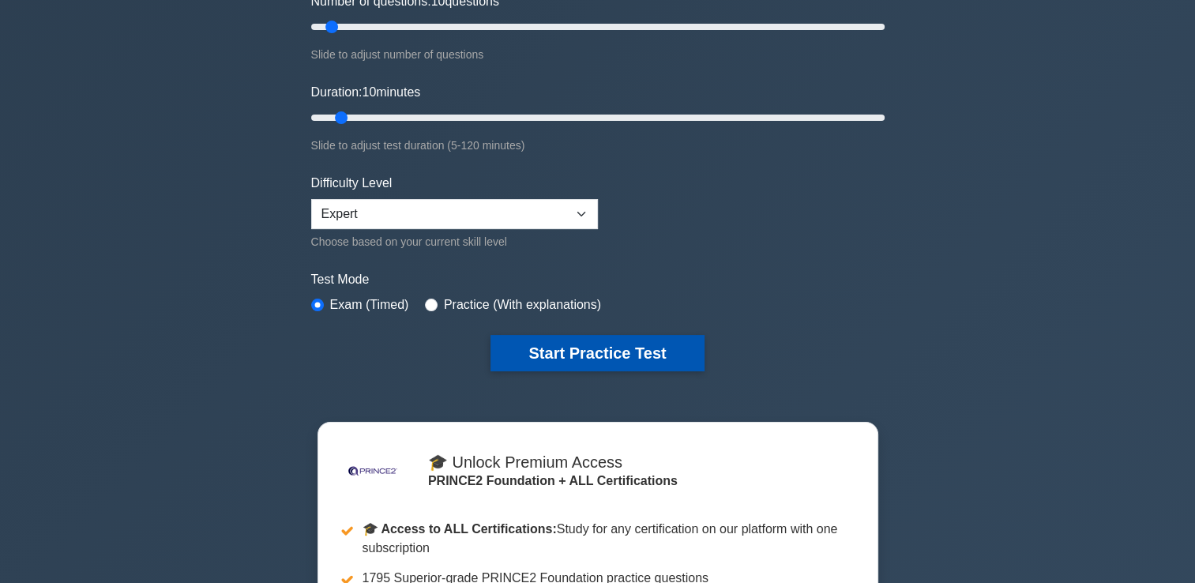
click at [592, 359] on button "Start Practice Test" at bounding box center [596, 353] width 213 height 36
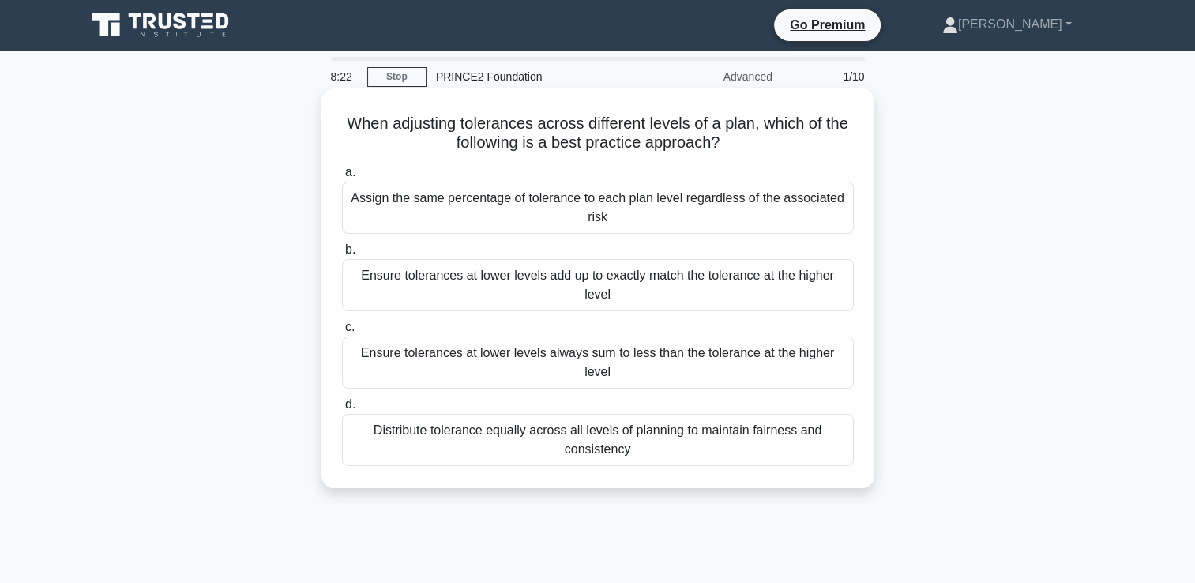
click at [696, 420] on div "Distribute tolerance equally across all levels of planning to maintain fairness…" at bounding box center [598, 440] width 512 height 52
click at [342, 410] on input "d. Distribute tolerance equally across all levels of planning to maintain fairn…" at bounding box center [342, 405] width 0 height 10
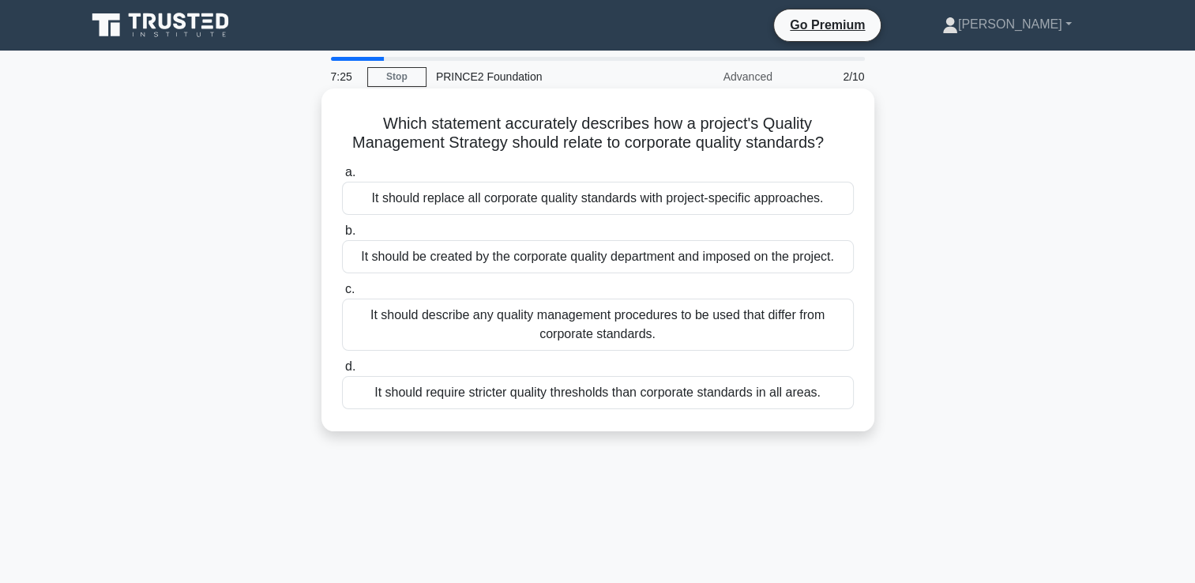
click at [633, 262] on div "It should be created by the corporate quality department and imposed on the pro…" at bounding box center [598, 256] width 512 height 33
click at [342, 236] on input "b. It should be created by the corporate quality department and imposed on the …" at bounding box center [342, 231] width 0 height 10
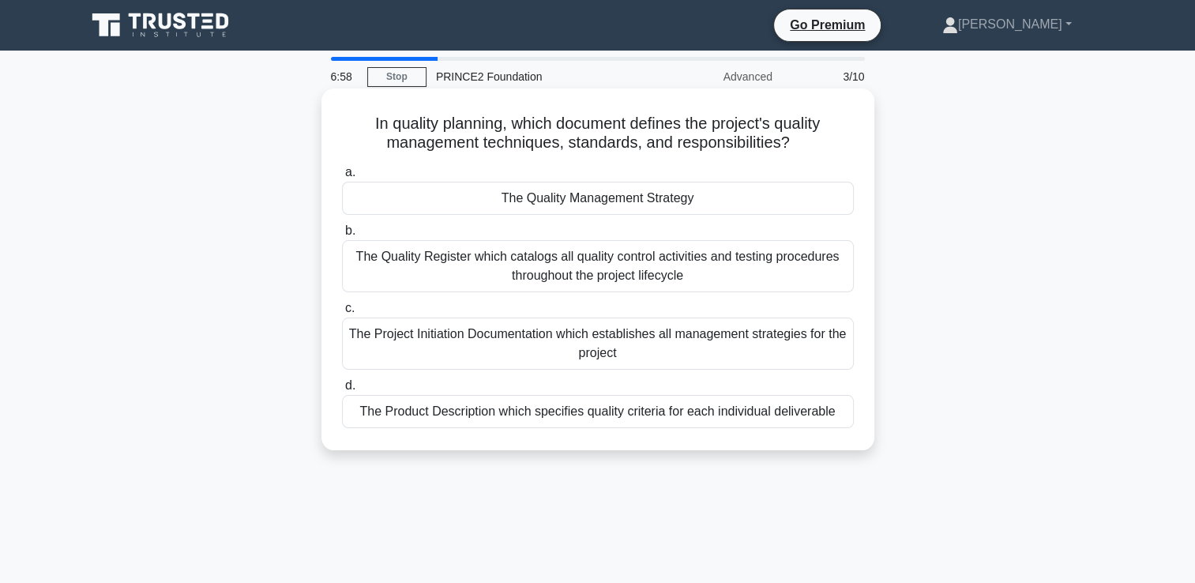
click at [660, 204] on div "The Quality Management Strategy" at bounding box center [598, 198] width 512 height 33
click at [342, 178] on input "a. The Quality Management Strategy" at bounding box center [342, 172] width 0 height 10
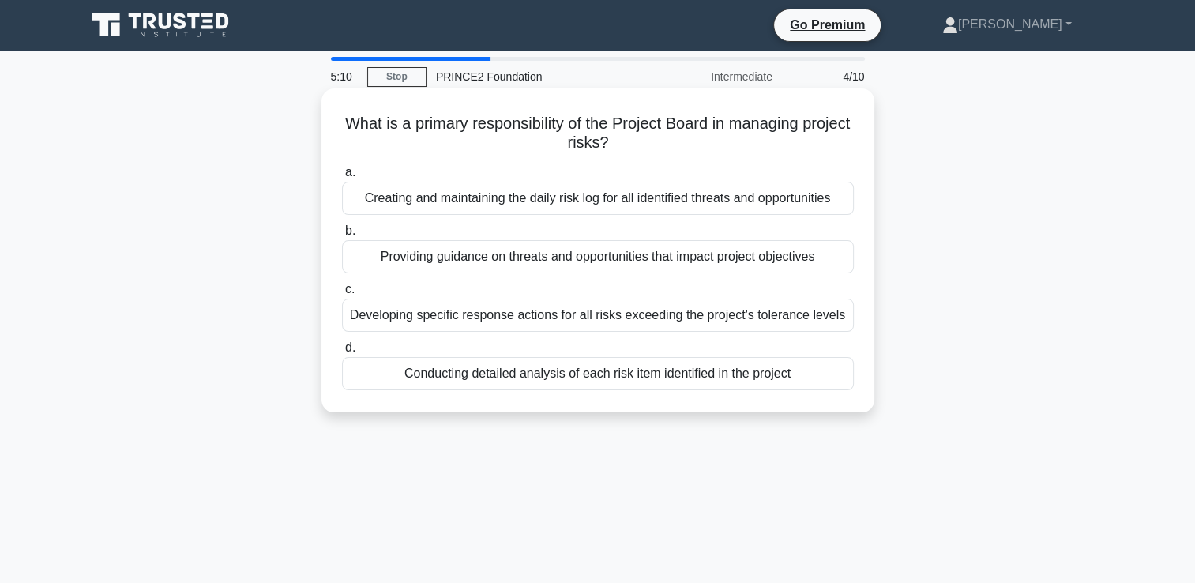
click at [621, 257] on div "Providing guidance on threats and opportunities that impact project objectives" at bounding box center [598, 256] width 512 height 33
click at [342, 236] on input "b. Providing guidance on threats and opportunities that impact project objectiv…" at bounding box center [342, 231] width 0 height 10
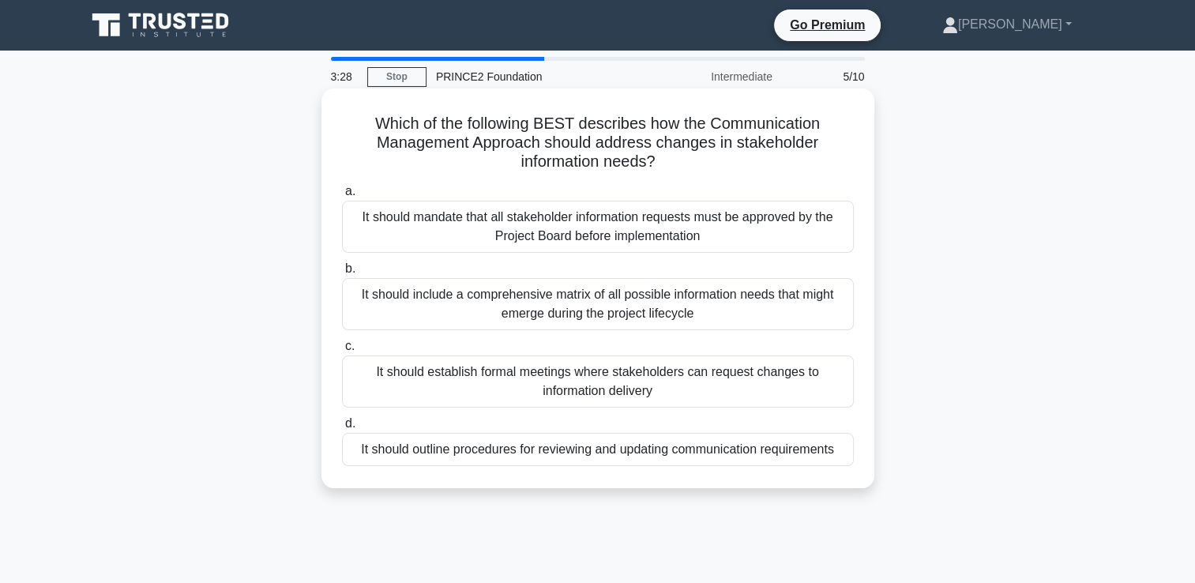
click at [712, 453] on div "It should outline procedures for reviewing and updating communication requireme…" at bounding box center [598, 449] width 512 height 33
click at [342, 429] on input "d. It should outline procedures for reviewing and updating communication requir…" at bounding box center [342, 424] width 0 height 10
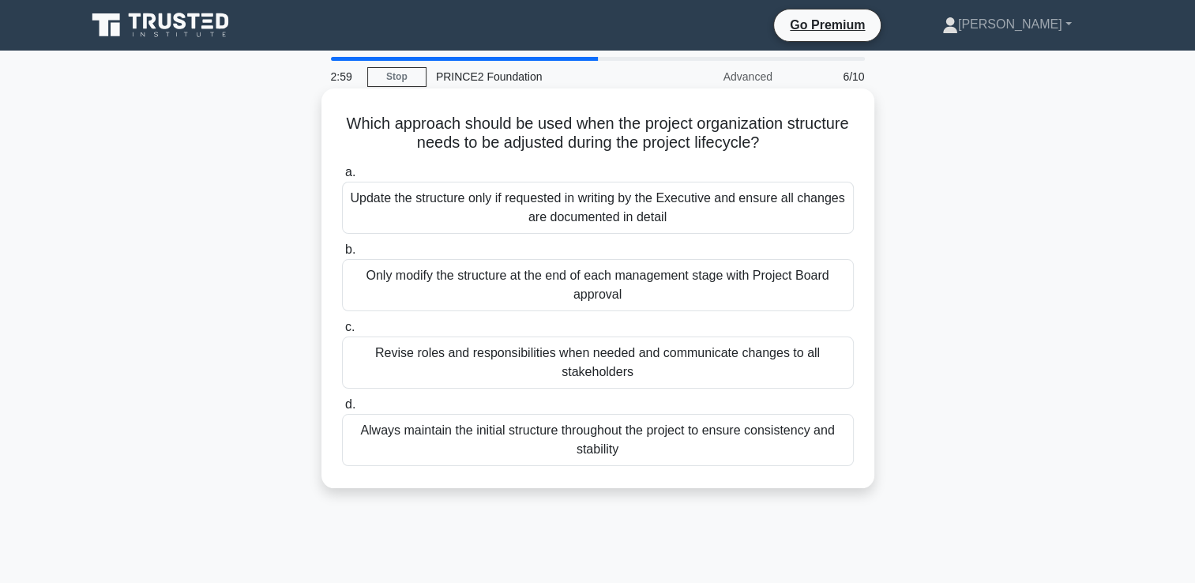
click at [684, 368] on div "Revise roles and responsibilities when needed and communicate changes to all st…" at bounding box center [598, 362] width 512 height 52
click at [342, 333] on input "c. Revise roles and responsibilities when needed and communicate changes to all…" at bounding box center [342, 327] width 0 height 10
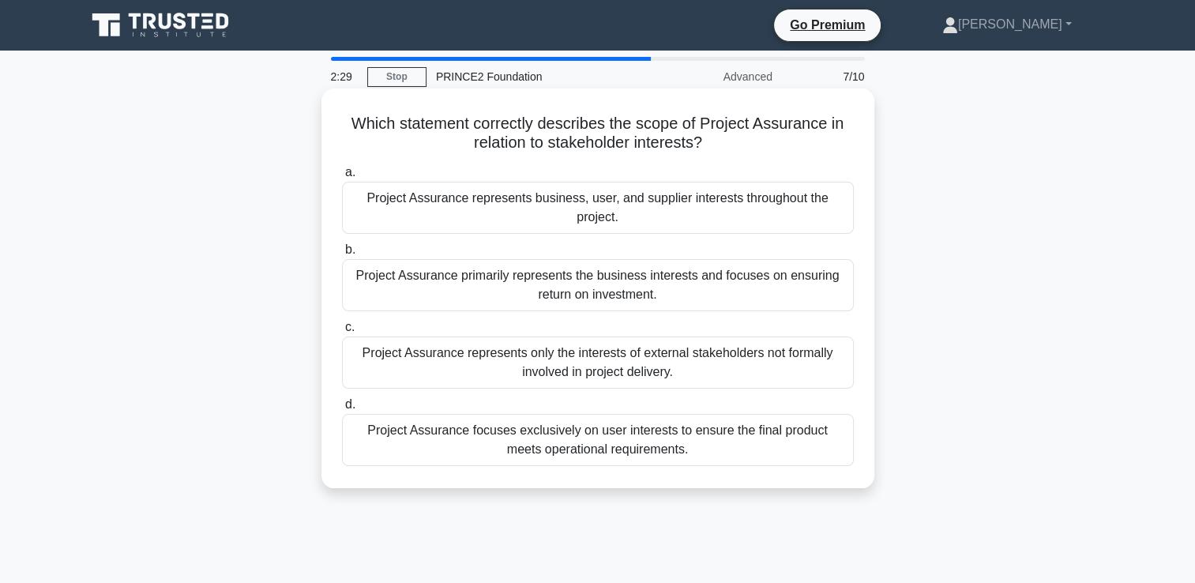
click at [675, 212] on div "Project Assurance represents business, user, and supplier interests throughout …" at bounding box center [598, 208] width 512 height 52
click at [342, 178] on input "a. Project Assurance represents business, user, and supplier interests througho…" at bounding box center [342, 172] width 0 height 10
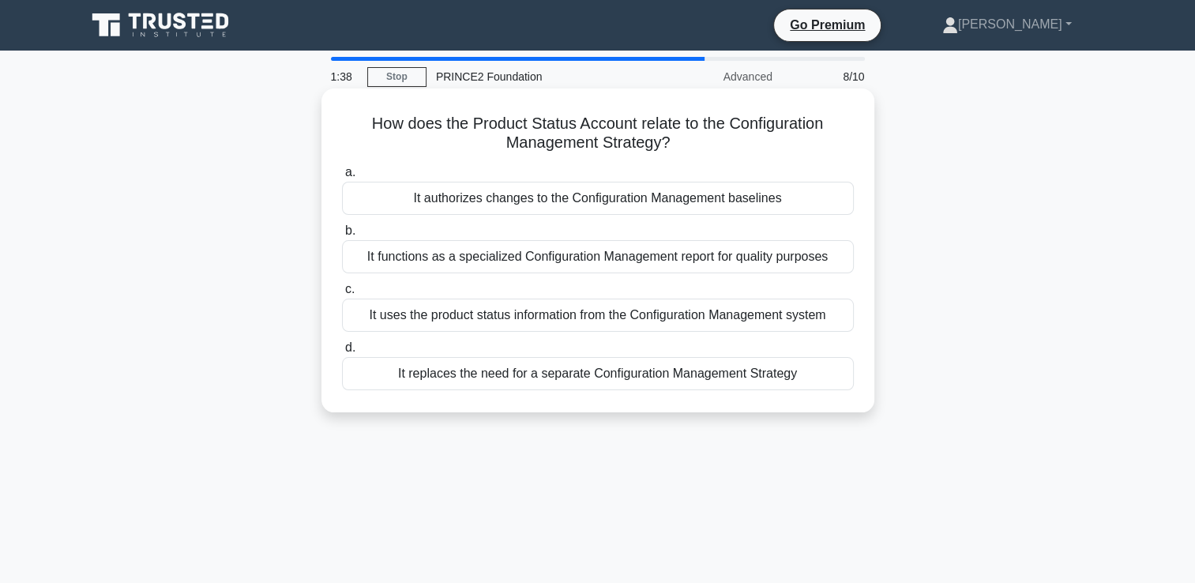
click at [671, 206] on div "It authorizes changes to the Configuration Management baselines" at bounding box center [598, 198] width 512 height 33
click at [342, 178] on input "a. It authorizes changes to the Configuration Management baselines" at bounding box center [342, 172] width 0 height 10
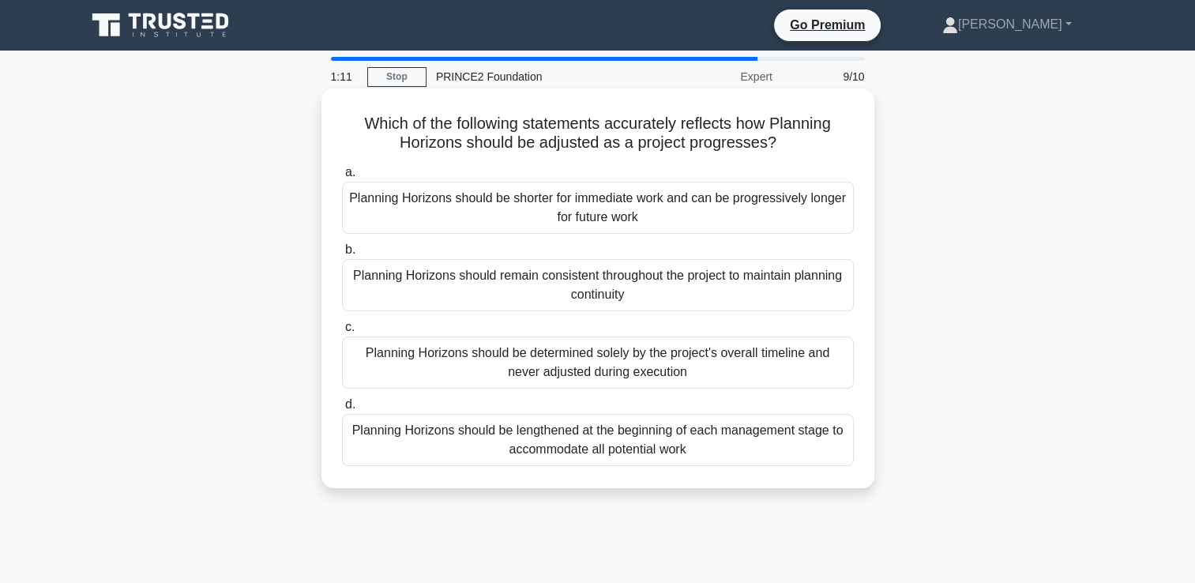
click at [665, 453] on div "Planning Horizons should be lengthened at the beginning of each management stag…" at bounding box center [598, 440] width 512 height 52
click at [342, 410] on input "d. Planning Horizons should be lengthened at the beginning of each management s…" at bounding box center [342, 405] width 0 height 10
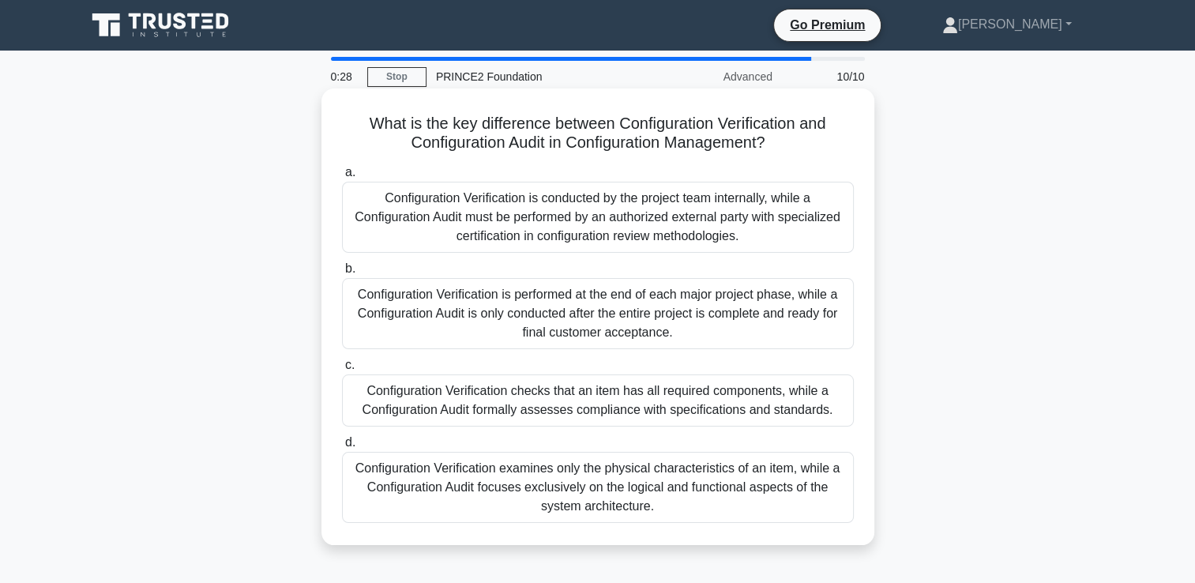
click at [778, 401] on div "Configuration Verification checks that an item has all required components, whi…" at bounding box center [598, 400] width 512 height 52
click at [342, 370] on input "c. Configuration Verification checks that an item has all required components, …" at bounding box center [342, 365] width 0 height 10
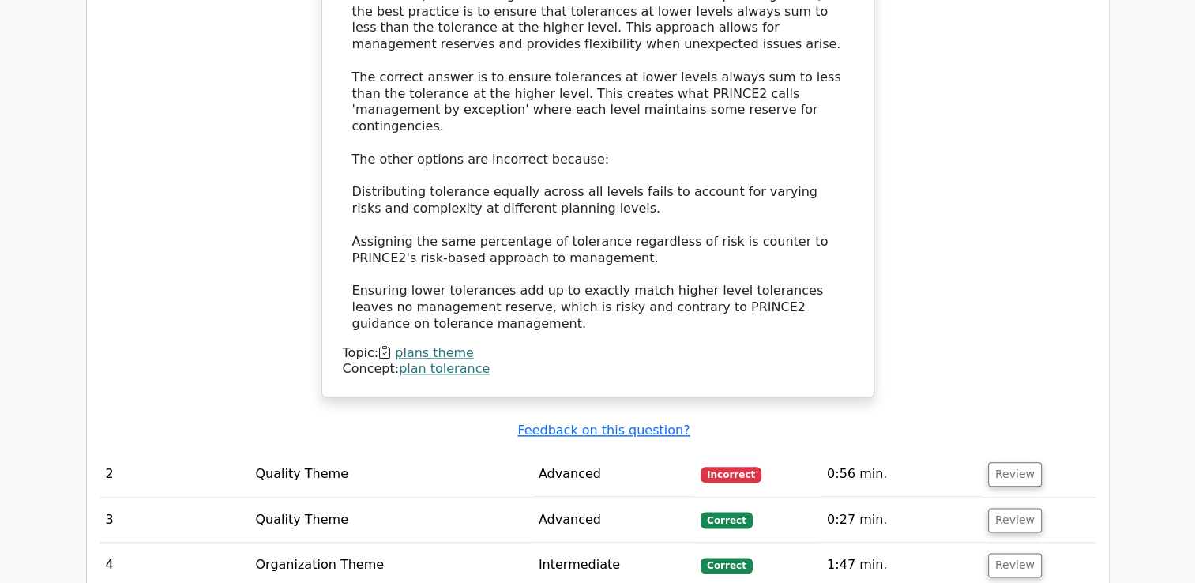
scroll to position [1738, 0]
click at [1017, 461] on button "Review" at bounding box center [1015, 473] width 54 height 24
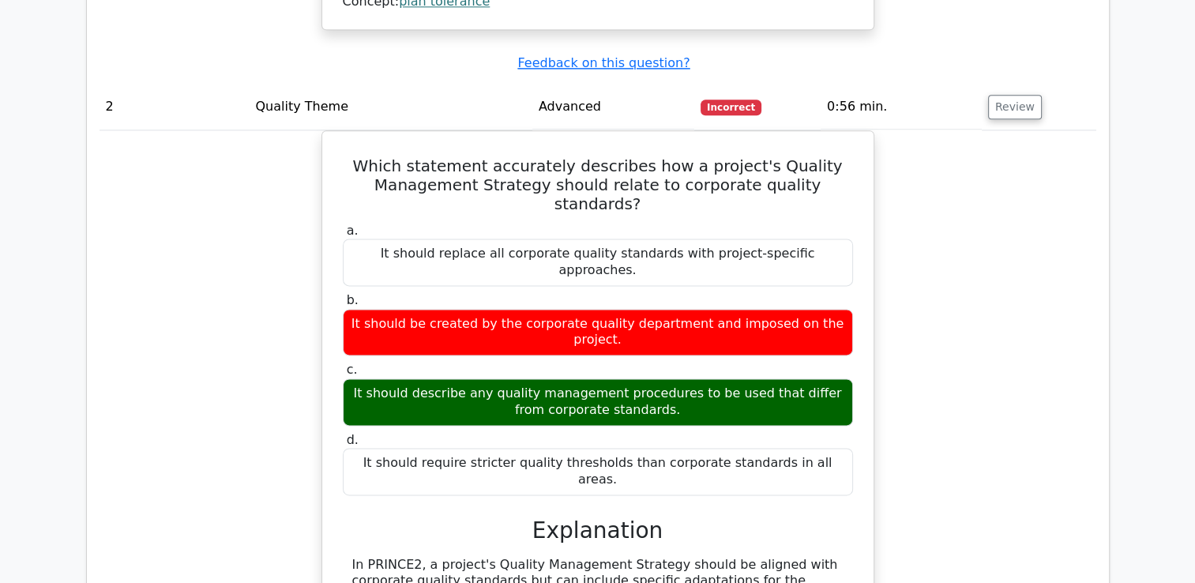
scroll to position [2133, 0]
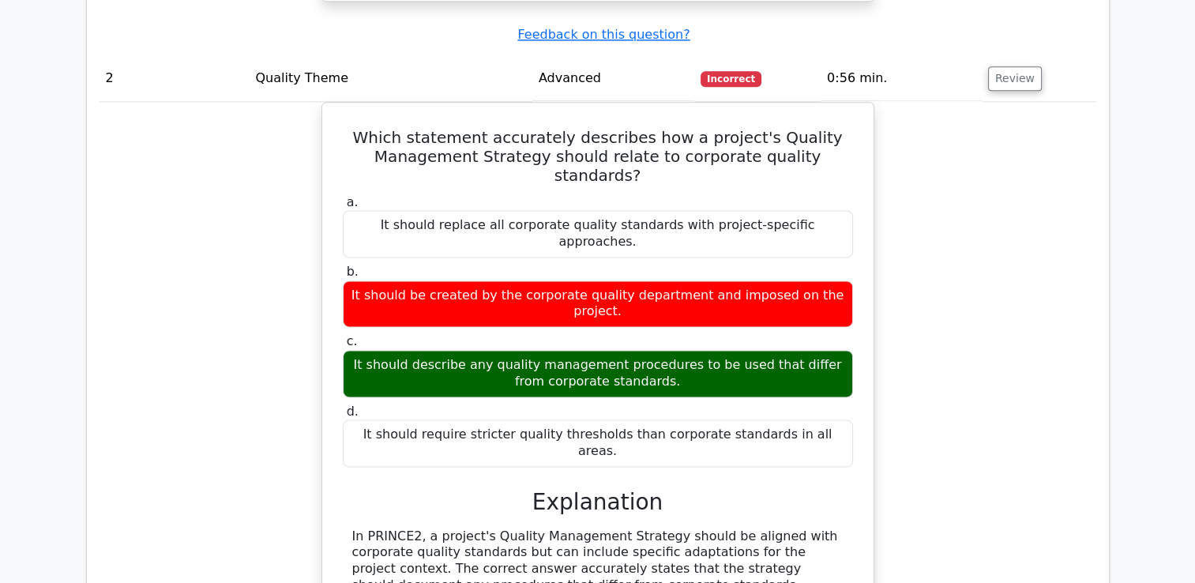
click at [933, 490] on div "Which statement accurately describes how a project's Quality Management Strateg…" at bounding box center [598, 505] width 997 height 806
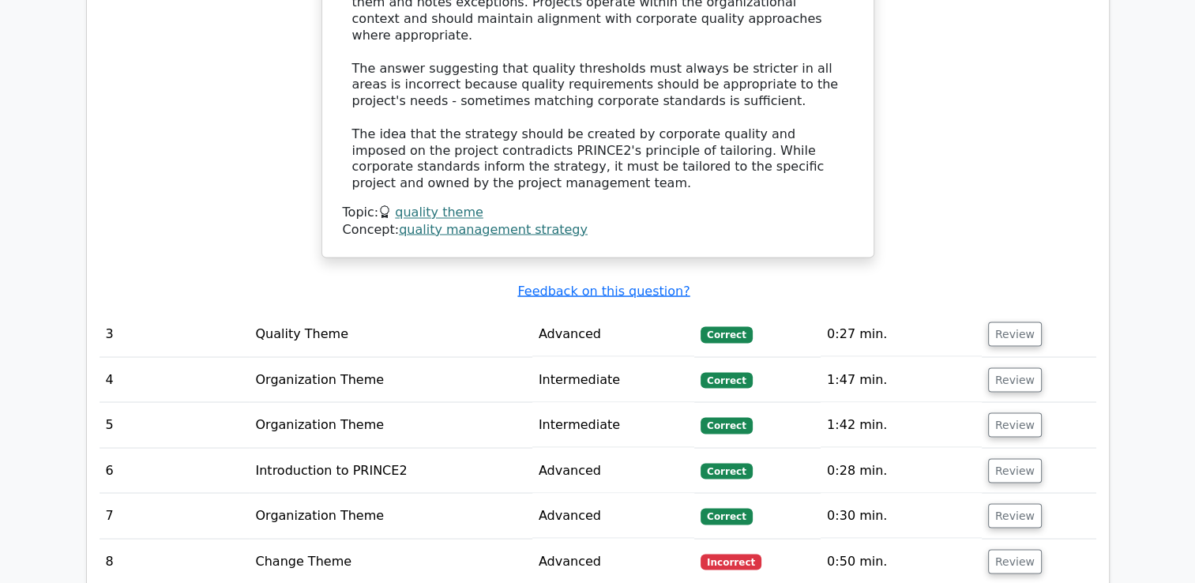
scroll to position [2922, 0]
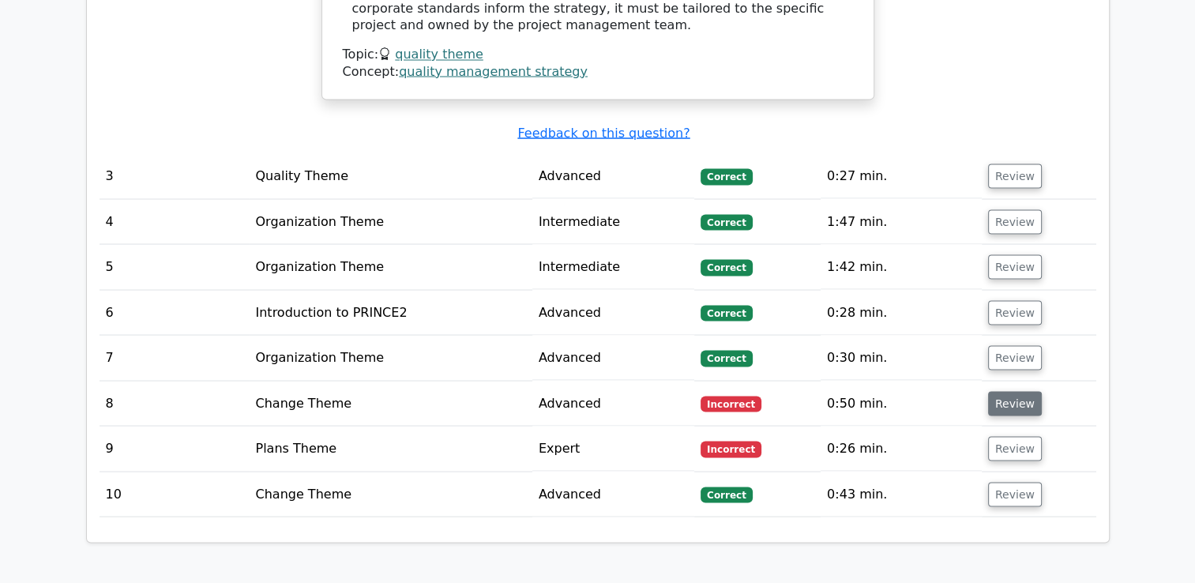
click at [1009, 391] on button "Review" at bounding box center [1015, 403] width 54 height 24
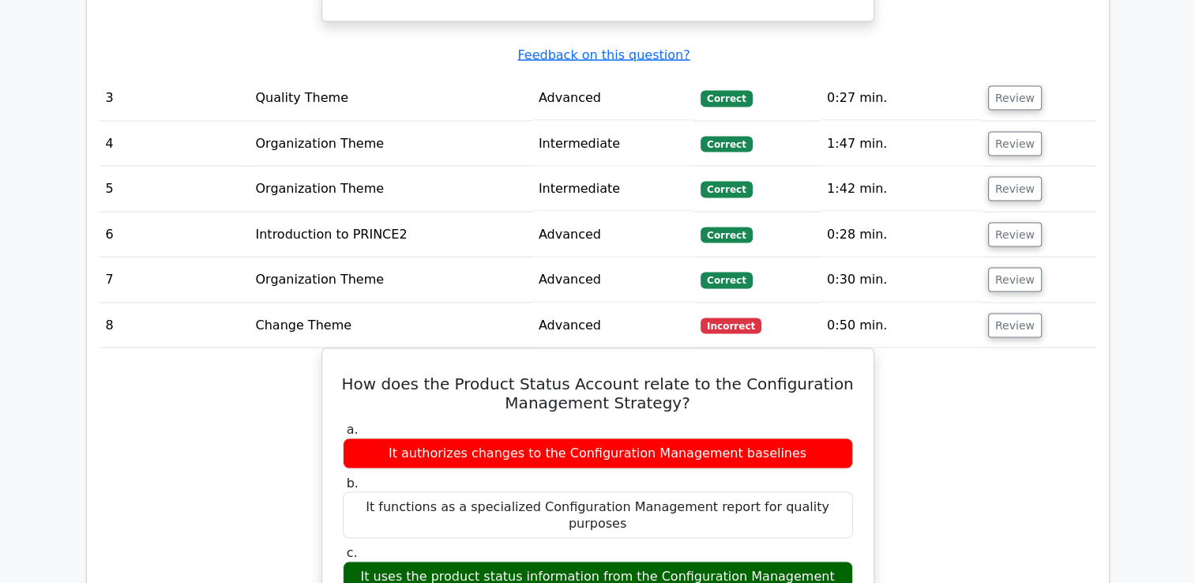
scroll to position [3080, 0]
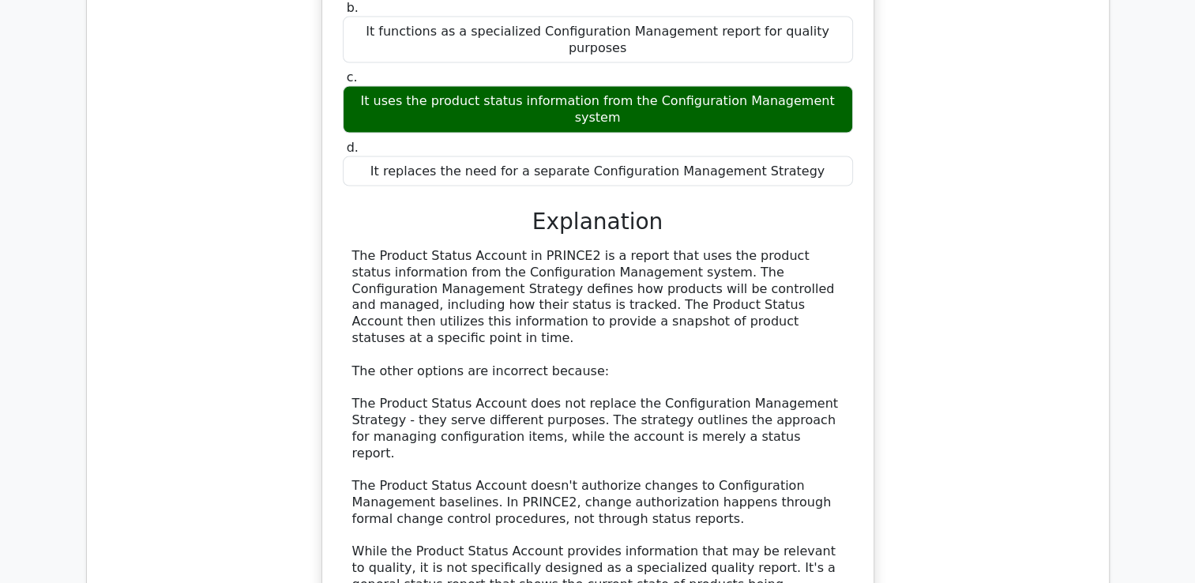
scroll to position [3791, 0]
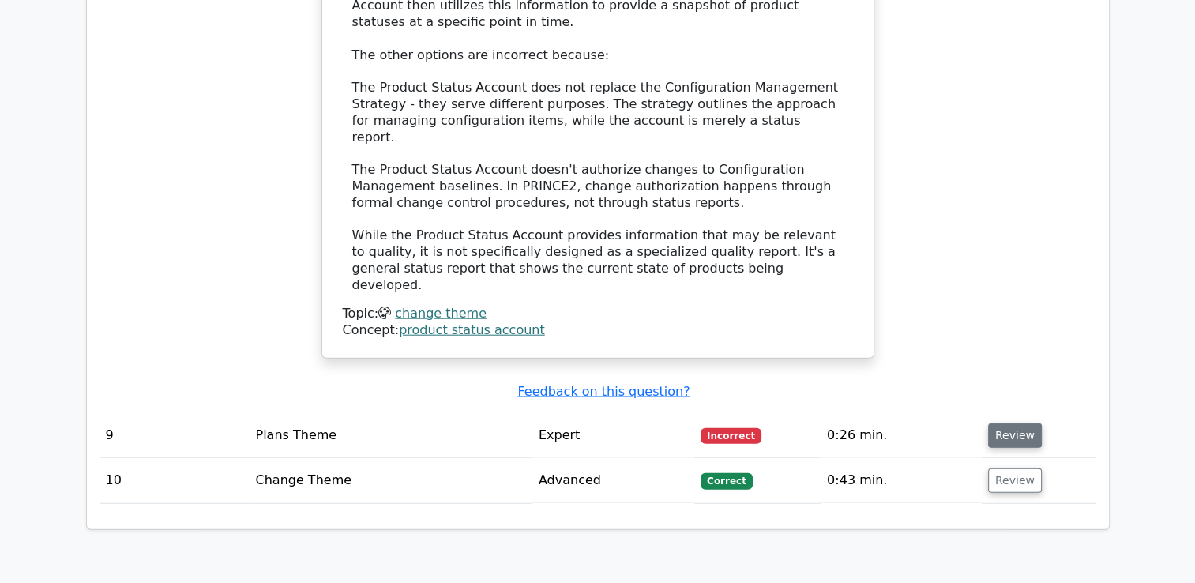
click at [1016, 423] on button "Review" at bounding box center [1015, 435] width 54 height 24
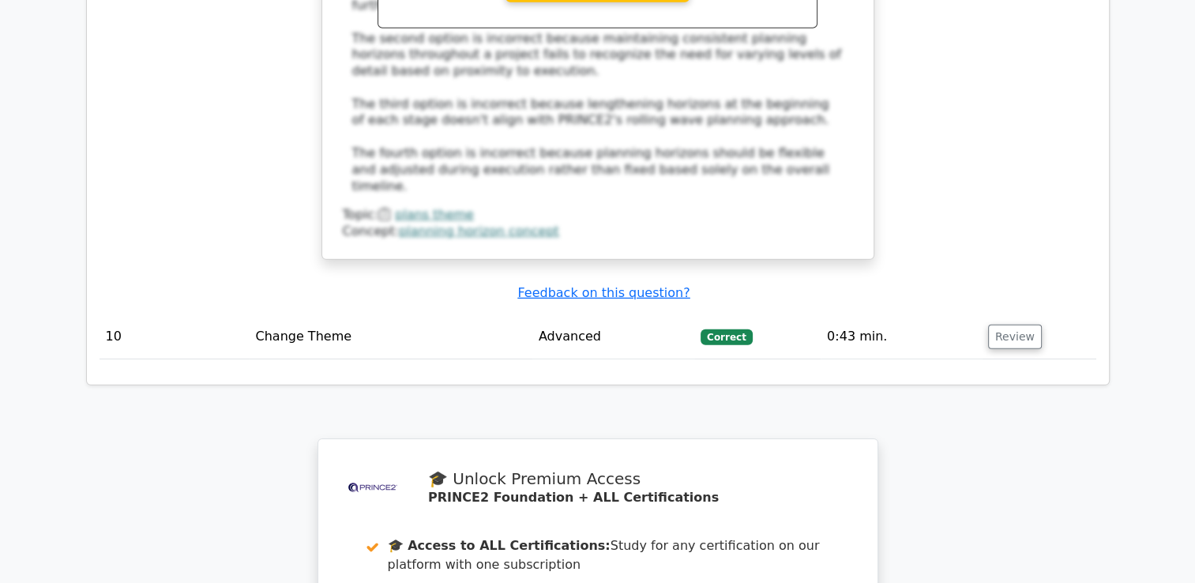
scroll to position [5055, 0]
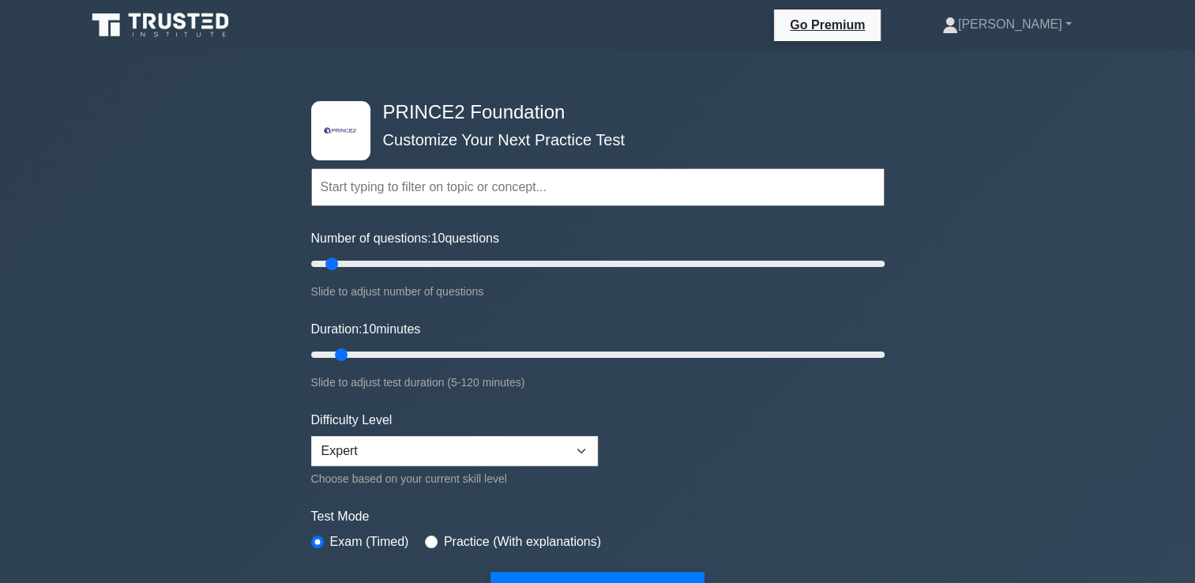
scroll to position [79, 0]
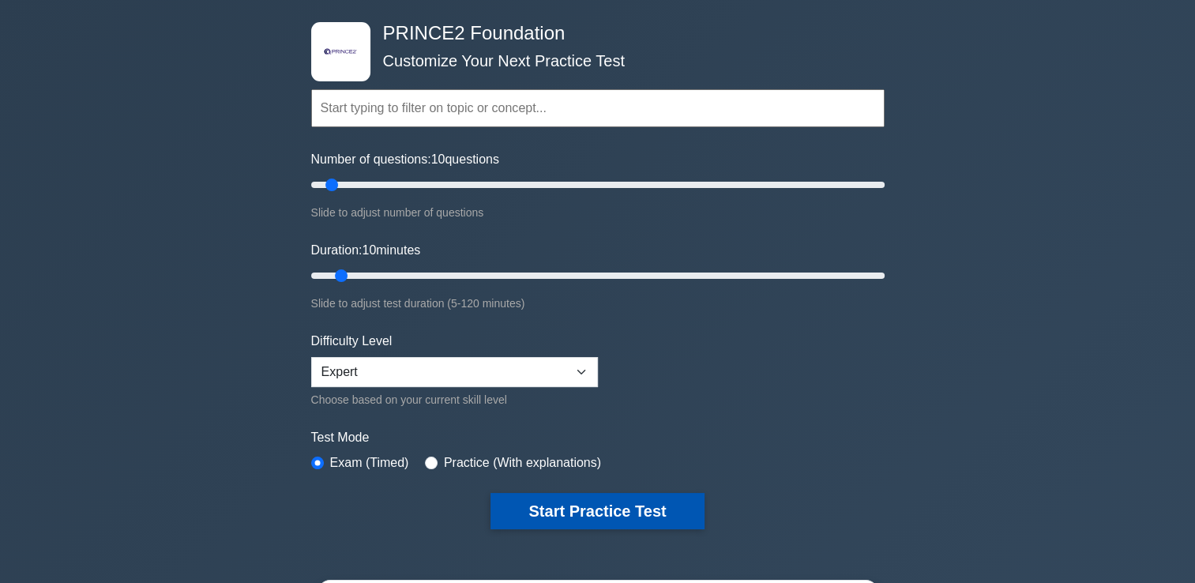
click at [598, 513] on button "Start Practice Test" at bounding box center [596, 511] width 213 height 36
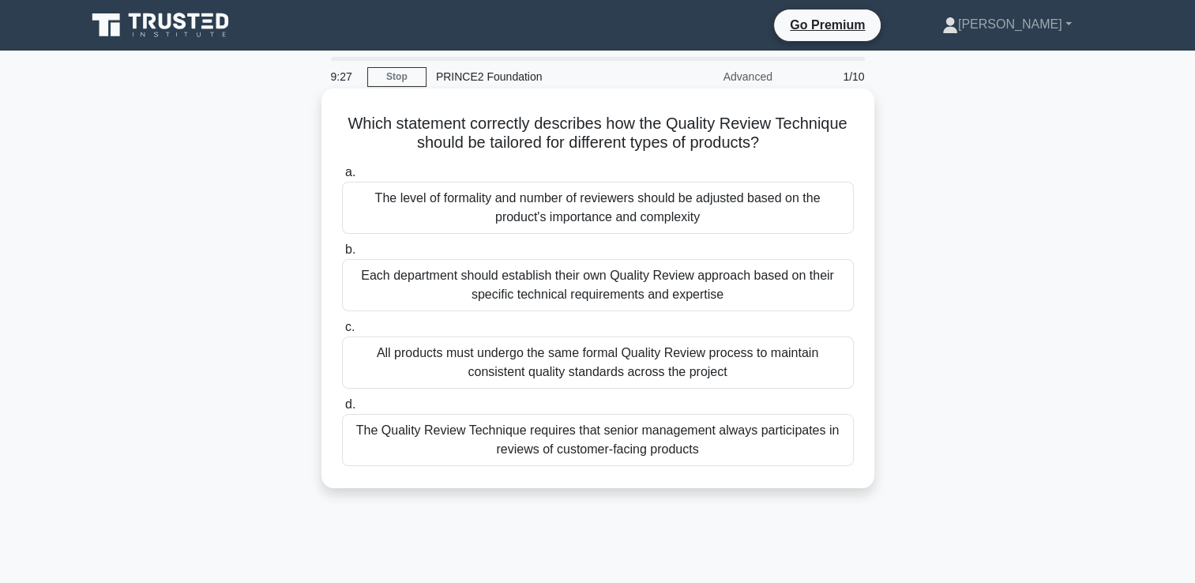
click at [810, 374] on div "All products must undergo the same formal Quality Review process to maintain co…" at bounding box center [598, 362] width 512 height 52
click at [342, 333] on input "c. All products must undergo the same formal Quality Review process to maintain…" at bounding box center [342, 327] width 0 height 10
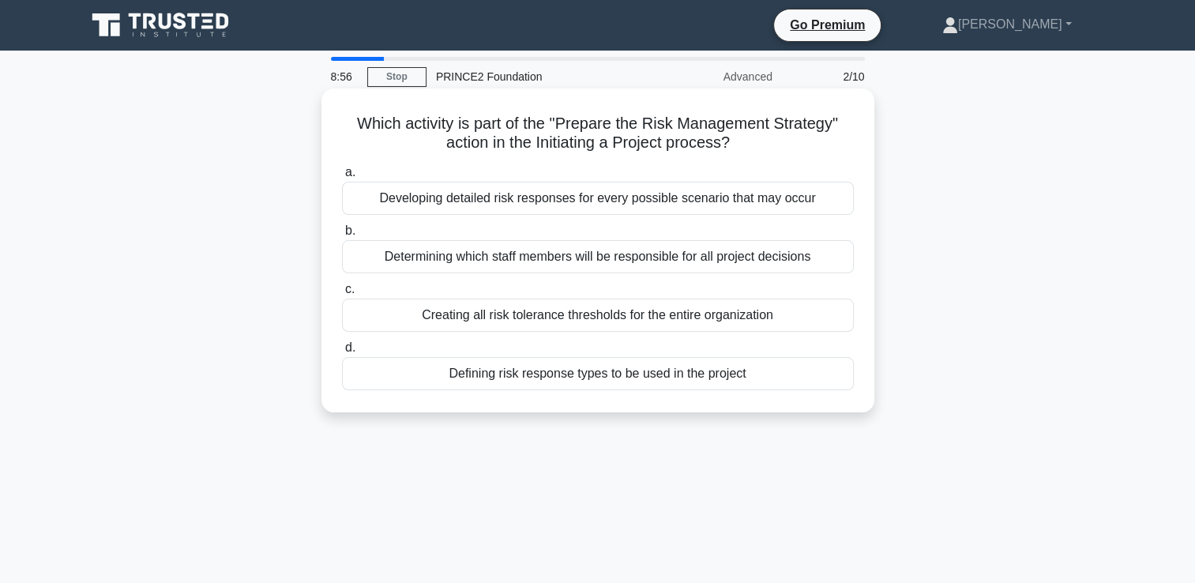
click at [591, 201] on div "Developing detailed risk responses for every possible scenario that may occur" at bounding box center [598, 198] width 512 height 33
click at [342, 178] on input "a. Developing detailed risk responses for every possible scenario that may occur" at bounding box center [342, 172] width 0 height 10
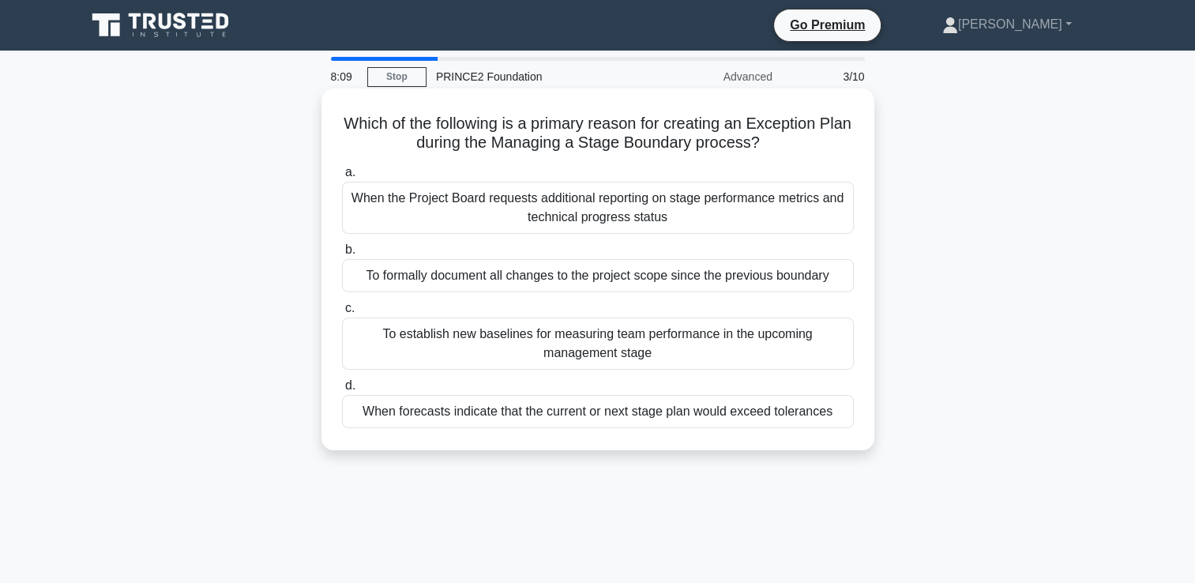
click at [676, 416] on div "When forecasts indicate that the current or next stage plan would exceed tolera…" at bounding box center [598, 411] width 512 height 33
click at [342, 391] on input "d. When forecasts indicate that the current or next stage plan would exceed tol…" at bounding box center [342, 386] width 0 height 10
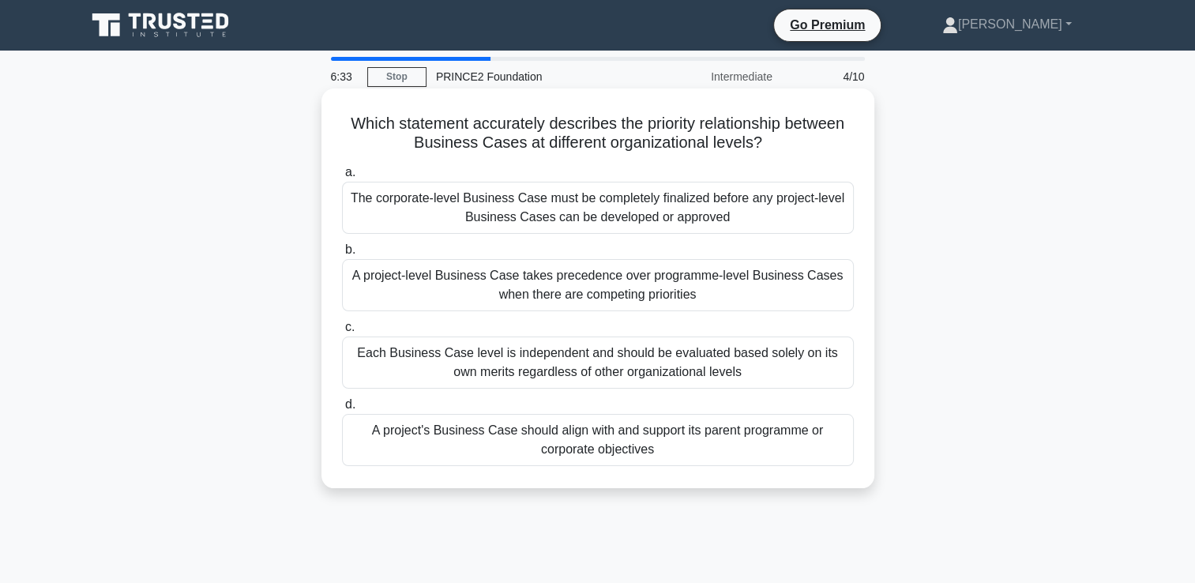
click at [682, 444] on div "A project's Business Case should align with and support its parent programme or…" at bounding box center [598, 440] width 512 height 52
click at [342, 410] on input "d. A project's Business Case should align with and support its parent programme…" at bounding box center [342, 405] width 0 height 10
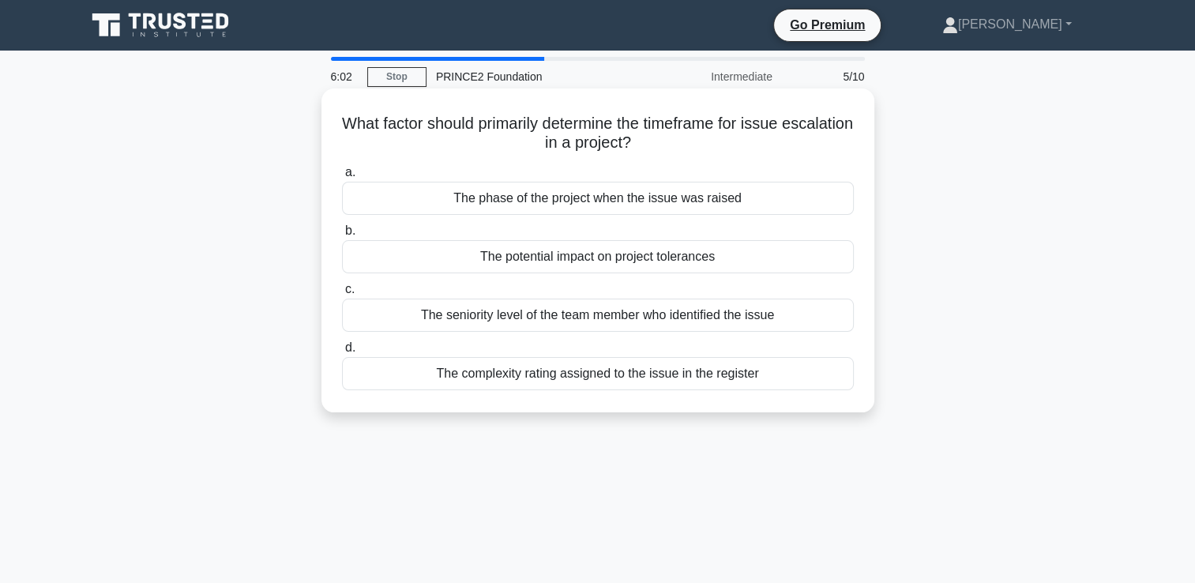
click at [616, 378] on div "The complexity rating assigned to the issue in the register" at bounding box center [598, 373] width 512 height 33
click at [342, 353] on input "d. The complexity rating assigned to the issue in the register" at bounding box center [342, 348] width 0 height 10
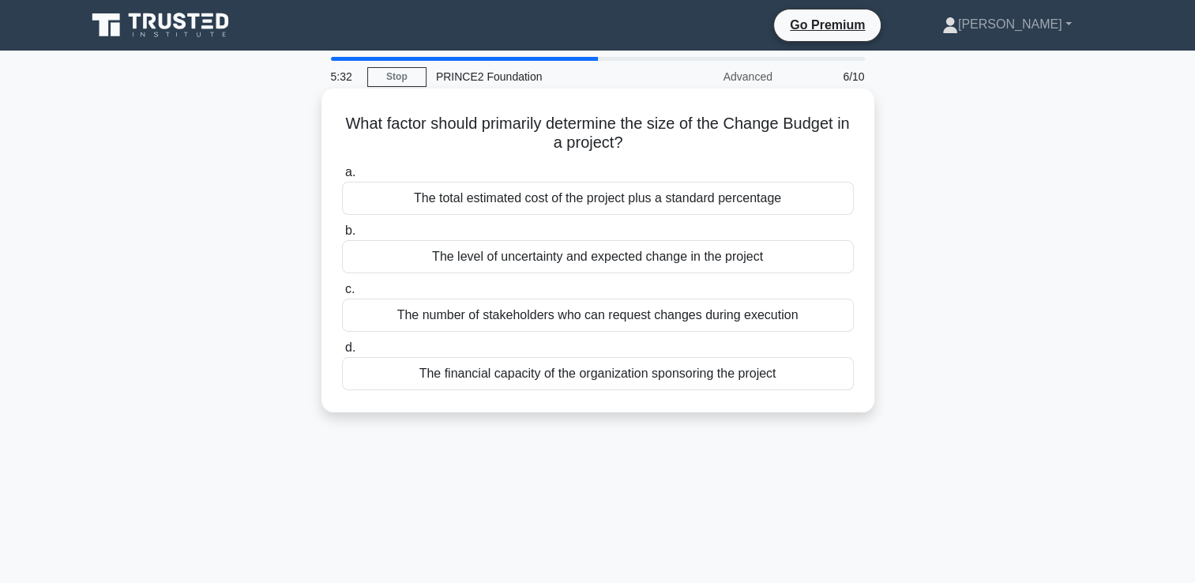
click at [697, 261] on div "The level of uncertainty and expected change in the project" at bounding box center [598, 256] width 512 height 33
click at [342, 236] on input "b. The level of uncertainty and expected change in the project" at bounding box center [342, 231] width 0 height 10
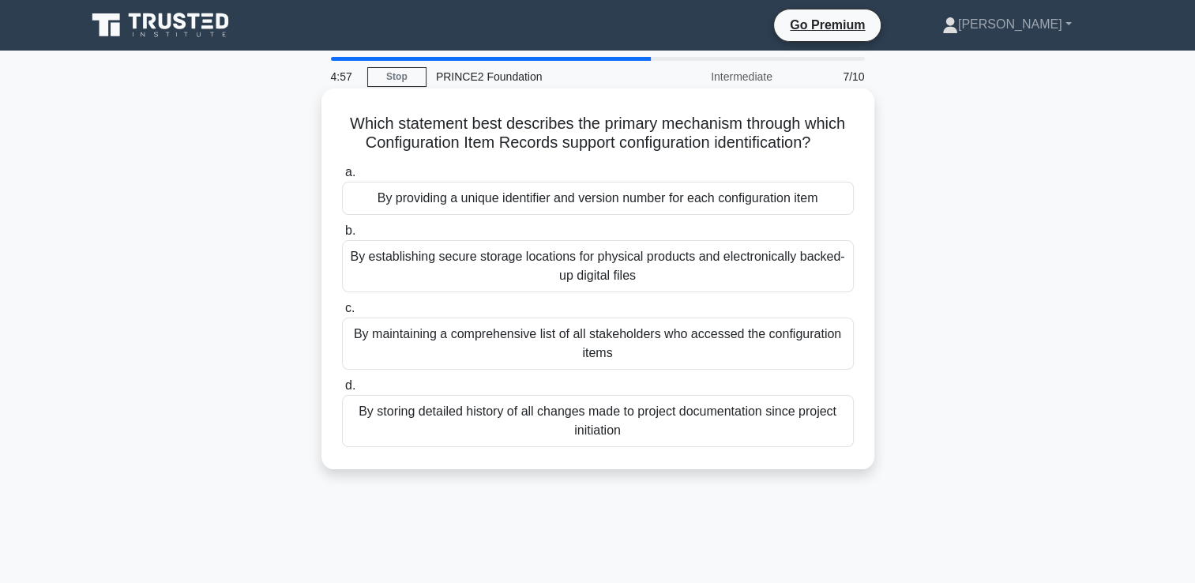
click at [748, 346] on div "By maintaining a comprehensive list of all stakeholders who accessed the config…" at bounding box center [598, 344] width 512 height 52
click at [342, 314] on input "c. By maintaining a comprehensive list of all stakeholders who accessed the con…" at bounding box center [342, 308] width 0 height 10
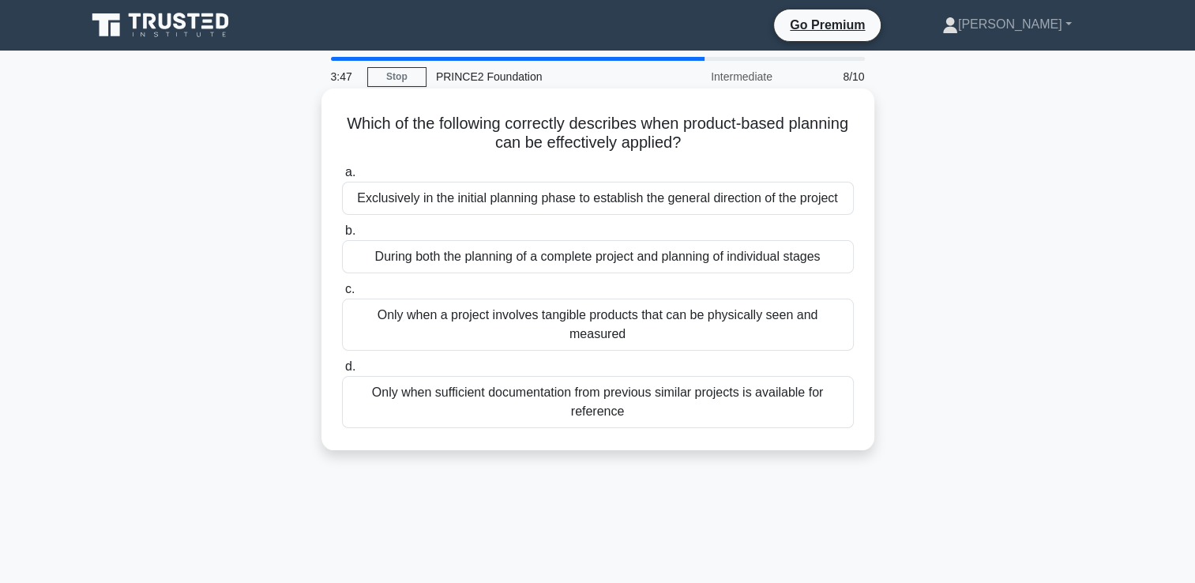
click at [480, 265] on div "During both the planning of a complete project and planning of individual stages" at bounding box center [598, 256] width 512 height 33
click at [342, 236] on input "b. During both the planning of a complete project and planning of individual st…" at bounding box center [342, 231] width 0 height 10
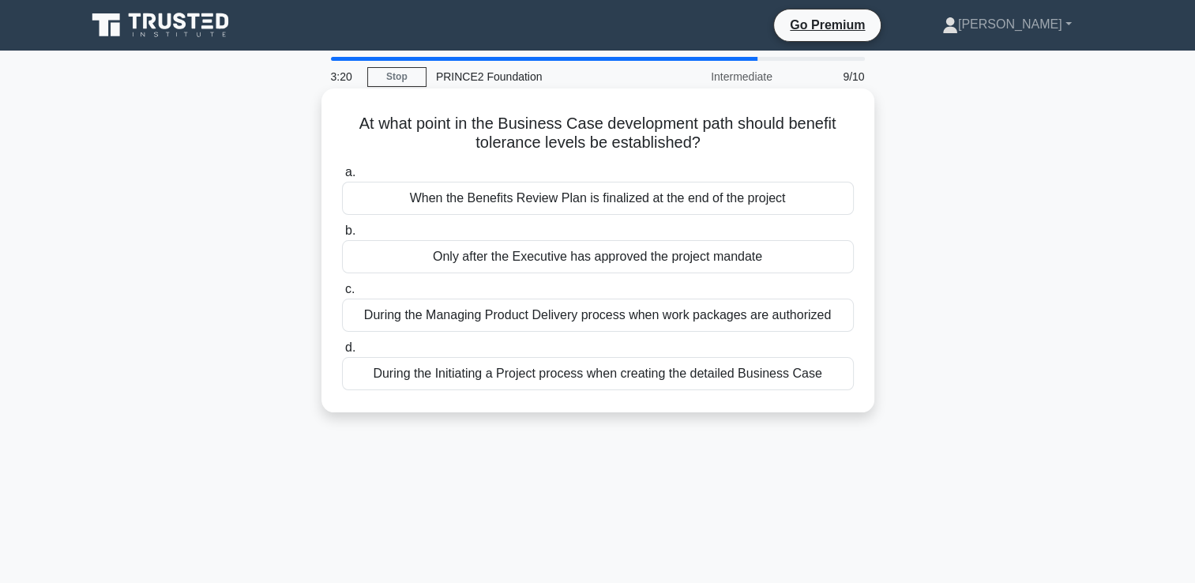
click at [784, 381] on div "During the Initiating a Project process when creating the detailed Business Case" at bounding box center [598, 373] width 512 height 33
click at [342, 353] on input "d. During the Initiating a Project process when creating the detailed Business …" at bounding box center [342, 348] width 0 height 10
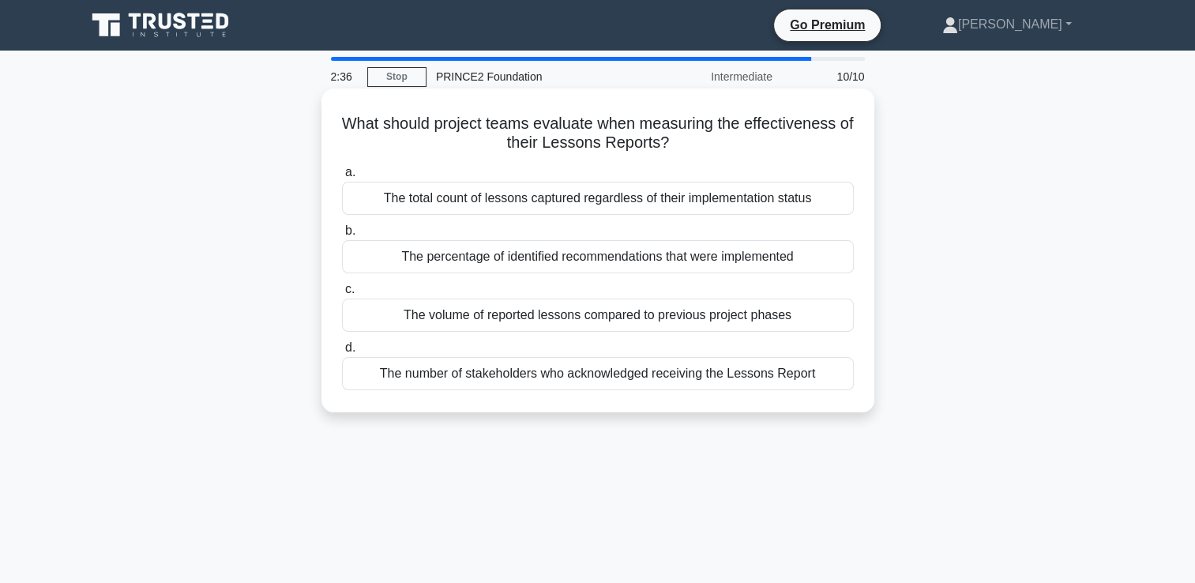
click at [624, 261] on div "The percentage of identified recommendations that were implemented" at bounding box center [598, 256] width 512 height 33
click at [342, 236] on input "b. The percentage of identified recommendations that were implemented" at bounding box center [342, 231] width 0 height 10
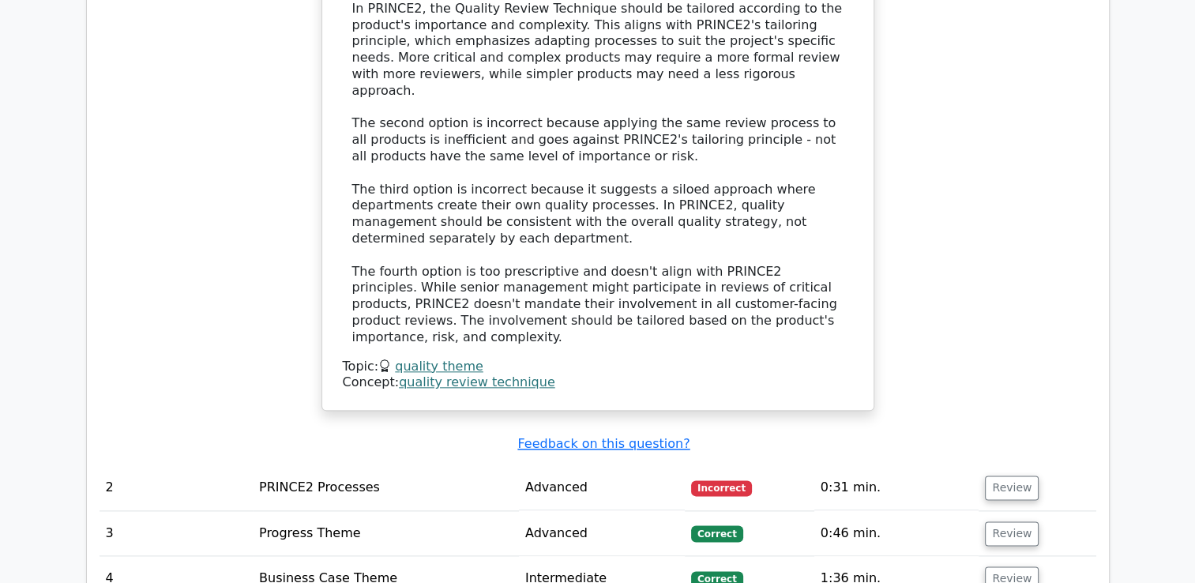
scroll to position [1817, 0]
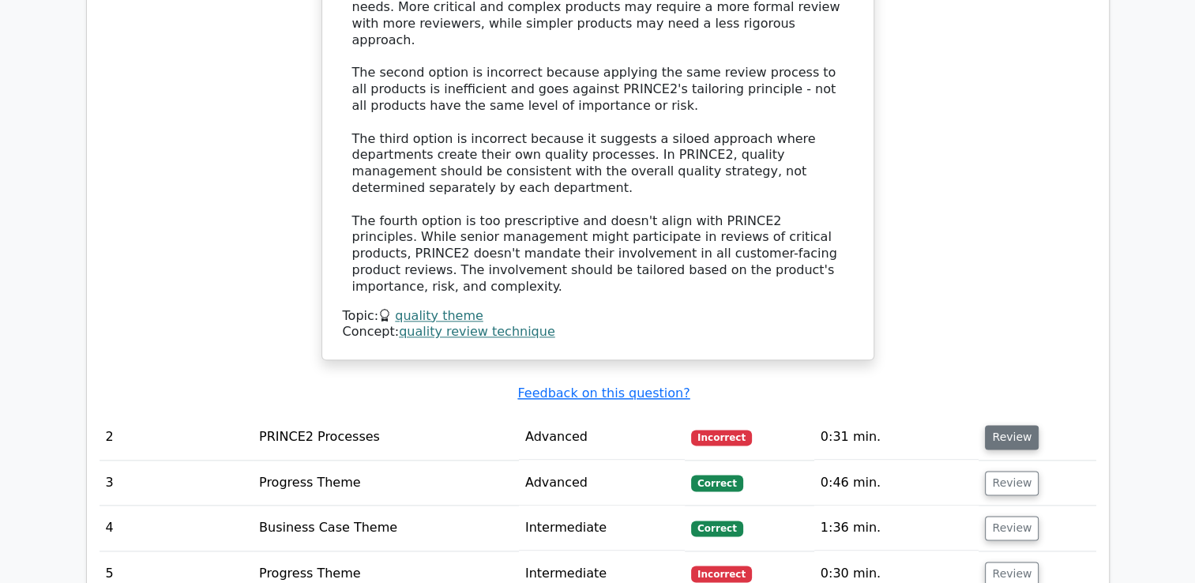
click at [998, 425] on button "Review" at bounding box center [1012, 437] width 54 height 24
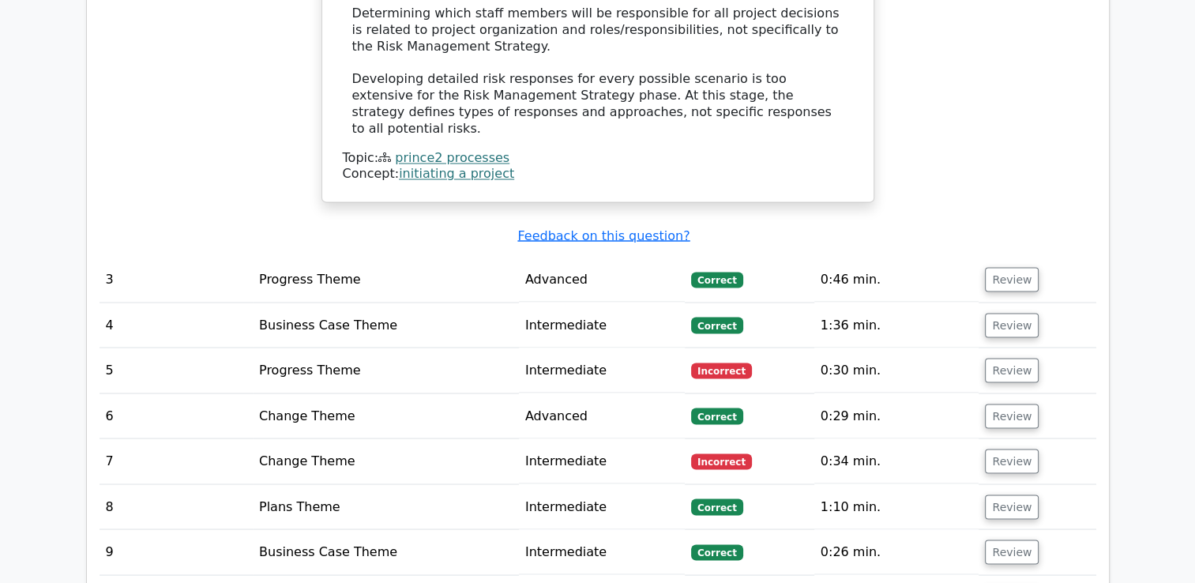
scroll to position [2922, 0]
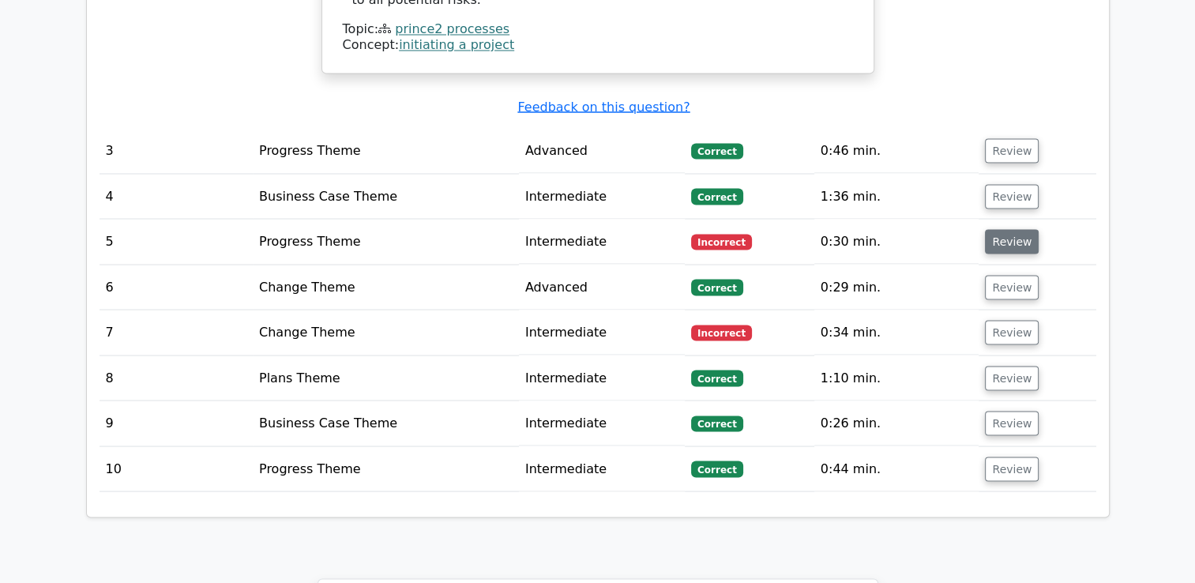
click at [1008, 229] on button "Review" at bounding box center [1012, 241] width 54 height 24
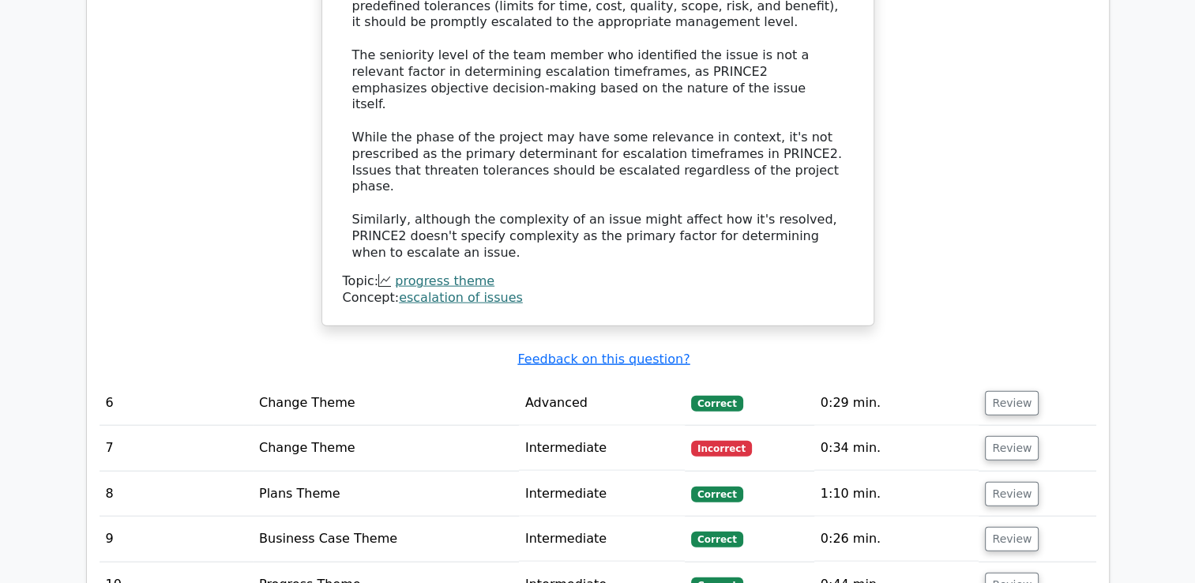
scroll to position [3633, 0]
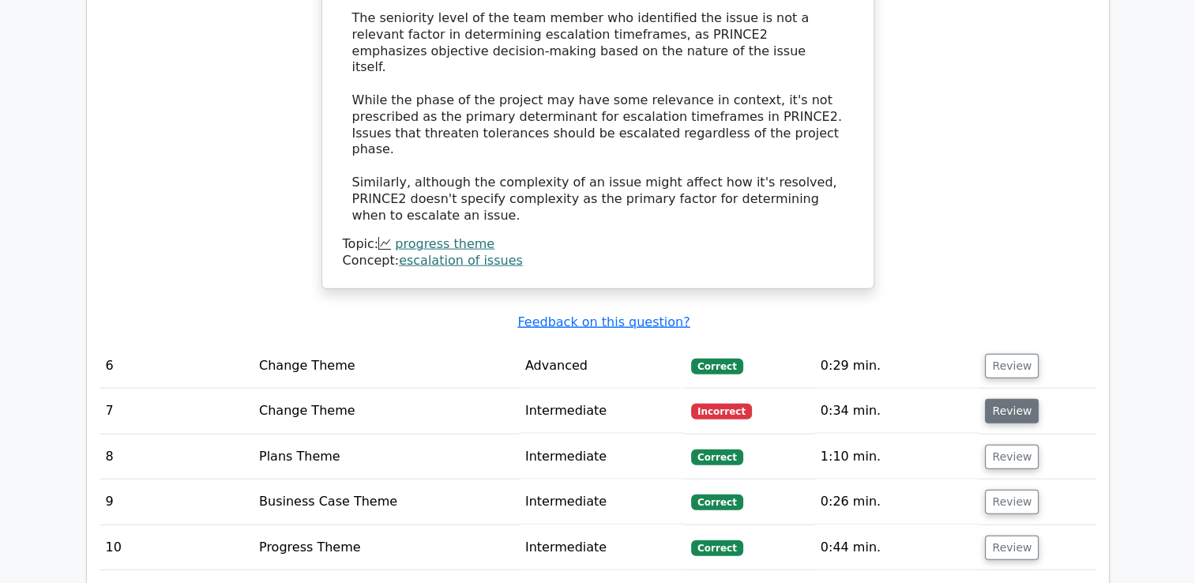
click at [1005, 399] on button "Review" at bounding box center [1012, 411] width 54 height 24
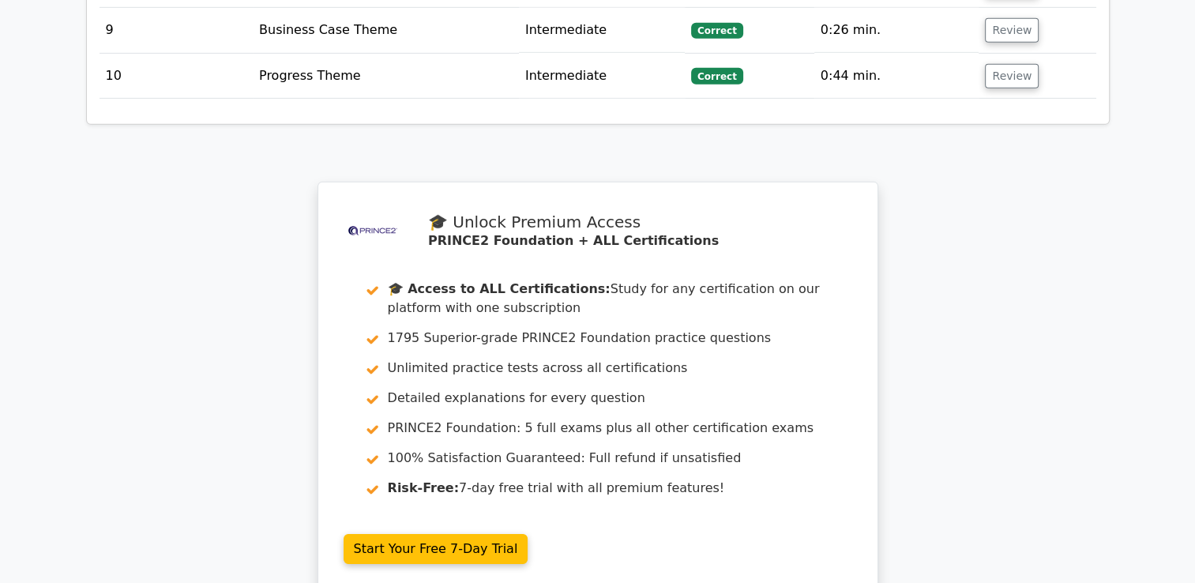
scroll to position [5055, 0]
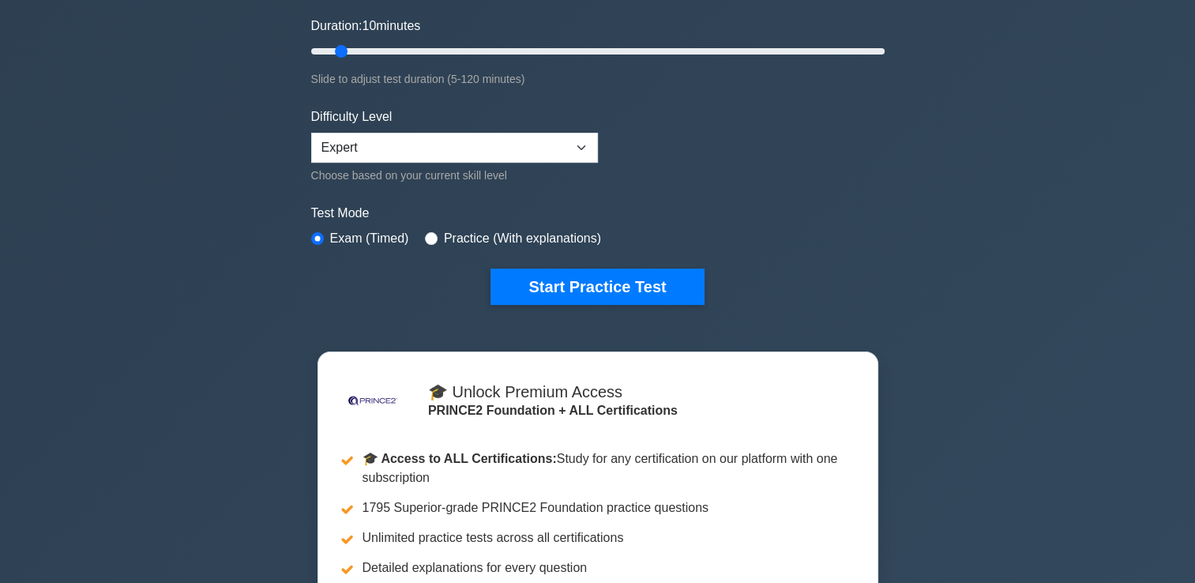
scroll to position [316, 0]
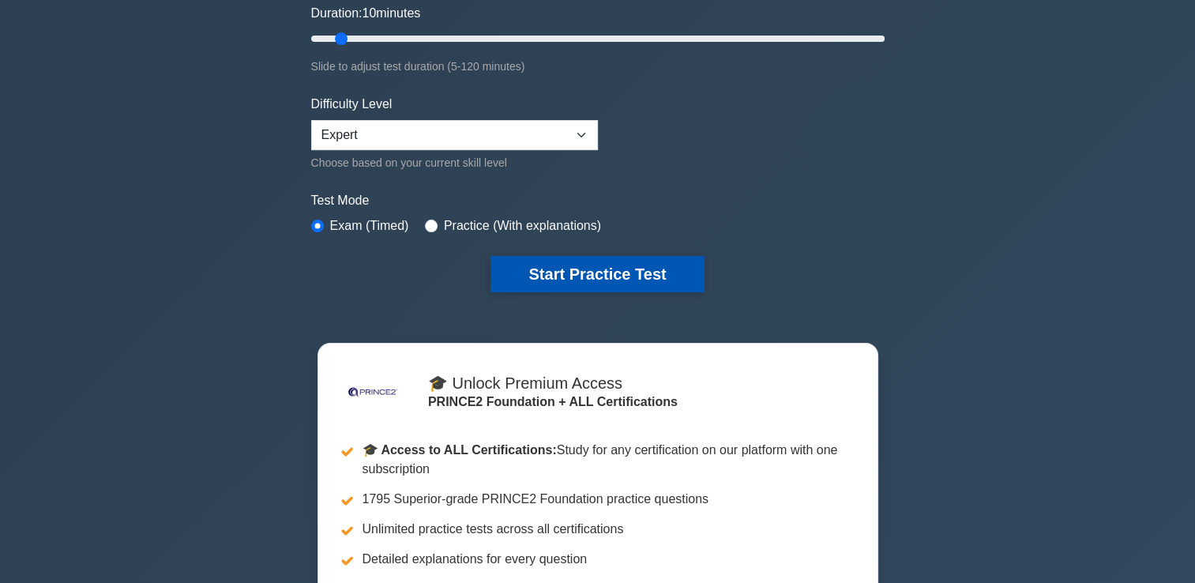
click at [575, 275] on button "Start Practice Test" at bounding box center [596, 274] width 213 height 36
